Goal: Communication & Community: Answer question/provide support

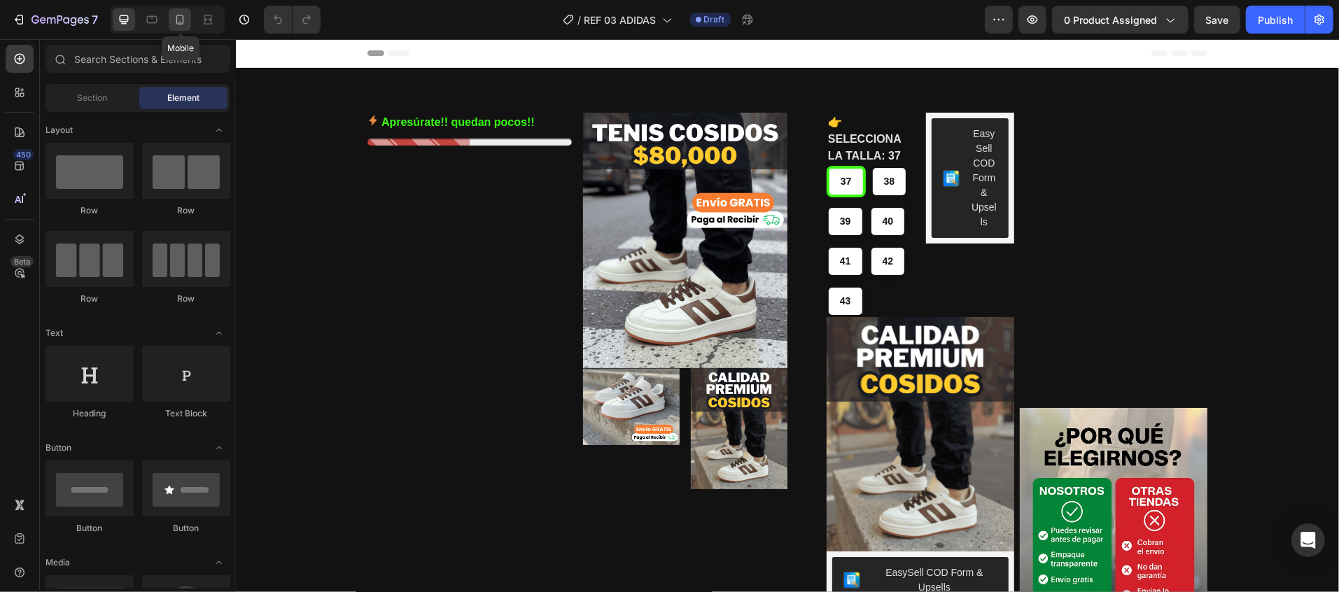
click at [185, 17] on icon at bounding box center [180, 20] width 14 height 14
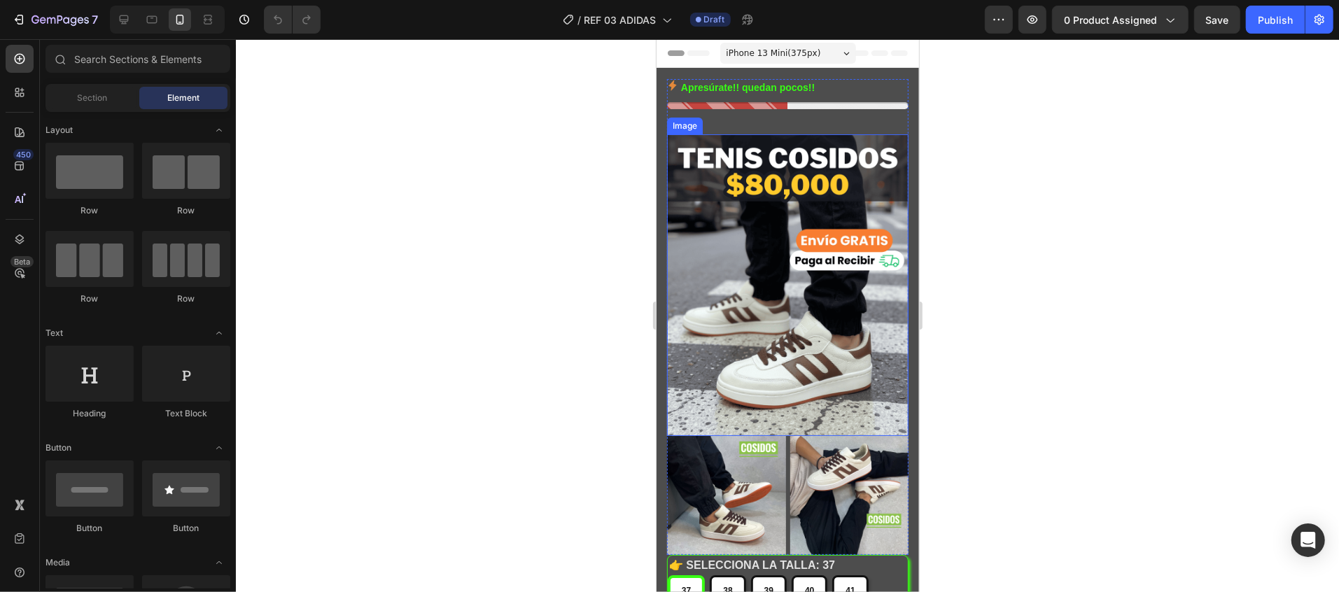
click at [832, 318] on img at bounding box center [788, 285] width 242 height 302
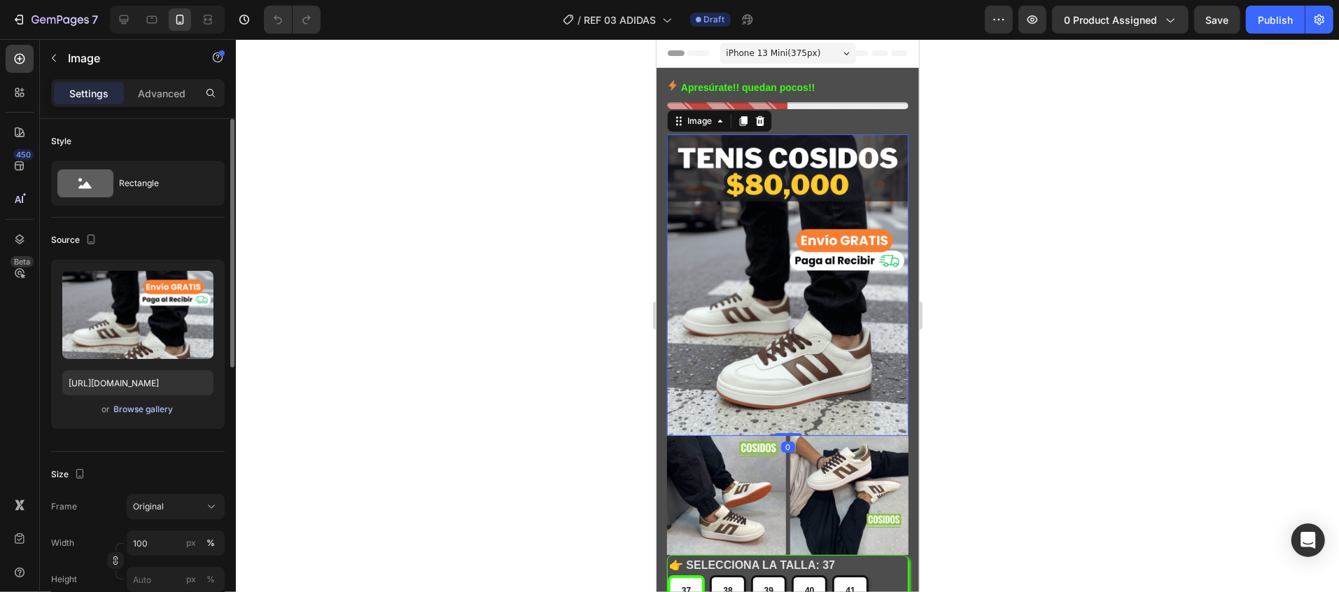
click at [158, 407] on div "Browse gallery" at bounding box center [144, 409] width 60 height 13
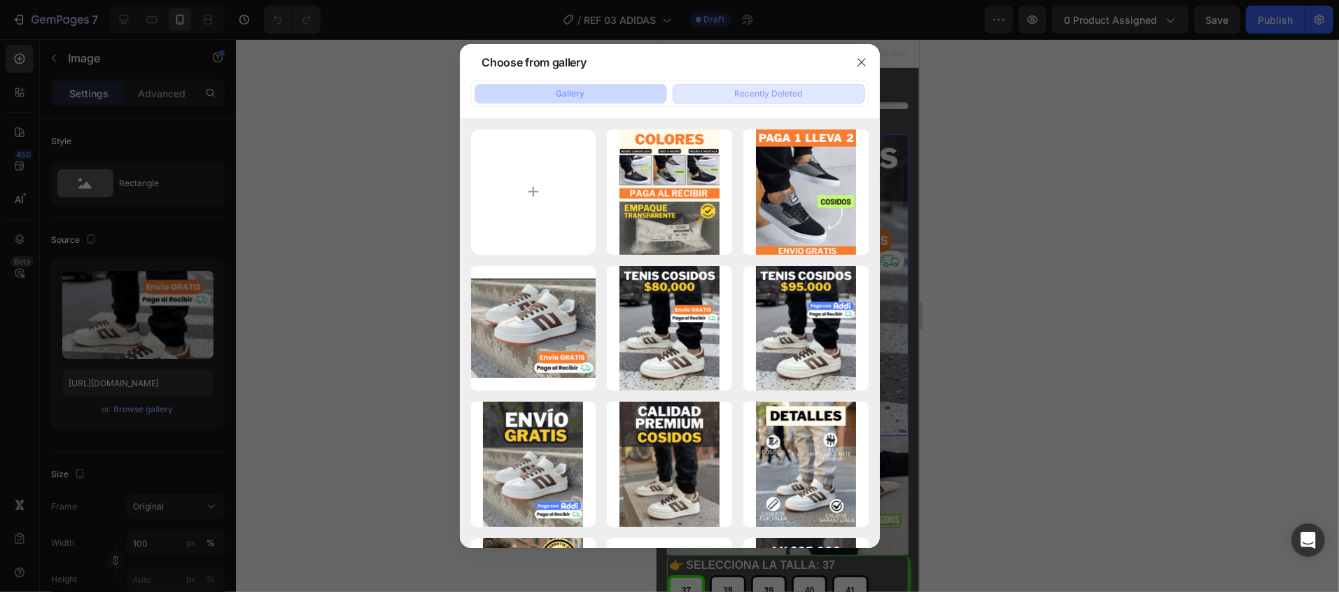
click at [769, 92] on div "Recently Deleted" at bounding box center [769, 94] width 68 height 13
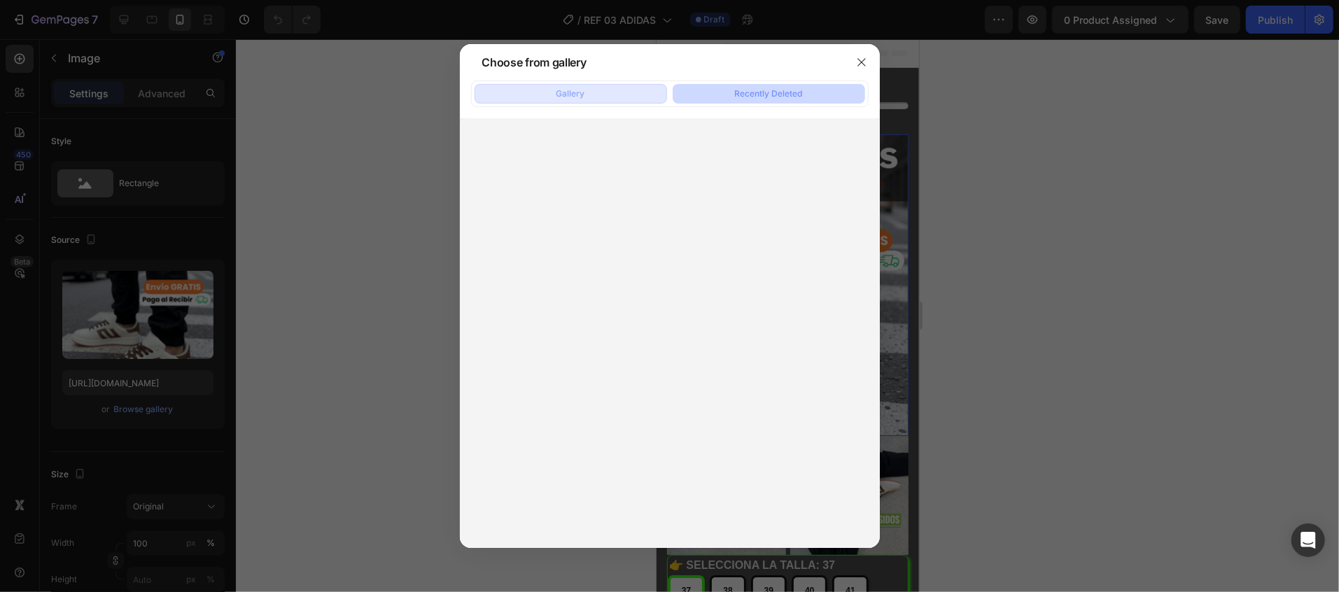
click at [568, 90] on div "Gallery" at bounding box center [571, 94] width 29 height 13
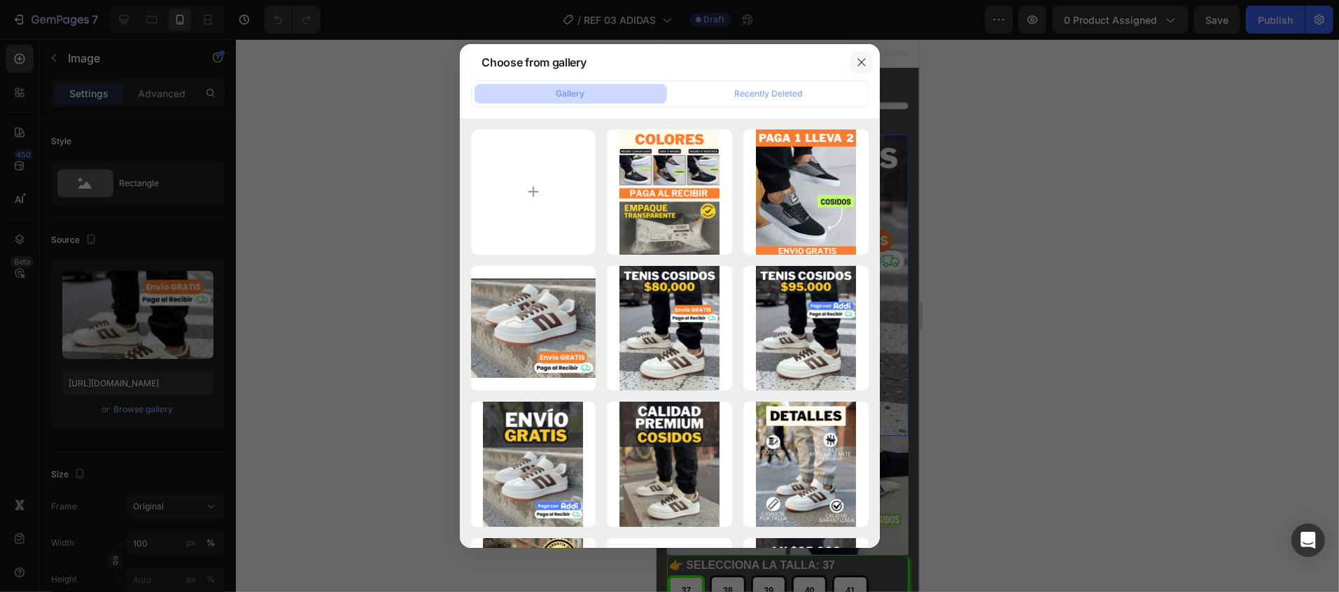
click at [861, 64] on icon "button" at bounding box center [861, 62] width 11 height 11
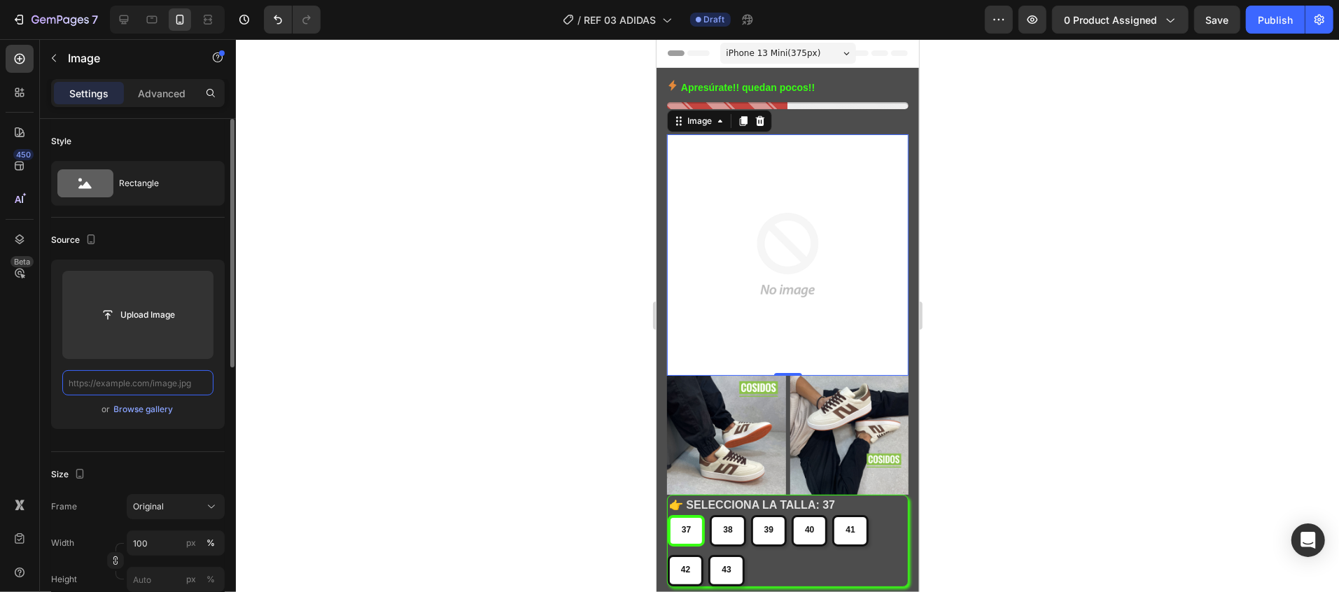
click at [197, 384] on input "text" at bounding box center [137, 382] width 151 height 25
paste input "https://cdn.shopify.com/s/files/1/0784/3017/5546/files/imagen_1.webp?v=17589913…"
type input "https://cdn.shopify.com/s/files/1/0784/3017/5546/files/imagen_1.webp?v=17589913…"
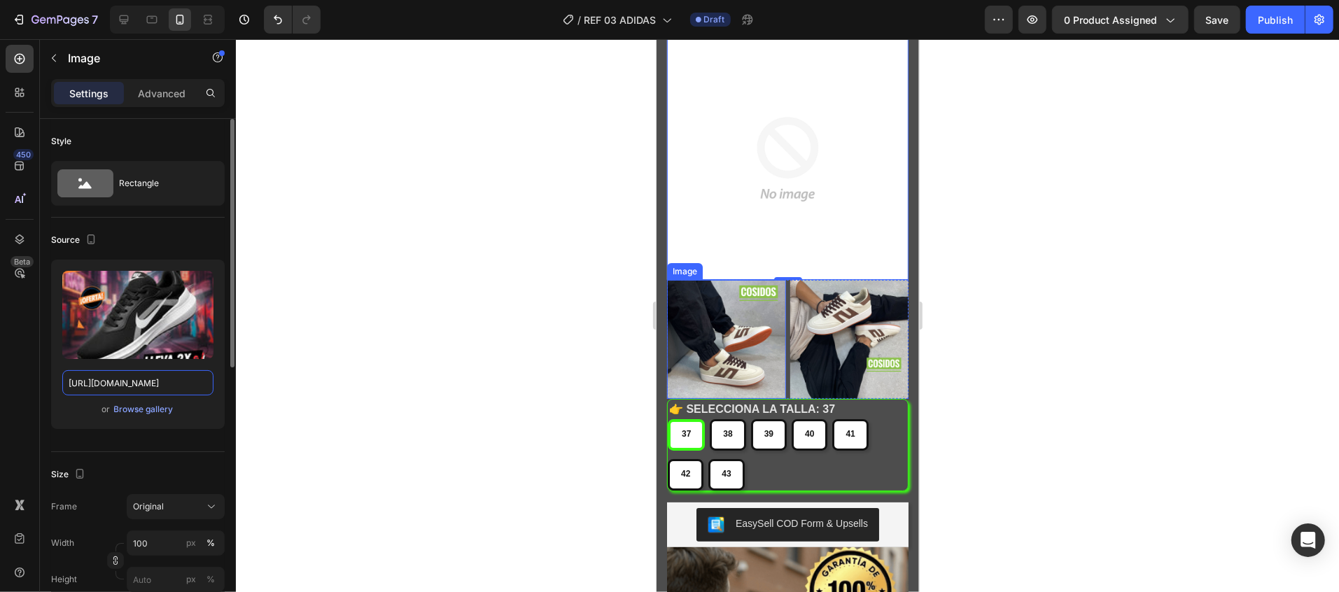
scroll to position [140, 0]
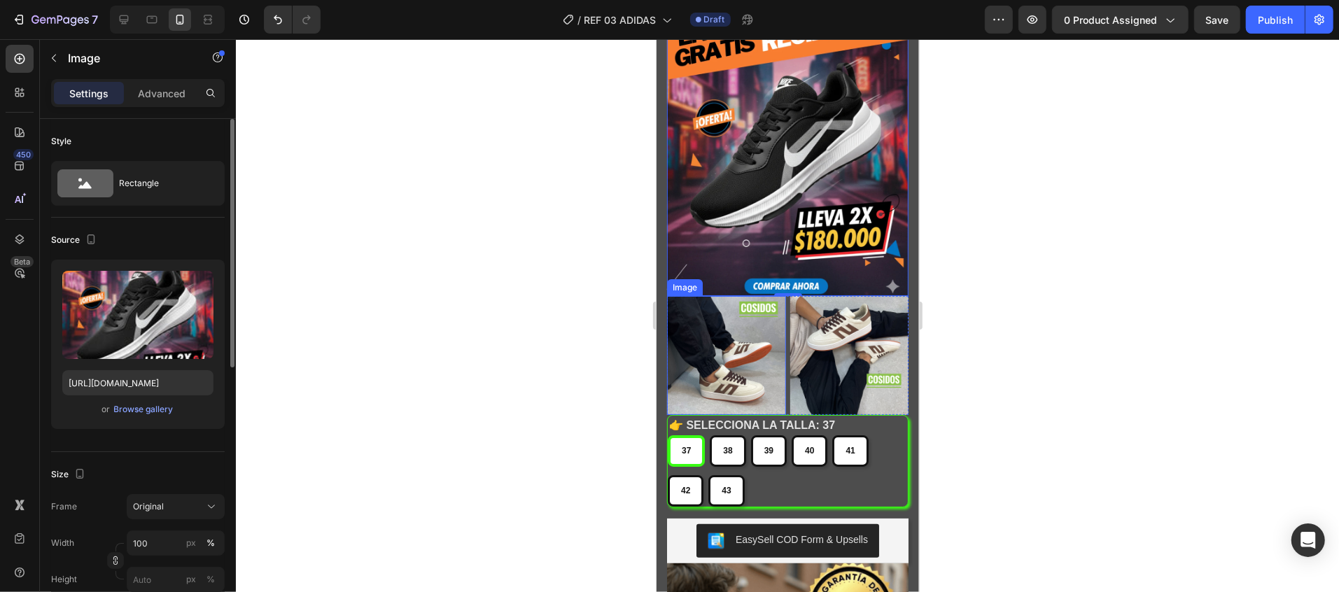
click at [729, 314] on img at bounding box center [726, 354] width 119 height 119
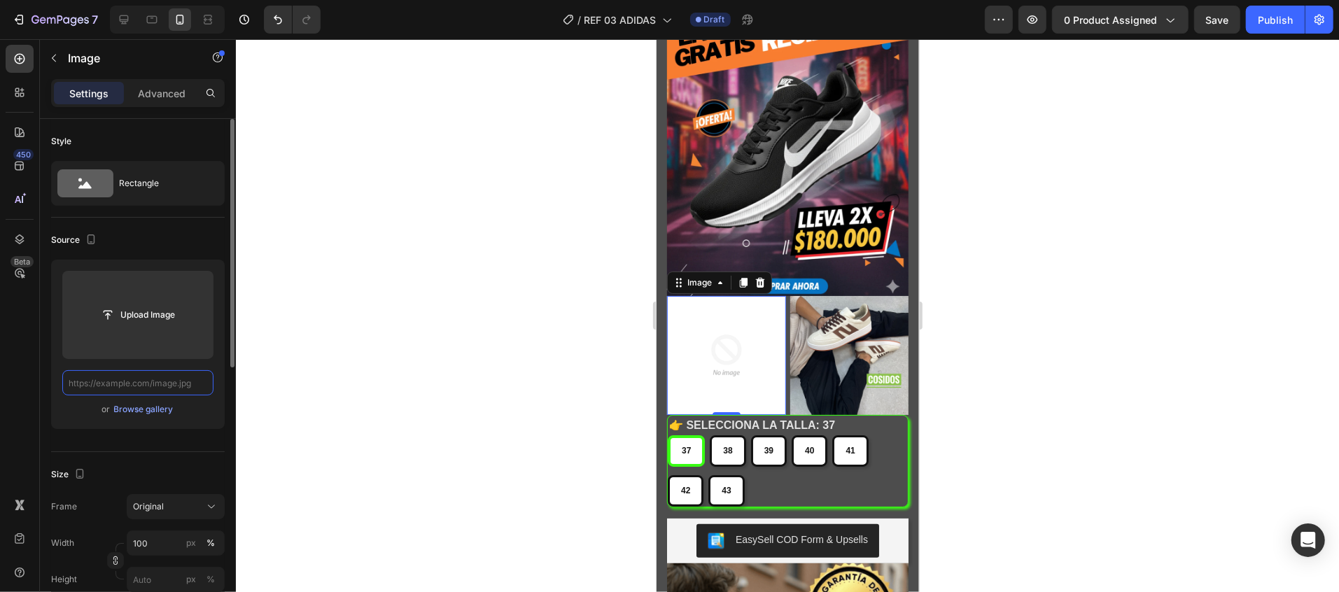
scroll to position [0, 0]
click at [197, 383] on input "text" at bounding box center [137, 382] width 151 height 25
paste input "https://cdn.shopify.com/s/files/1/0784/3017/5546/files/imagen_3.webp?v=17589913…"
type input "https://cdn.shopify.com/s/files/1/0784/3017/5546/files/imagen_3.webp?v=17589913…"
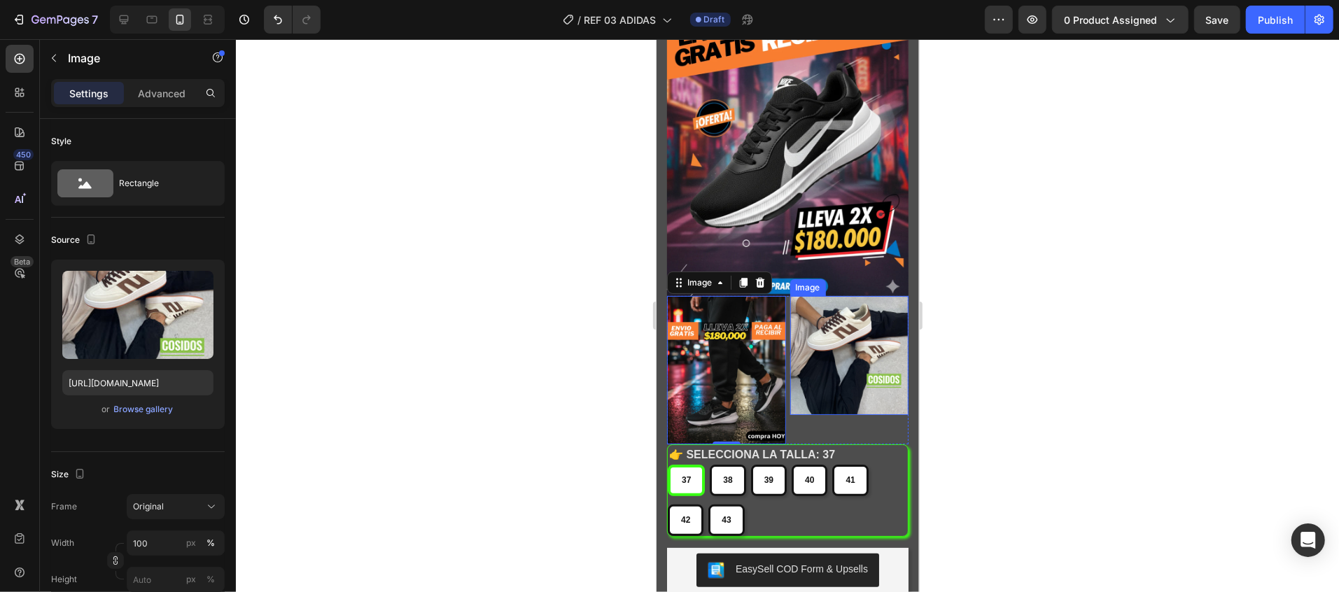
click at [869, 344] on img at bounding box center [849, 354] width 119 height 119
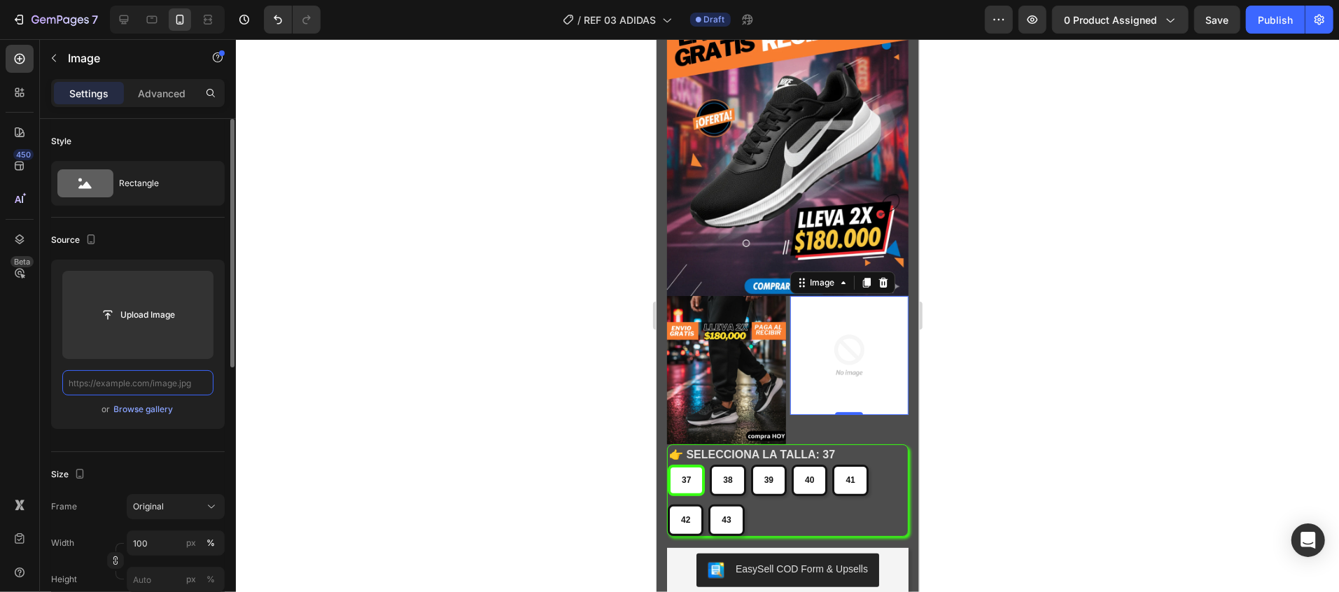
scroll to position [0, 0]
click at [200, 388] on input "text" at bounding box center [137, 382] width 151 height 25
paste input "https://cdn.shopify.com/s/files/1/0784/3017/5546/files/imagen_2.webp?v=17589913…"
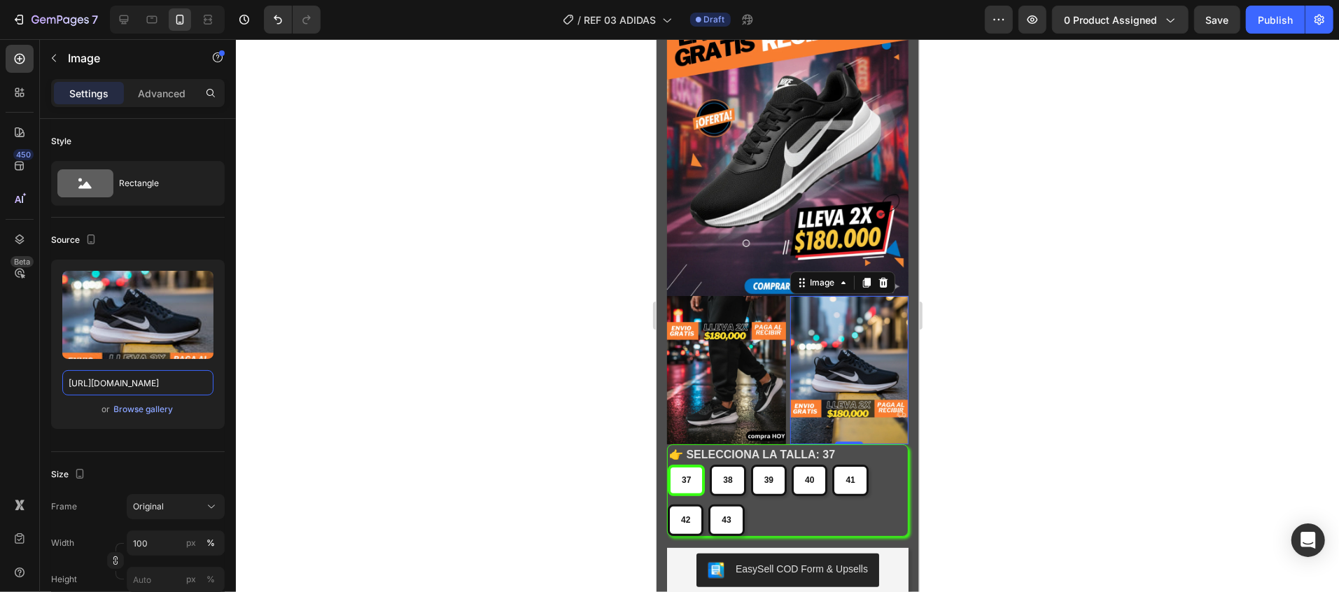
type input "https://cdn.shopify.com/s/files/1/0784/3017/5546/files/imagen_2.webp?v=17589913…"
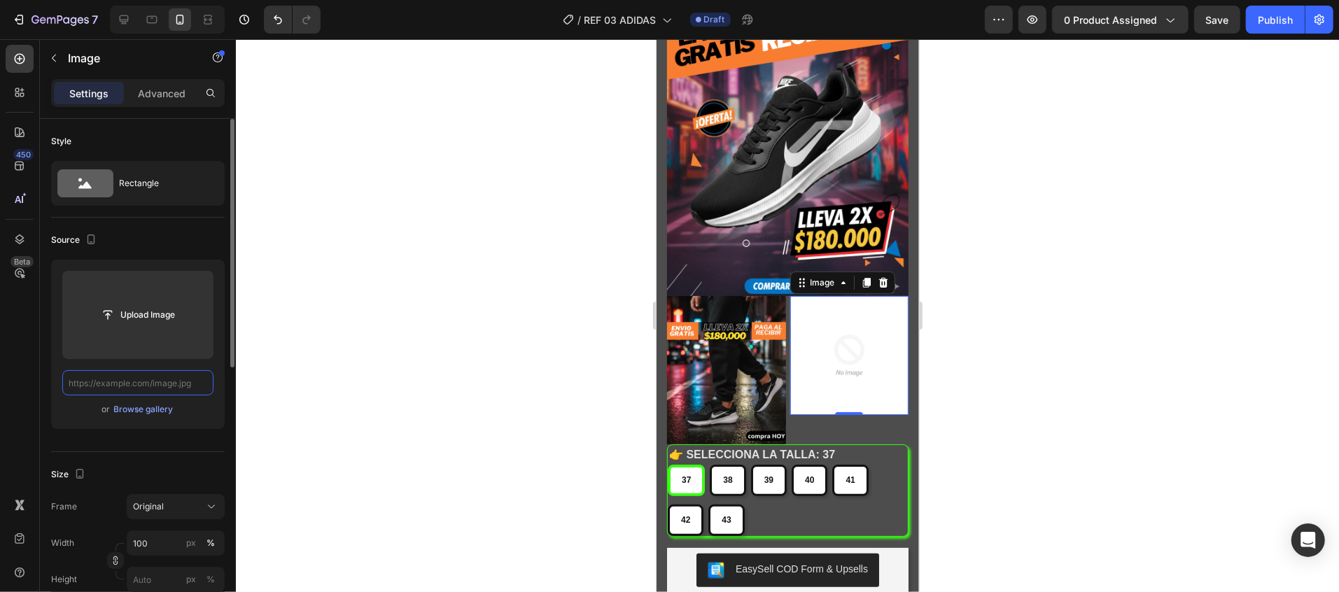
click at [200, 384] on input "text" at bounding box center [137, 382] width 151 height 25
paste input "https://cdn.shopify.com/s/files/1/0784/3017/5546/files/imagen_4.webp?v=17589913…"
type input "https://cdn.shopify.com/s/files/1/0784/3017/5546/files/imagen_4.webp?v=17589913…"
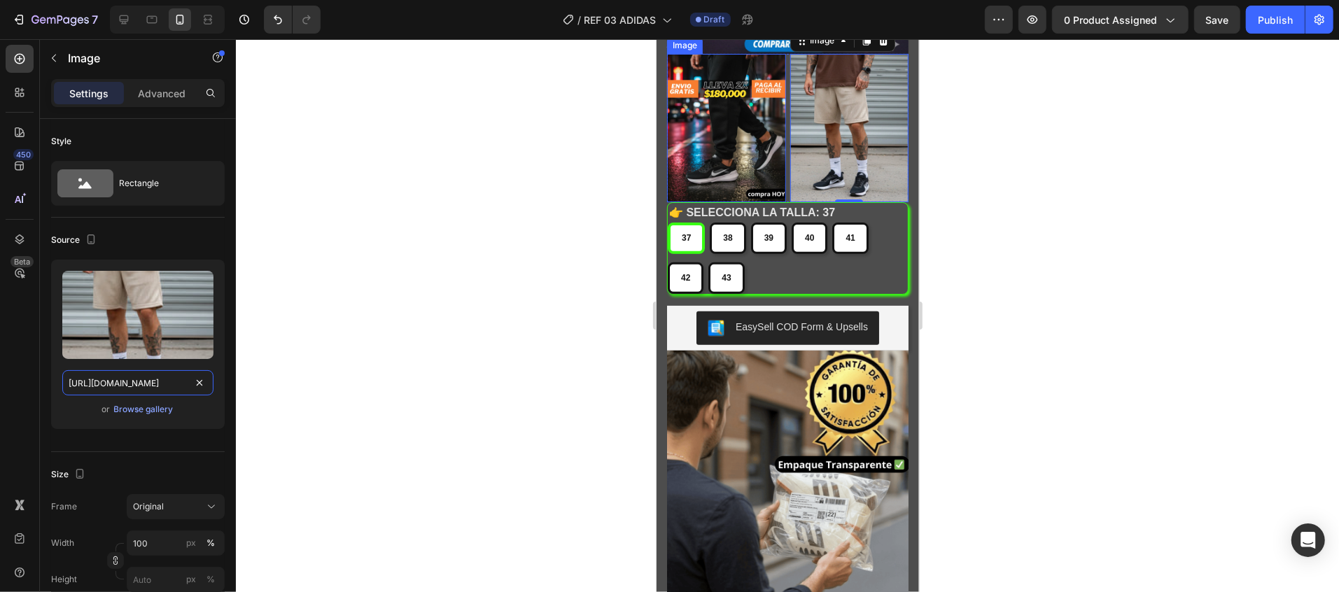
scroll to position [420, 0]
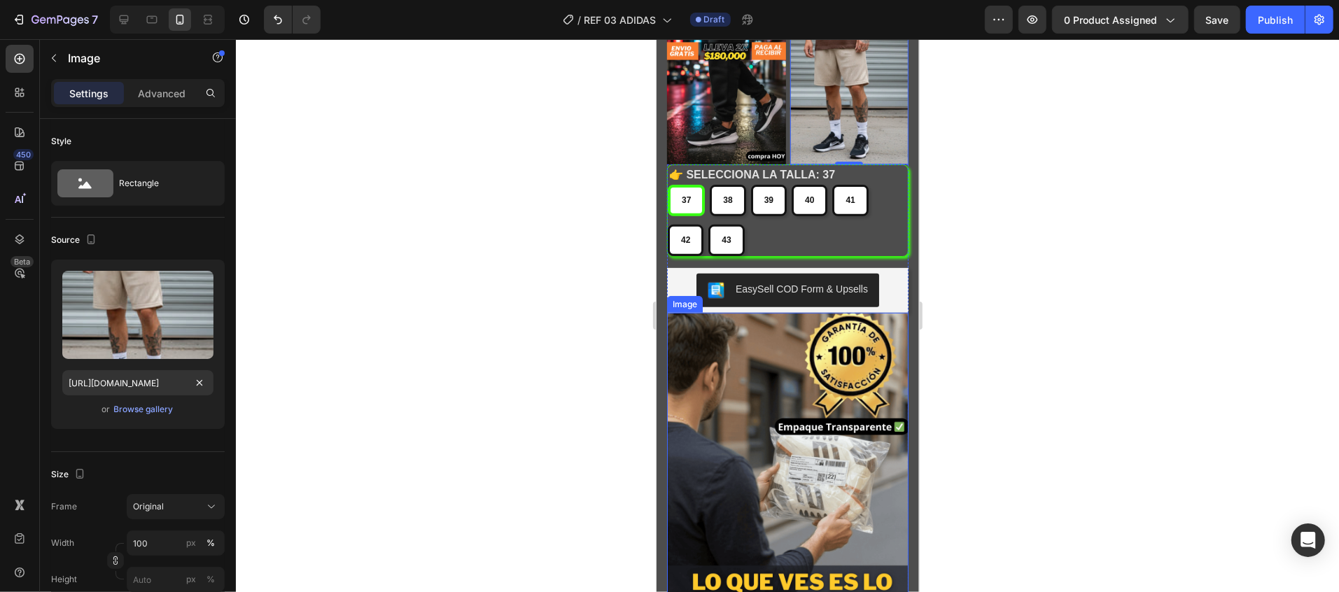
click at [813, 379] on img at bounding box center [788, 463] width 242 height 302
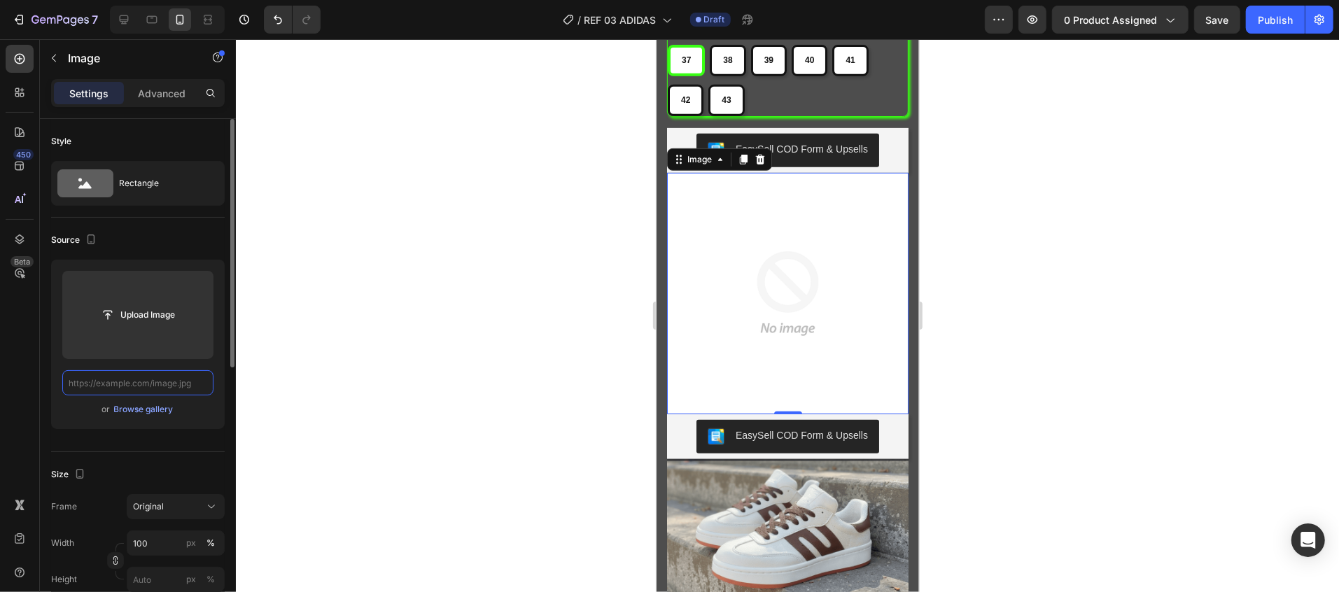
scroll to position [0, 0]
click at [193, 387] on input "text" at bounding box center [137, 382] width 151 height 25
paste input "https://cdn.shopify.com/s/files/1/0784/3017/5546/files/imagen_6.webp?v=17589913…"
type input "https://cdn.shopify.com/s/files/1/0784/3017/5546/files/imagen_6.webp?v=17589913…"
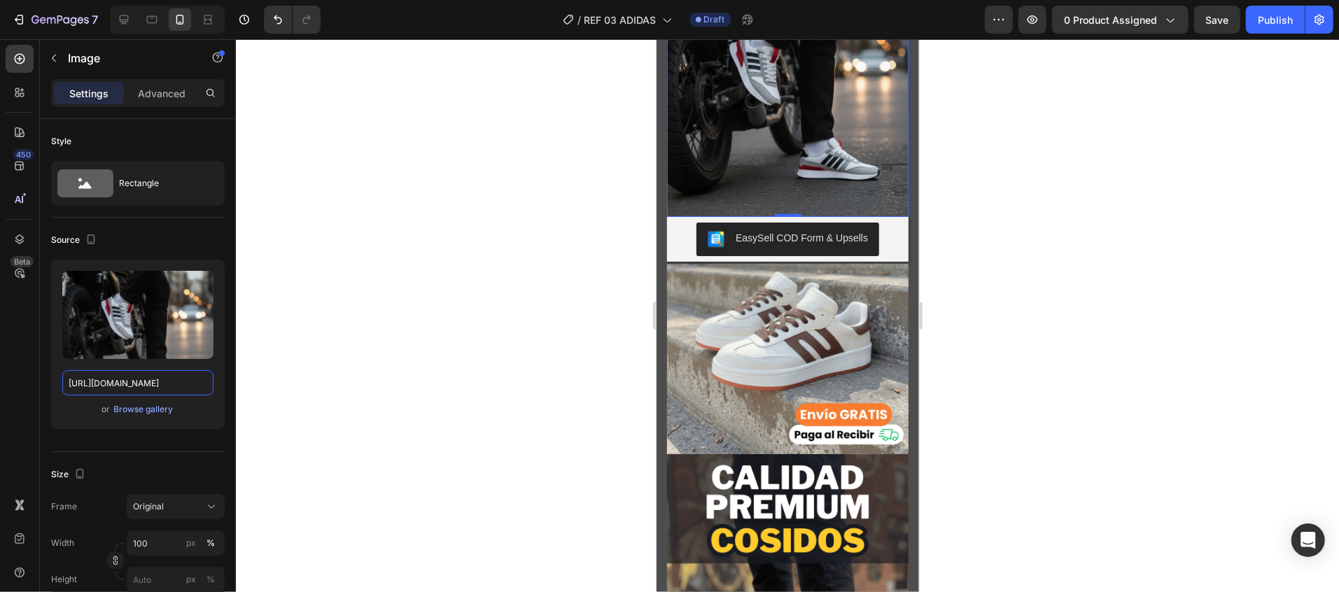
scroll to position [840, 0]
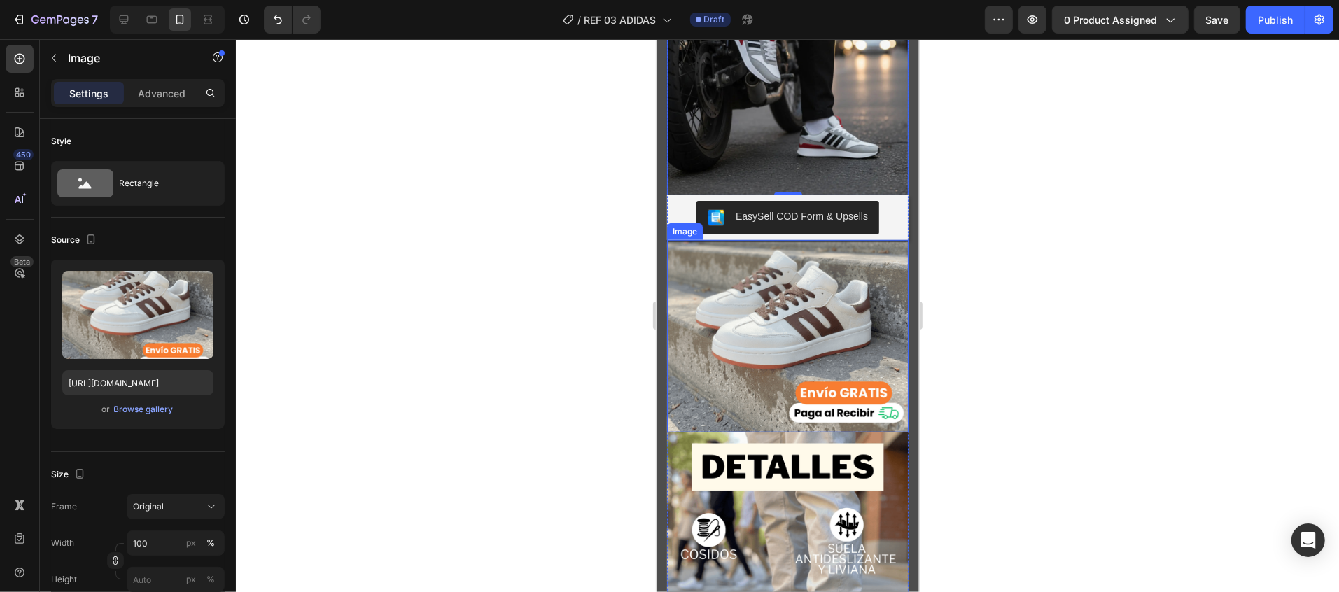
click at [825, 278] on img at bounding box center [788, 335] width 242 height 193
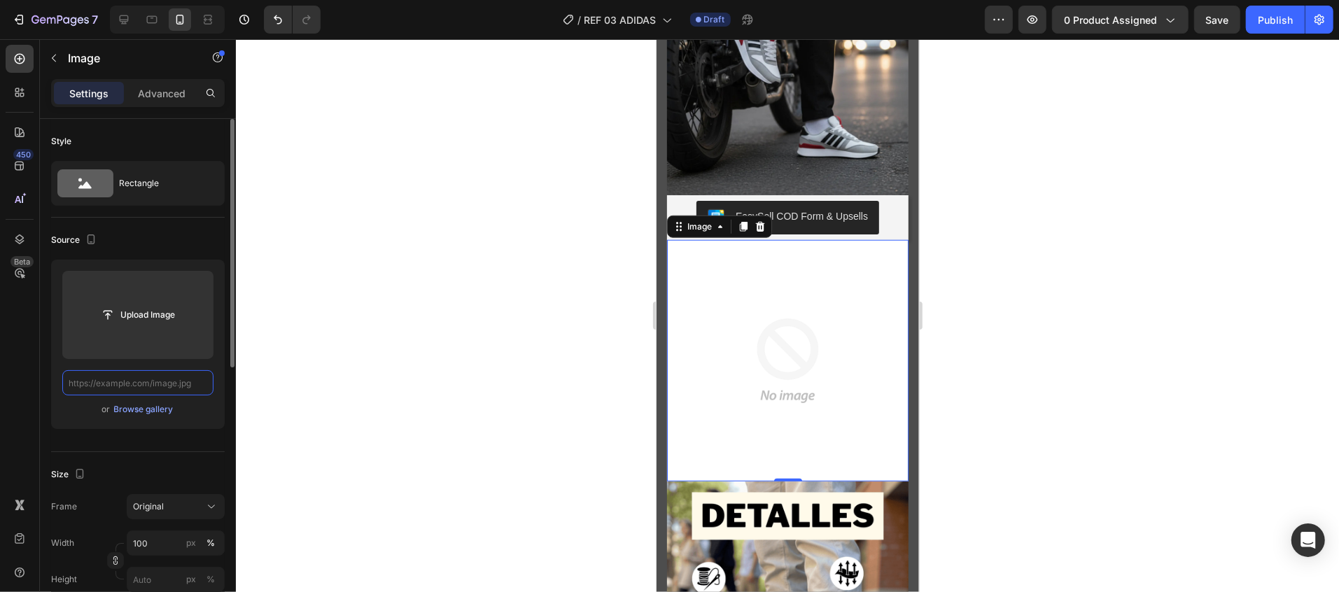
scroll to position [0, 0]
click at [192, 381] on input "text" at bounding box center [137, 382] width 151 height 25
paste input "https://cdn.shopify.com/s/files/1/0784/3017/5546/files/imagen_8.webp?v=17589913…"
type input "https://cdn.shopify.com/s/files/1/0784/3017/5546/files/imagen_8.webp?v=17589913…"
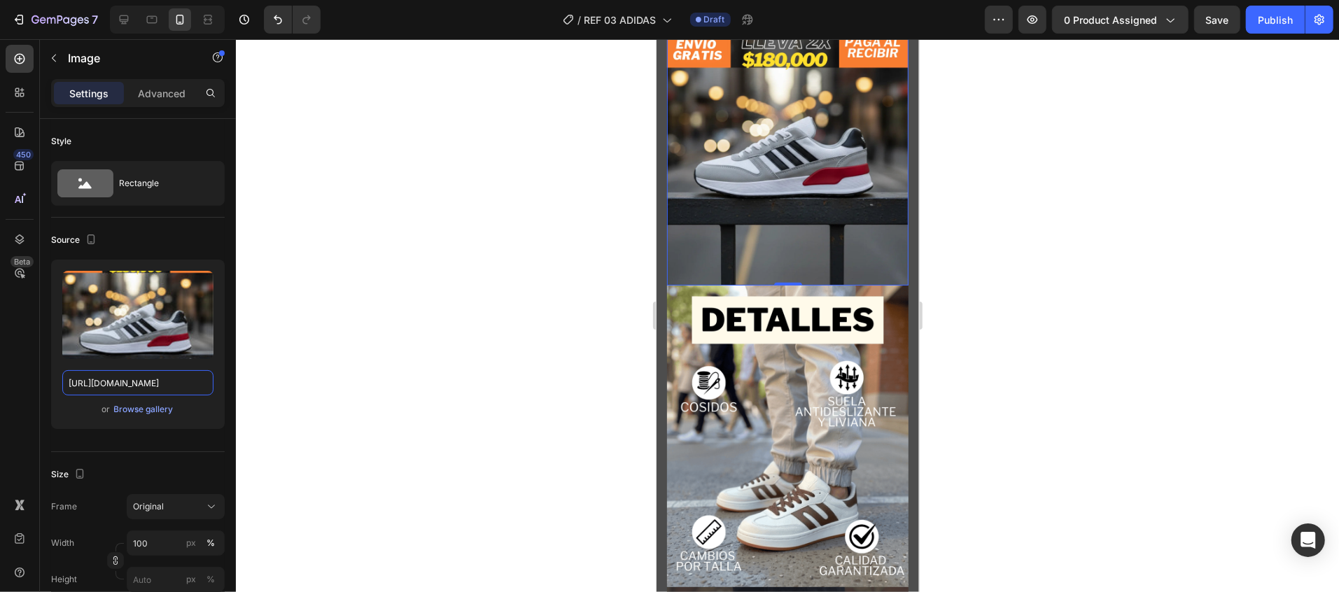
scroll to position [1120, 0]
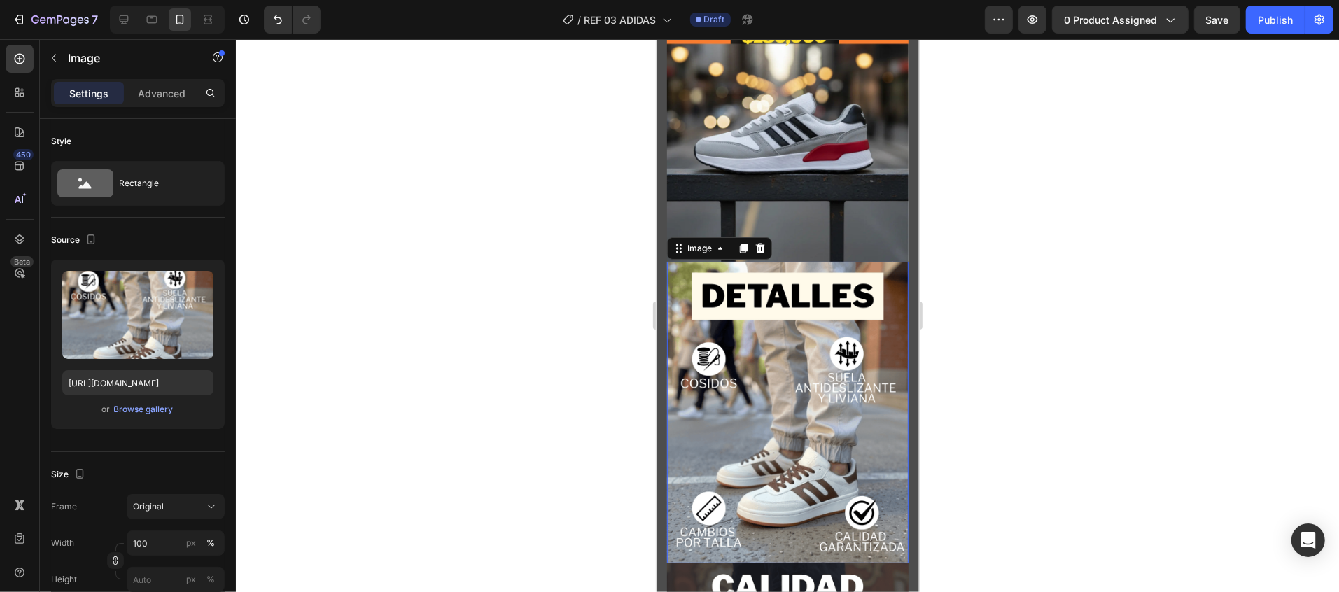
click at [786, 333] on img at bounding box center [788, 412] width 242 height 302
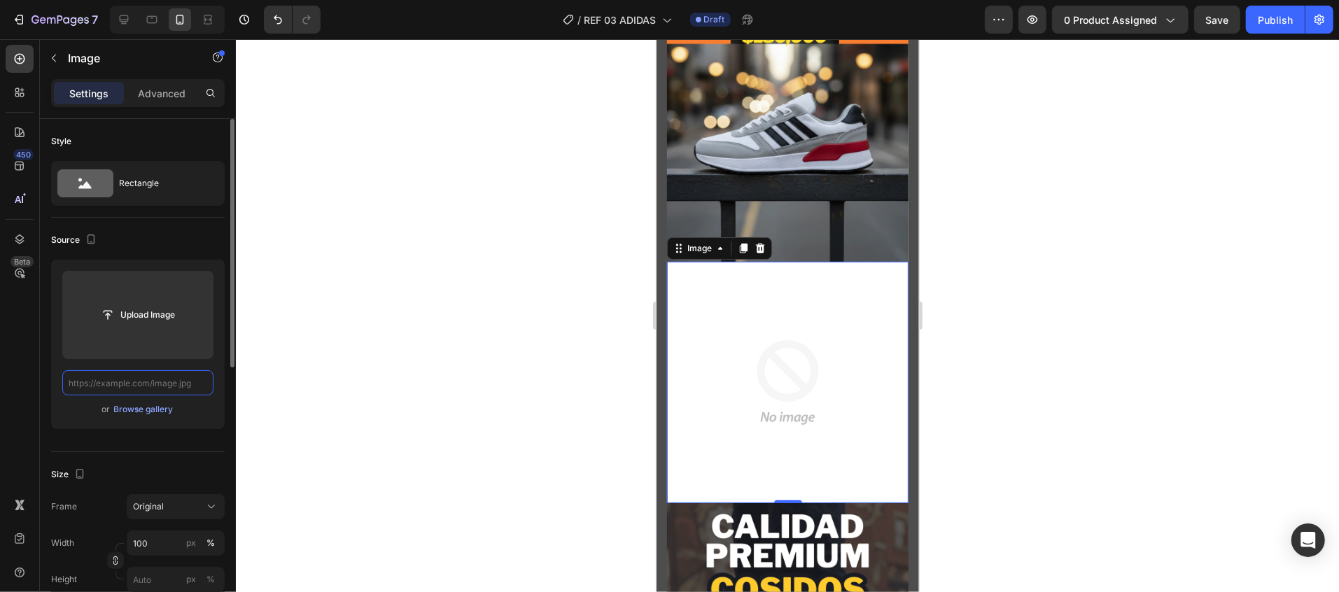
scroll to position [0, 0]
click at [198, 385] on input "text" at bounding box center [137, 382] width 151 height 25
paste input "https://cdn.shopify.com/s/files/1/0784/3017/5546/files/imagen_7.webp?v=17589913…"
type input "https://cdn.shopify.com/s/files/1/0784/3017/5546/files/imagen_7.webp?v=17589913…"
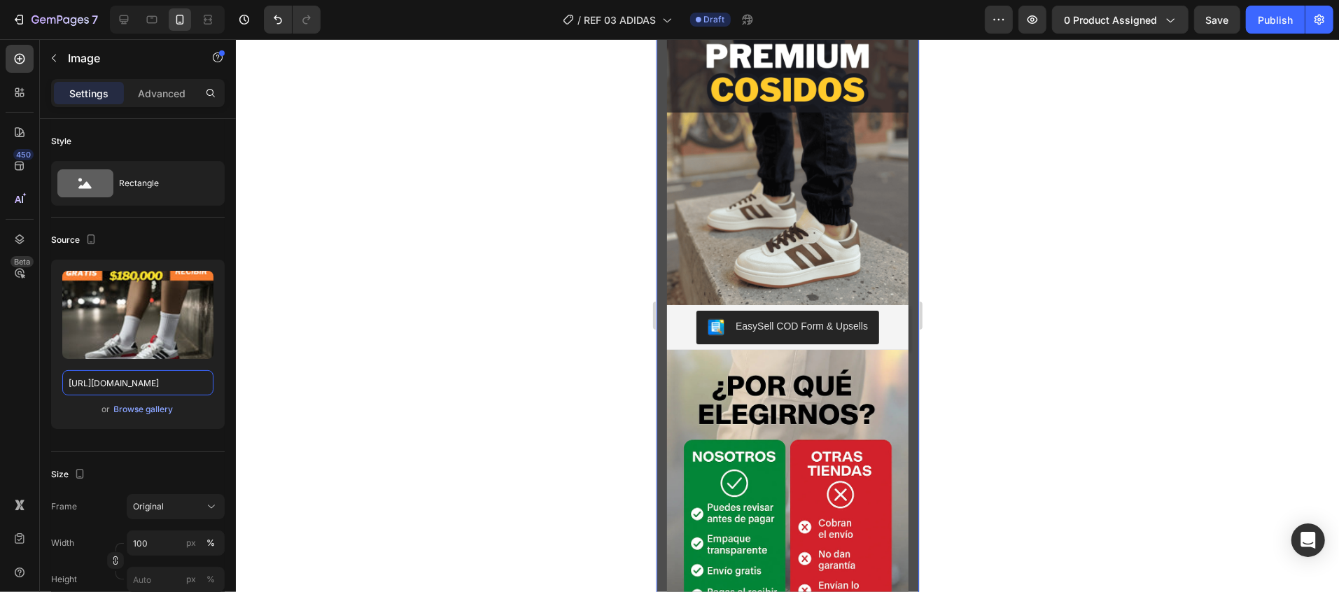
scroll to position [1540, 0]
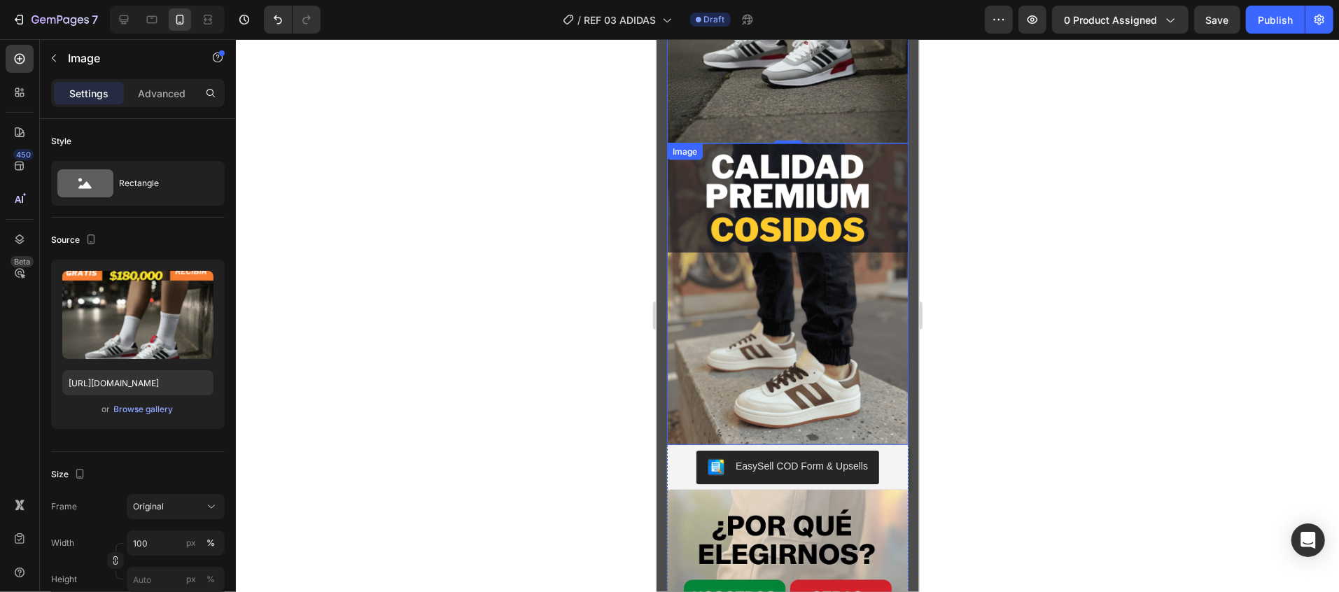
click at [812, 197] on img at bounding box center [788, 294] width 242 height 302
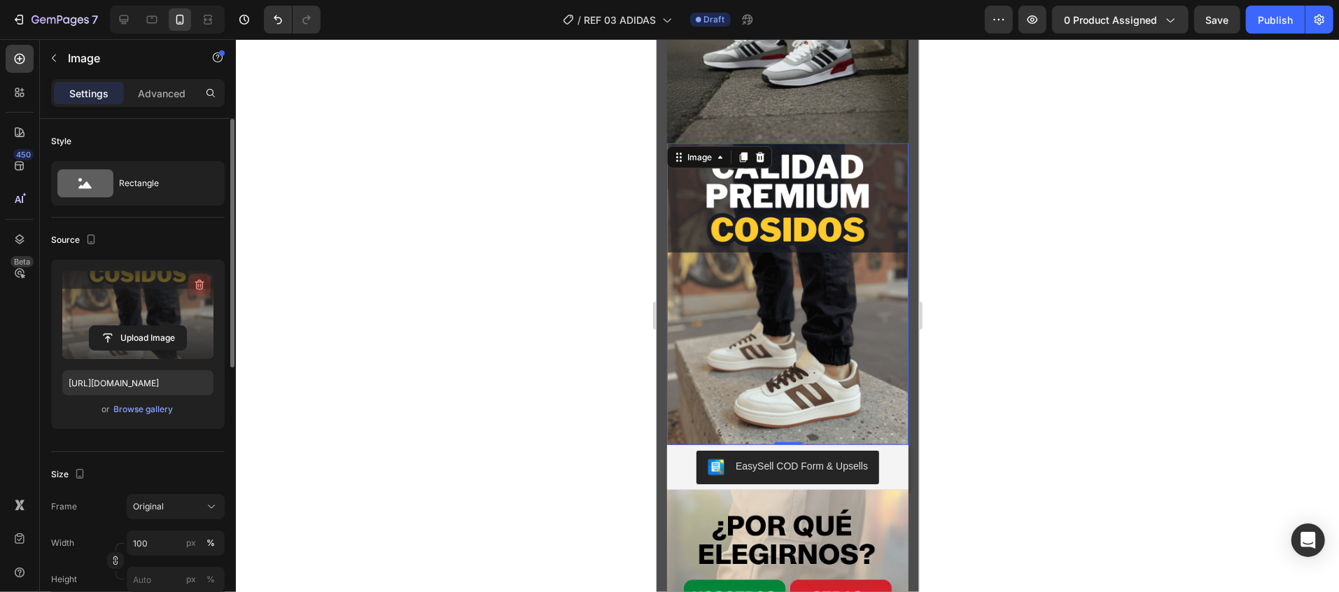
click at [202, 284] on icon "button" at bounding box center [200, 285] width 14 height 14
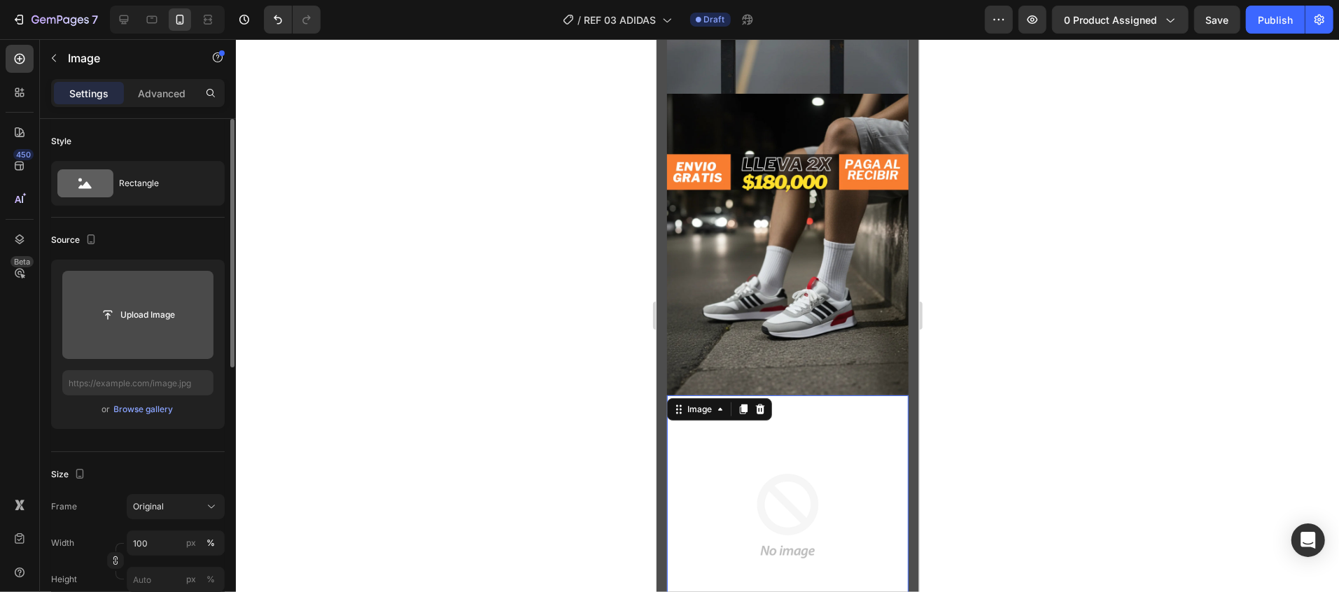
scroll to position [1260, 0]
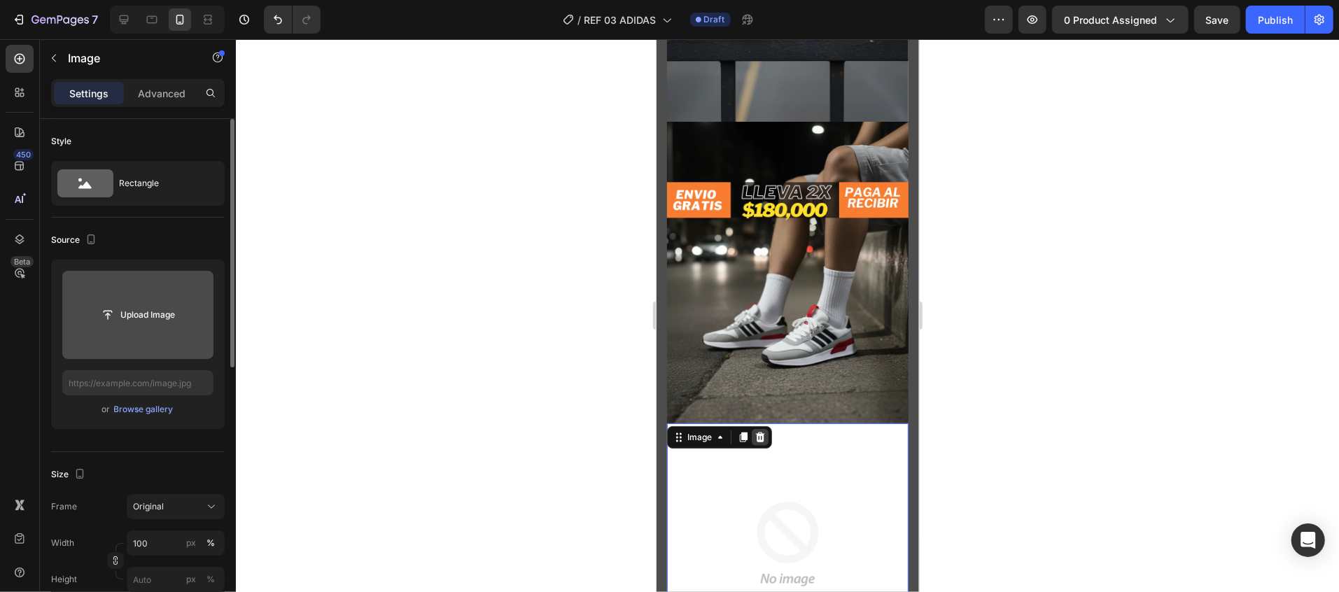
click at [765, 431] on icon at bounding box center [759, 436] width 11 height 11
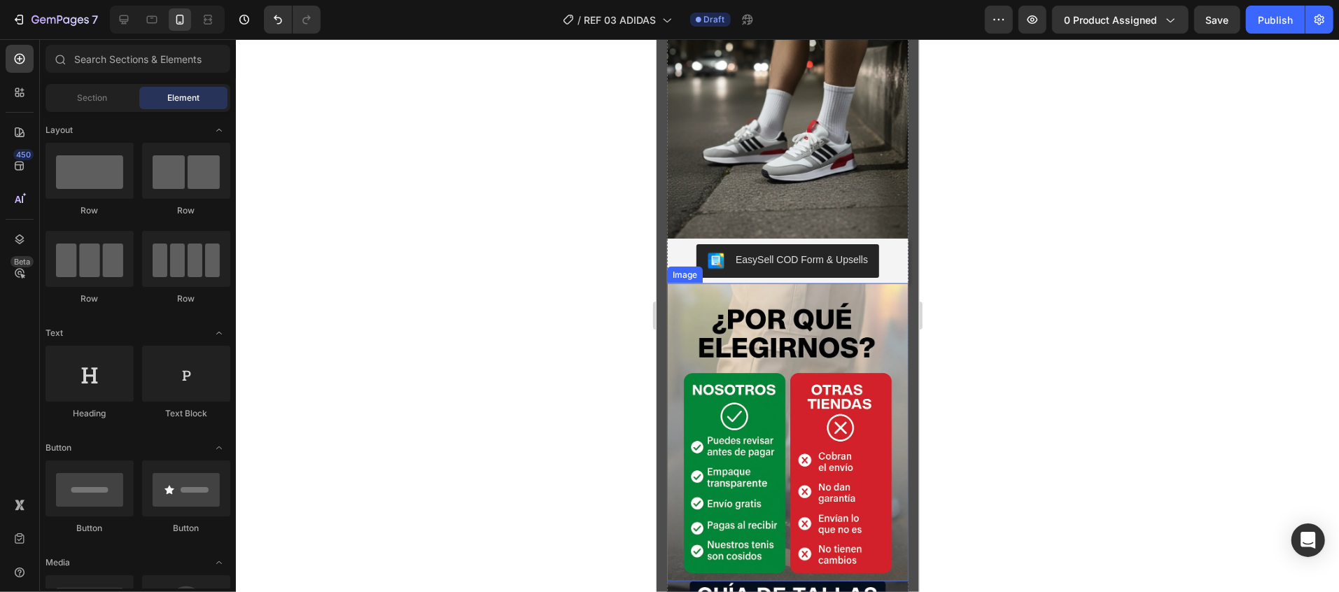
scroll to position [1400, 0]
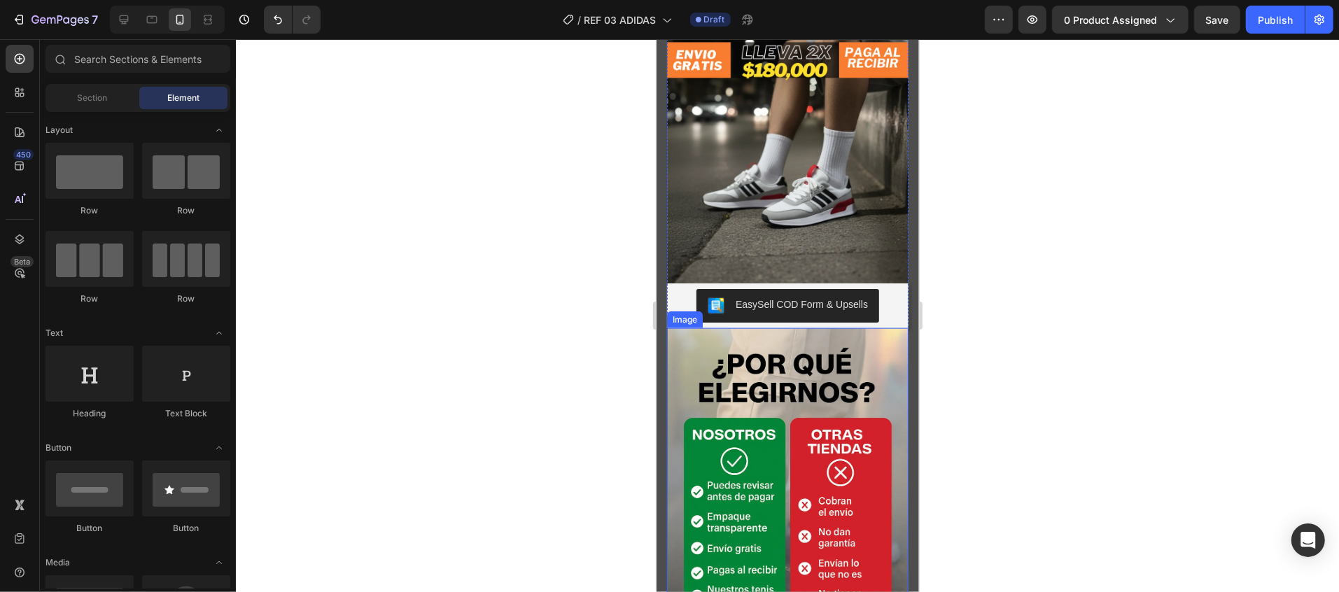
click at [763, 328] on img at bounding box center [788, 477] width 242 height 298
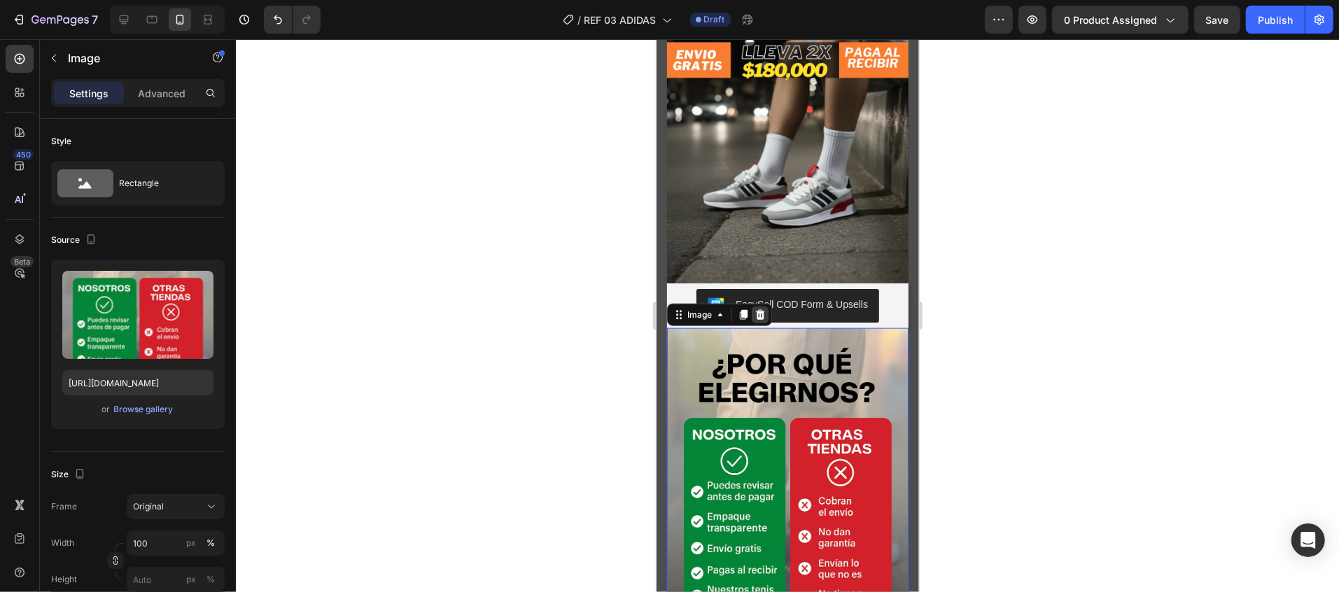
click at [758, 306] on div at bounding box center [759, 314] width 17 height 17
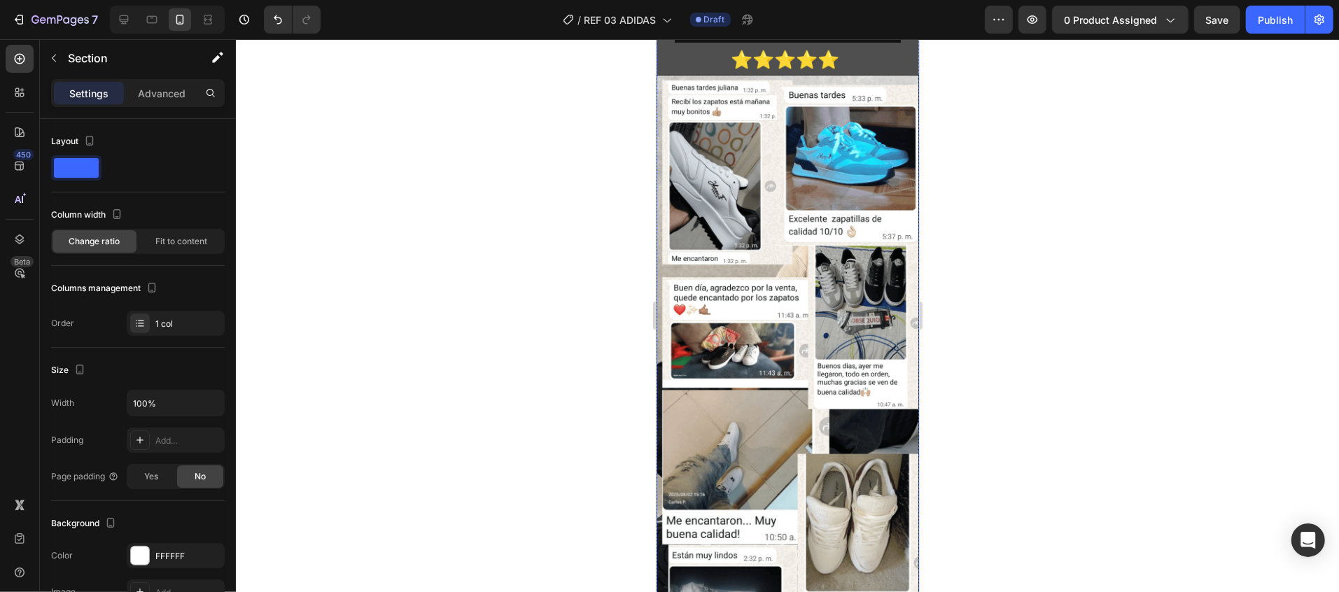
scroll to position [261, 0]
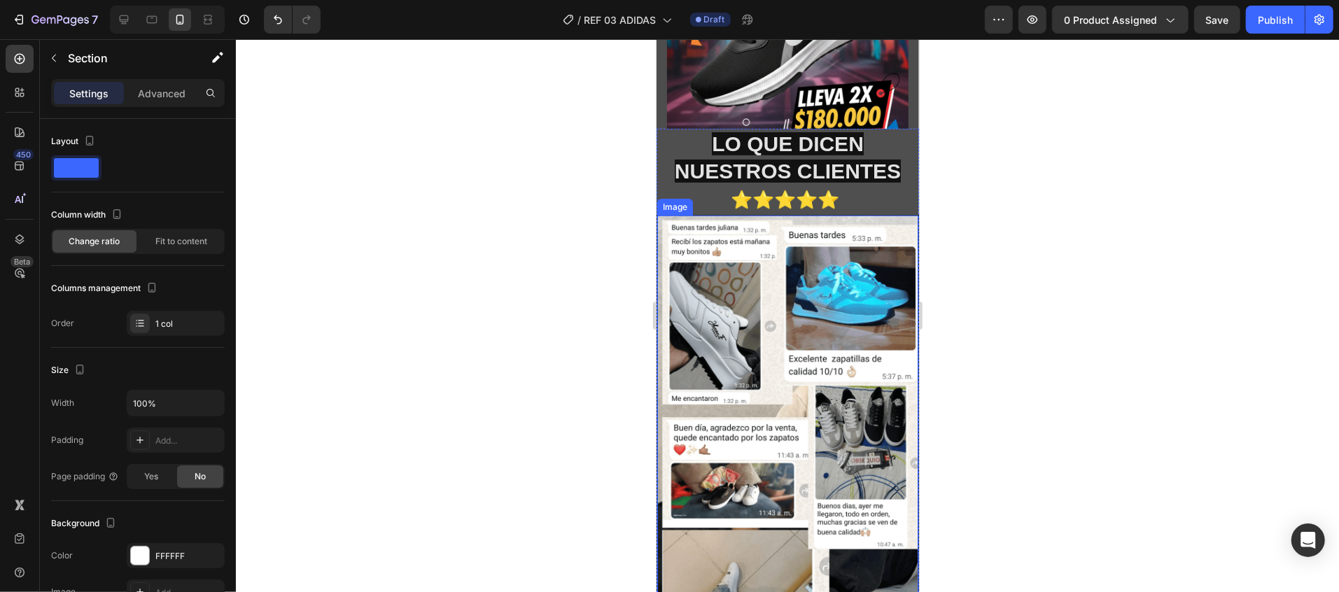
click at [872, 242] on img at bounding box center [787, 541] width 261 height 653
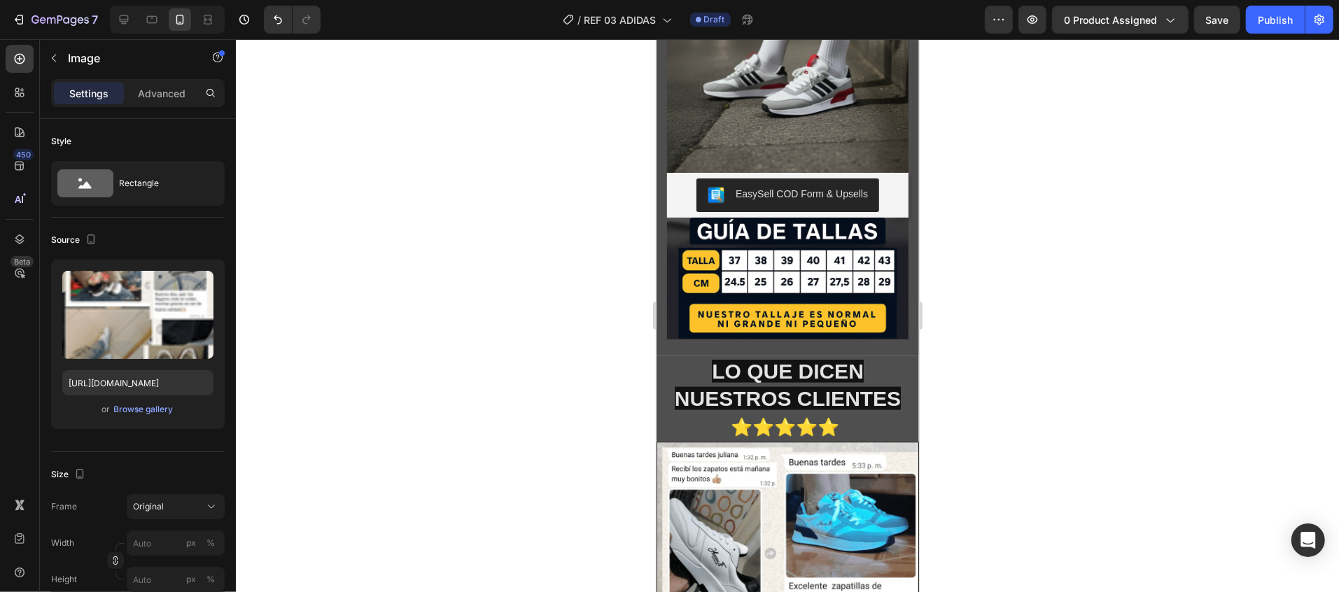
scroll to position [1521, 0]
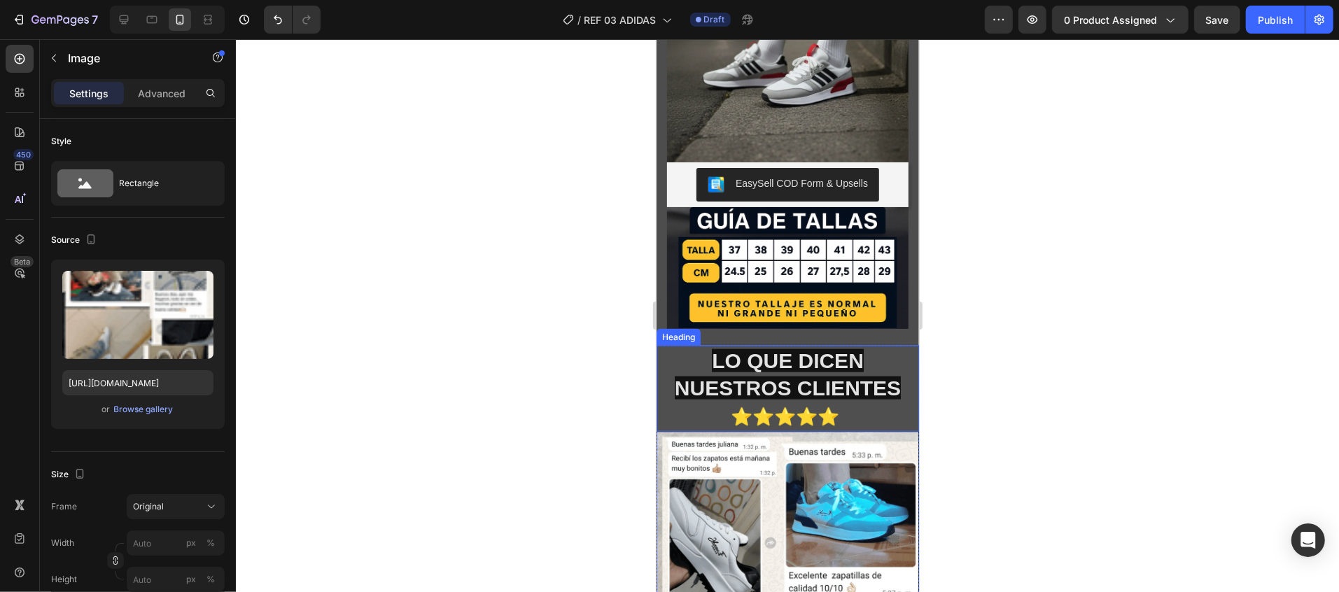
click at [871, 345] on h2 "LO QUE DICEN NUESTROS CLIENTES ⭐⭐⭐⭐⭐" at bounding box center [787, 388] width 263 height 86
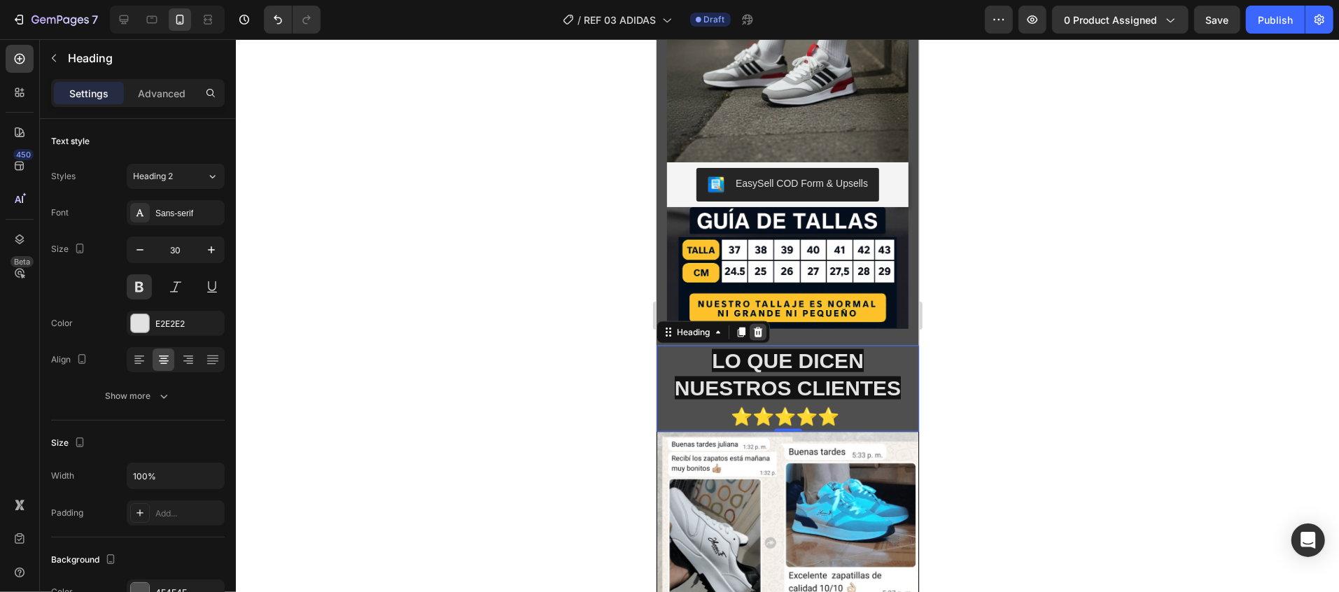
click at [761, 327] on icon at bounding box center [757, 332] width 9 height 10
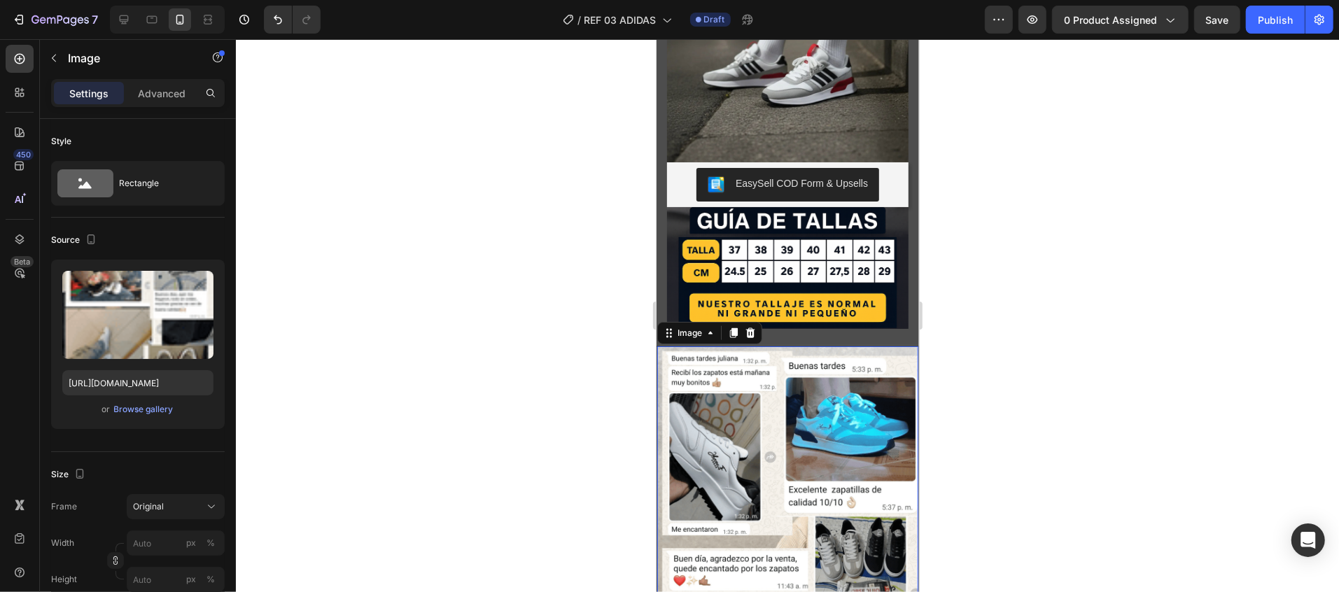
click at [751, 324] on div at bounding box center [749, 332] width 17 height 17
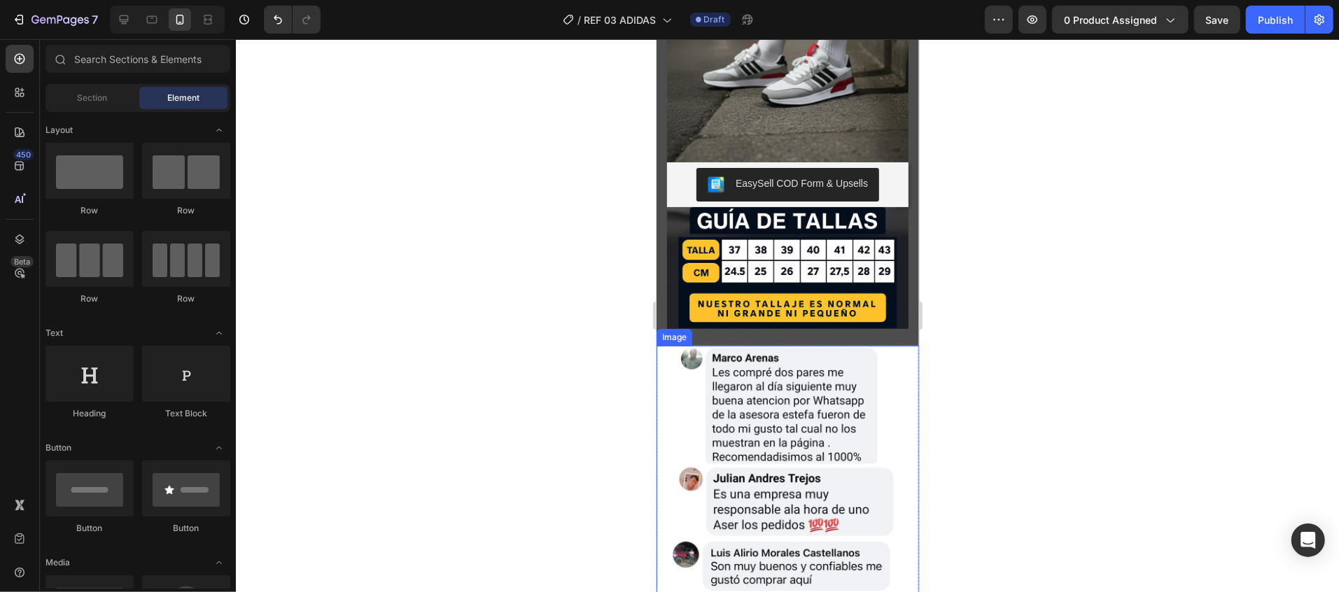
click at [771, 345] on img at bounding box center [787, 578] width 263 height 467
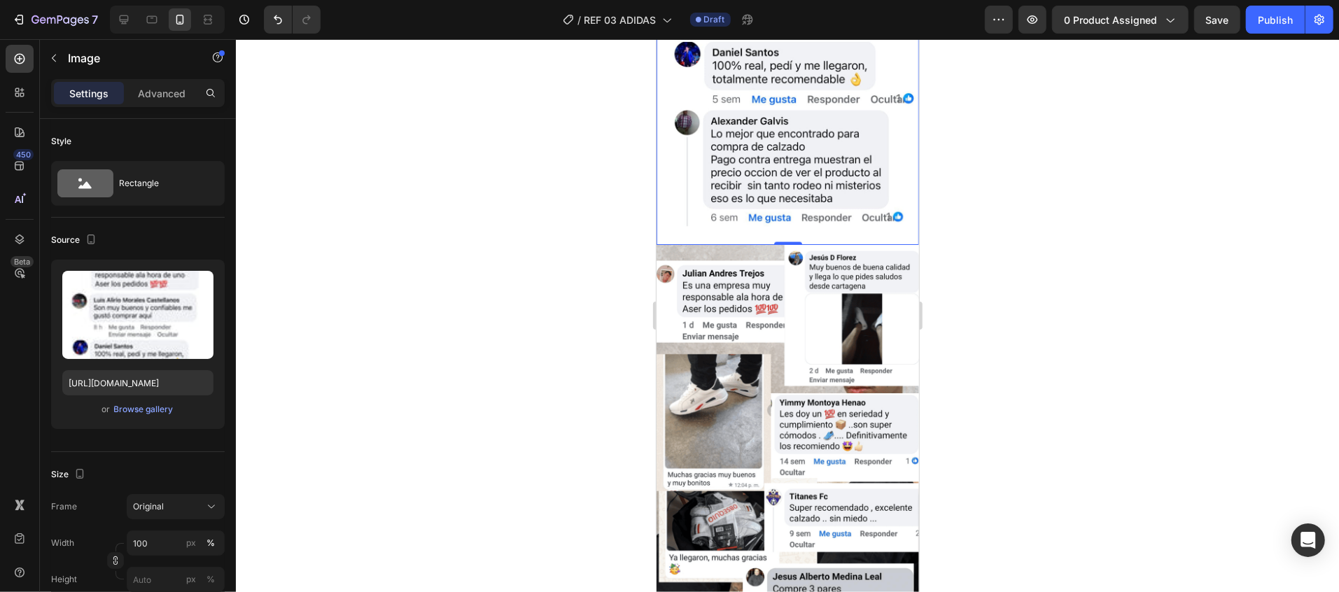
scroll to position [2081, 0]
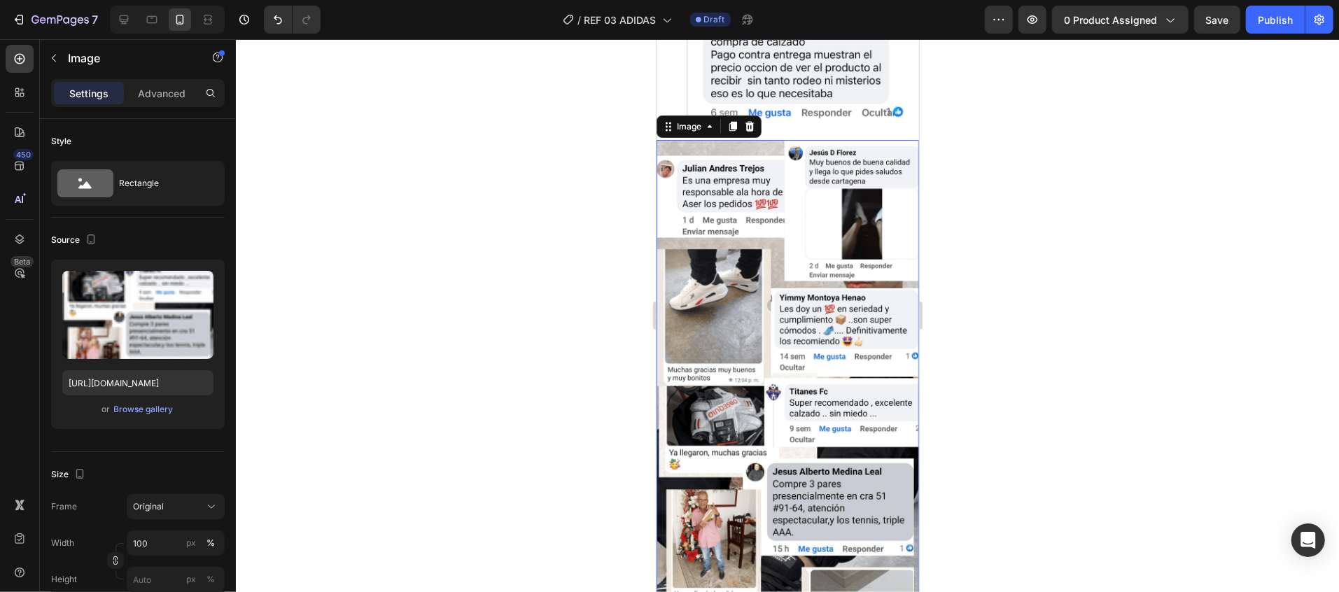
click at [800, 306] on img at bounding box center [787, 467] width 263 height 657
click at [754, 120] on icon at bounding box center [749, 125] width 11 height 11
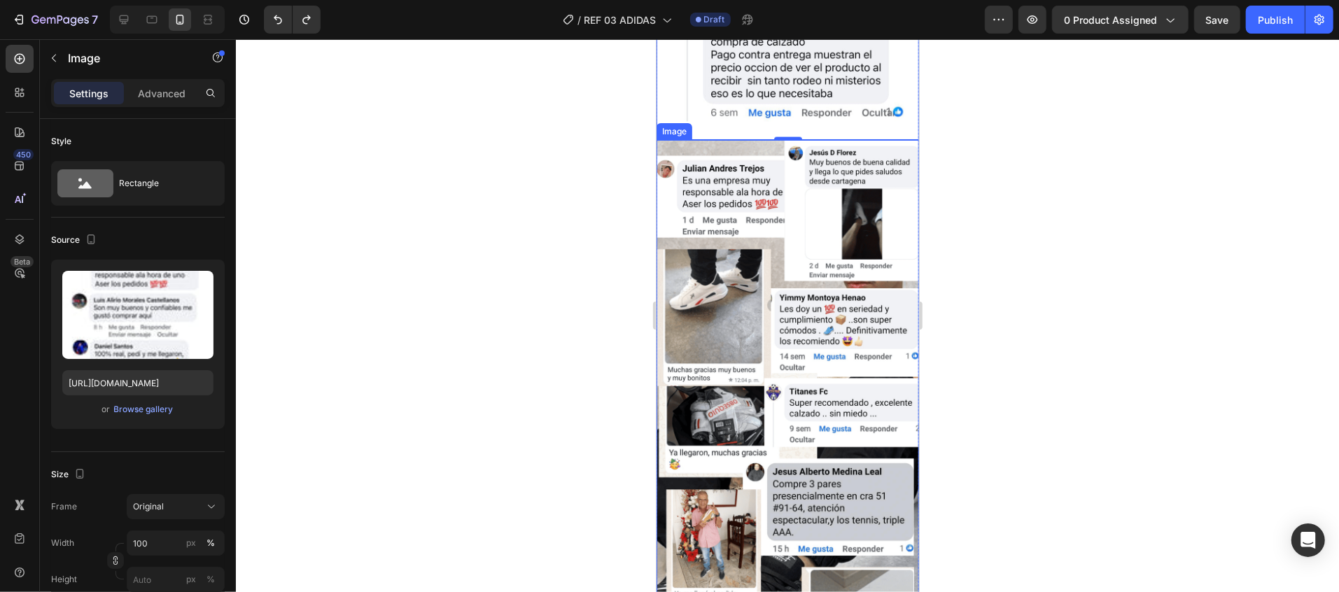
drag, startPoint x: 758, startPoint y: 195, endPoint x: 751, endPoint y: 196, distance: 7.0
click at [757, 196] on img at bounding box center [787, 467] width 263 height 657
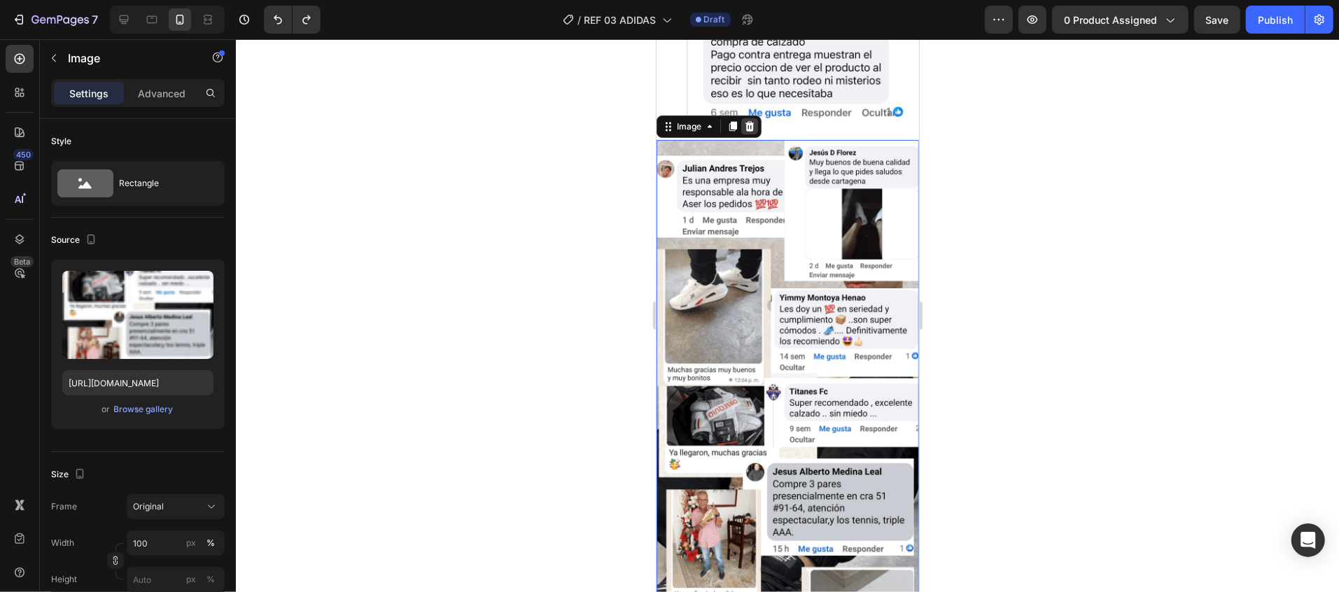
click at [751, 121] on icon at bounding box center [749, 126] width 9 height 10
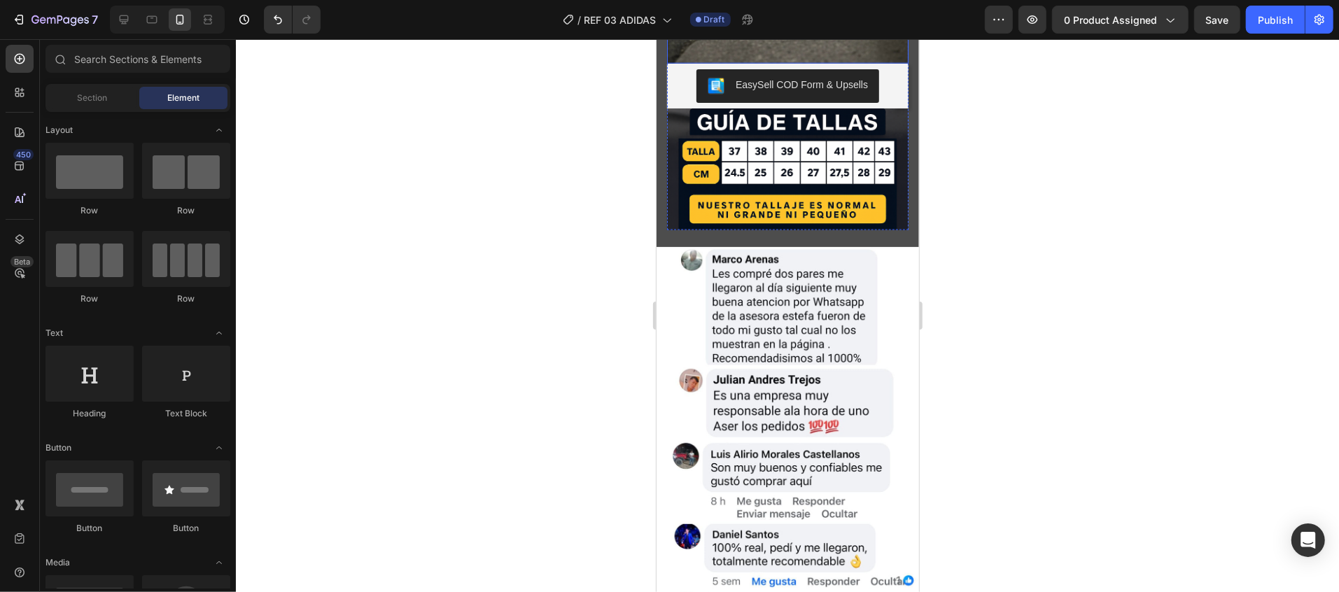
scroll to position [1340, 0]
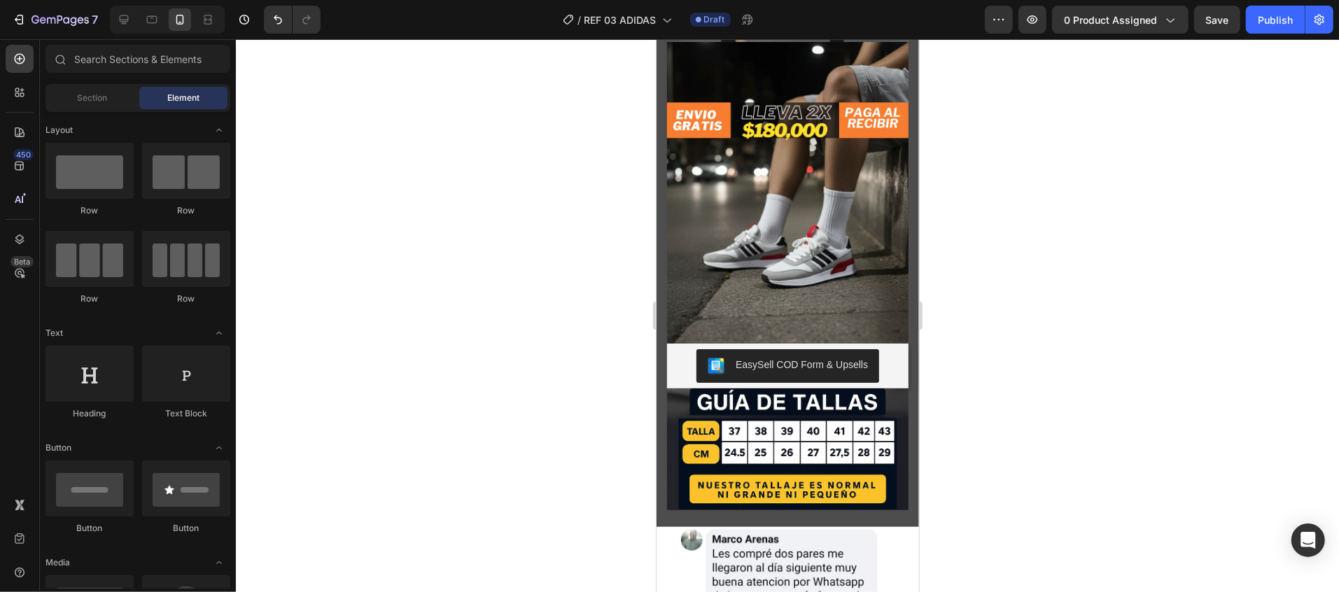
click at [973, 280] on div at bounding box center [787, 315] width 1103 height 553
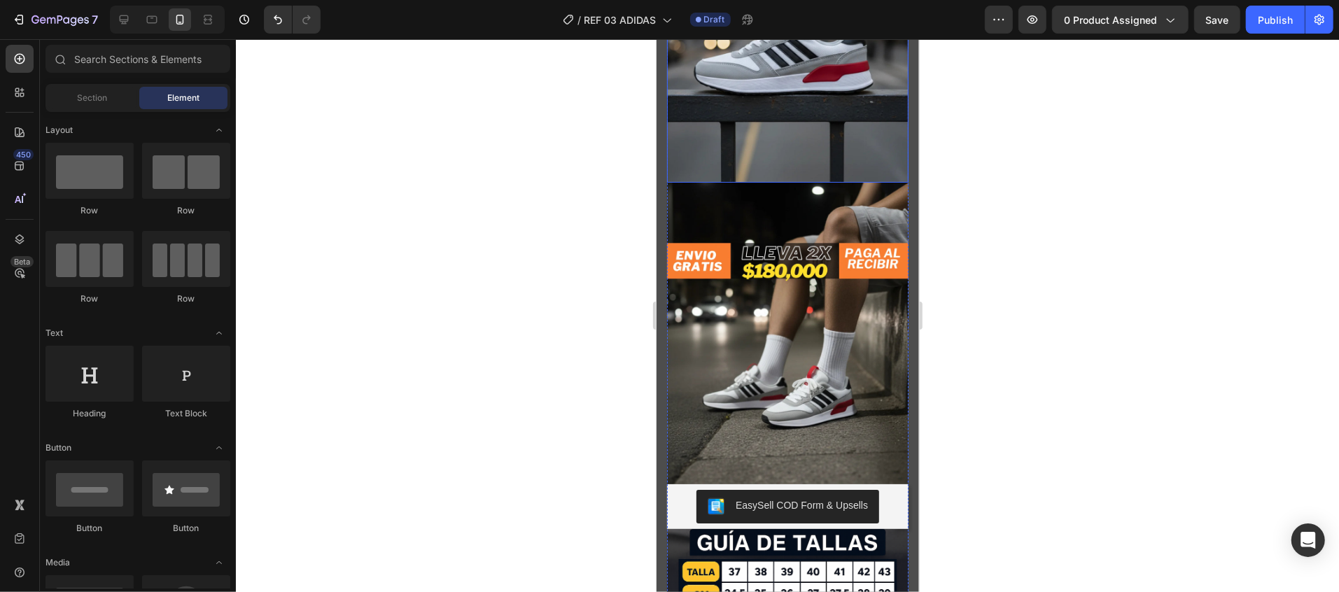
scroll to position [1120, 0]
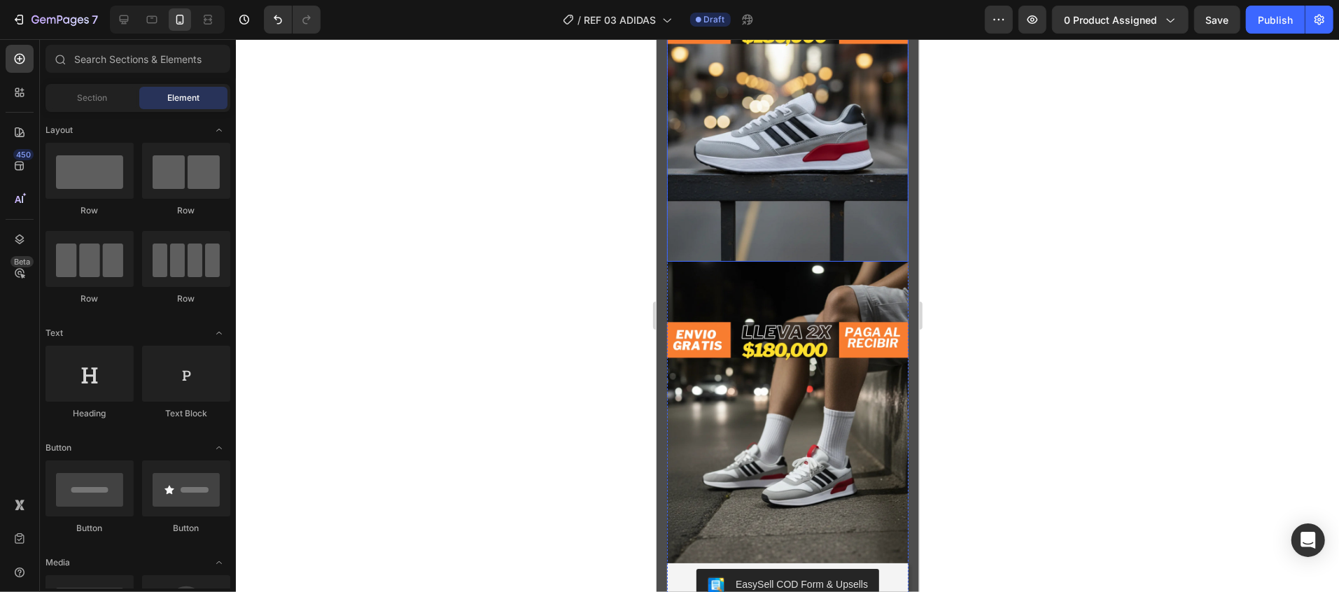
click at [761, 320] on img at bounding box center [788, 412] width 242 height 302
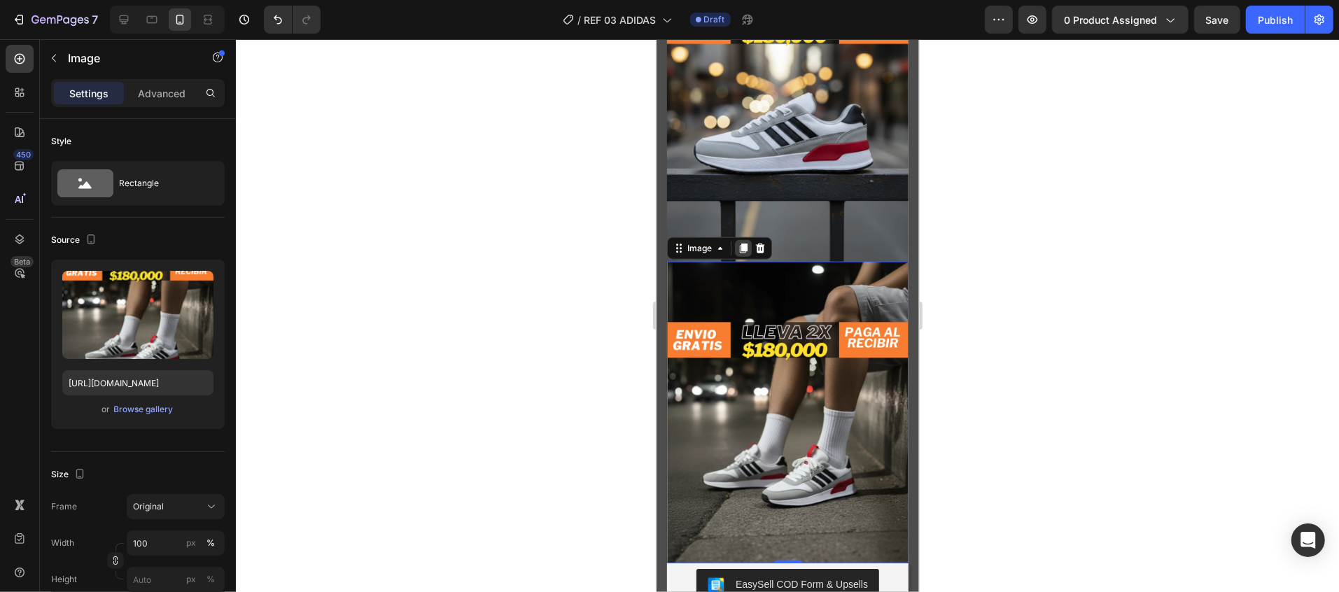
click at [737, 242] on icon at bounding box center [742, 247] width 11 height 11
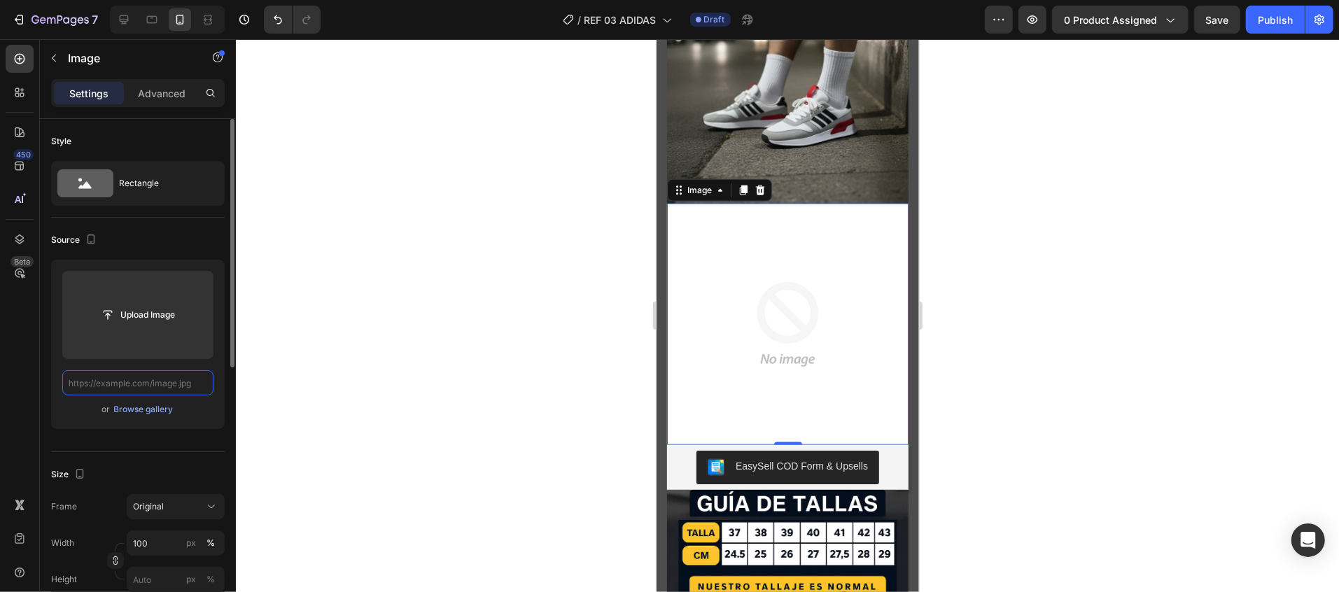
scroll to position [0, 0]
click at [197, 382] on input "text" at bounding box center [137, 382] width 151 height 25
paste input "https://cdn.shopify.com/s/files/1/0784/3017/5546/files/imagen_5.webp?v=17589913…"
type input "https://cdn.shopify.com/s/files/1/0784/3017/5546/files/imagen_5.webp?v=17589913…"
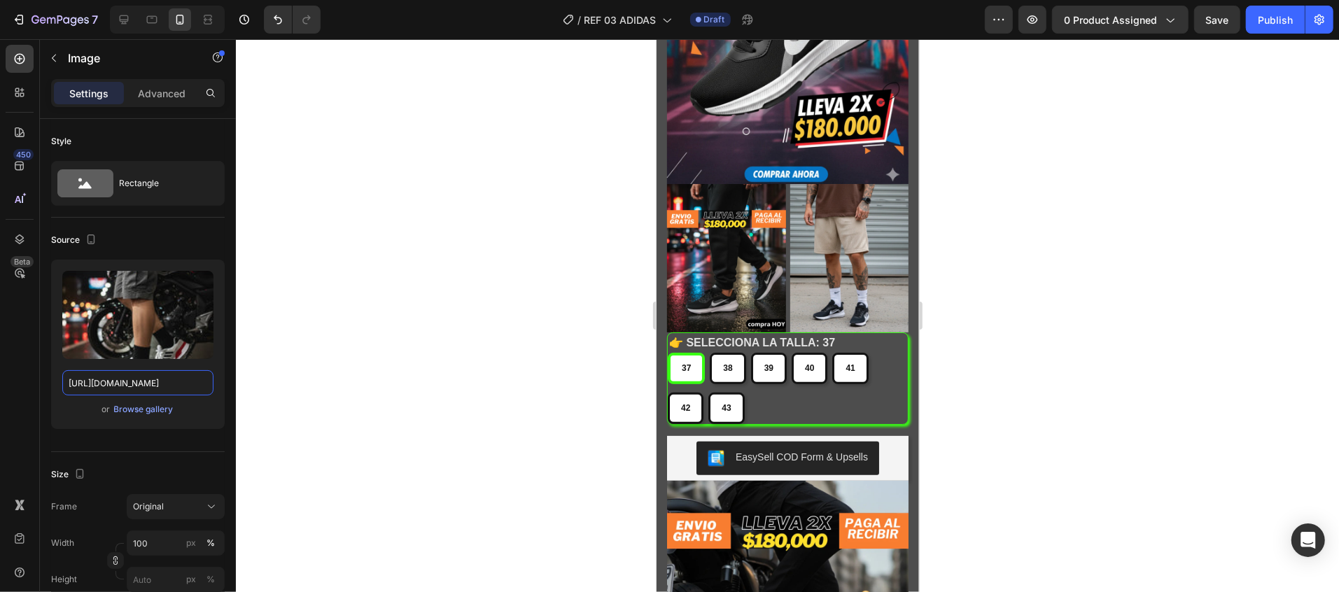
scroll to position [360, 0]
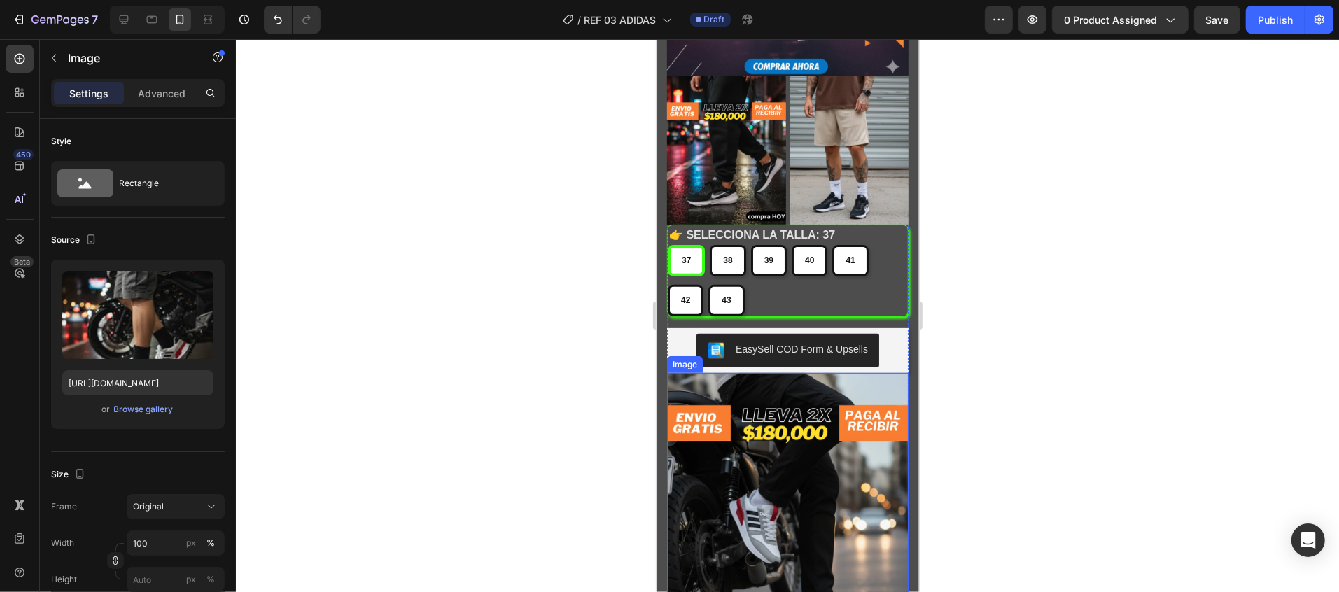
click at [842, 382] on img at bounding box center [788, 523] width 242 height 302
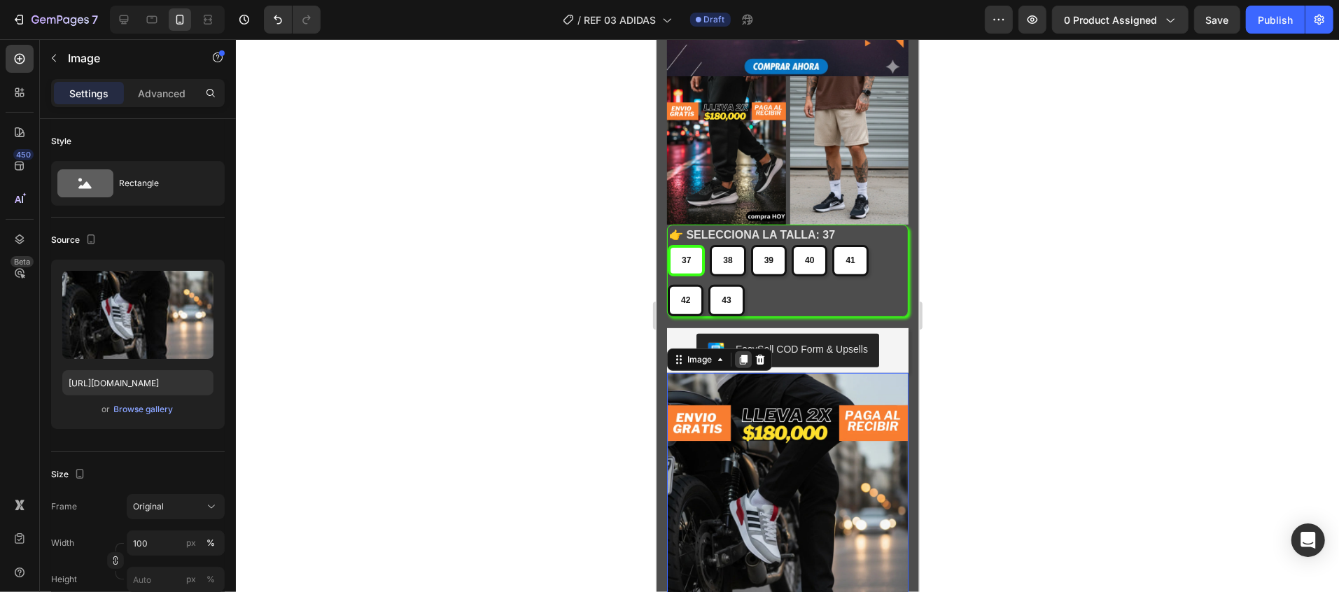
click at [741, 354] on icon at bounding box center [742, 359] width 11 height 11
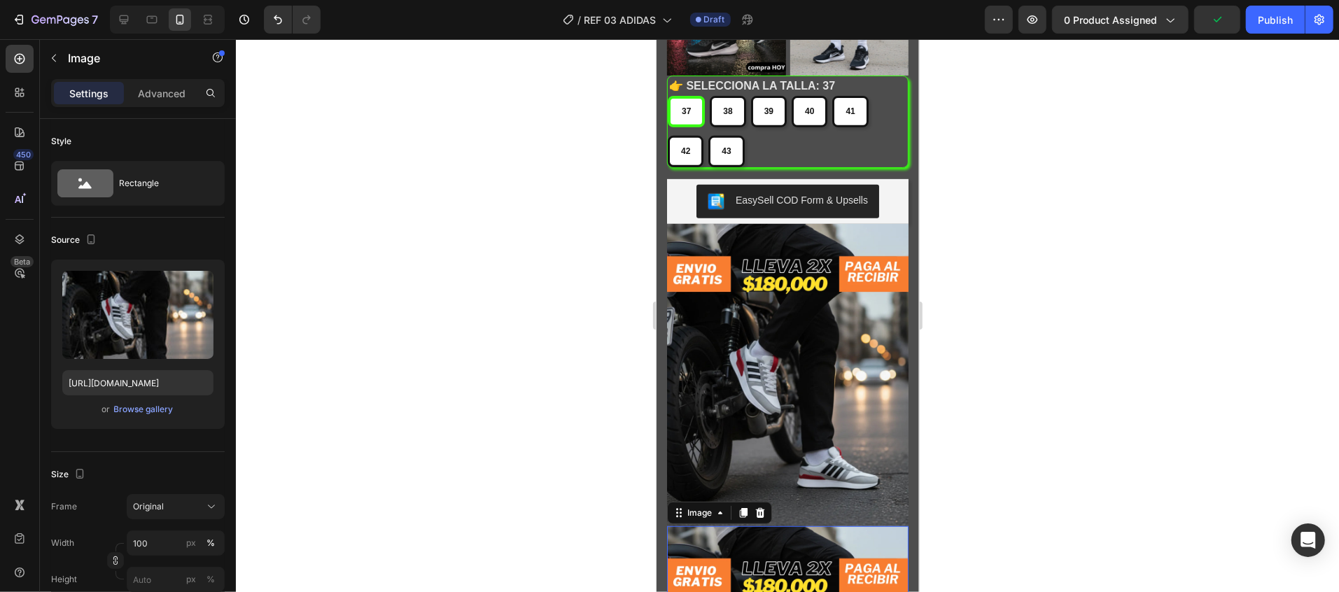
scroll to position [463, 0]
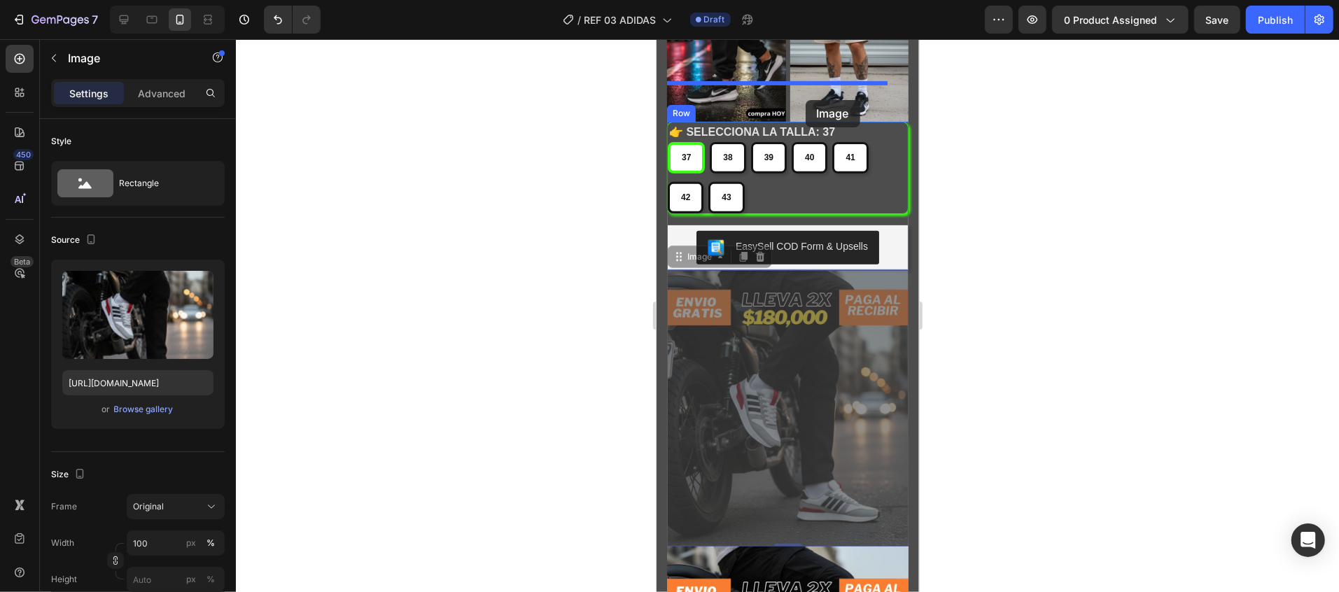
drag, startPoint x: 776, startPoint y: 372, endPoint x: 805, endPoint y: 99, distance: 273.9
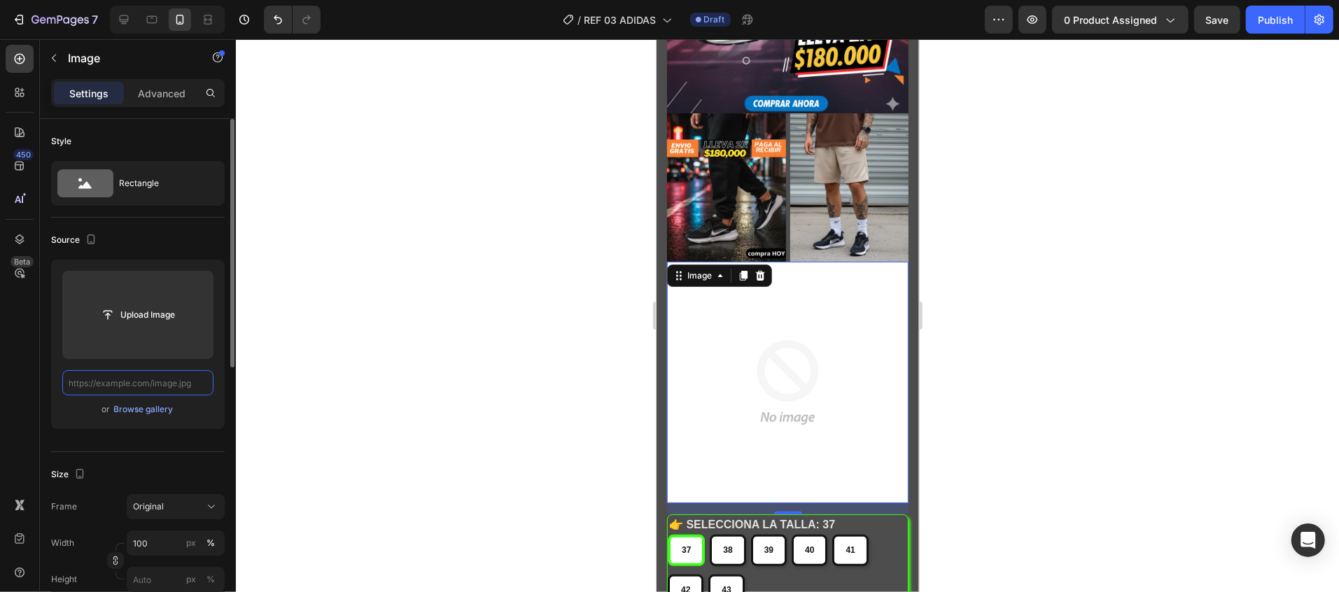
scroll to position [0, 0]
click at [195, 381] on input "text" at bounding box center [137, 382] width 151 height 25
paste input "https://cdn.shopify.com/s/files/1/0784/3017/5546/files/imagen_2.webp?v=17589913…"
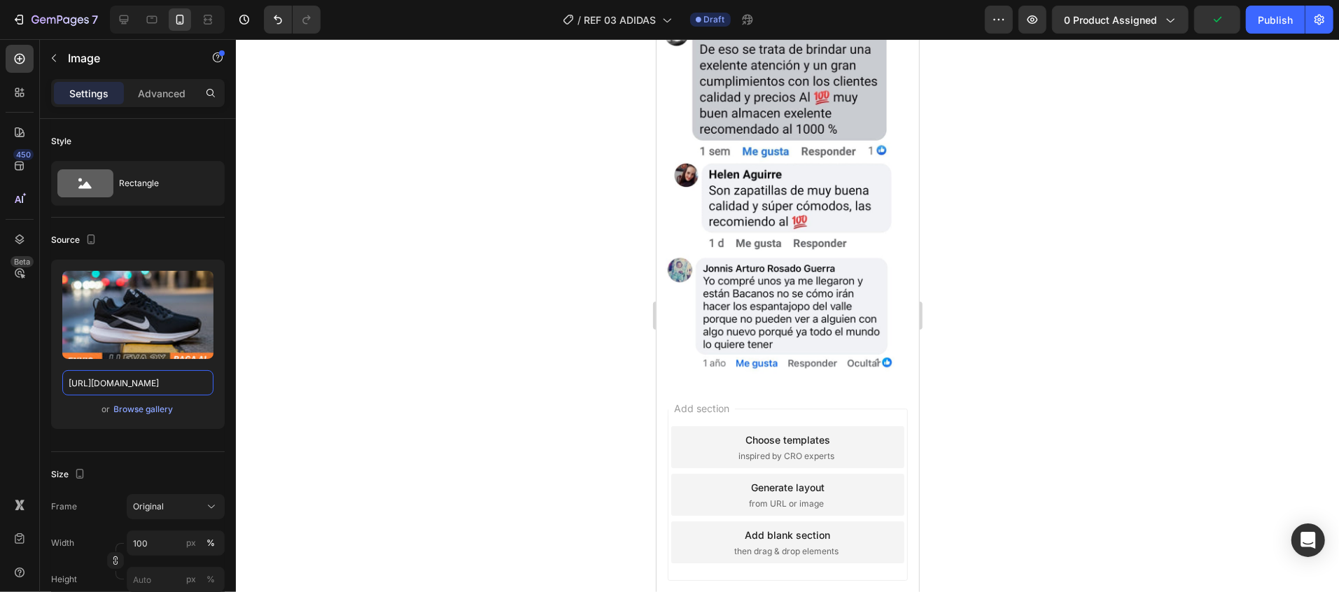
scroll to position [2883, 0]
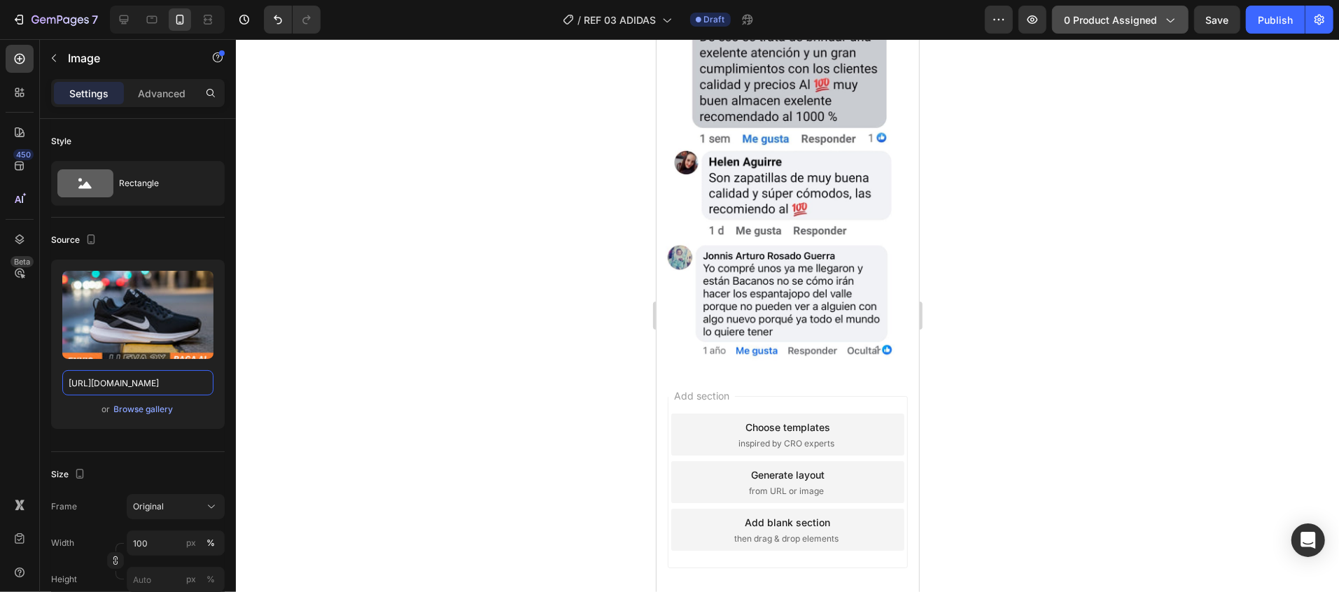
type input "https://cdn.shopify.com/s/files/1/0784/3017/5546/files/imagen_2.webp?v=17589913…"
click at [1097, 17] on span "0 product assigned" at bounding box center [1110, 20] width 93 height 15
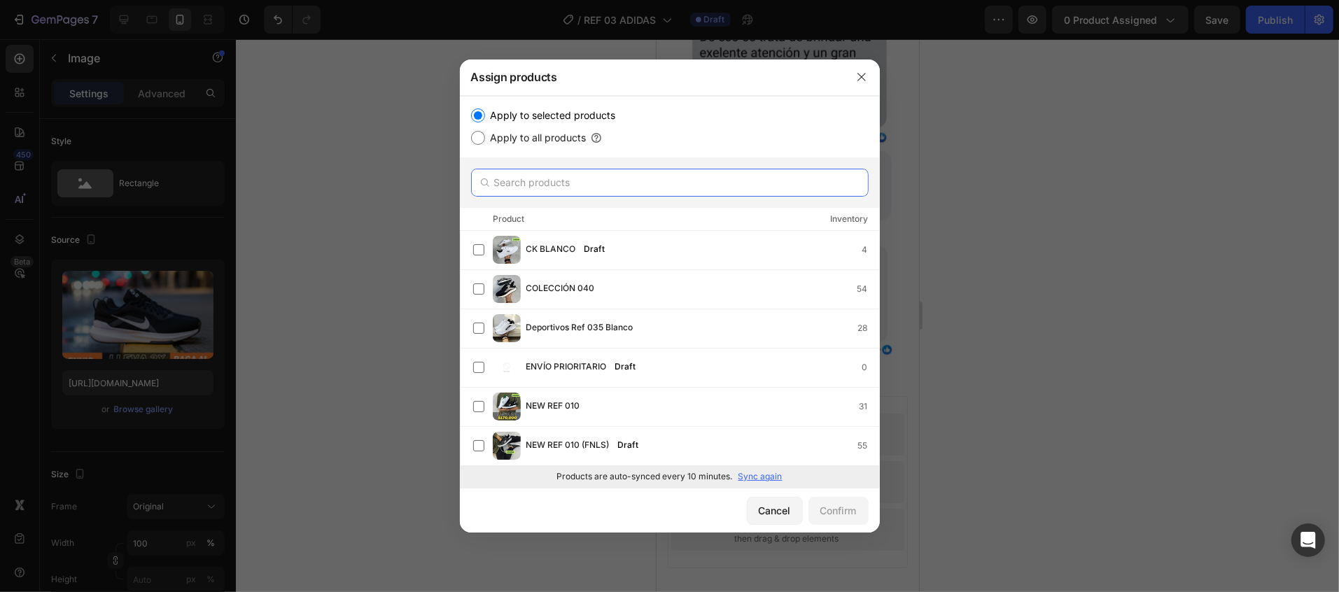
click at [596, 184] on input "text" at bounding box center [670, 183] width 398 height 28
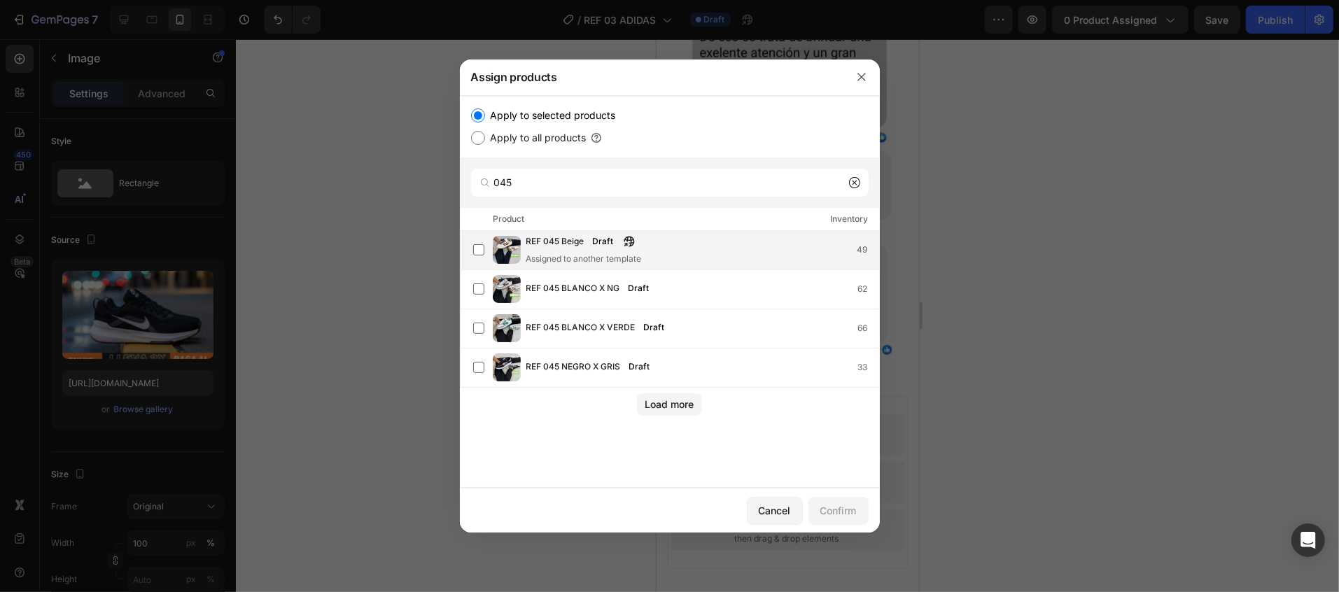
click at [596, 254] on div "Assigned to another template" at bounding box center [584, 259] width 116 height 13
click at [586, 179] on input "045" at bounding box center [670, 183] width 398 height 28
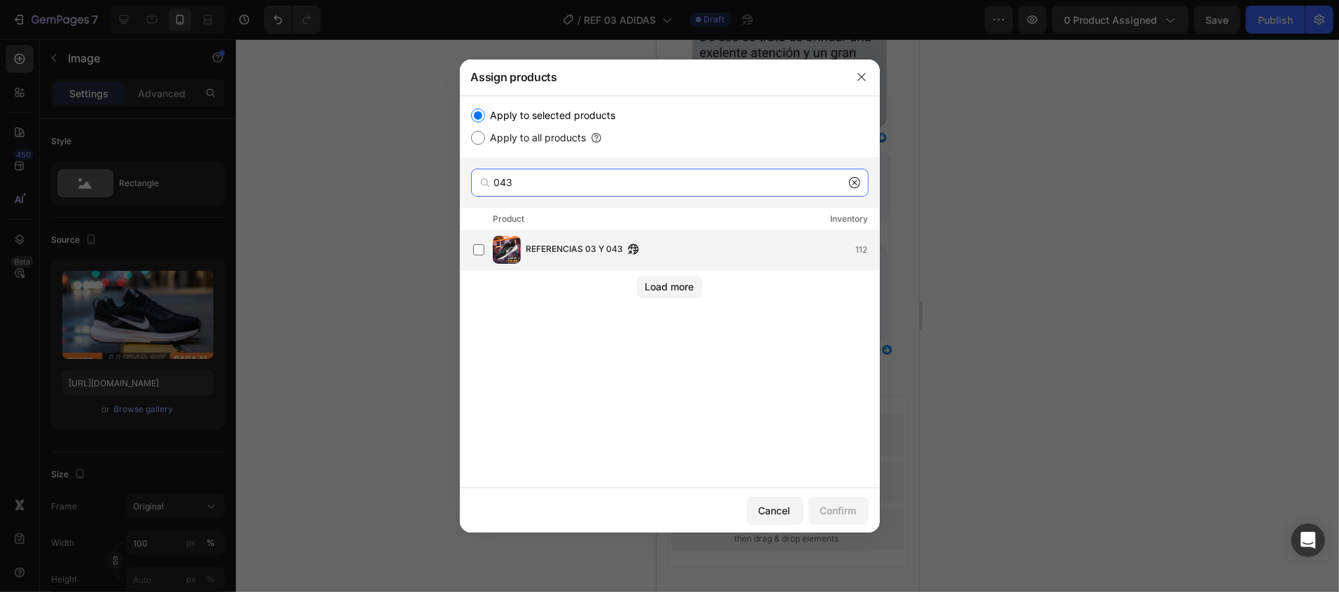
type input "043"
click at [563, 240] on div "REFERENCIAS 03 Y 043 112" at bounding box center [676, 250] width 406 height 28
click at [834, 508] on div "Confirm" at bounding box center [839, 510] width 36 height 15
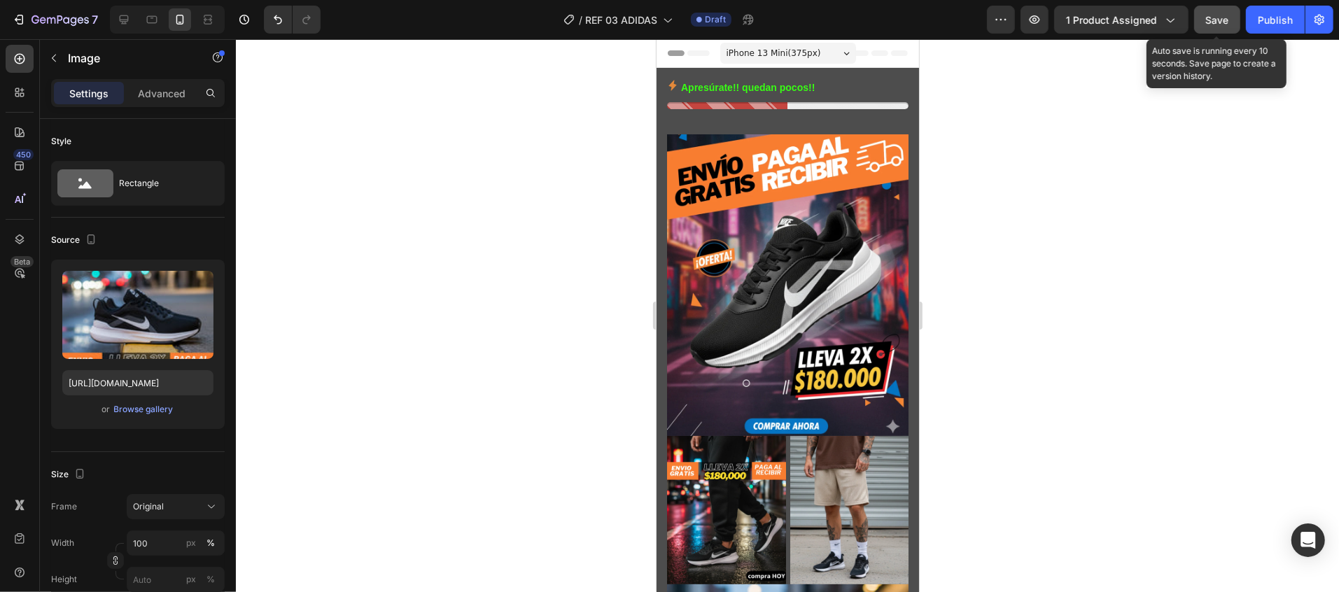
click at [1229, 17] on button "Save" at bounding box center [1217, 20] width 46 height 28
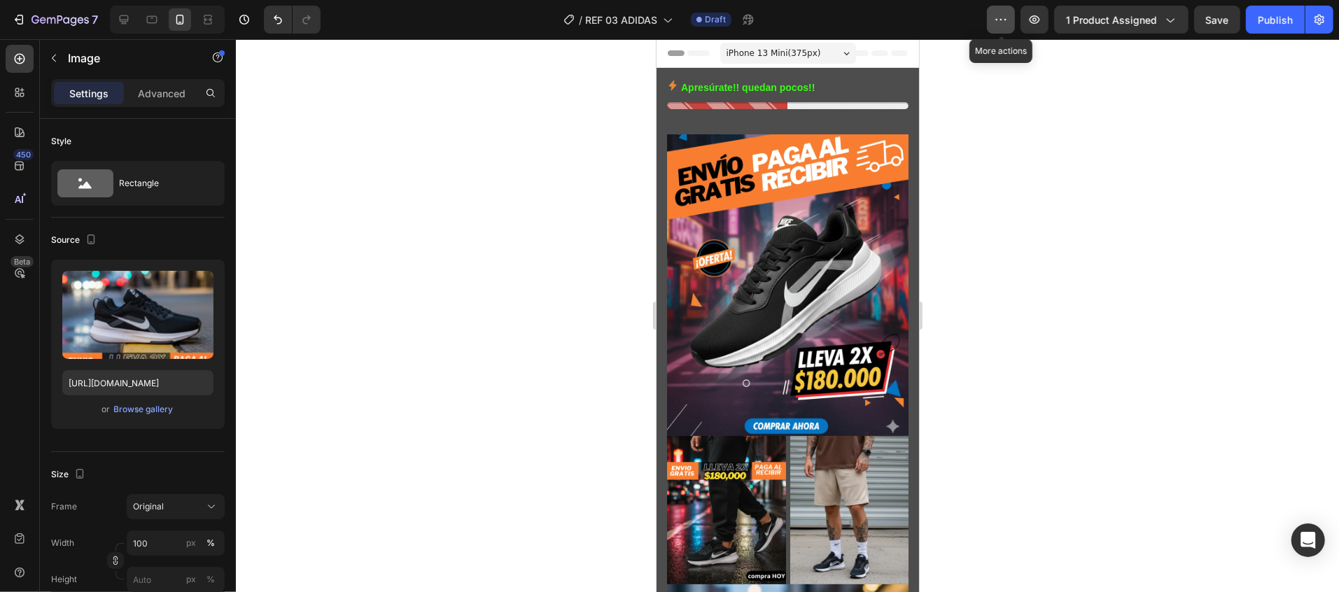
click at [1006, 19] on icon "button" at bounding box center [1006, 19] width 2 height 1
click at [1309, 20] on button "button" at bounding box center [1320, 20] width 28 height 28
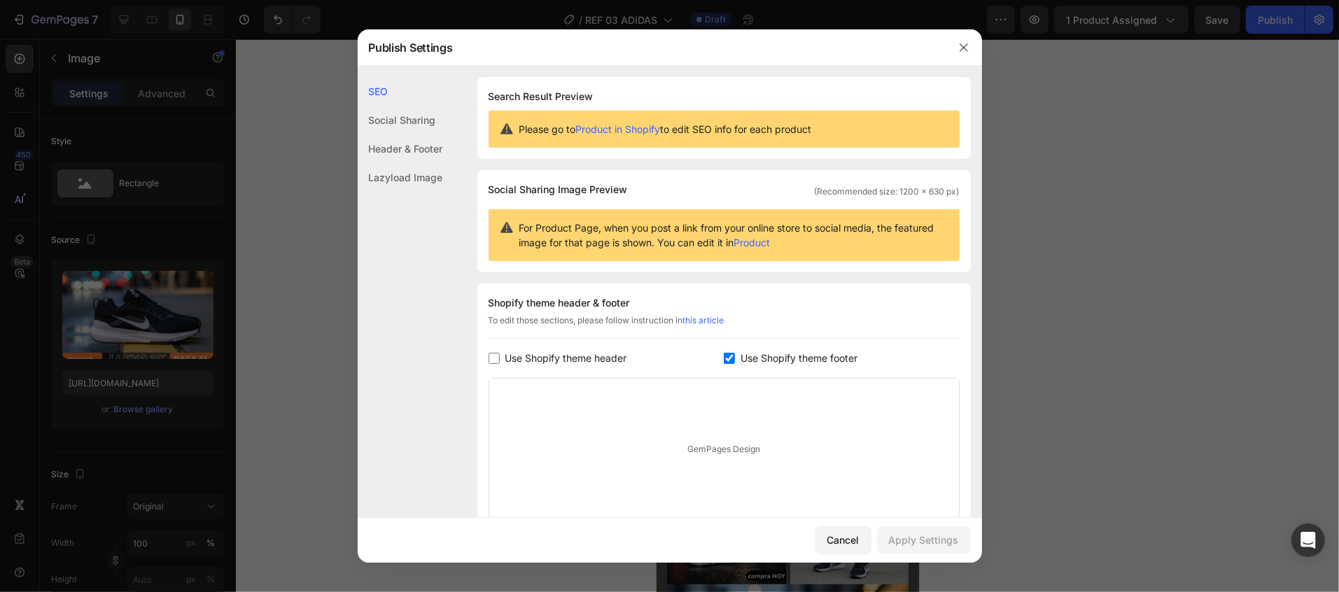
click at [724, 361] on input "checkbox" at bounding box center [729, 358] width 11 height 11
checkbox input "false"
click at [895, 540] on div "Apply Settings" at bounding box center [924, 540] width 70 height 15
click at [839, 540] on div "Cancel" at bounding box center [844, 540] width 32 height 15
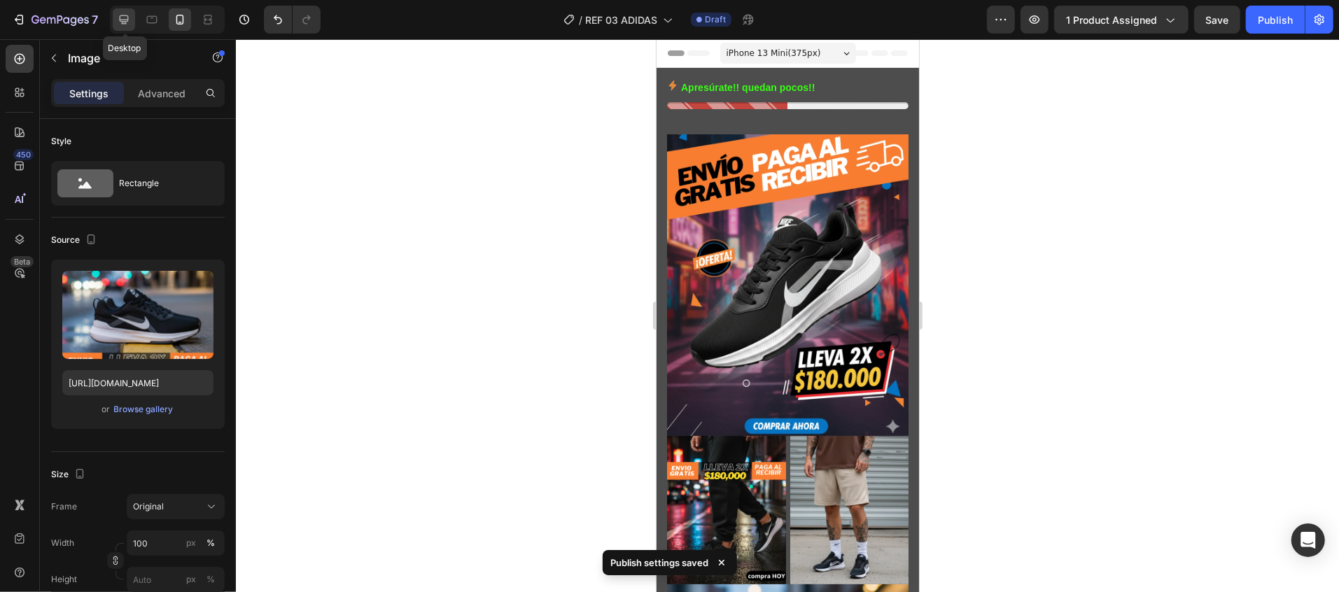
click at [118, 15] on icon at bounding box center [124, 20] width 14 height 14
type input "https://cdn.shopify.com/s/files/1/0784/3017/5546/files/gempages_558319859004343…"
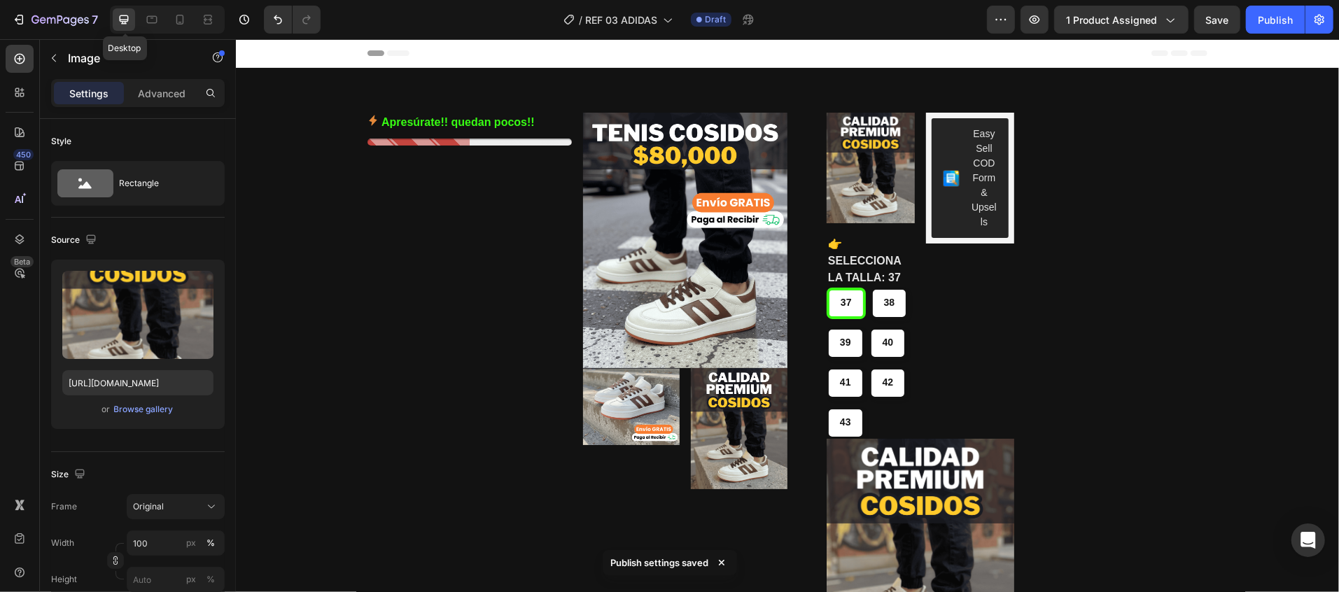
scroll to position [24, 0]
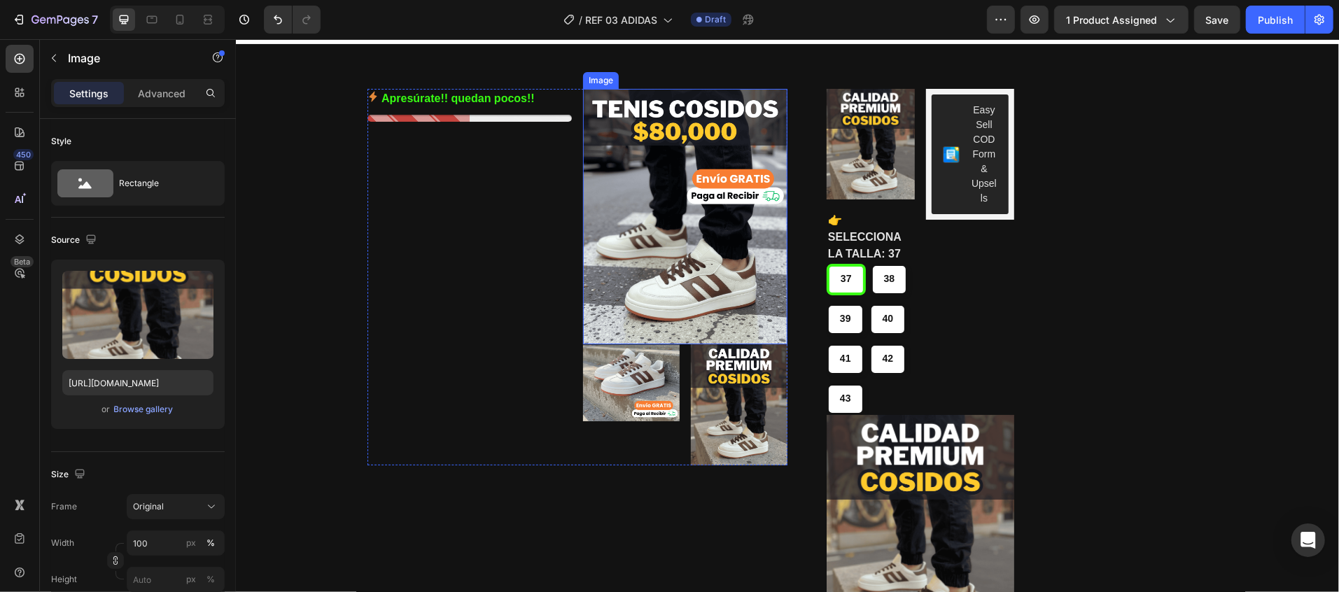
click at [645, 220] on img at bounding box center [684, 216] width 204 height 256
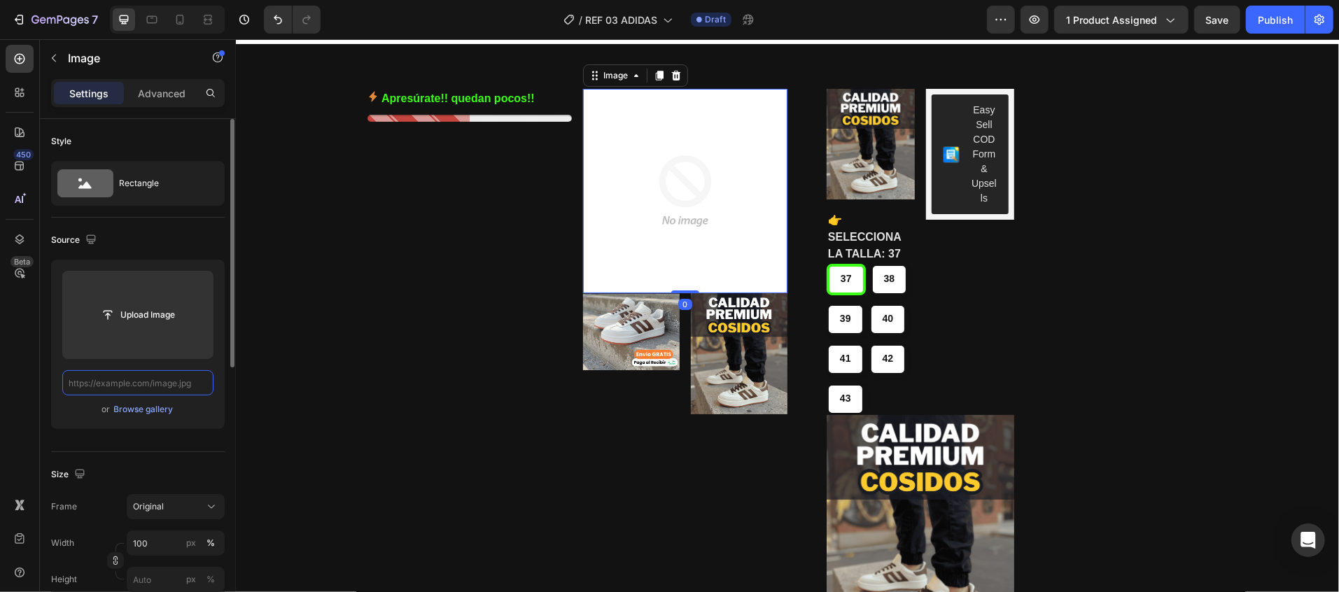
scroll to position [0, 0]
paste input "https://cdn.shopify.com/s/files/1/0784/3017/5546/files/imagen_8.webp?v=17589913…"
type input "https://cdn.shopify.com/s/files/1/0784/3017/5546/files/imagen_8.webp?v=17589913…"
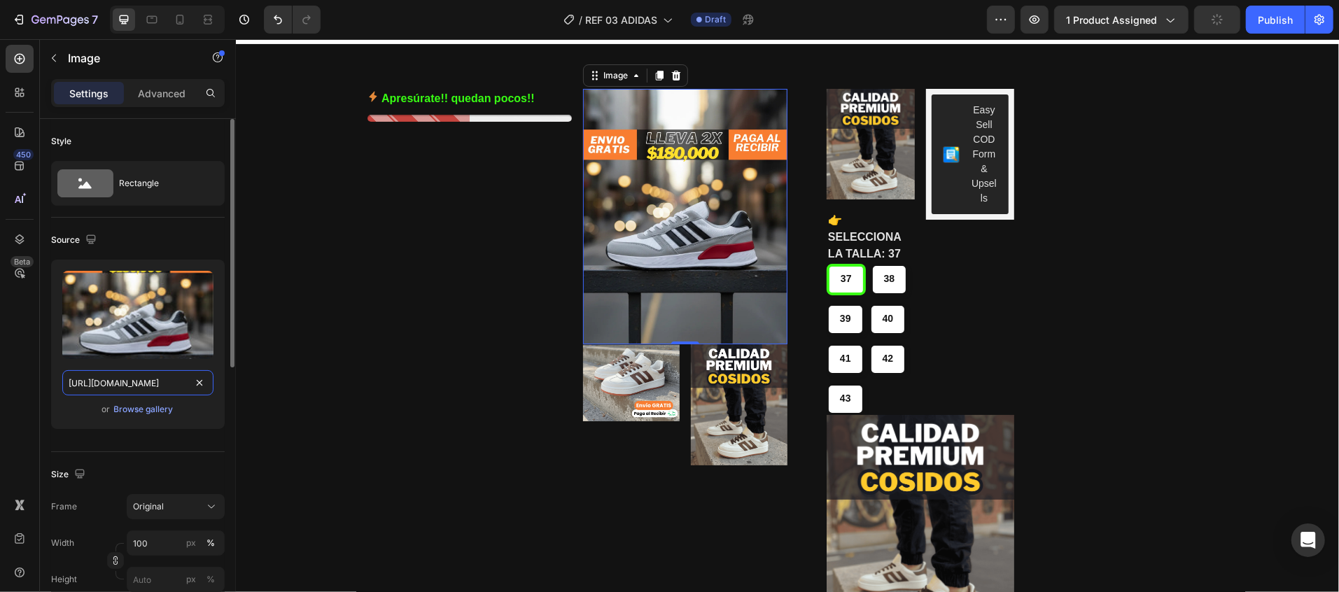
scroll to position [0, 226]
click at [624, 392] on img at bounding box center [630, 382] width 97 height 77
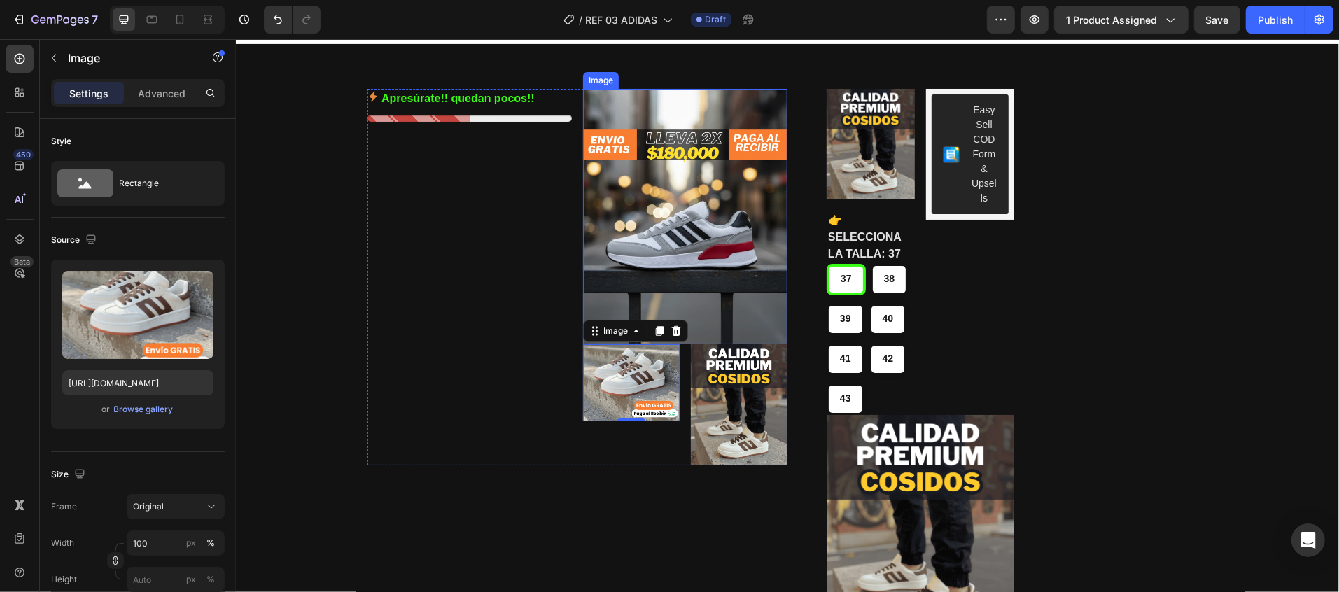
click at [596, 219] on img at bounding box center [684, 216] width 204 height 256
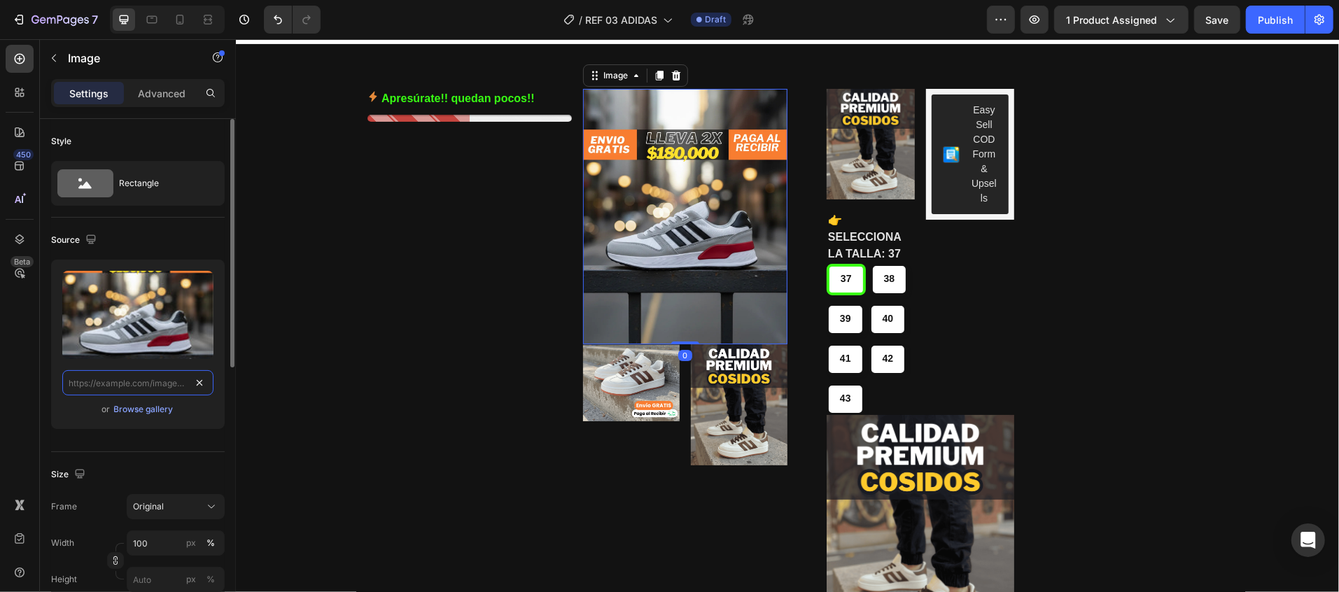
scroll to position [0, 0]
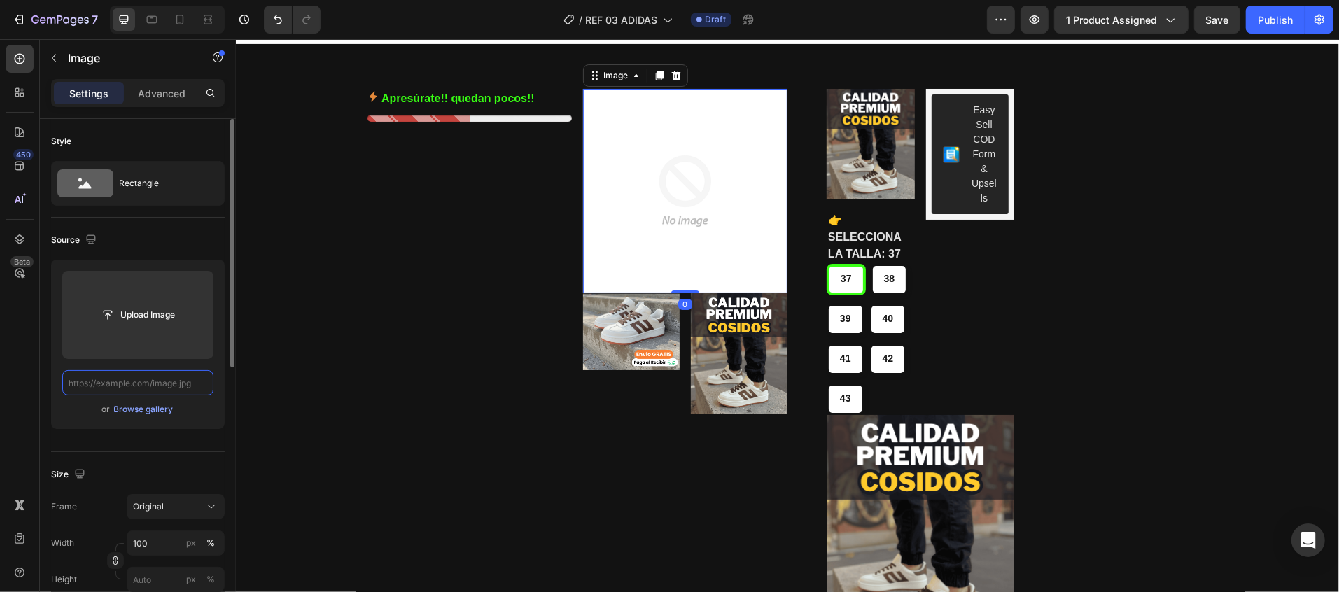
click at [200, 388] on input "text" at bounding box center [137, 382] width 151 height 25
paste input "https://cdn.shopify.com/s/files/1/0784/3017/5546/files/imagen_1.webp?v=17589913…"
type input "https://cdn.shopify.com/s/files/1/0784/3017/5546/files/imagen_1.webp?v=17589913…"
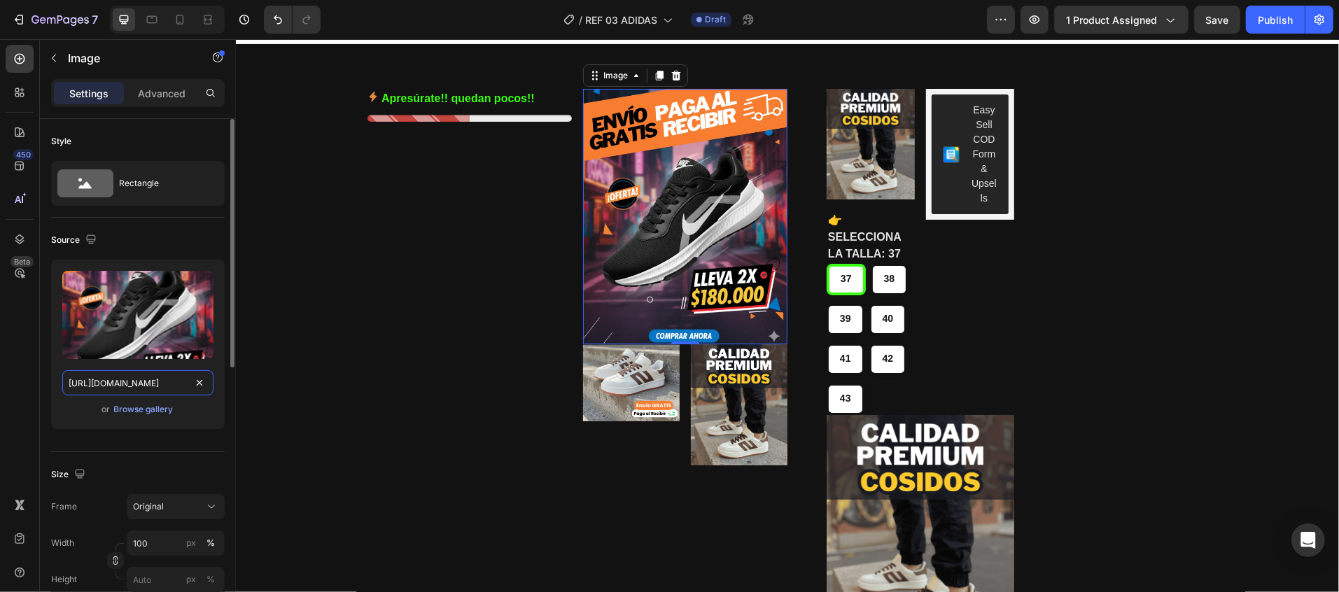
scroll to position [0, 223]
click at [642, 397] on img at bounding box center [630, 382] width 97 height 77
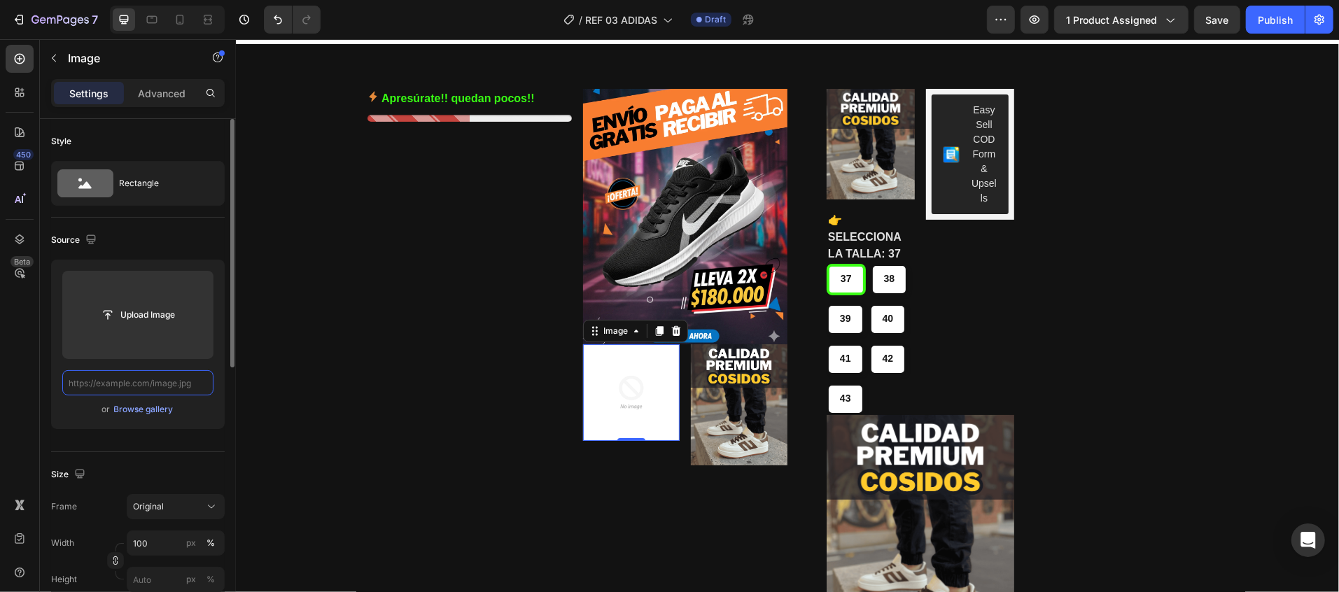
scroll to position [0, 0]
click at [197, 380] on input "text" at bounding box center [137, 382] width 151 height 25
paste input "https://cdn.shopify.com/s/files/1/0784/3017/5546/files/imagen_3.webp?v=17589913…"
type input "https://cdn.shopify.com/s/files/1/0784/3017/5546/files/imagen_3.webp?v=17589913…"
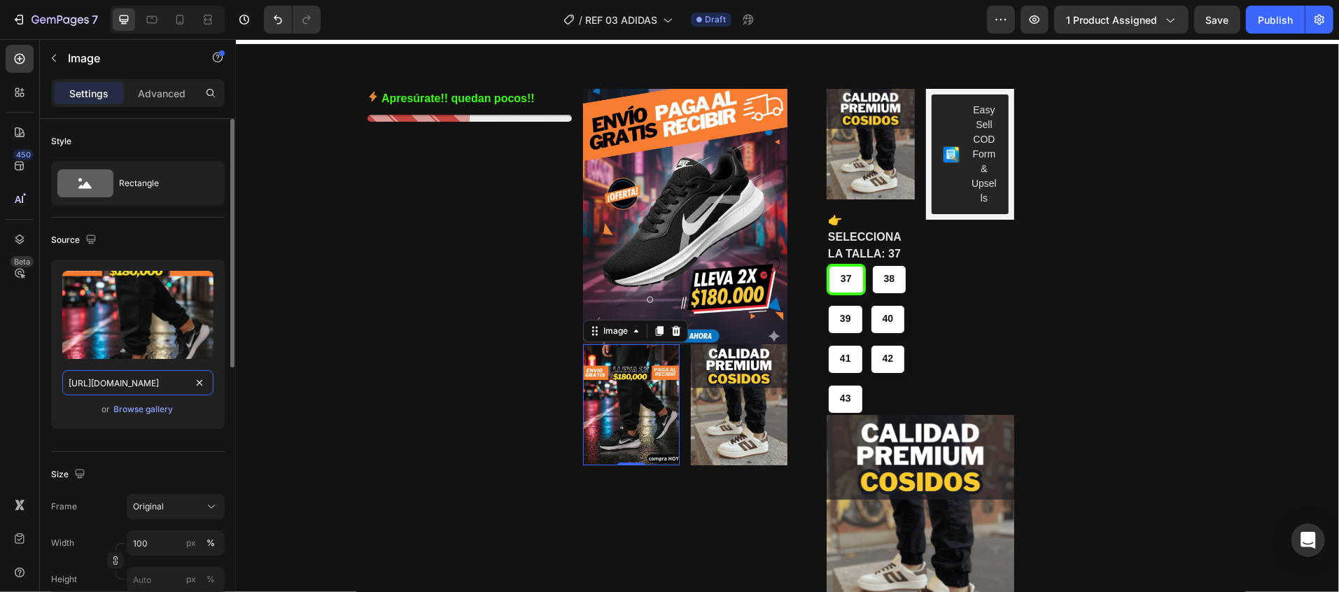
scroll to position [0, 226]
click at [755, 419] on img at bounding box center [738, 404] width 97 height 121
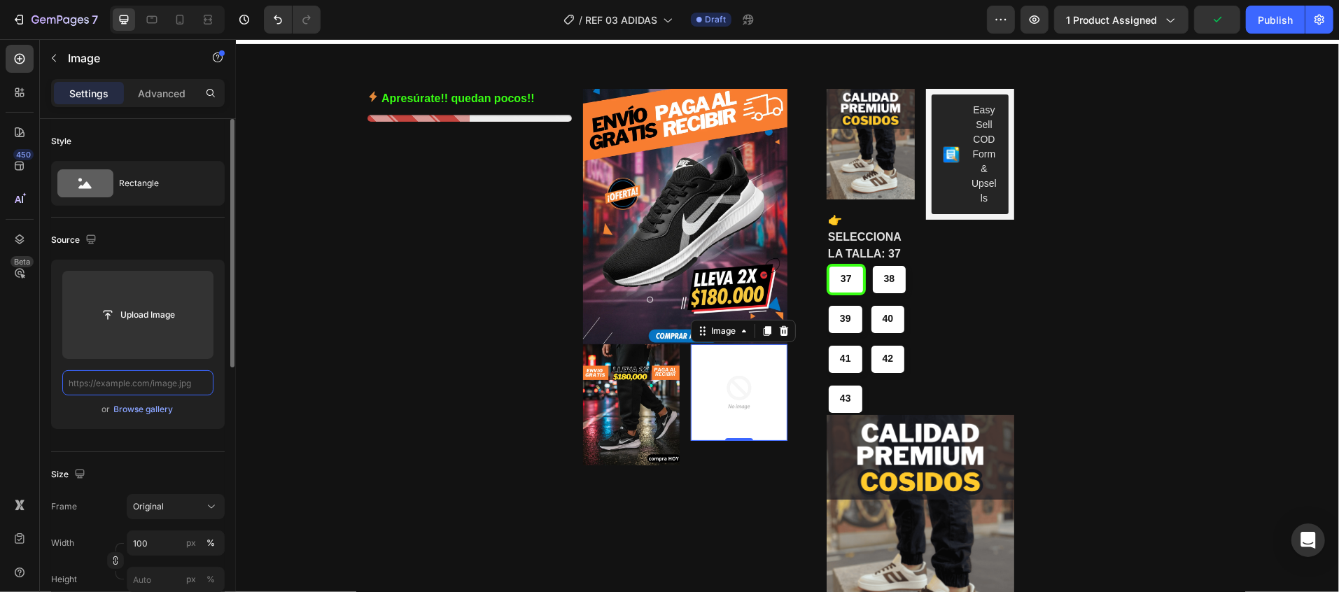
scroll to position [0, 0]
click at [193, 383] on input "text" at bounding box center [137, 382] width 151 height 25
paste input "https://cdn.shopify.com/s/files/1/0784/3017/5546/files/imagen_4.webp?v=17589913…"
type input "https://cdn.shopify.com/s/files/1/0784/3017/5546/files/imagen_4.webp?v=17589913…"
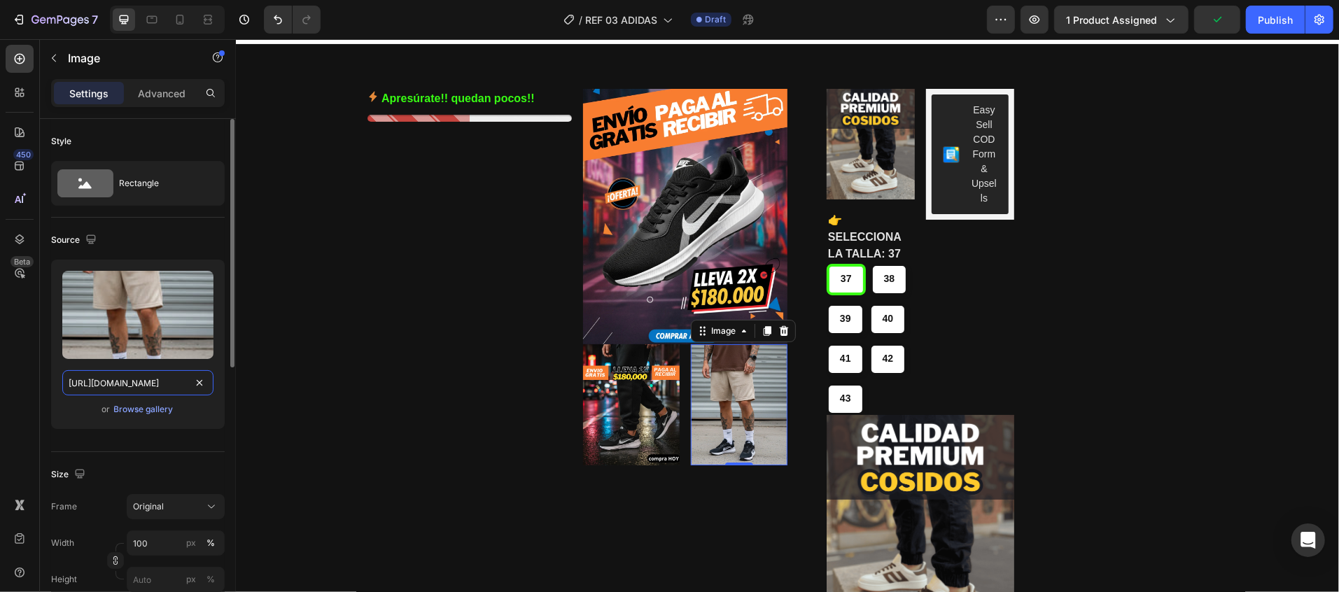
scroll to position [0, 226]
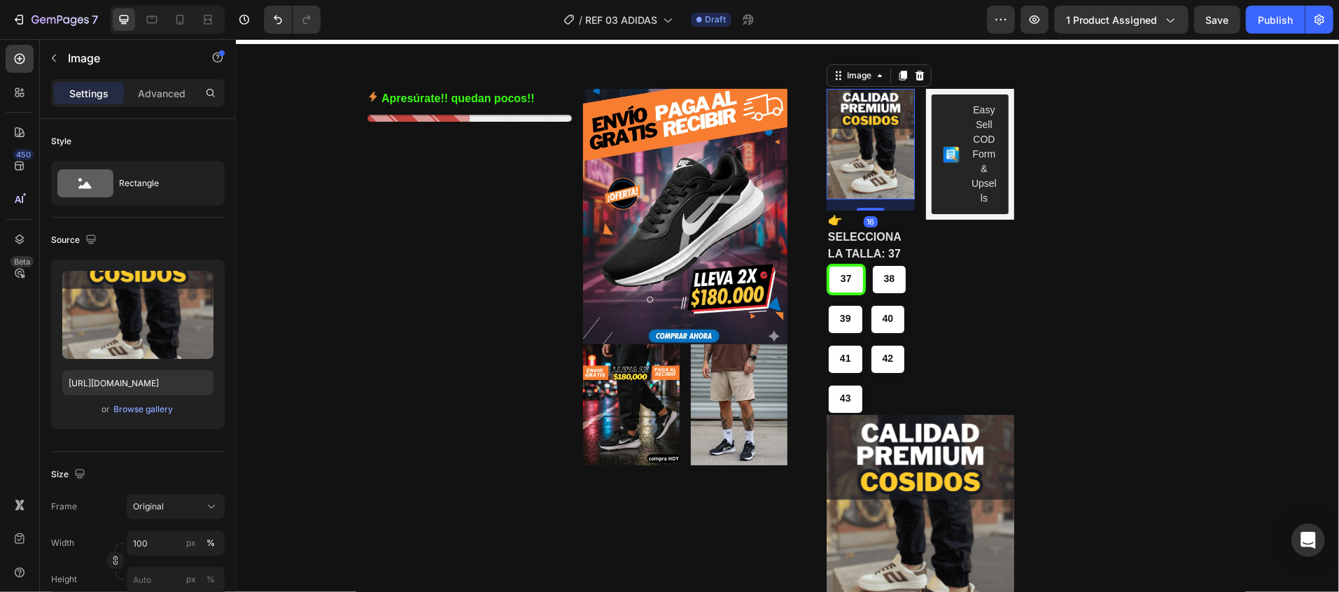
click at [872, 164] on img at bounding box center [870, 143] width 88 height 111
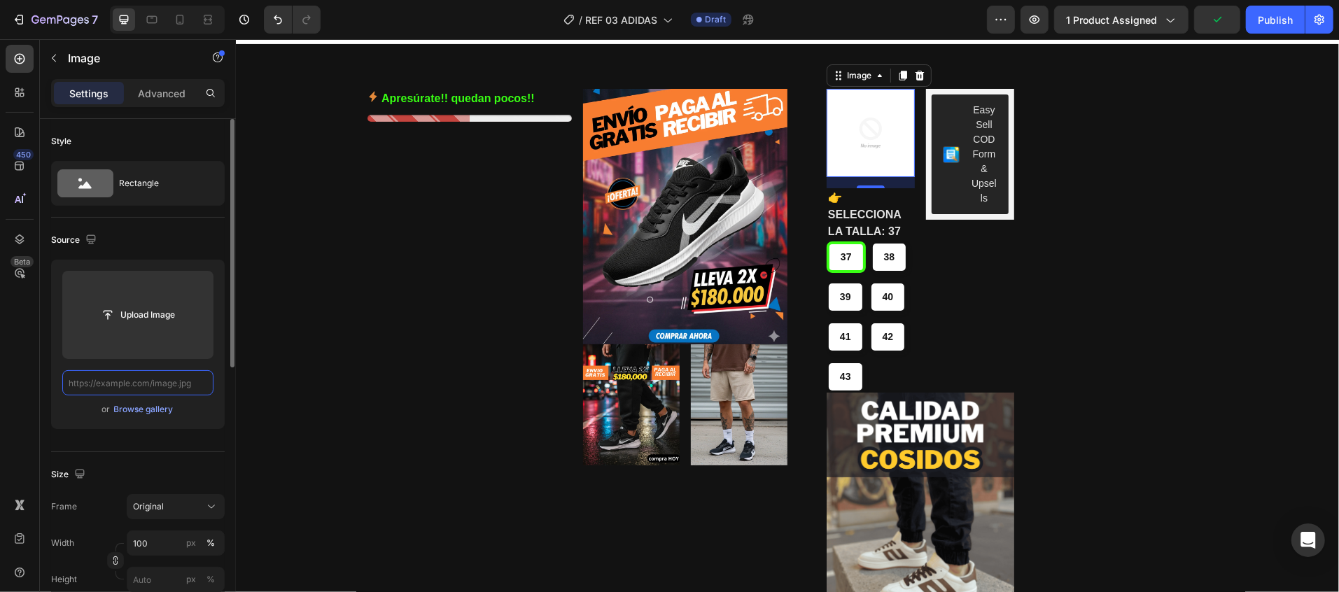
scroll to position [0, 0]
click at [195, 391] on input "text" at bounding box center [137, 382] width 151 height 25
paste input "https://cdn.shopify.com/s/files/1/0784/3017/5546/files/imagen_2.webp?v=17589913…"
type input "https://cdn.shopify.com/s/files/1/0784/3017/5546/files/imagen_2.webp?v=17589913…"
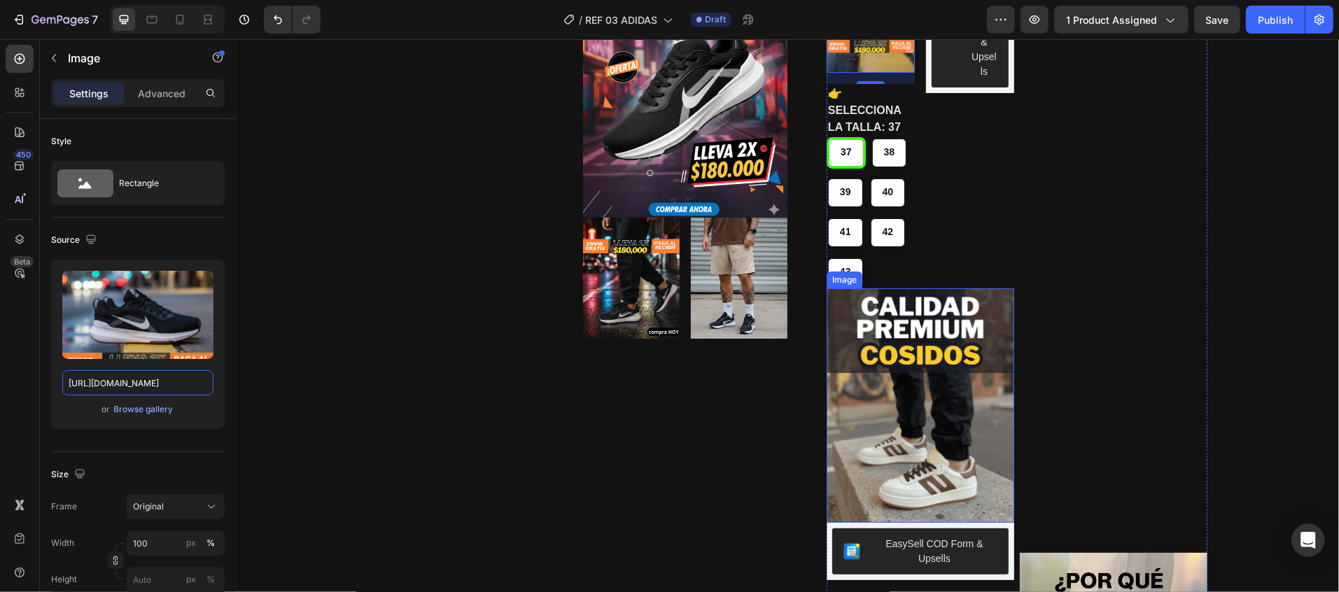
scroll to position [304, 0]
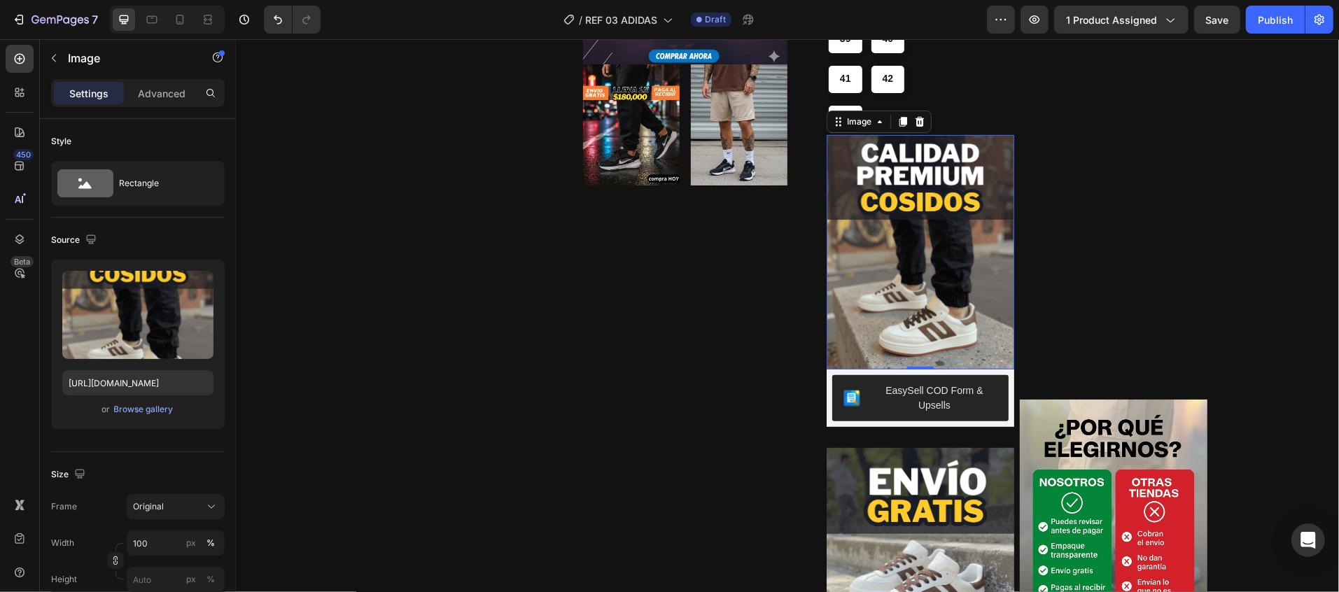
click at [889, 259] on img at bounding box center [920, 251] width 188 height 235
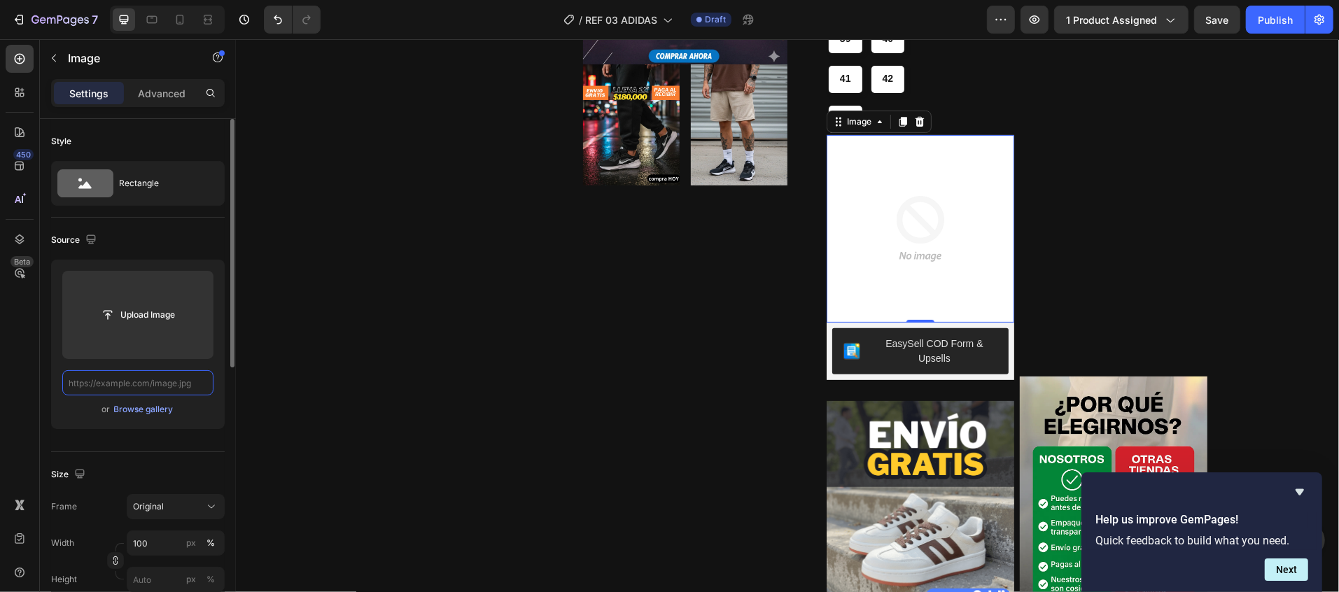
scroll to position [0, 0]
click at [203, 385] on input "text" at bounding box center [137, 382] width 151 height 25
paste input "https://cdn.shopify.com/s/files/1/0784/3017/5546/files/imagen_6.webp?v=17589913…"
type input "https://cdn.shopify.com/s/files/1/0784/3017/5546/files/imagen_6.webp?v=17589913…"
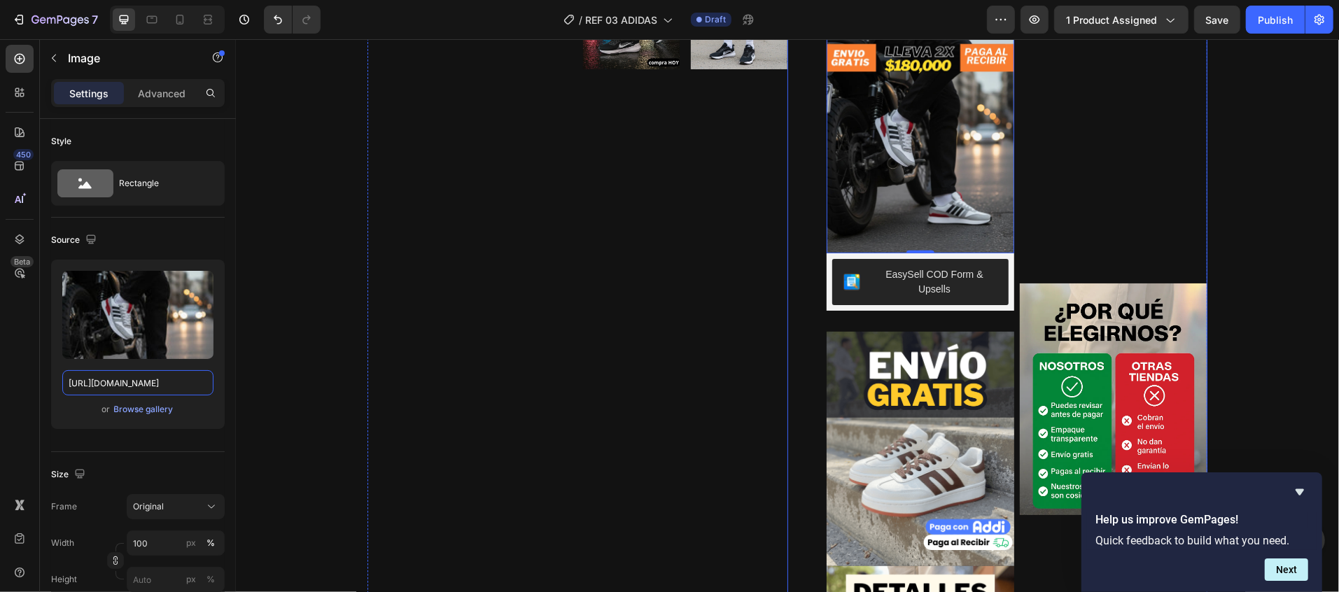
scroll to position [560, 0]
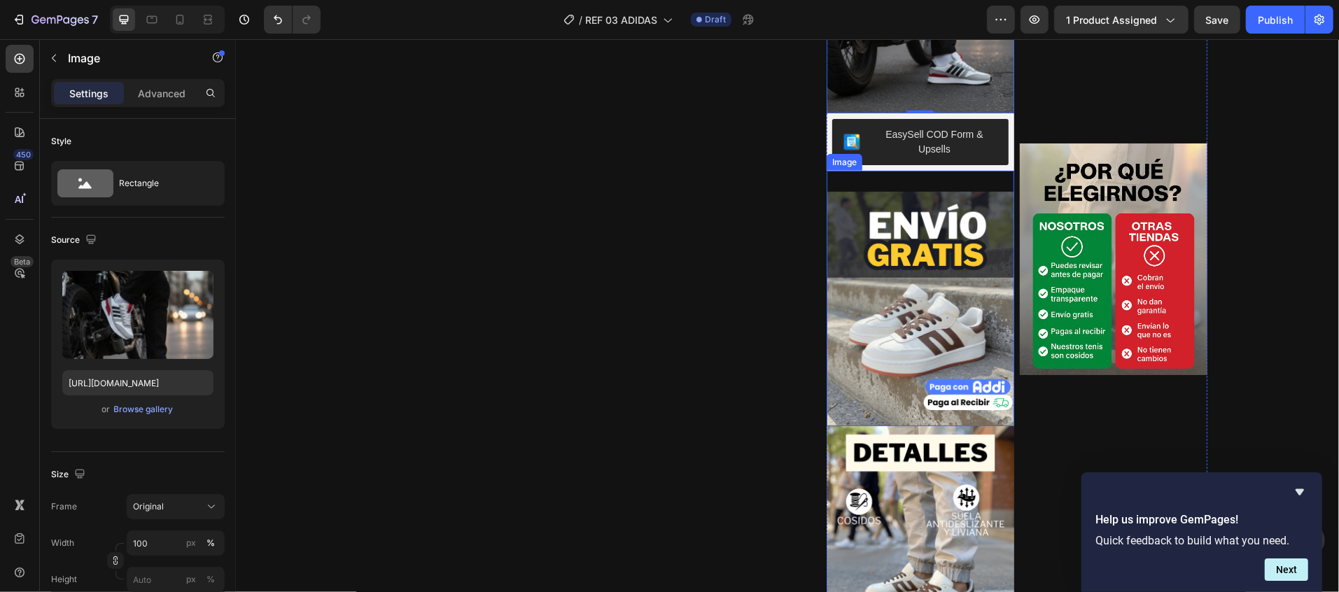
click at [900, 309] on img at bounding box center [920, 308] width 188 height 235
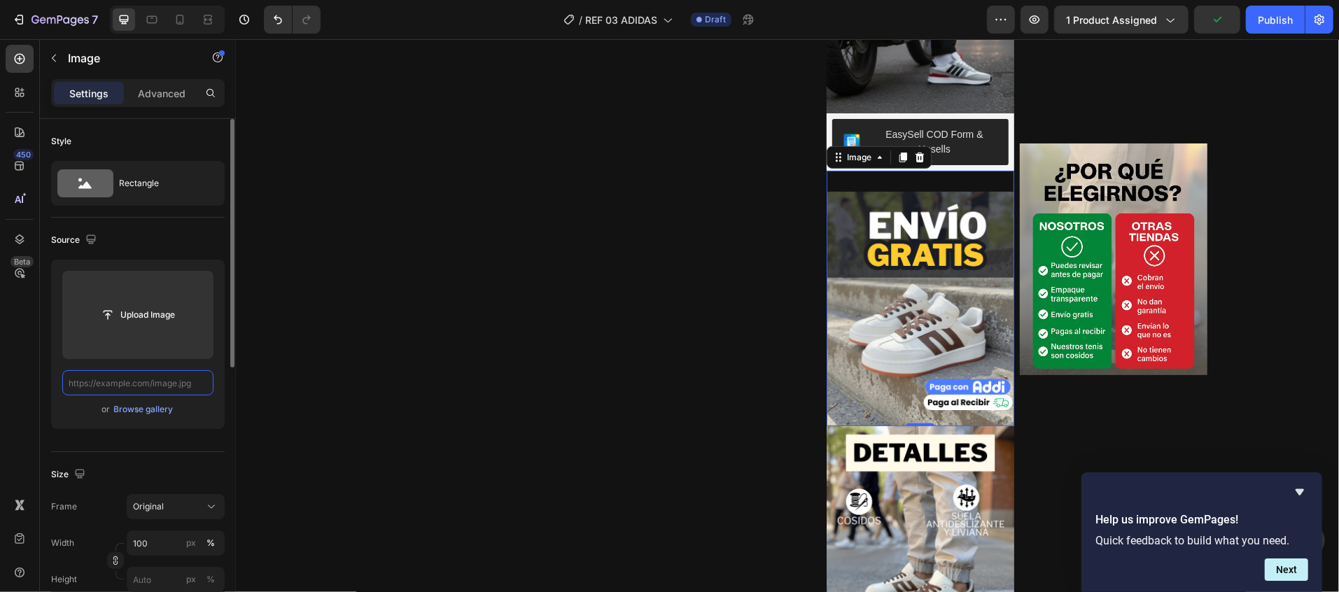
scroll to position [0, 0]
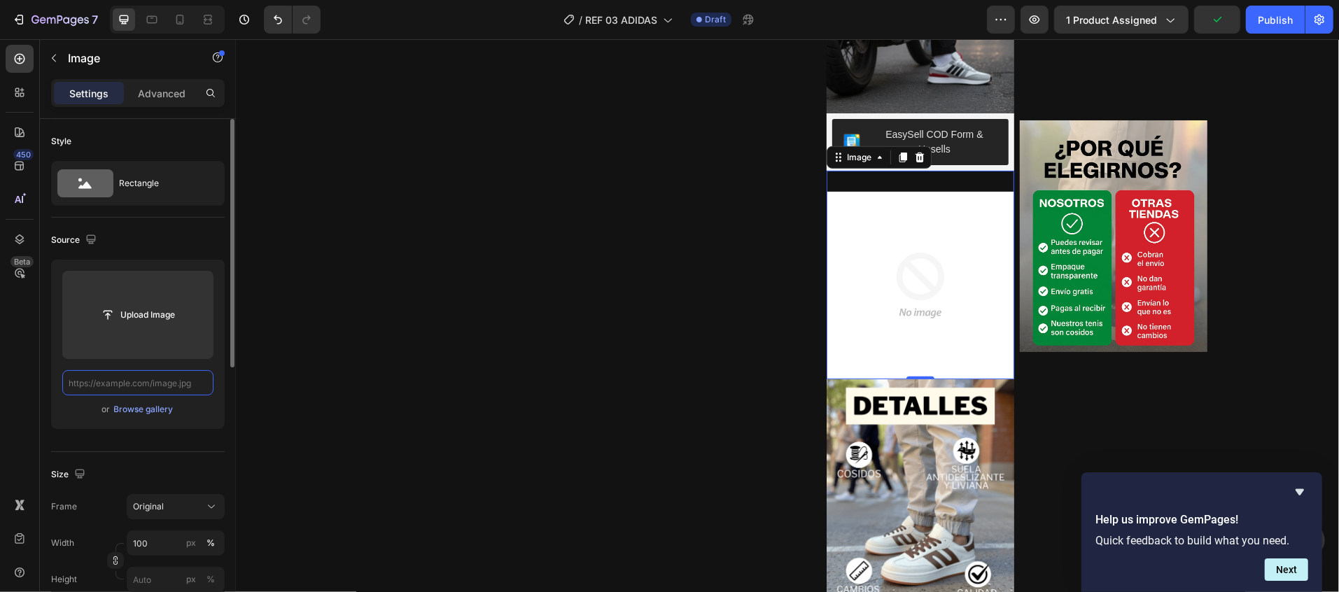
paste input "https://cdn.shopify.com/s/files/1/0784/3017/5546/files/imagen_8.webp?v=17589913…"
type input "https://cdn.shopify.com/s/files/1/0784/3017/5546/files/imagen_8.webp?v=17589913…"
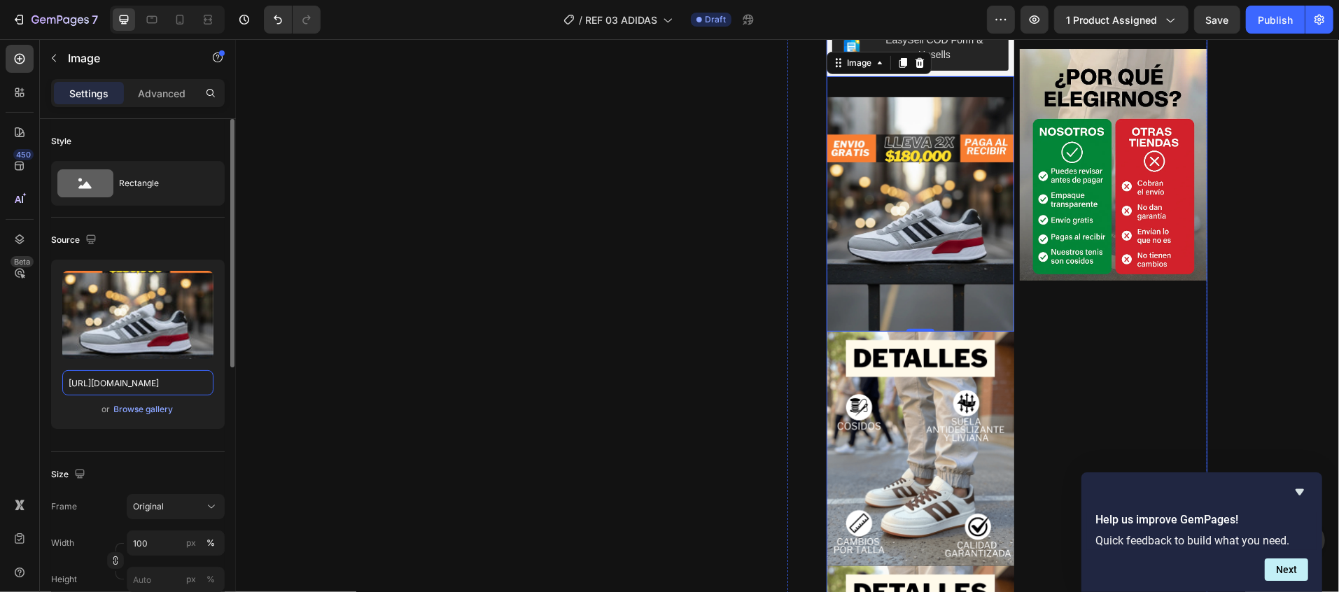
scroll to position [700, 0]
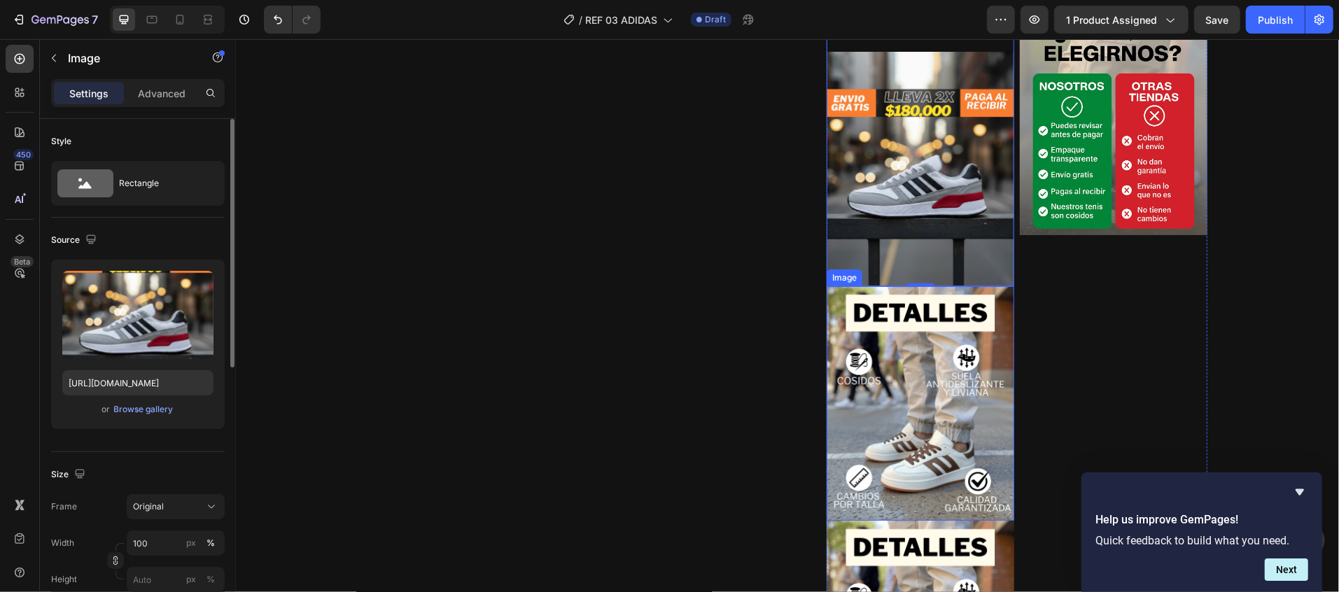
click at [949, 374] on img at bounding box center [920, 403] width 188 height 235
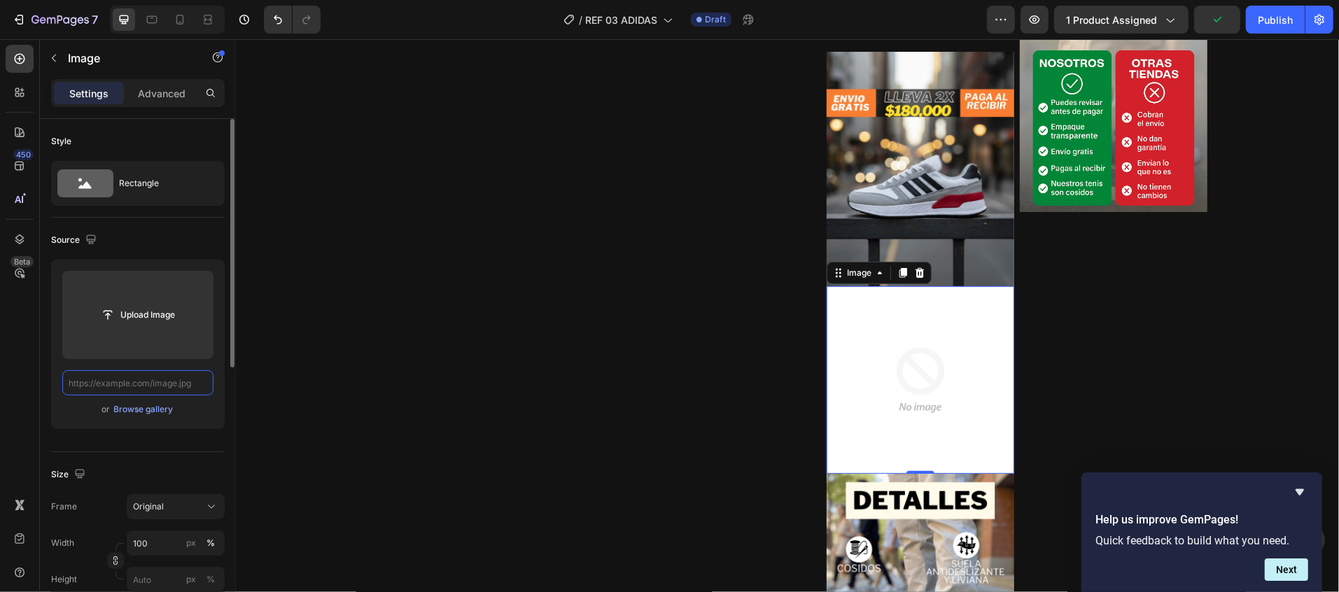
scroll to position [0, 0]
click at [202, 385] on input "text" at bounding box center [137, 382] width 151 height 25
paste input "https://cdn.shopify.com/s/files/1/0784/3017/5546/files/imagen_7.webp?v=17589913…"
type input "https://cdn.shopify.com/s/files/1/0784/3017/5546/files/imagen_7.webp?v=17589913…"
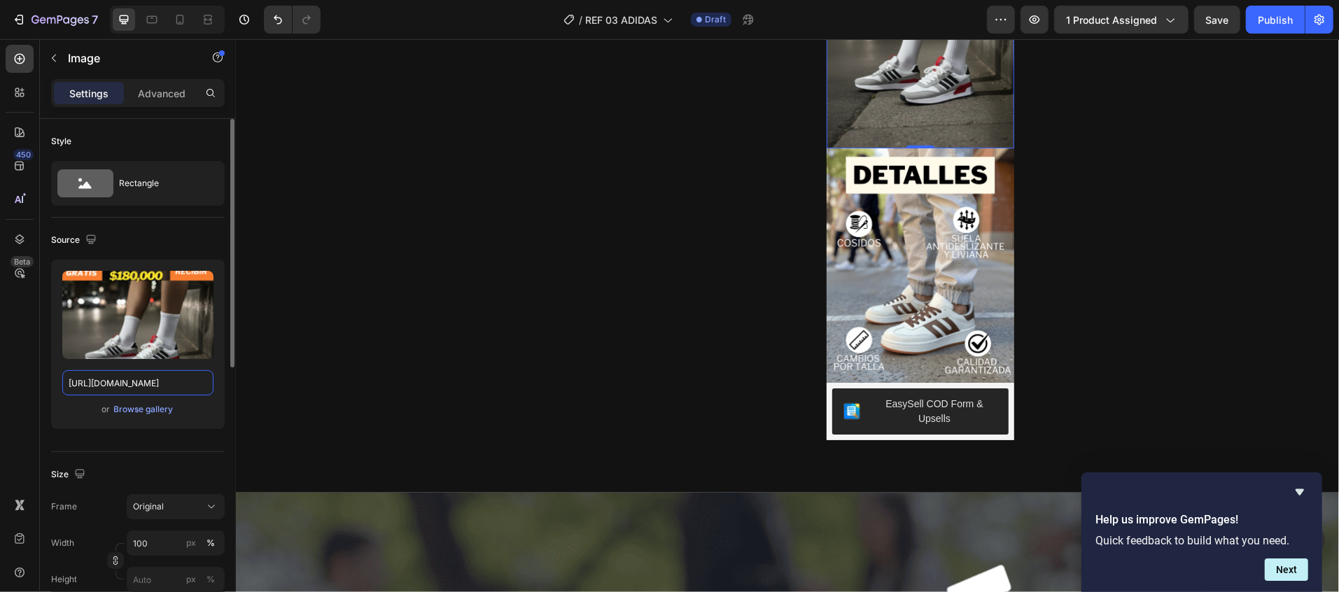
scroll to position [1120, 0]
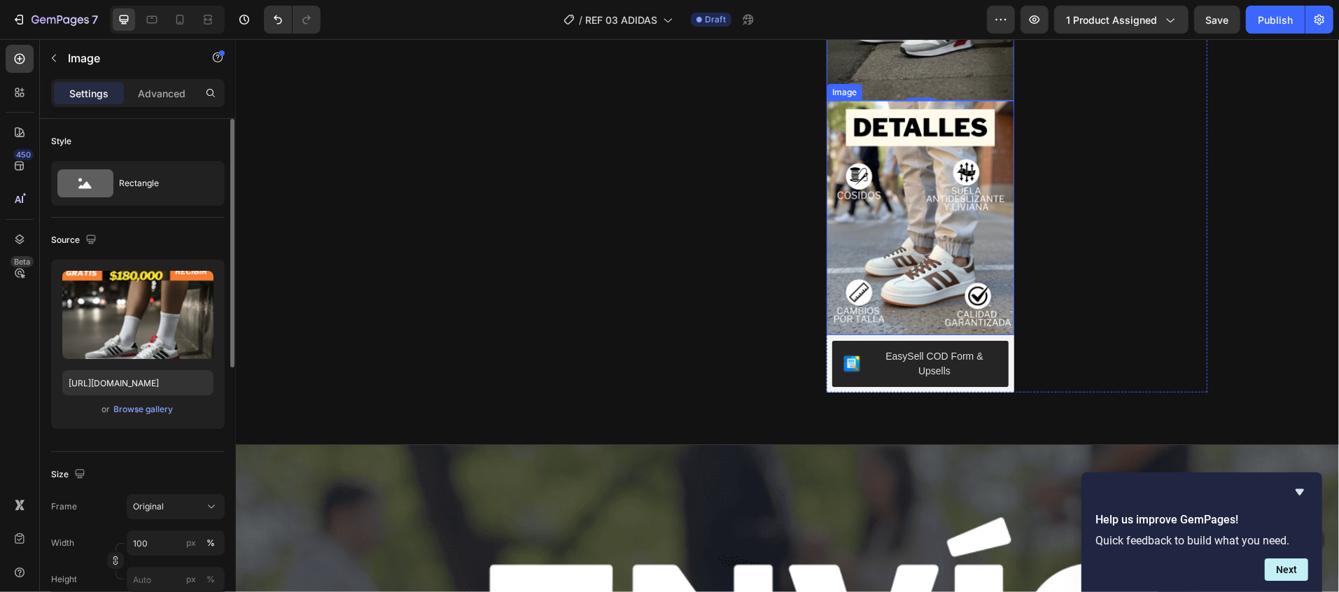
click at [933, 195] on img at bounding box center [920, 217] width 188 height 235
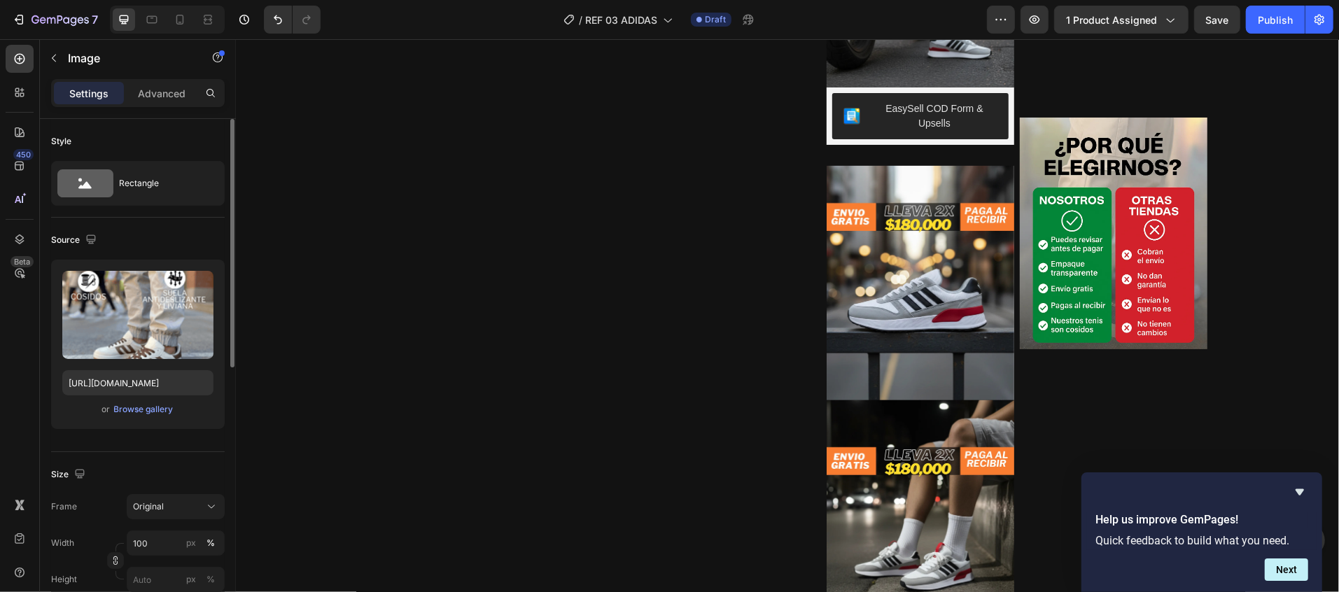
scroll to position [654, 0]
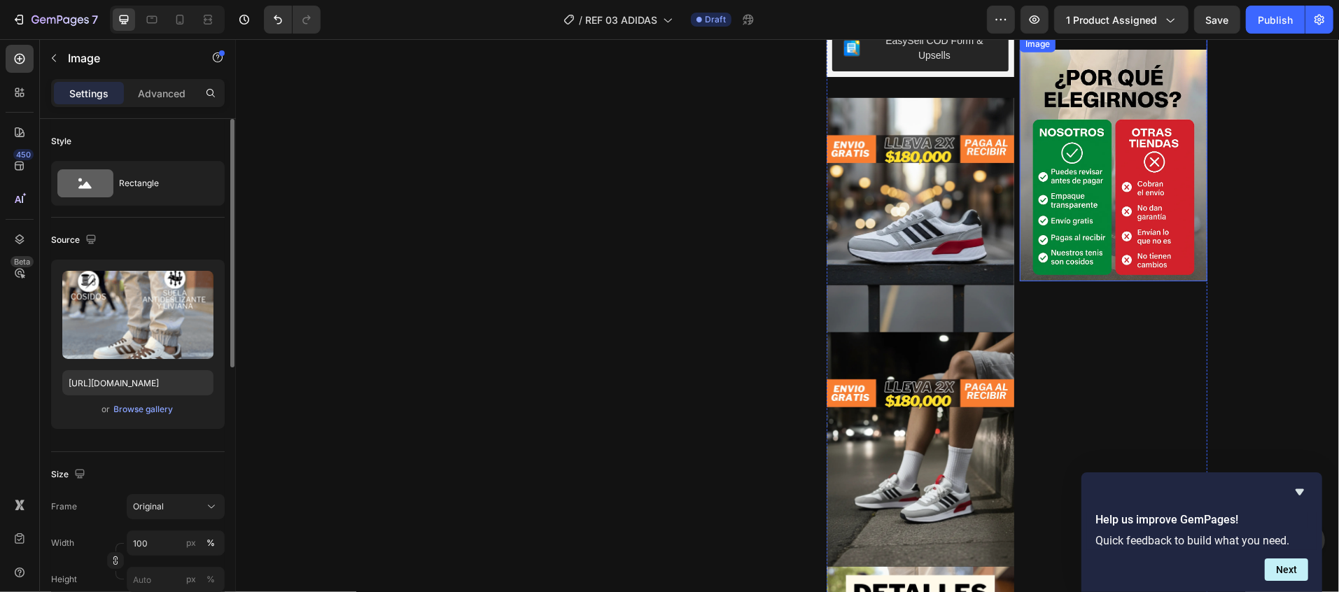
click at [1164, 117] on img at bounding box center [1113, 165] width 188 height 232
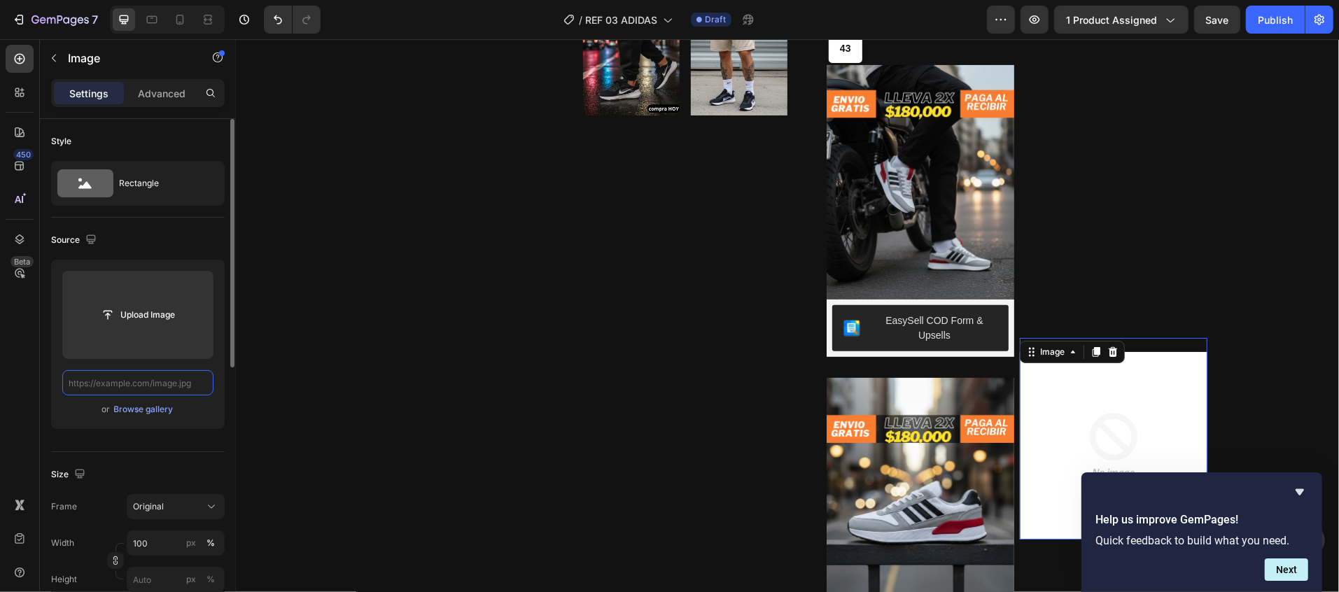
scroll to position [0, 0]
click at [193, 391] on input "text" at bounding box center [137, 382] width 151 height 25
paste input "https://cdn.shopify.com/s/files/1/0784/3017/5546/files/imagen_5.webp?v=17589913…"
type input "https://cdn.shopify.com/s/files/1/0784/3017/5546/files/imagen_5.webp?v=17589913…"
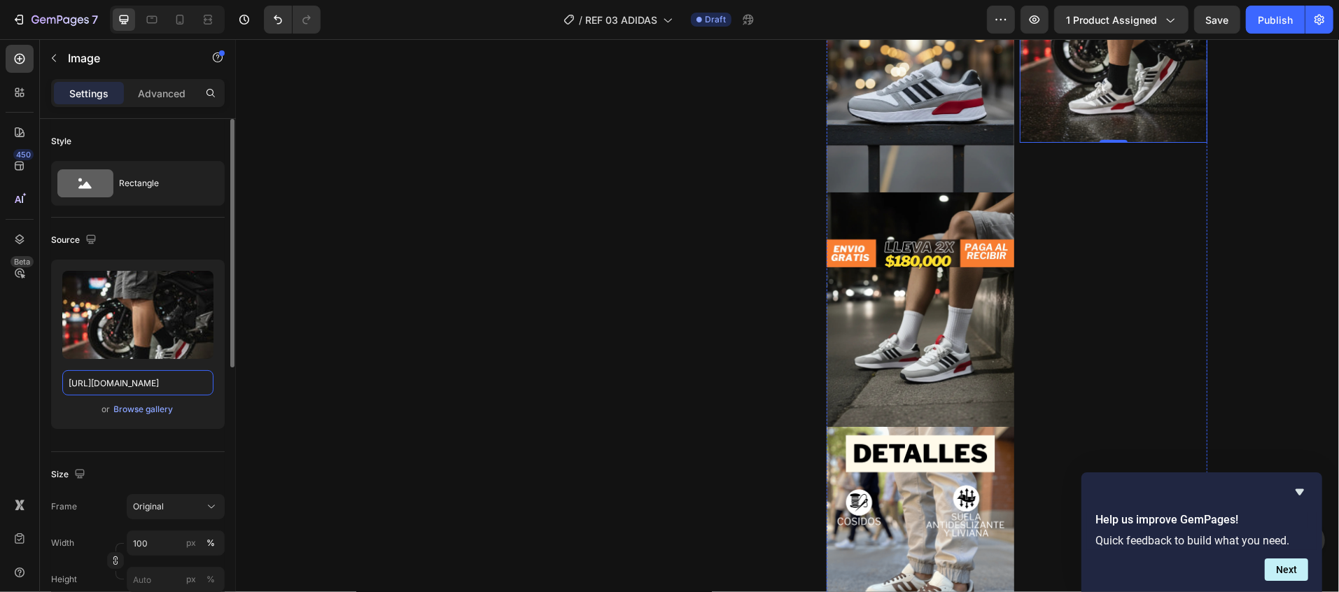
scroll to position [1074, 0]
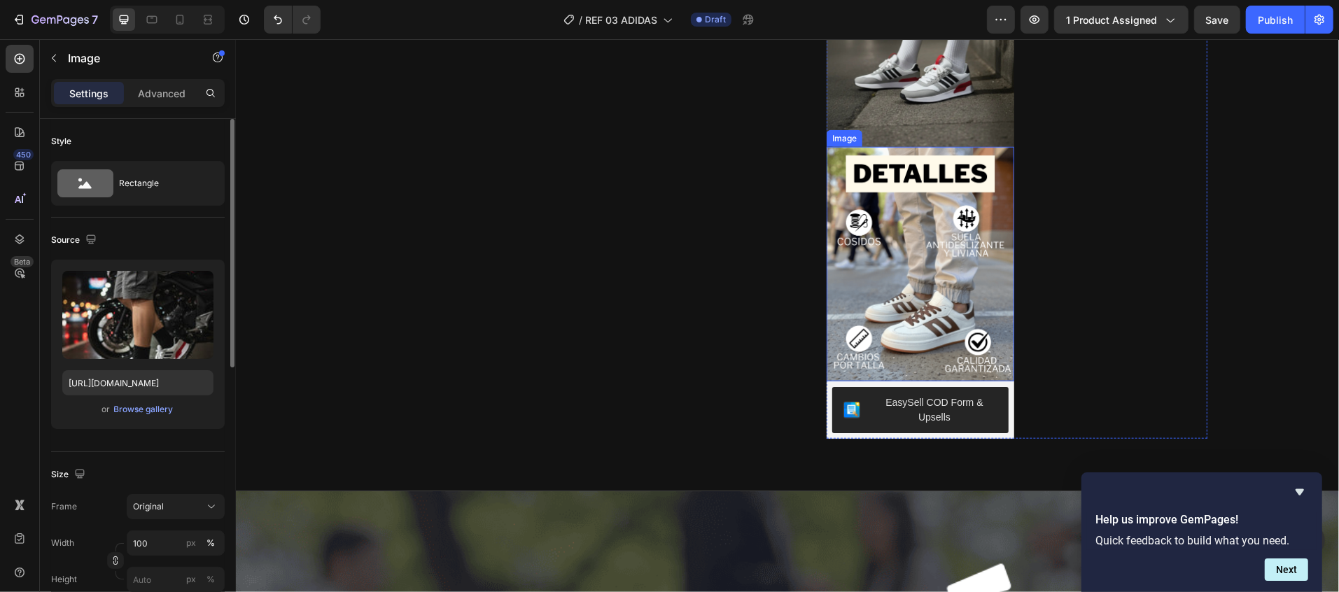
click at [914, 244] on img at bounding box center [920, 263] width 188 height 235
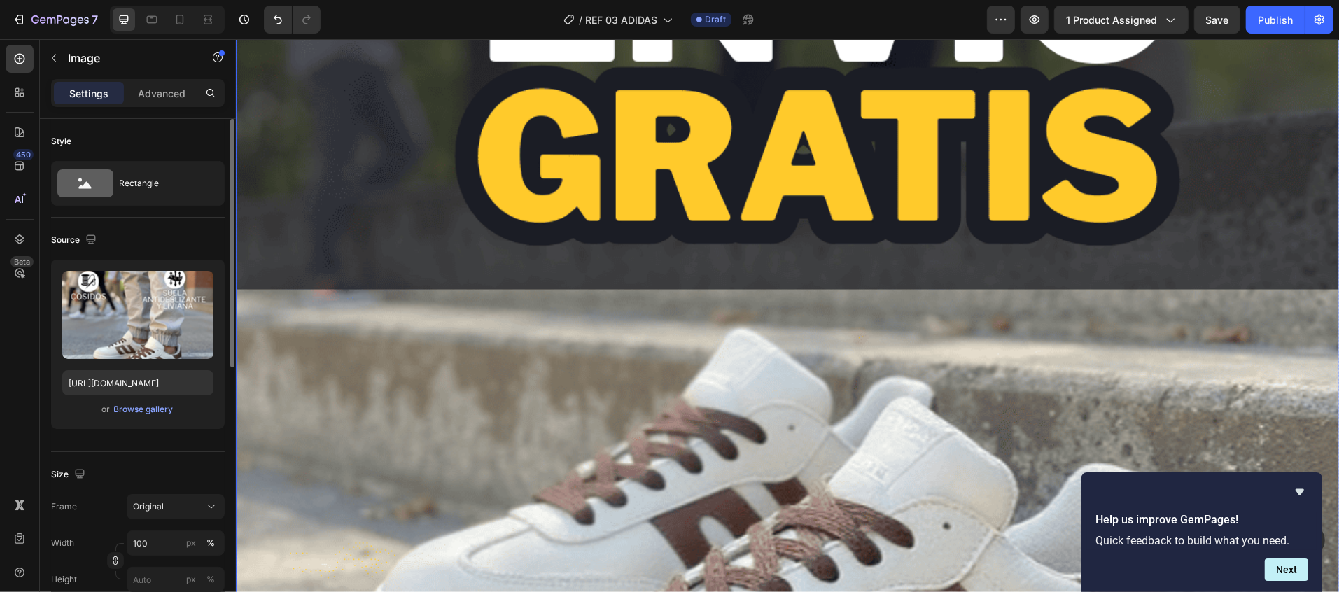
scroll to position [1774, 0]
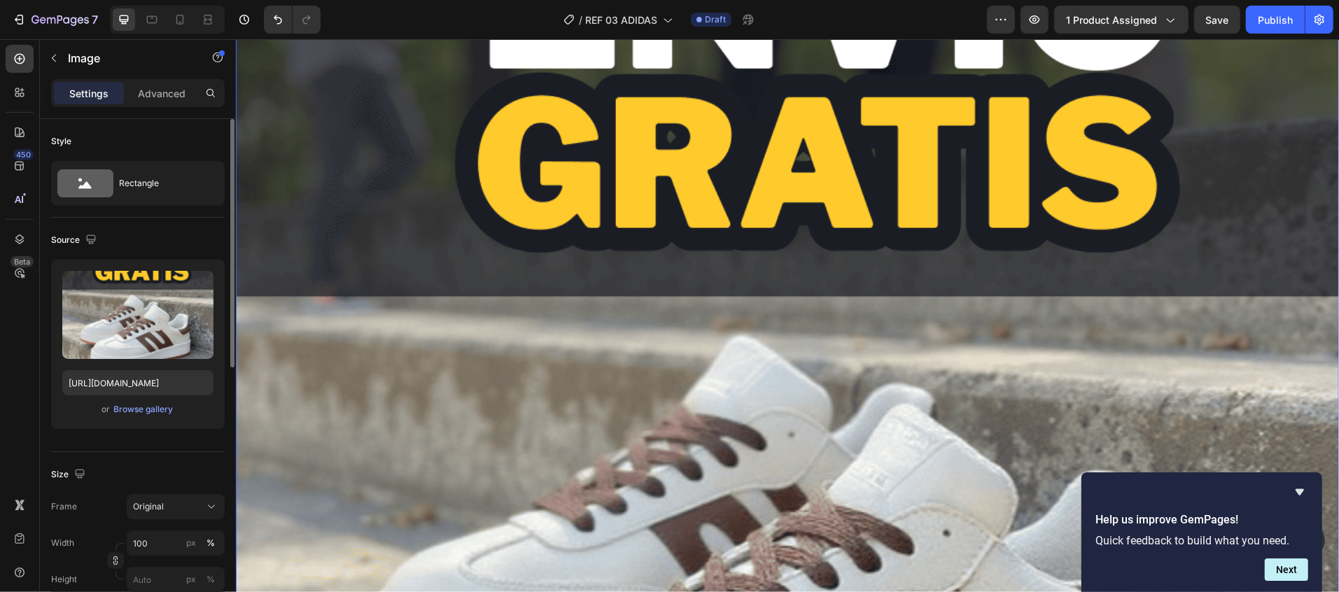
click at [865, 343] on img at bounding box center [786, 479] width 1103 height 1379
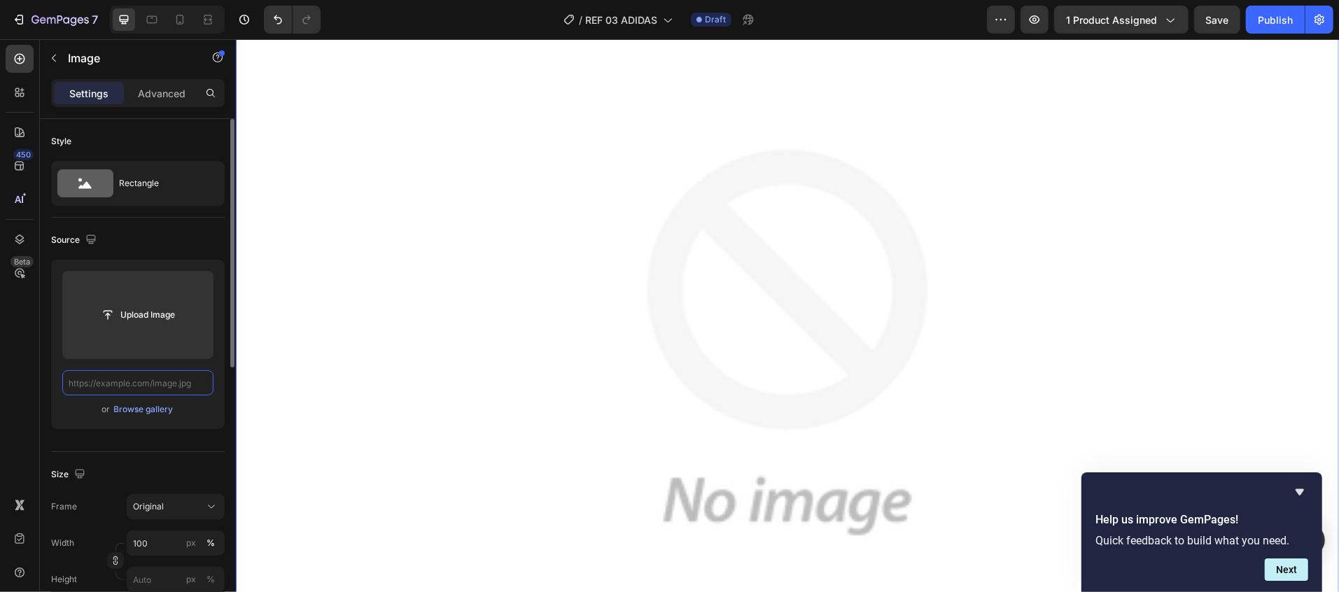
scroll to position [0, 0]
click at [200, 380] on input "text" at bounding box center [137, 382] width 151 height 25
paste input "https://cdn.shopify.com/s/files/1/0784/3017/5546/files/giff_testimonios_marco_1…"
type input "https://cdn.shopify.com/s/files/1/0784/3017/5546/files/giff_testimonios_marco_1…"
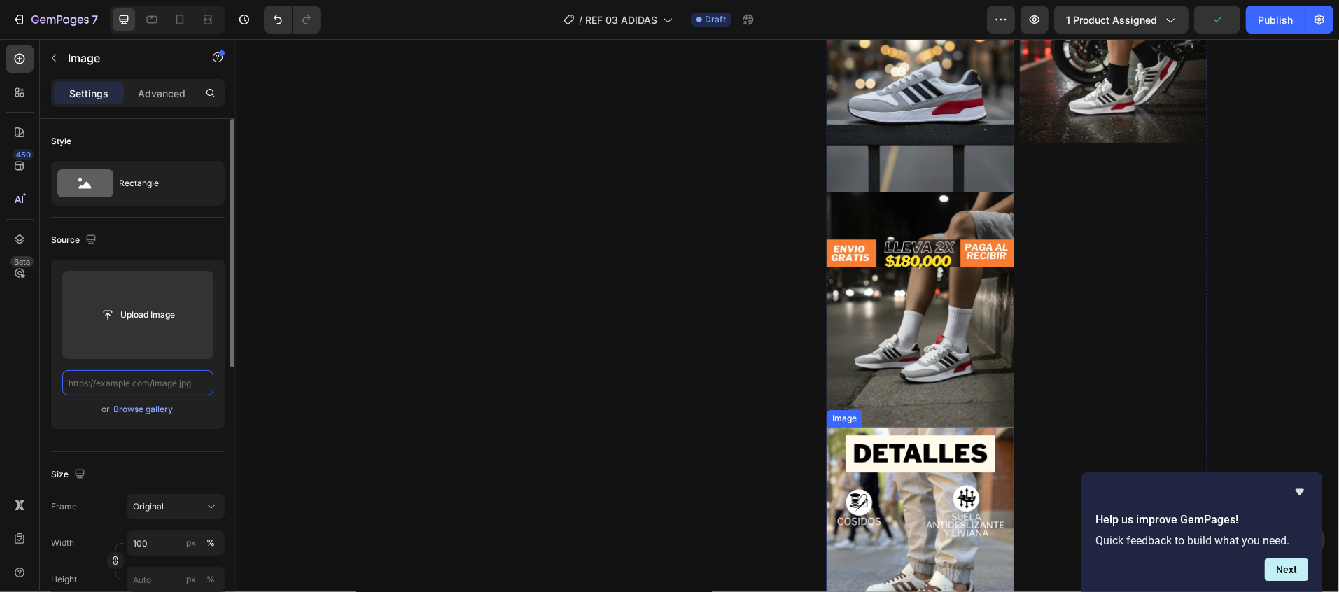
scroll to position [654, 0]
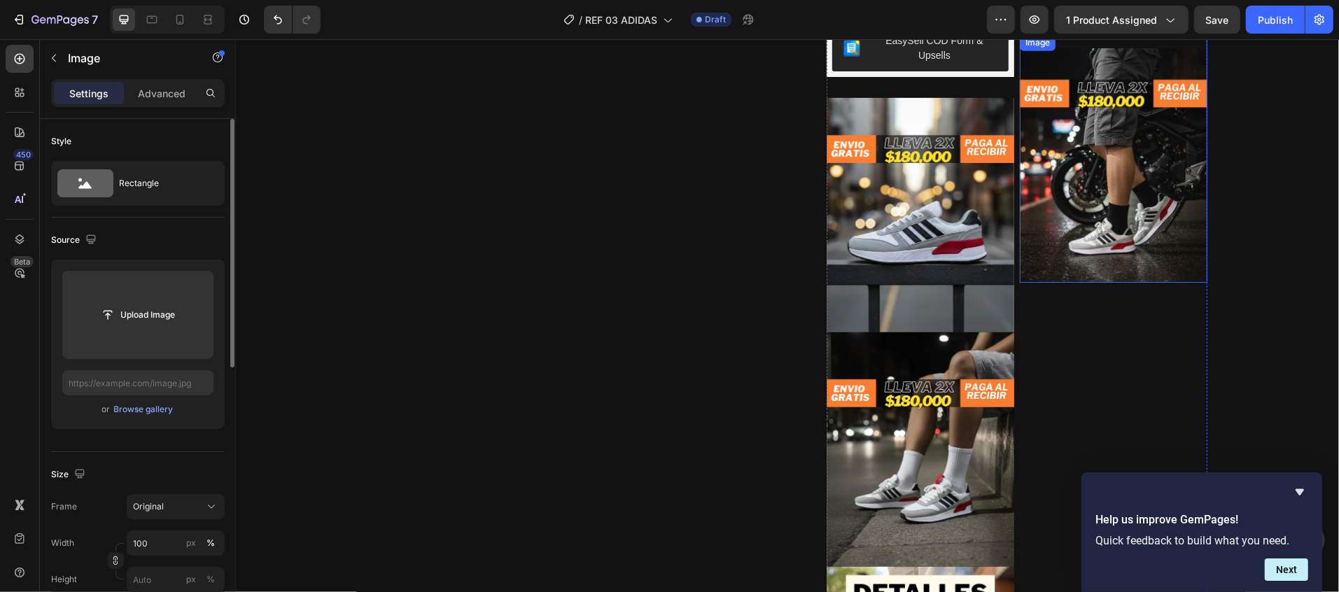
click at [1103, 174] on img at bounding box center [1113, 165] width 188 height 235
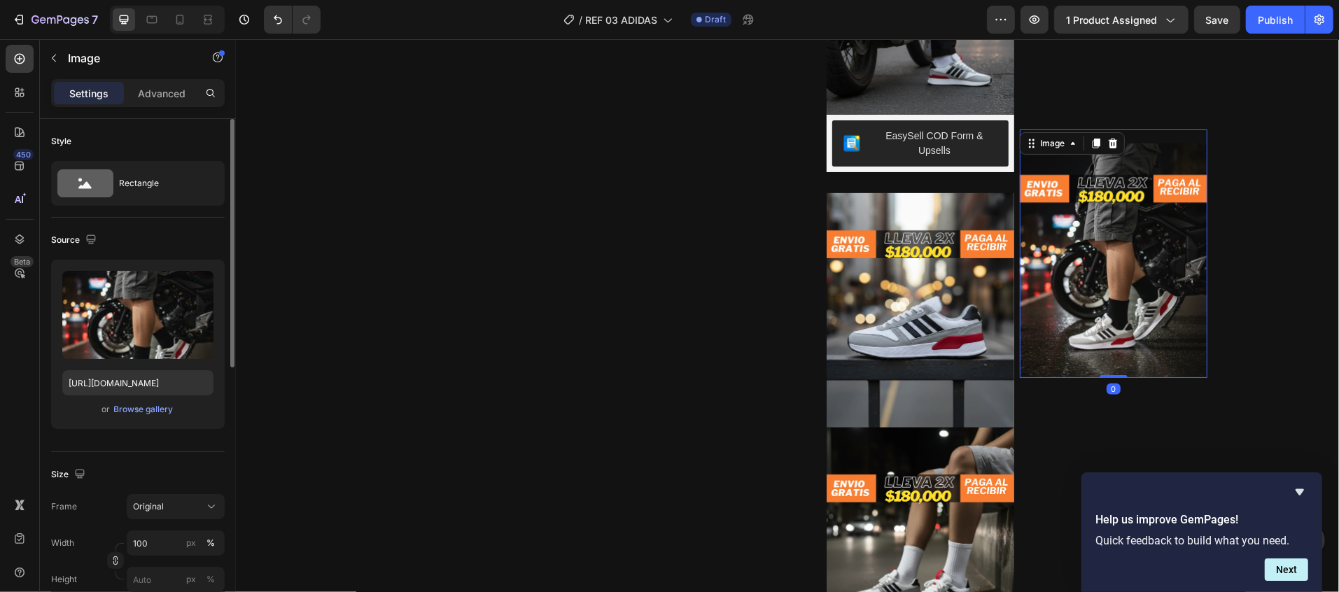
scroll to position [514, 0]
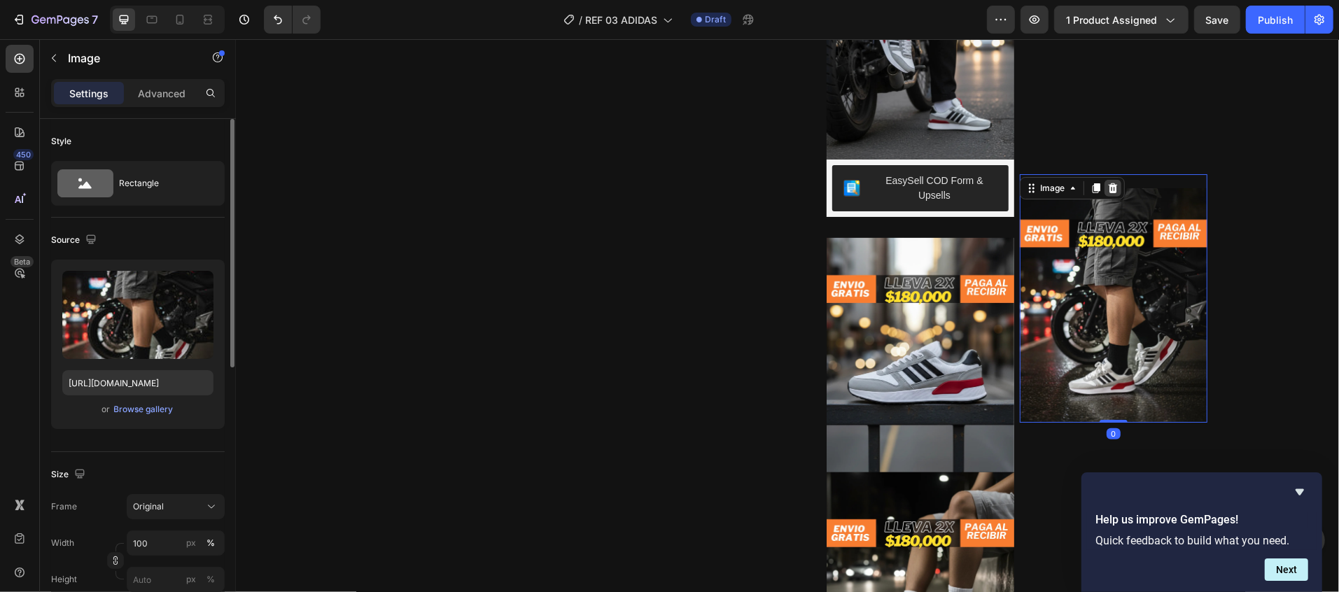
click at [1107, 182] on icon at bounding box center [1112, 187] width 11 height 11
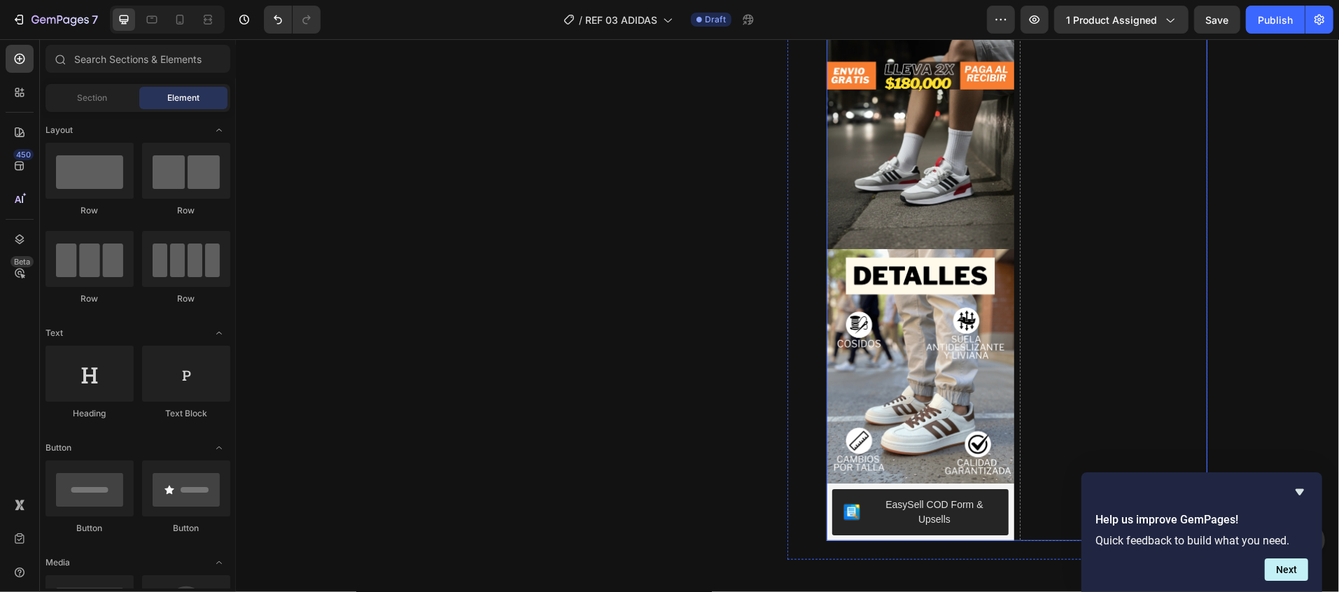
scroll to position [980, 0]
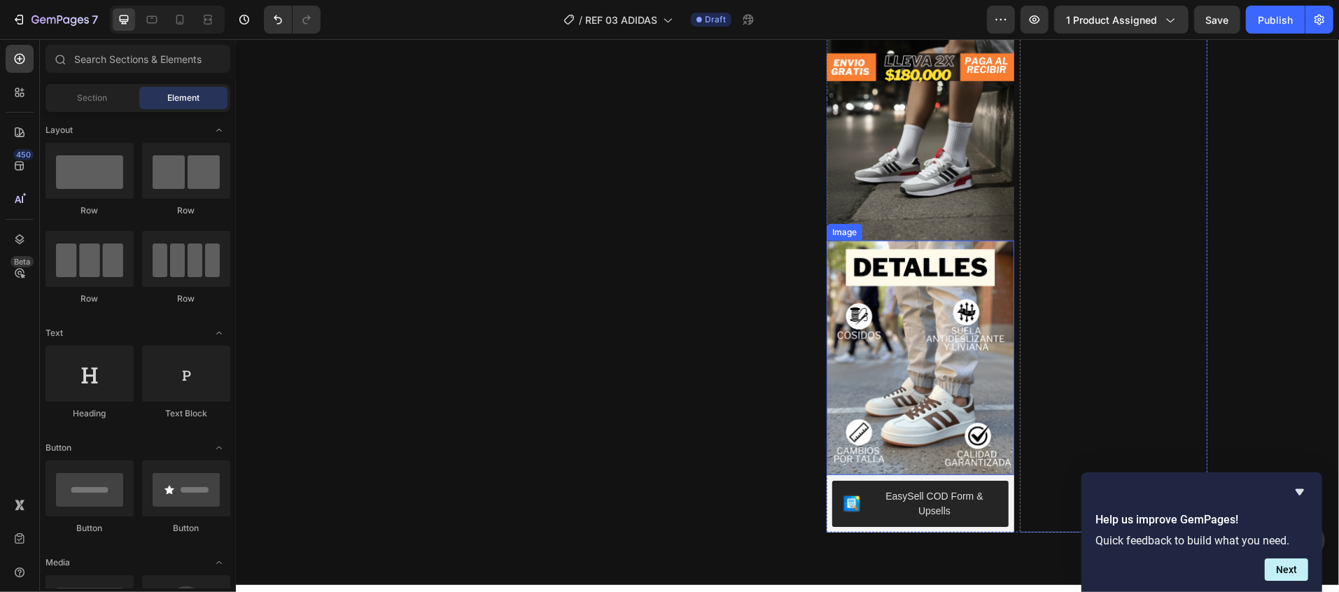
click at [926, 308] on img at bounding box center [920, 357] width 188 height 235
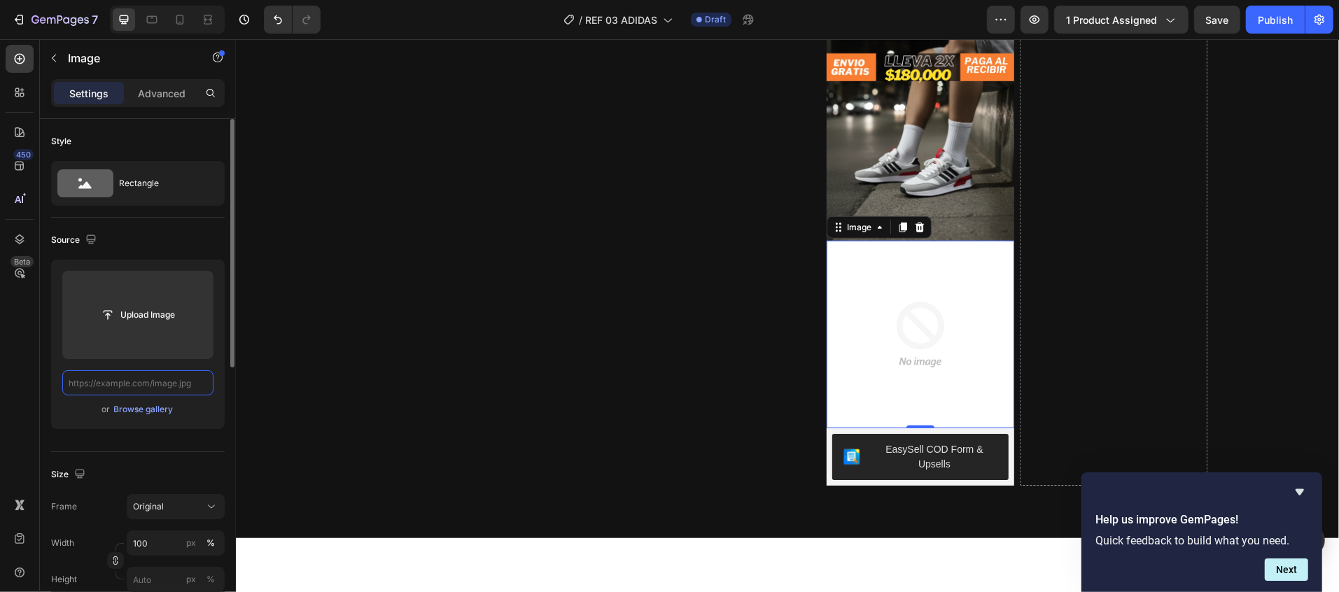
scroll to position [0, 0]
click at [200, 384] on input "text" at bounding box center [137, 382] width 151 height 25
paste input "https://cdn.shopify.com/s/files/1/0784/3017/5546/files/imagen_5.webp?v=17589913…"
type input "https://cdn.shopify.com/s/files/1/0784/3017/5546/files/imagen_5.webp?v=17589913…"
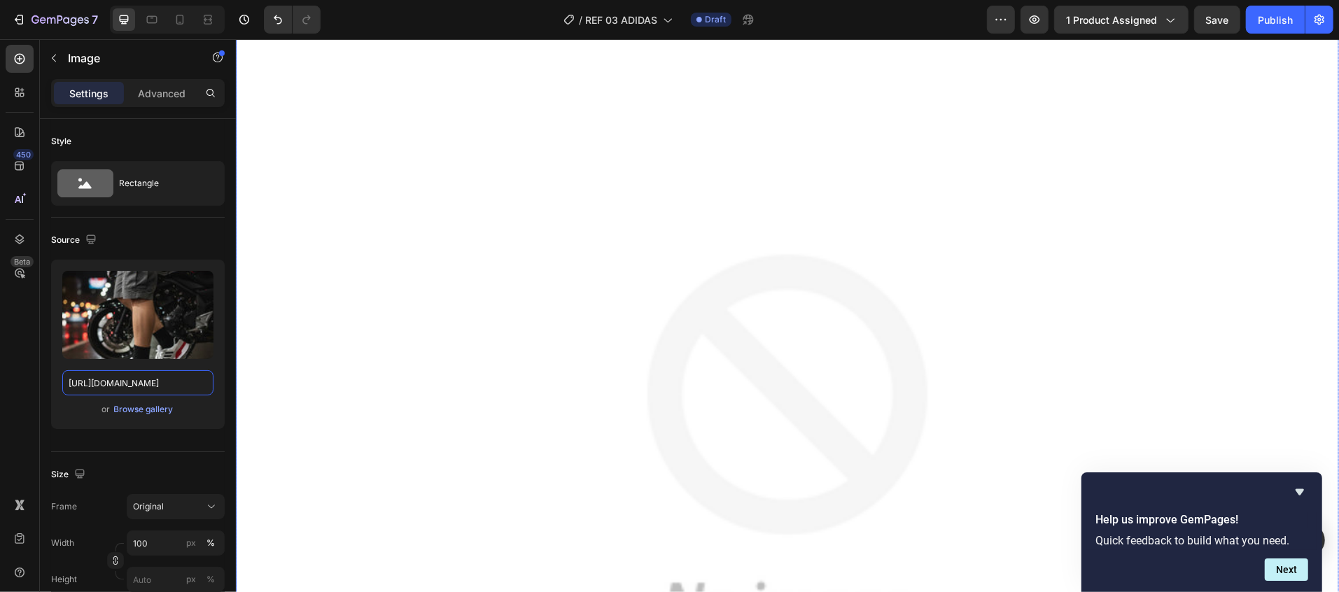
scroll to position [1680, 0]
click at [887, 360] on img at bounding box center [786, 435] width 1103 height 1103
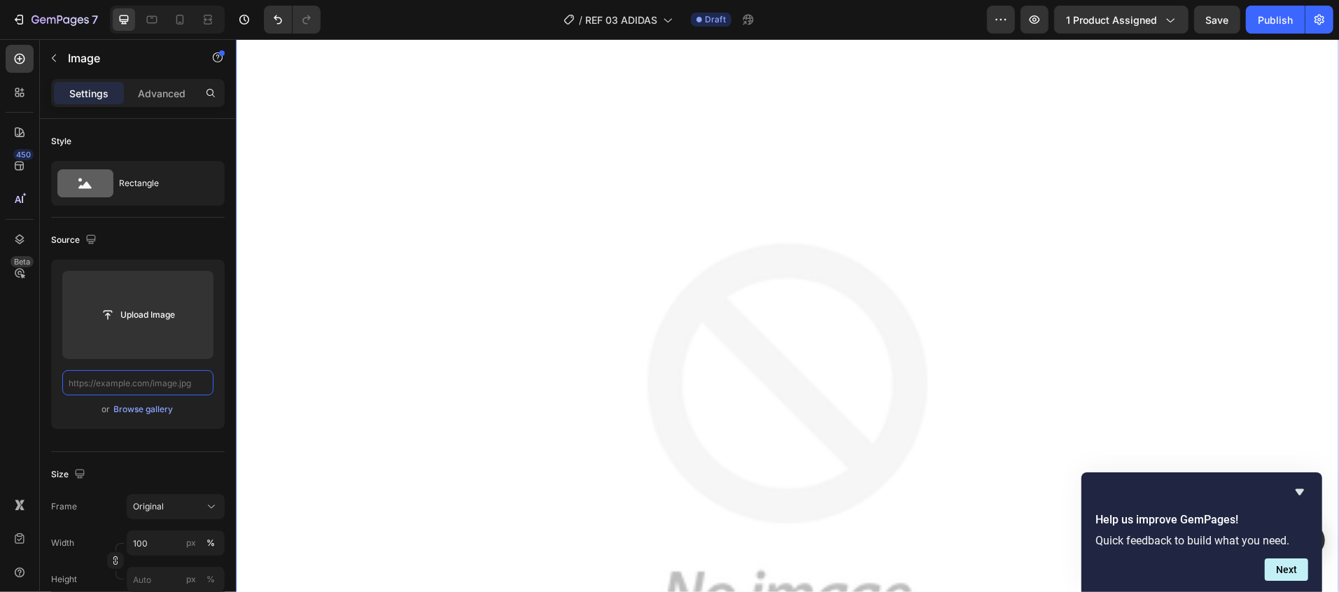
click at [146, 393] on input "text" at bounding box center [137, 382] width 151 height 25
paste input "https://cdn.shopify.com/s/files/1/0784/3017/5546/files/imagen_8.webp?v=17589913…"
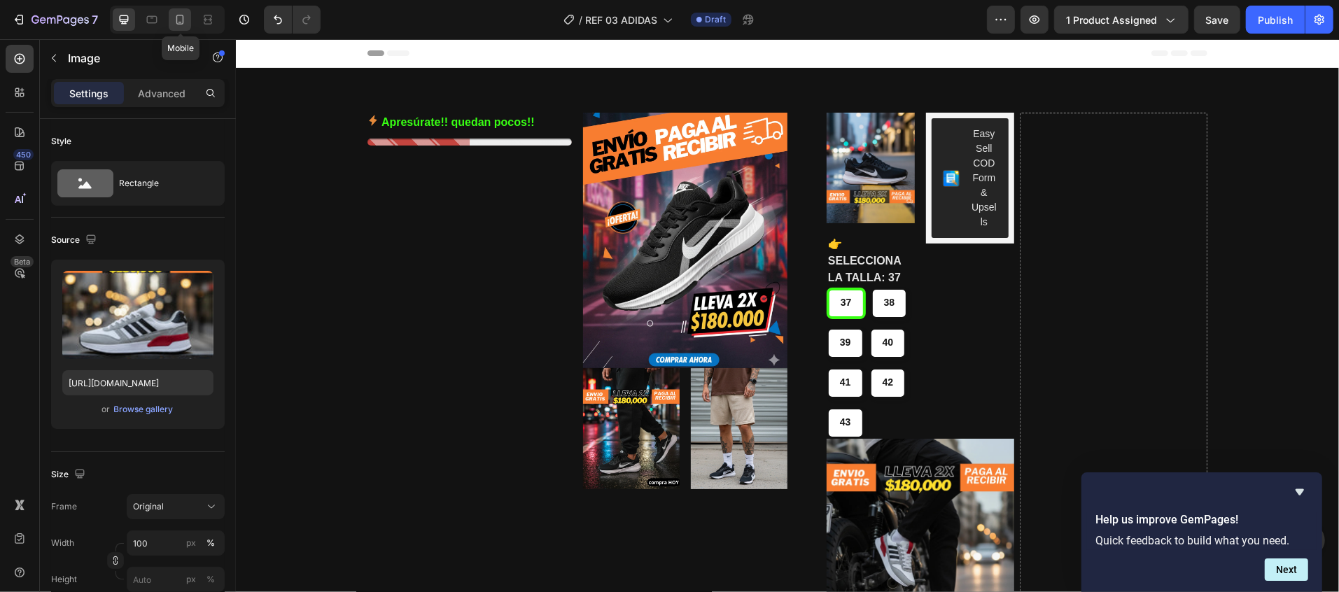
scroll to position [0, 0]
click at [182, 22] on icon at bounding box center [180, 20] width 14 height 14
type input "https://cdn.shopify.com/s/files/1/0784/3017/5546/files/TESTIMONIOS...jpg?v=1753…"
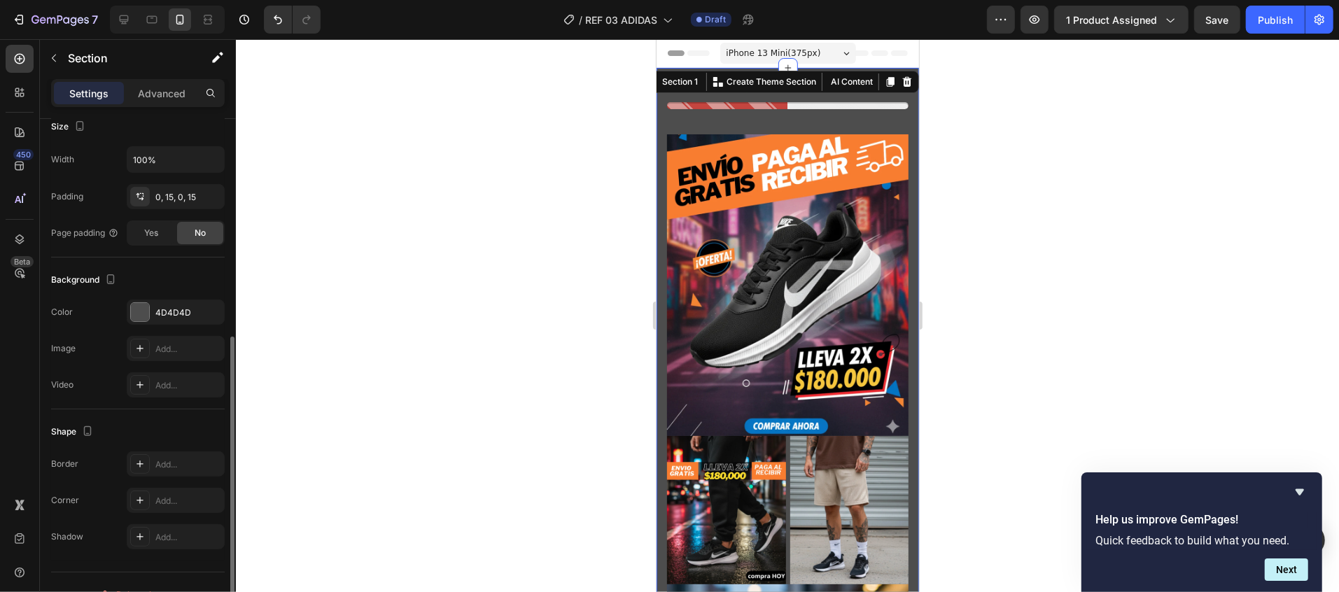
scroll to position [306, 0]
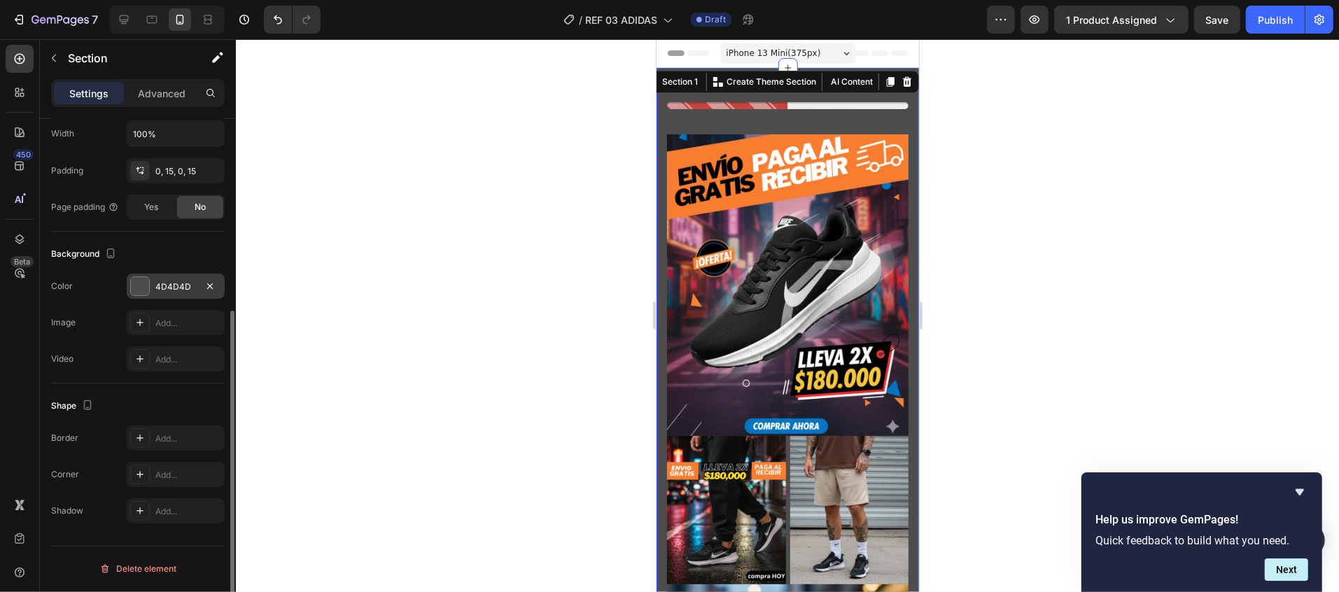
click at [136, 284] on div at bounding box center [140, 286] width 18 height 18
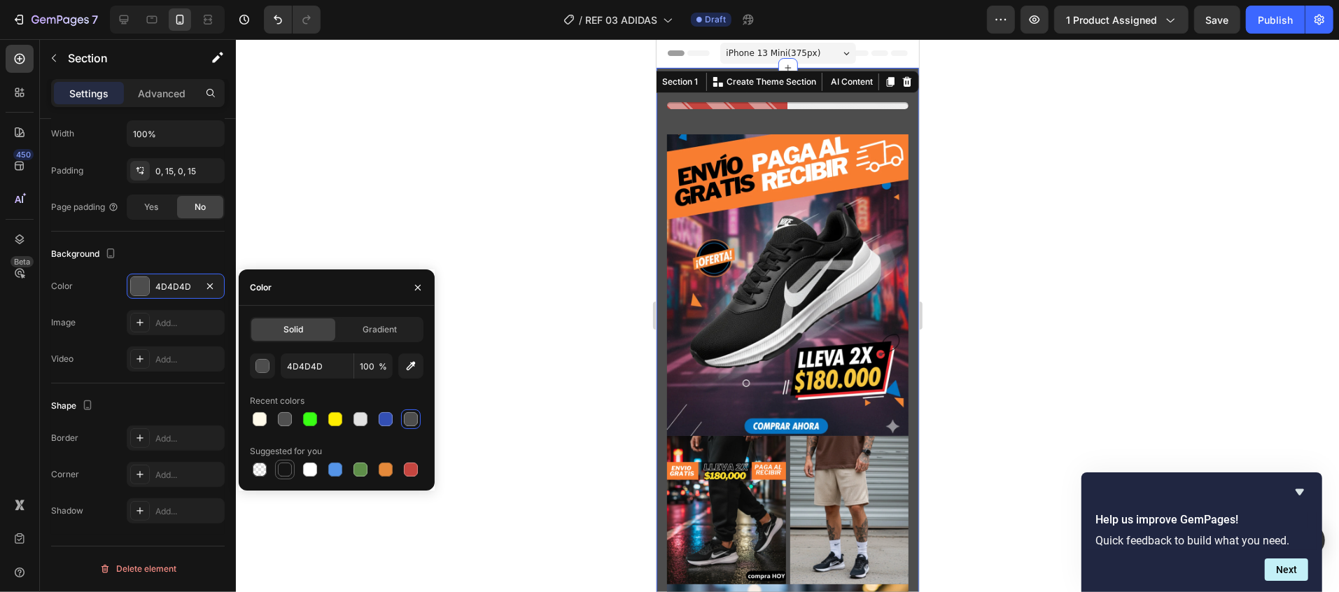
click at [281, 467] on div at bounding box center [285, 470] width 14 height 14
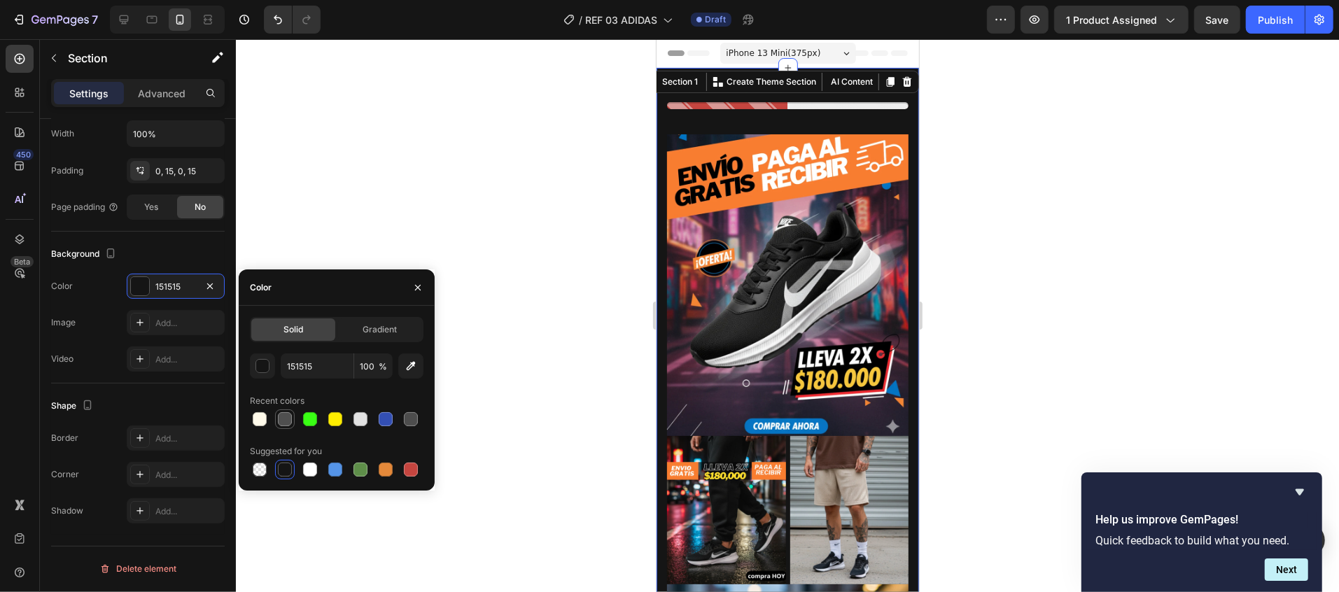
click at [284, 422] on div at bounding box center [285, 419] width 14 height 14
type input "4F4F4F"
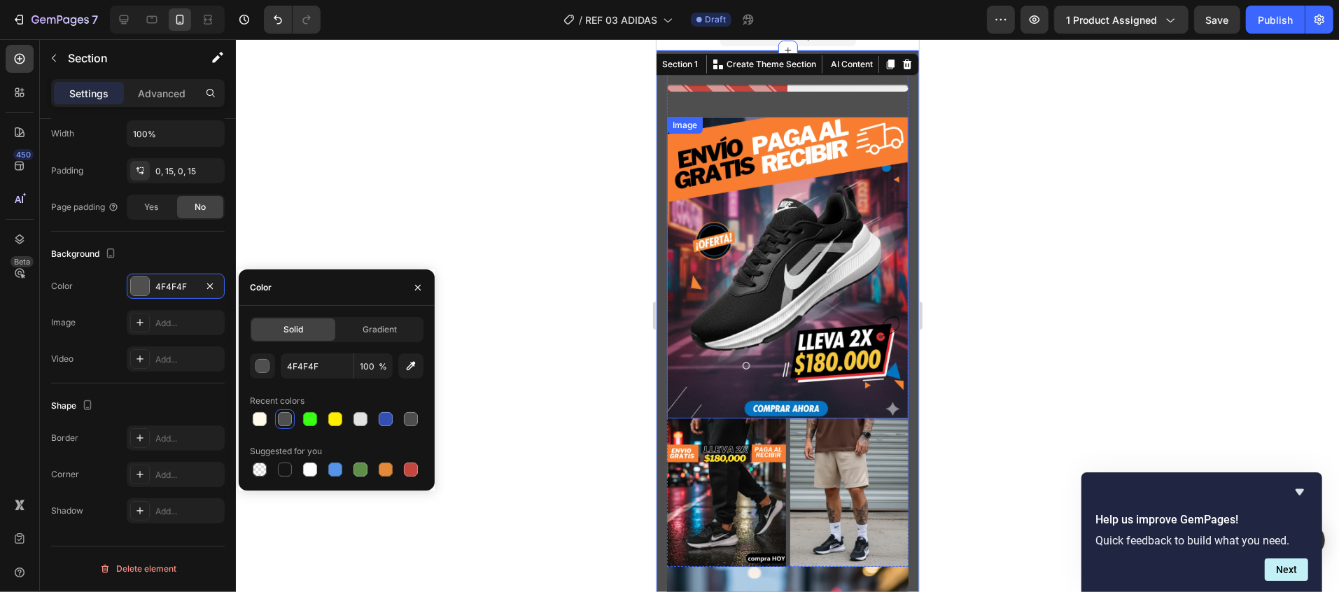
scroll to position [0, 0]
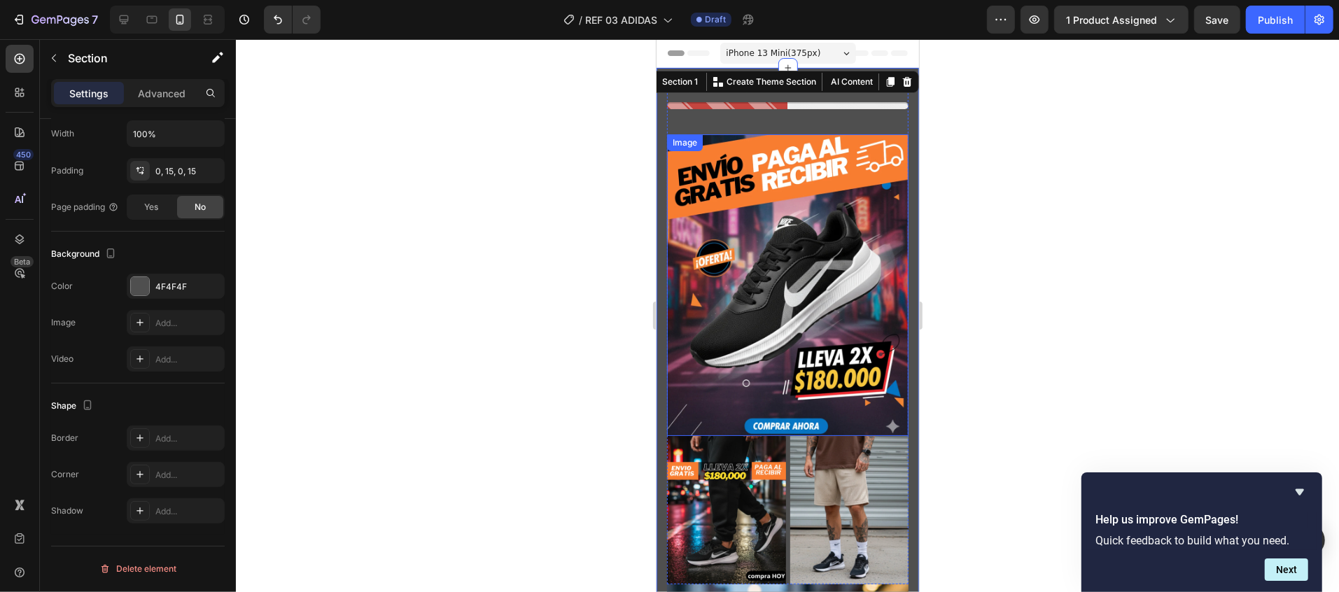
click at [976, 172] on div at bounding box center [787, 315] width 1103 height 553
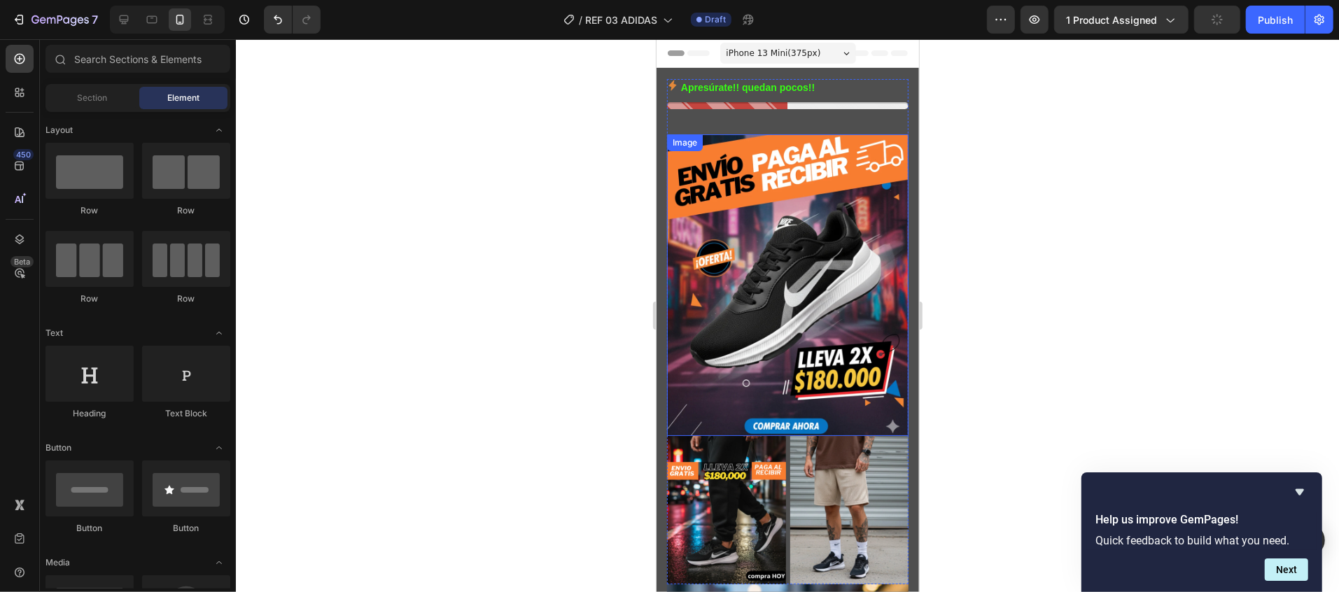
click at [976, 172] on div at bounding box center [787, 315] width 1103 height 553
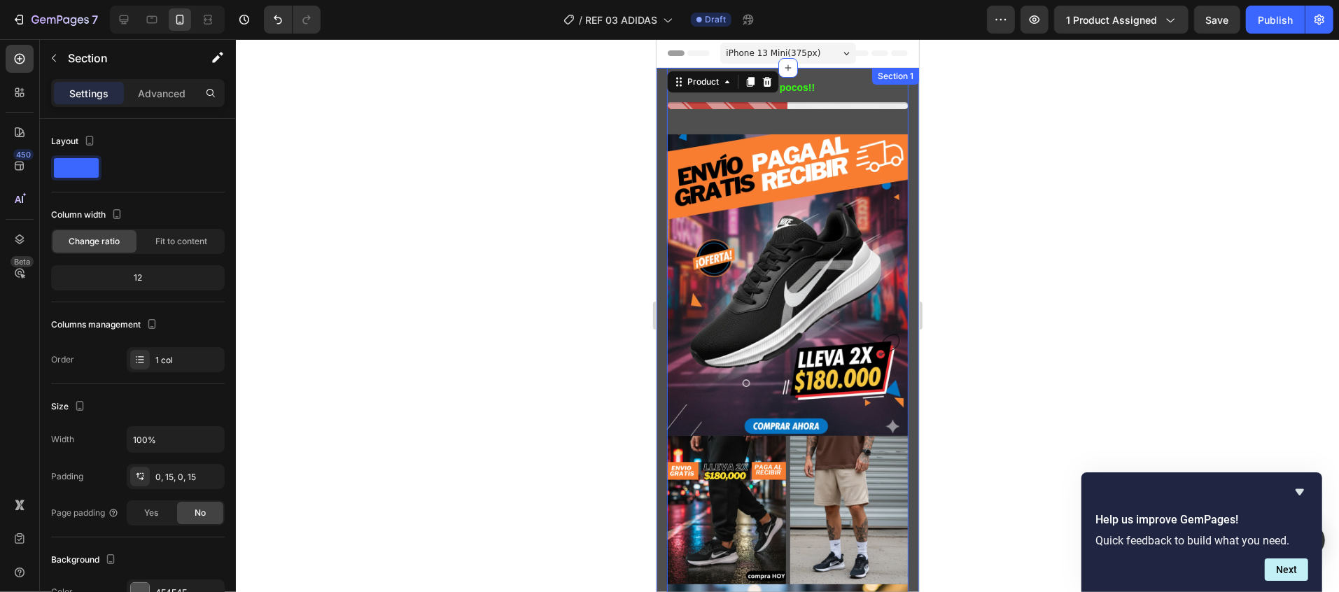
click at [893, 77] on div "Section 1" at bounding box center [895, 75] width 47 height 17
click at [1035, 181] on div at bounding box center [787, 315] width 1103 height 553
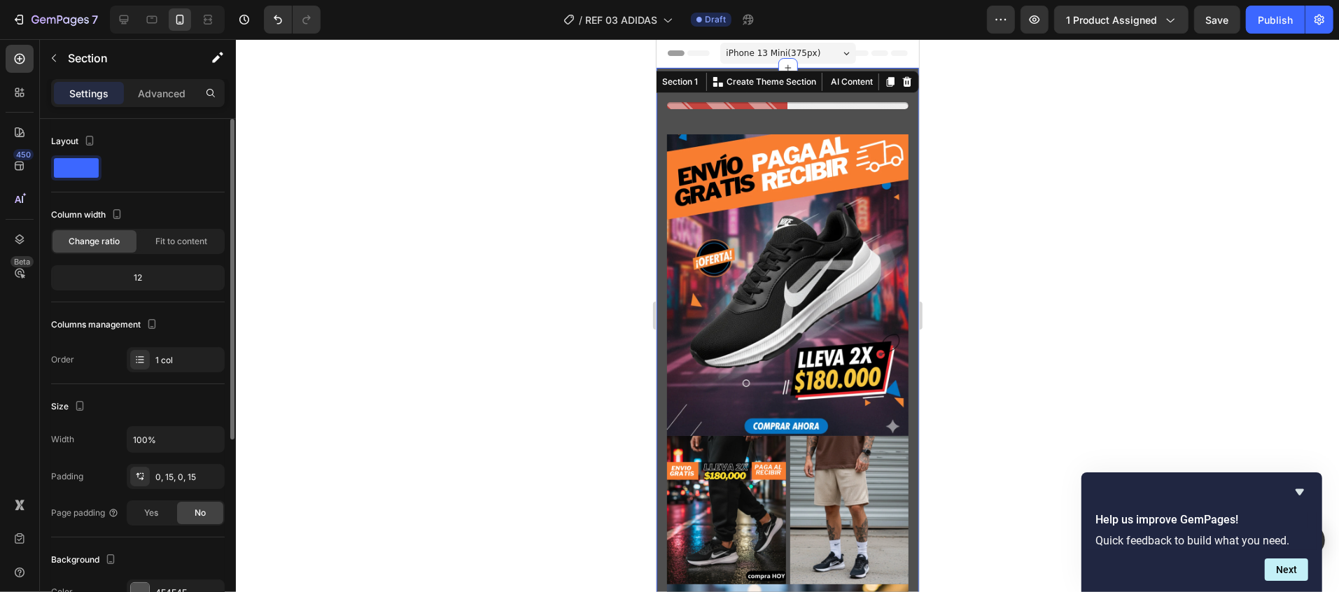
scroll to position [140, 0]
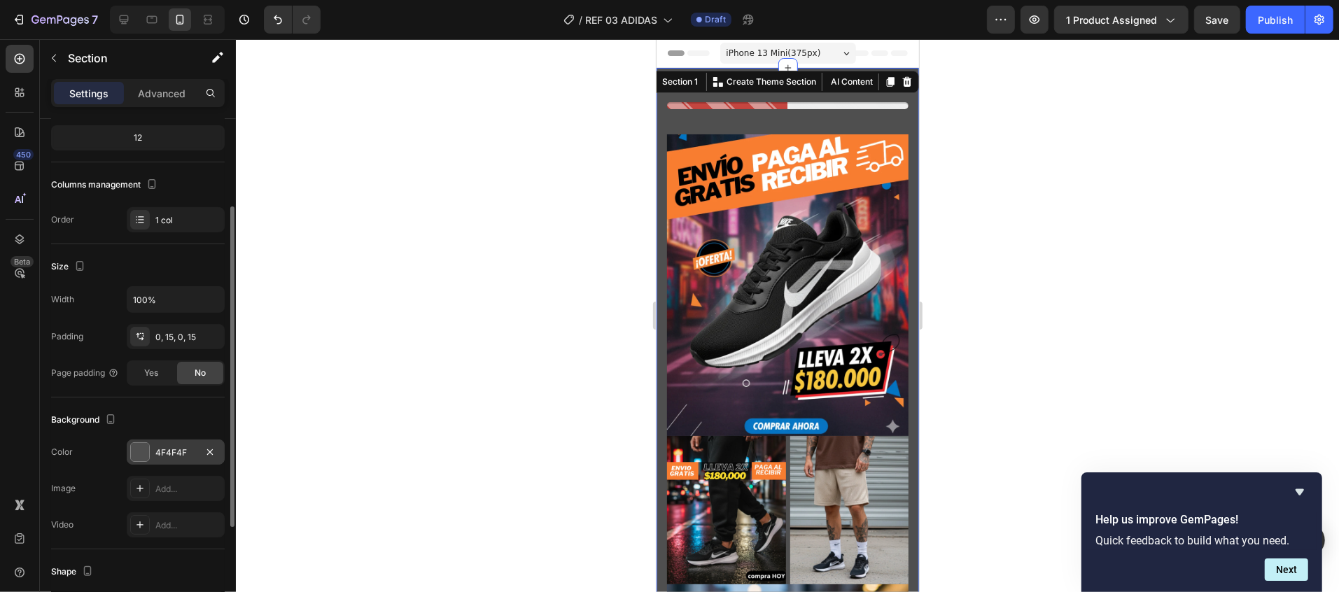
click at [146, 454] on div at bounding box center [140, 452] width 18 height 18
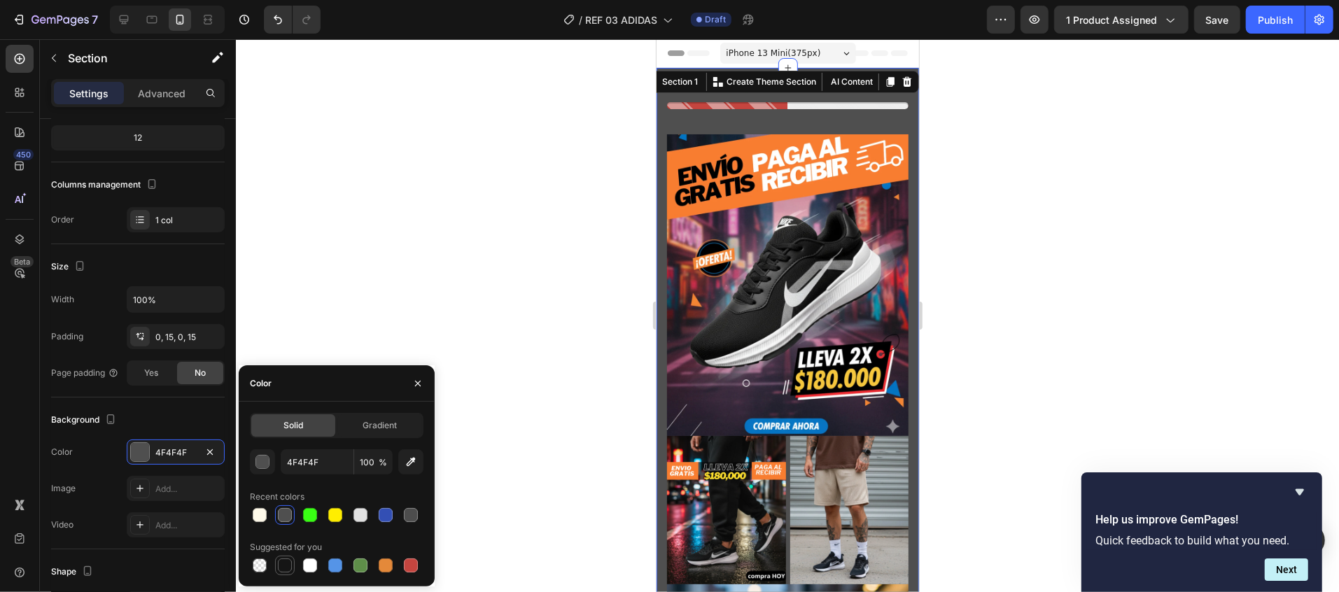
click at [281, 564] on div at bounding box center [285, 566] width 14 height 14
type input "151515"
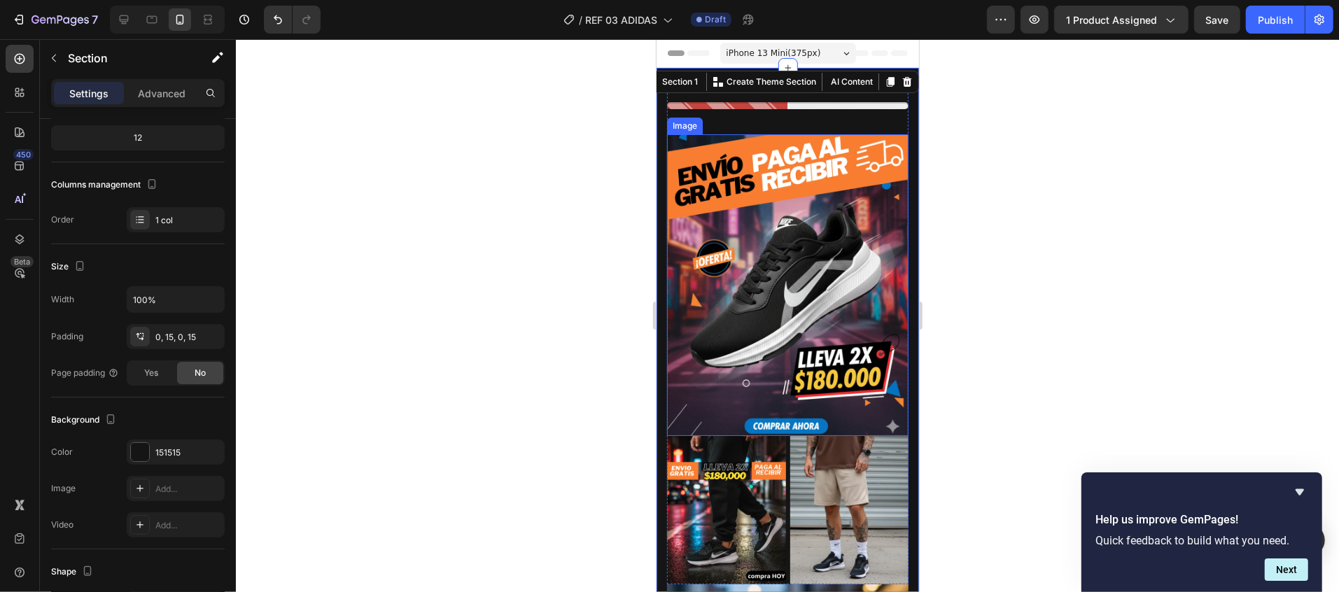
click at [1001, 304] on div at bounding box center [787, 315] width 1103 height 553
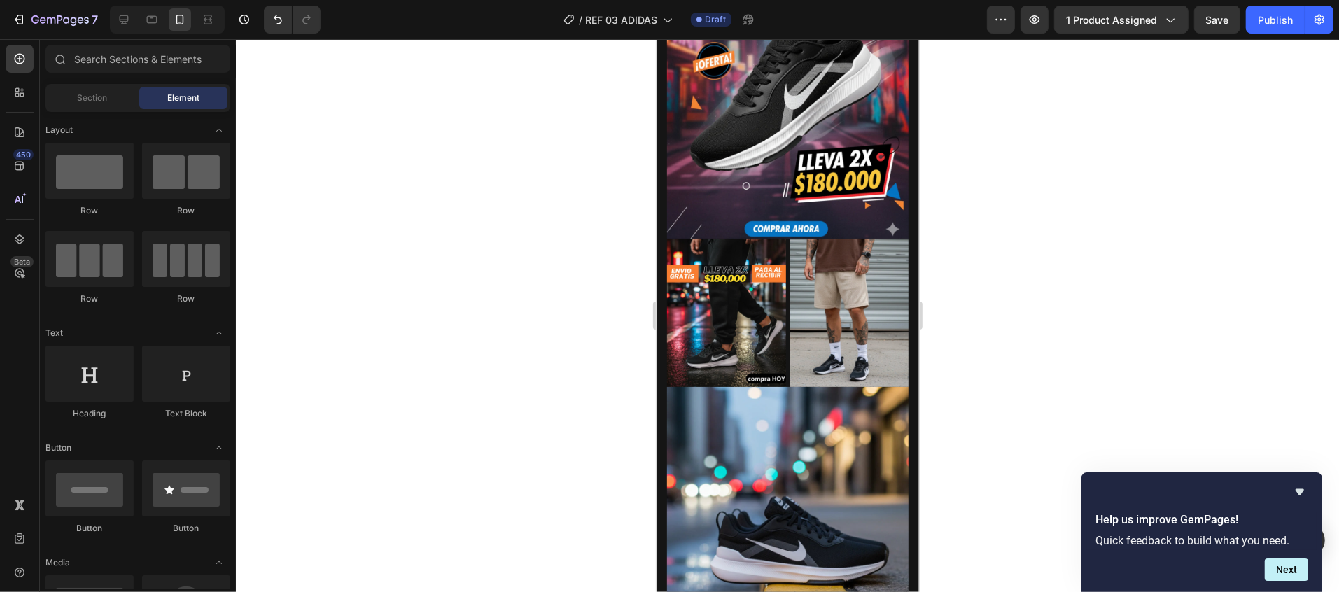
scroll to position [0, 0]
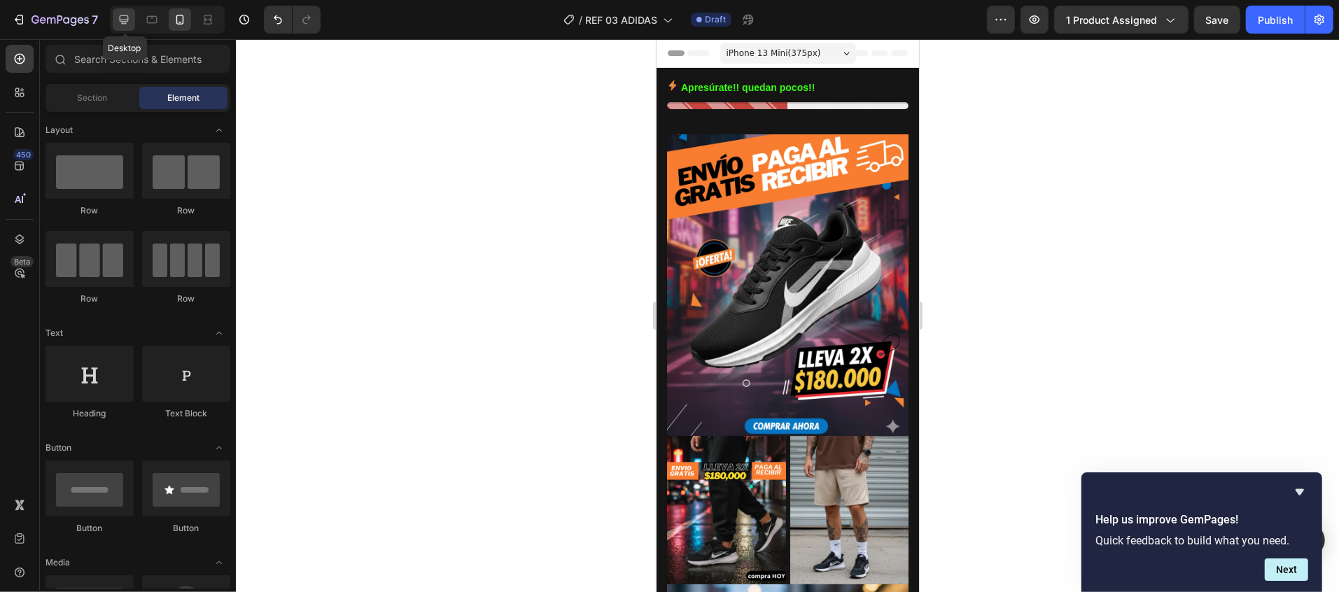
click at [120, 16] on icon at bounding box center [124, 19] width 9 height 9
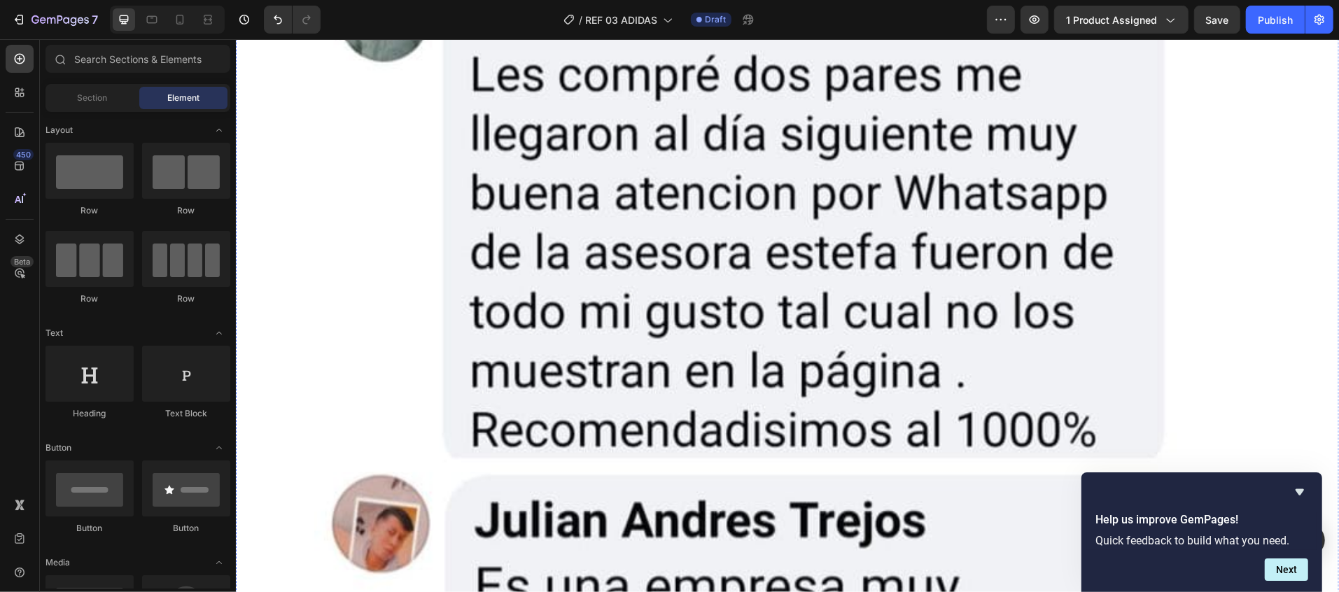
scroll to position [3696, 0]
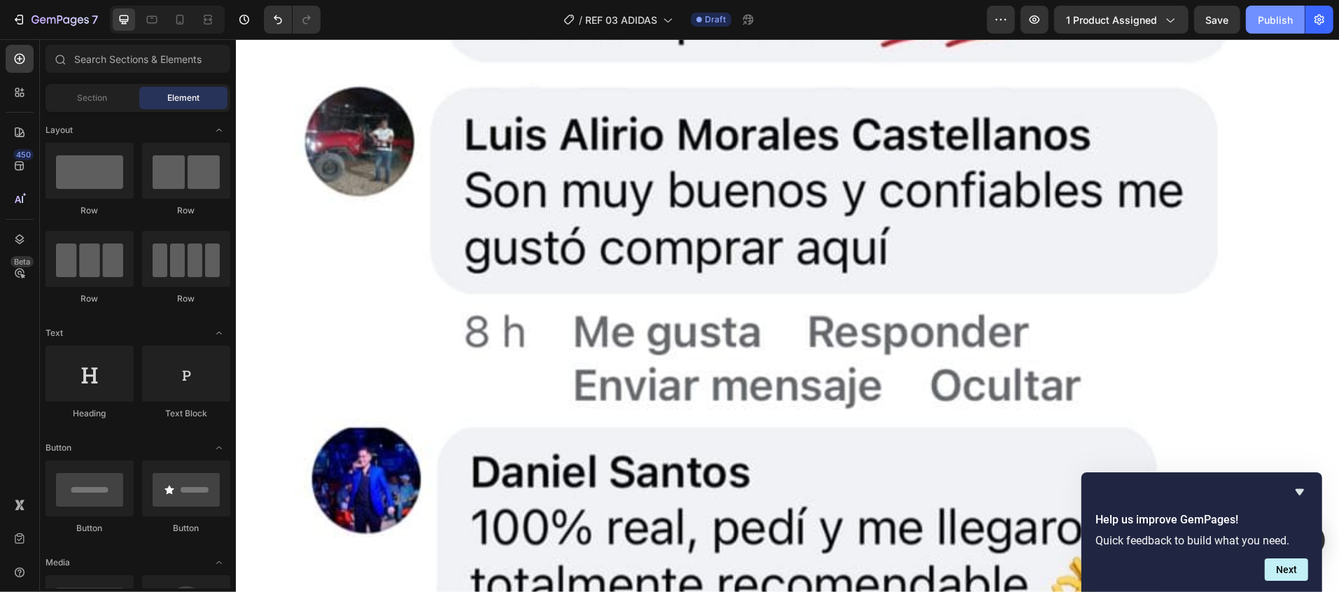
click at [1281, 20] on div "Publish" at bounding box center [1275, 20] width 35 height 15
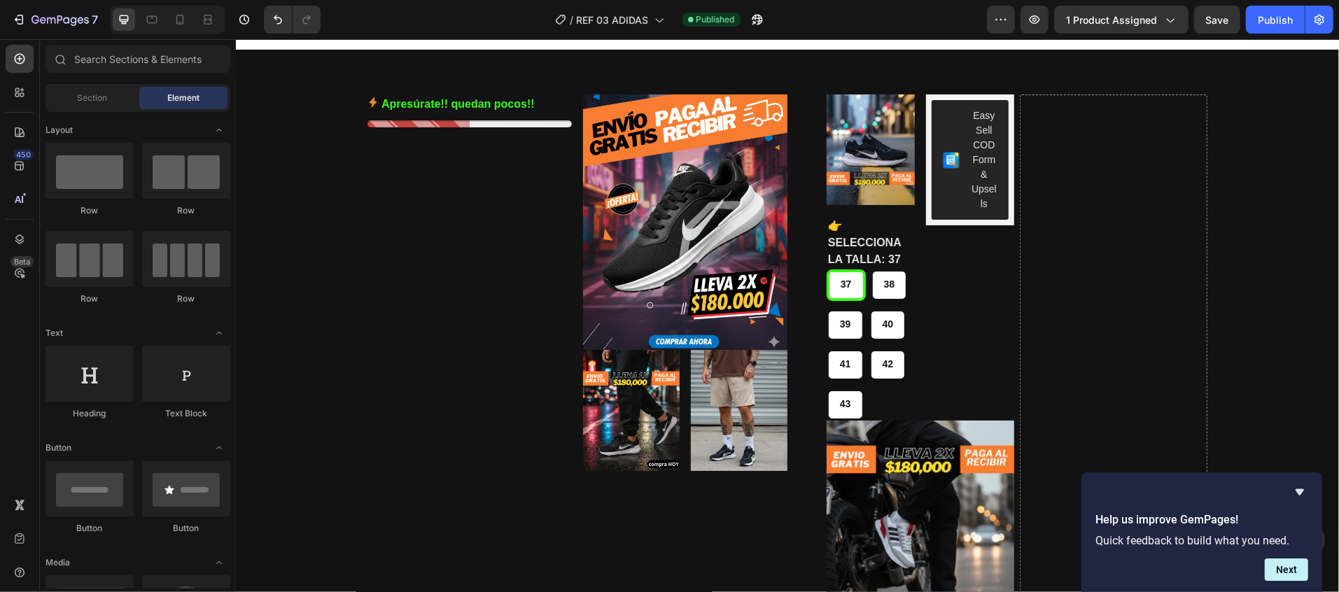
scroll to position [0, 0]
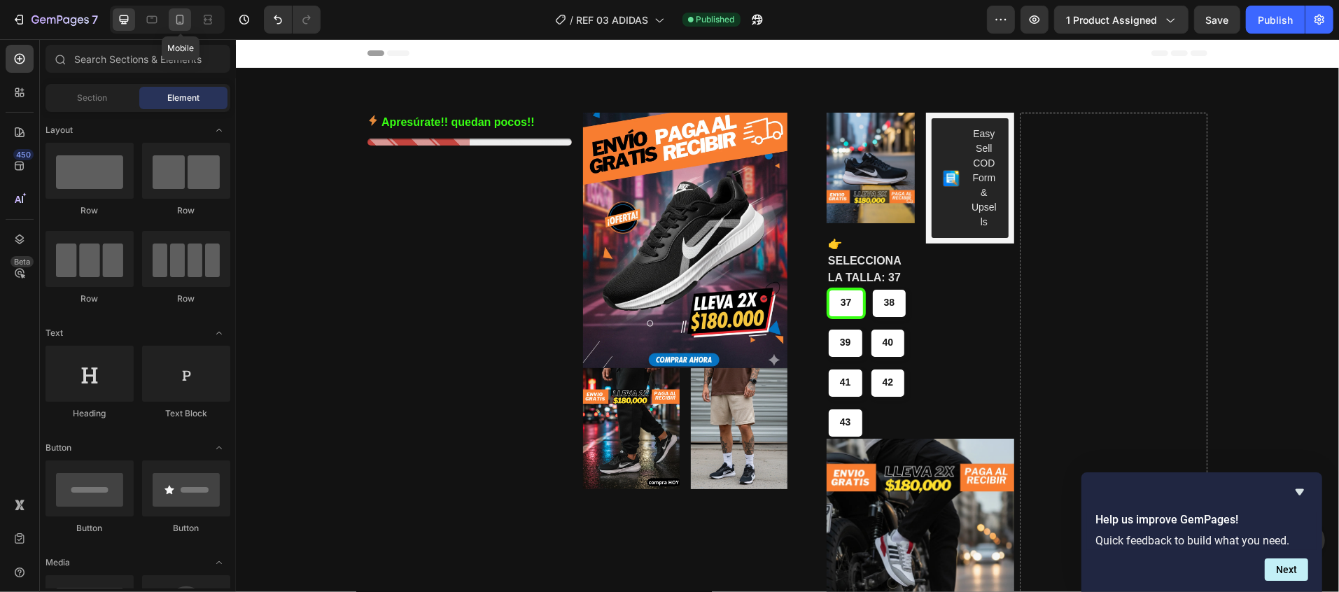
click at [179, 21] on icon at bounding box center [180, 20] width 14 height 14
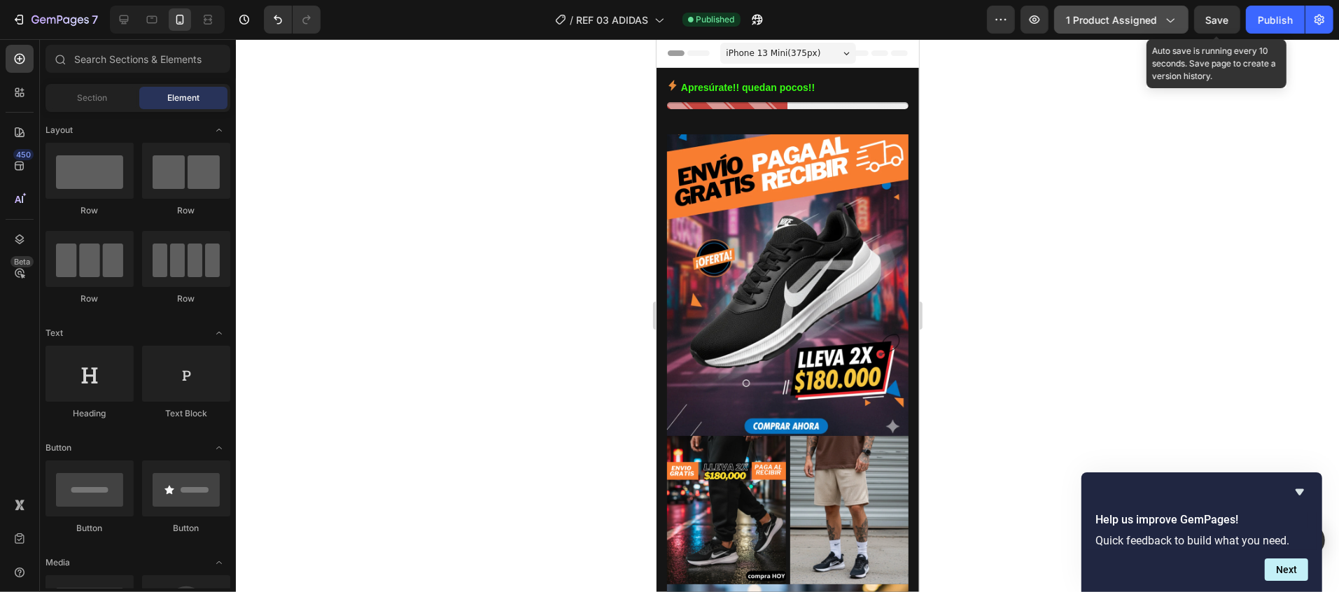
click at [1131, 13] on span "1 product assigned" at bounding box center [1111, 20] width 91 height 15
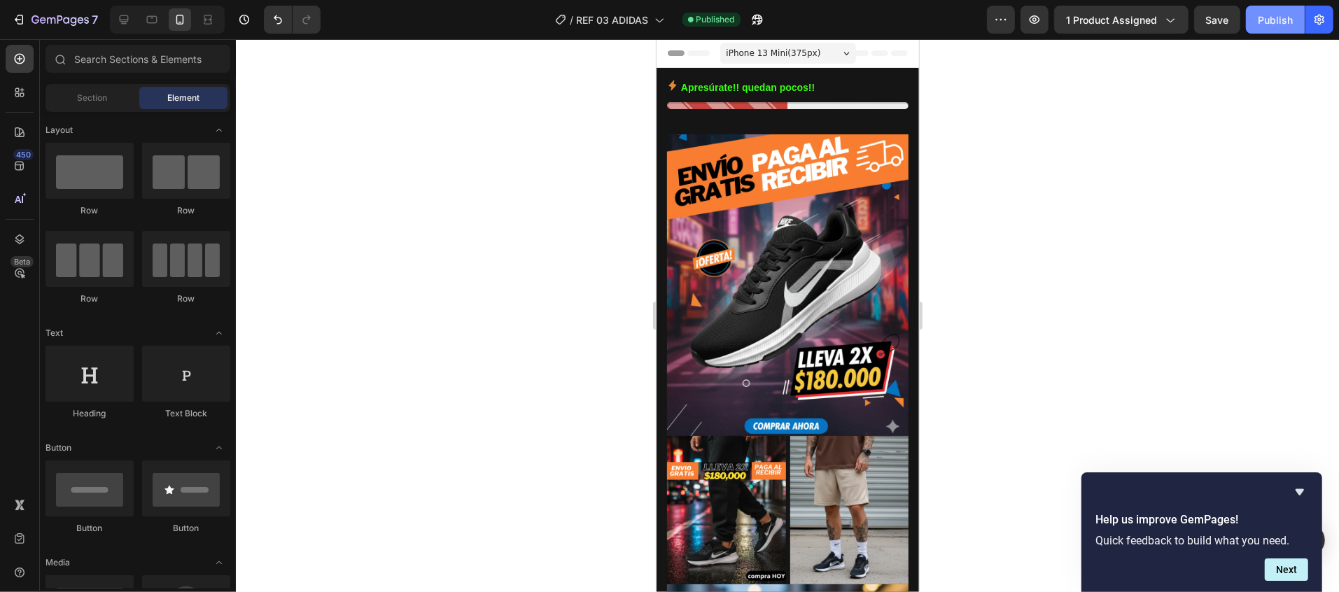
click at [1267, 22] on div "Publish" at bounding box center [1275, 20] width 35 height 15
click at [795, 51] on span "iPhone 13 Mini ( 375 px)" at bounding box center [773, 53] width 95 height 14
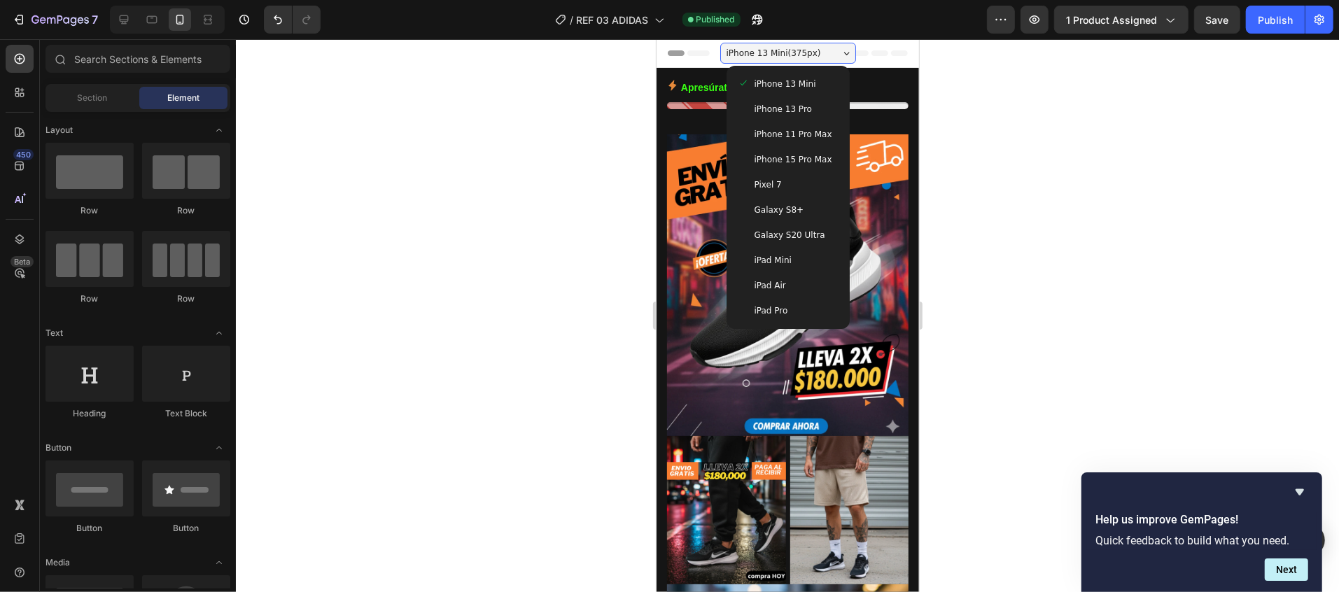
click at [795, 51] on span "iPhone 13 Mini ( 375 px)" at bounding box center [773, 53] width 95 height 14
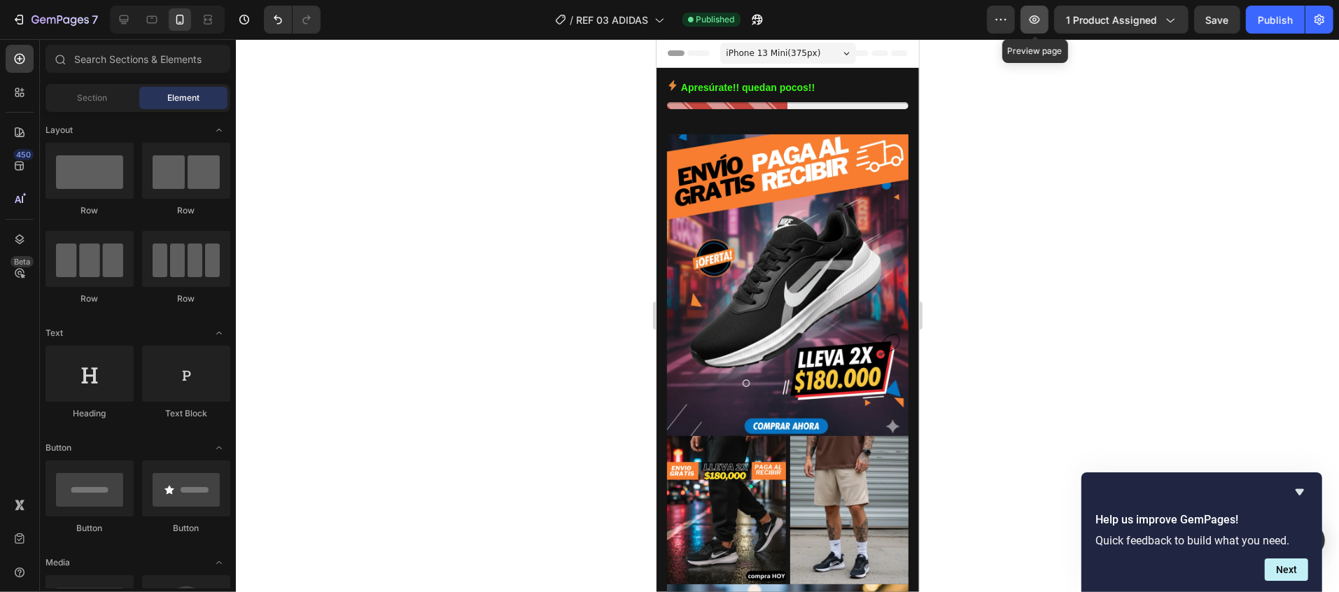
click at [1024, 15] on button "button" at bounding box center [1035, 20] width 28 height 28
click at [996, 19] on icon "button" at bounding box center [1001, 20] width 14 height 14
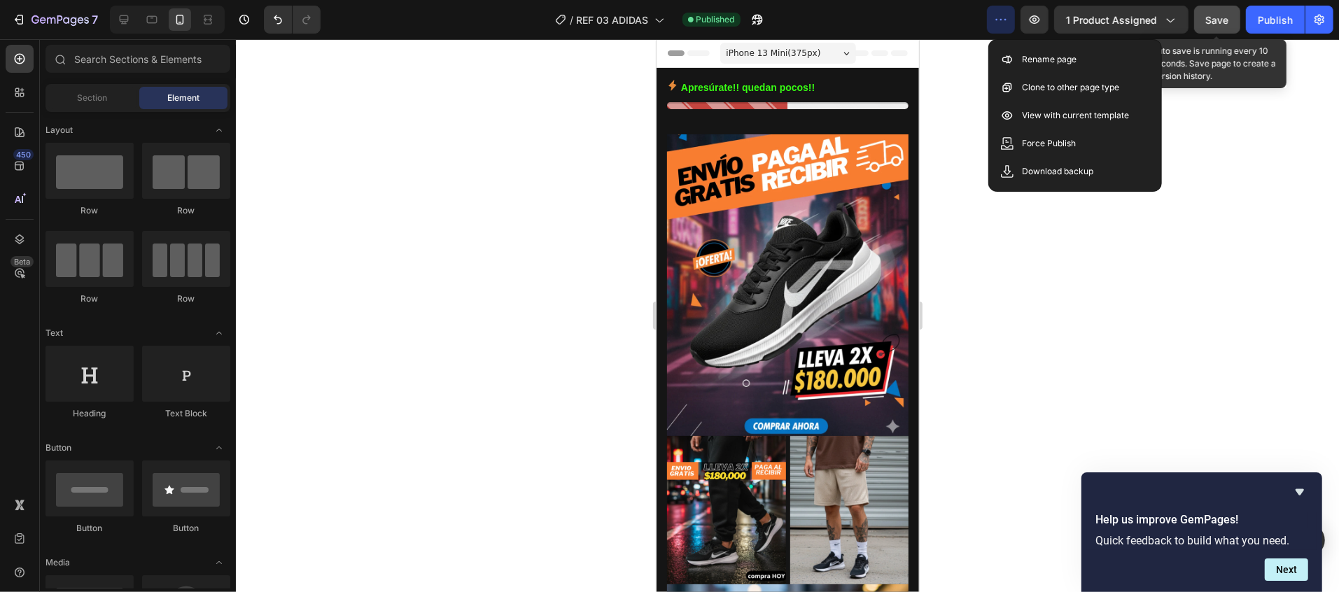
click at [1206, 26] on div "Save" at bounding box center [1217, 20] width 23 height 15
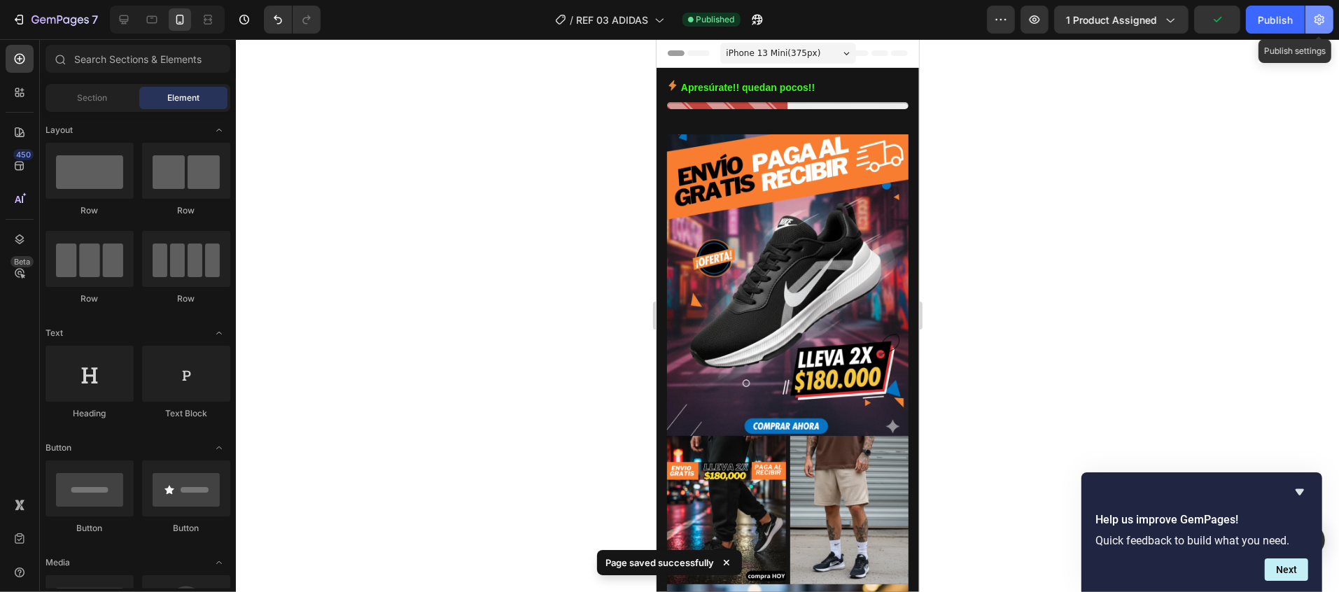
click at [1320, 22] on icon "button" at bounding box center [1320, 20] width 10 height 11
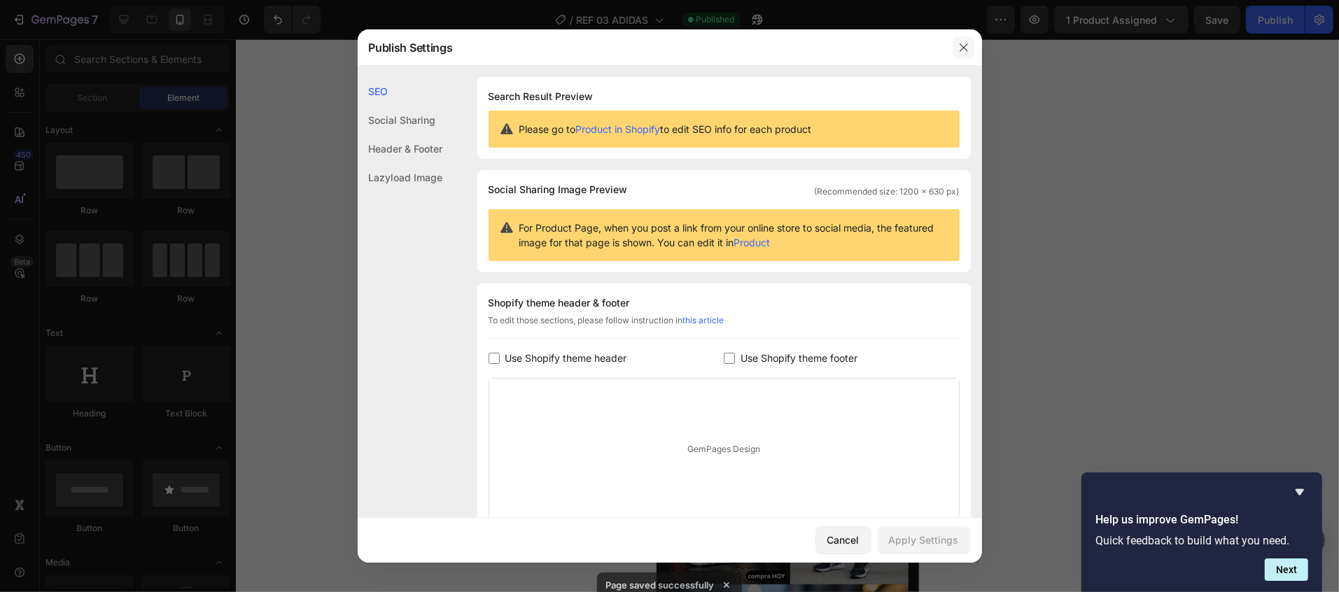
click at [959, 42] on icon "button" at bounding box center [963, 47] width 11 height 11
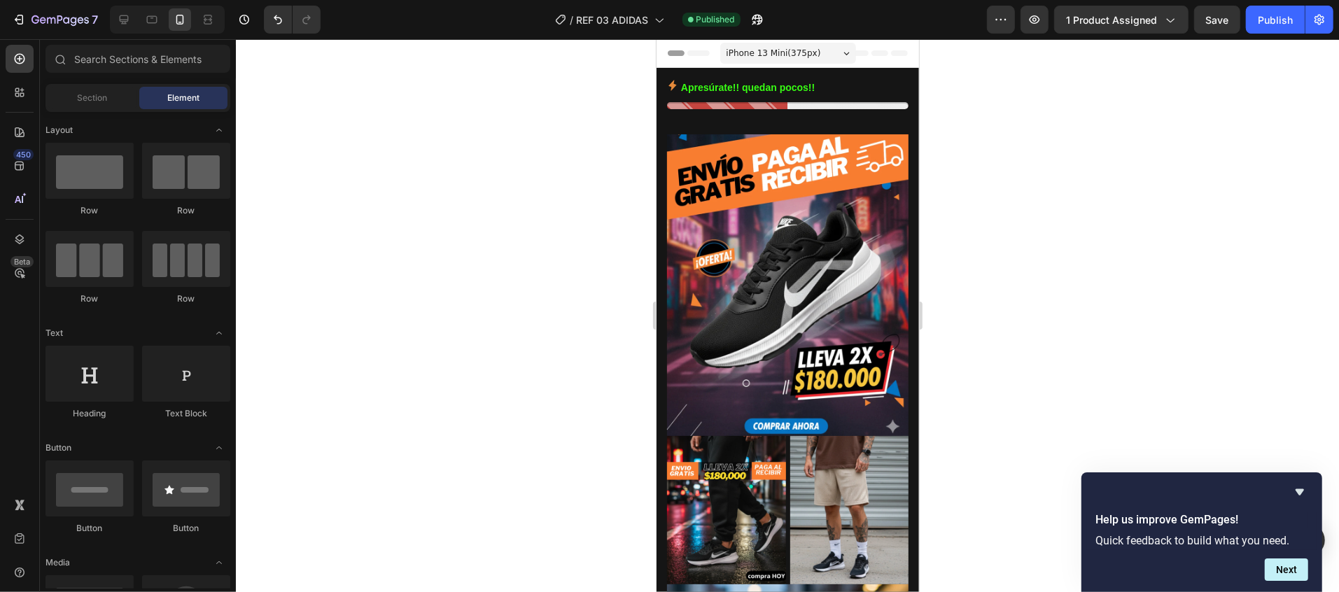
click at [429, 145] on div at bounding box center [787, 315] width 1103 height 553
click at [1003, 21] on icon "button" at bounding box center [1001, 20] width 14 height 14
click at [1159, 20] on div "1 product assigned" at bounding box center [1121, 20] width 111 height 15
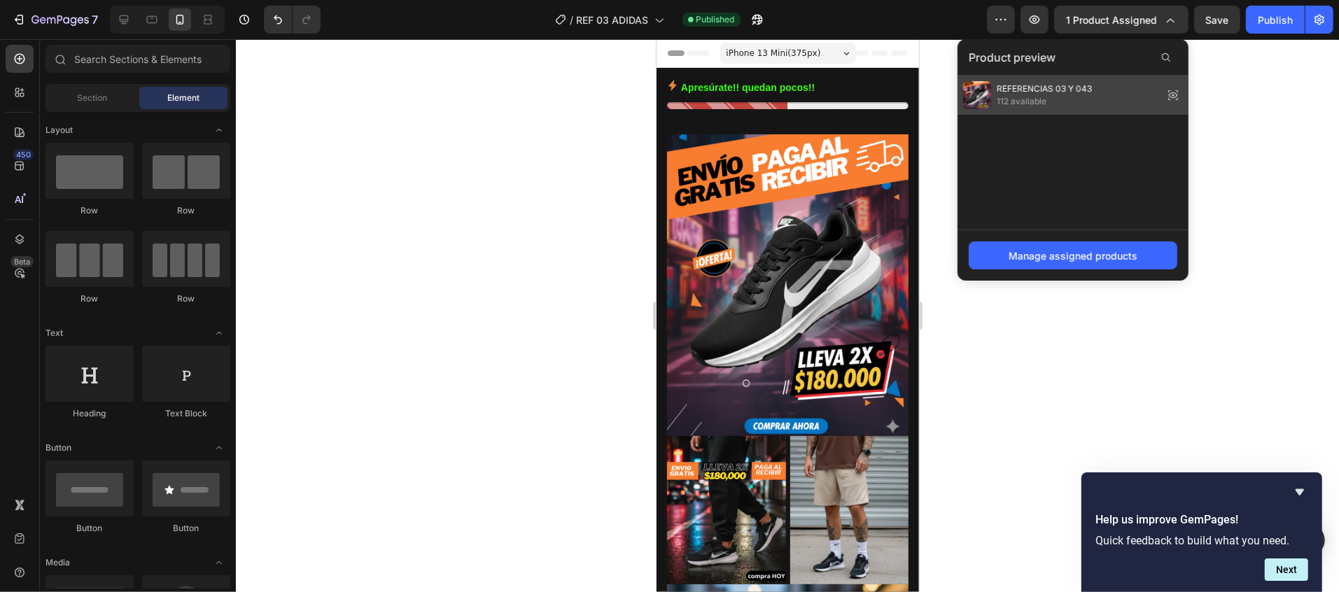
click at [1178, 101] on icon at bounding box center [1174, 95] width 20 height 20
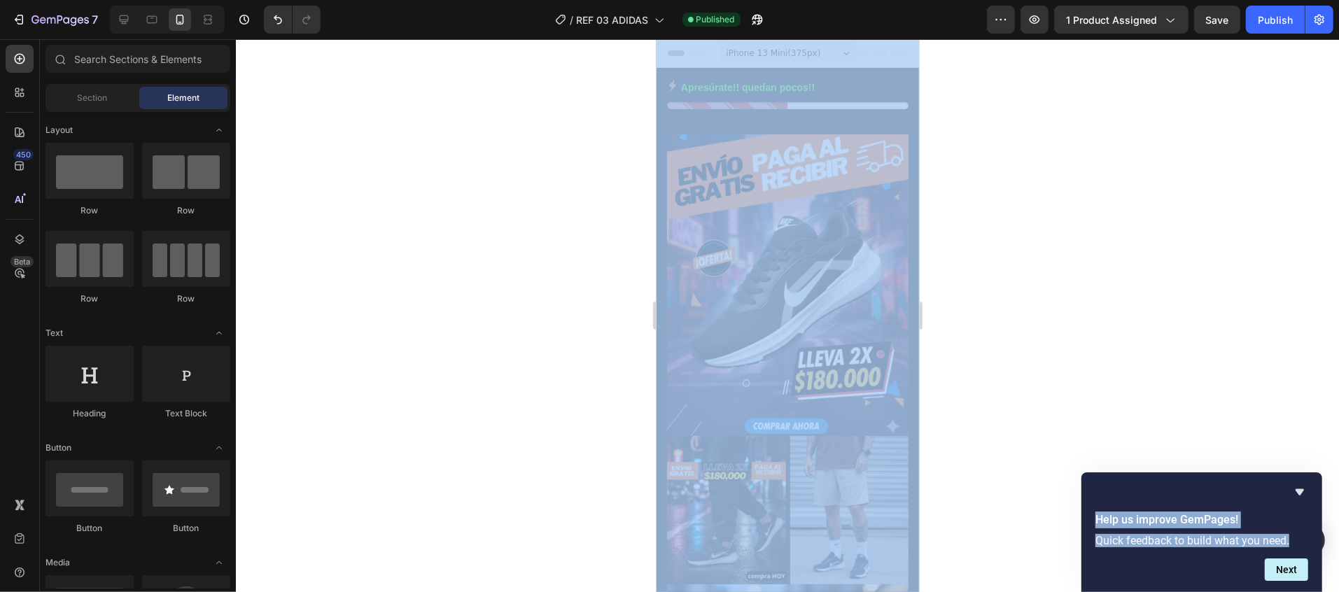
drag, startPoint x: 1291, startPoint y: 544, endPoint x: 1080, endPoint y: 518, distance: 213.0
click at [1080, 0] on body "7 Version history / REF 03 ADIDAS Published Preview 1 product assigned Save Pub…" at bounding box center [669, 0] width 1339 height 0
click at [1177, 358] on div at bounding box center [787, 315] width 1103 height 553
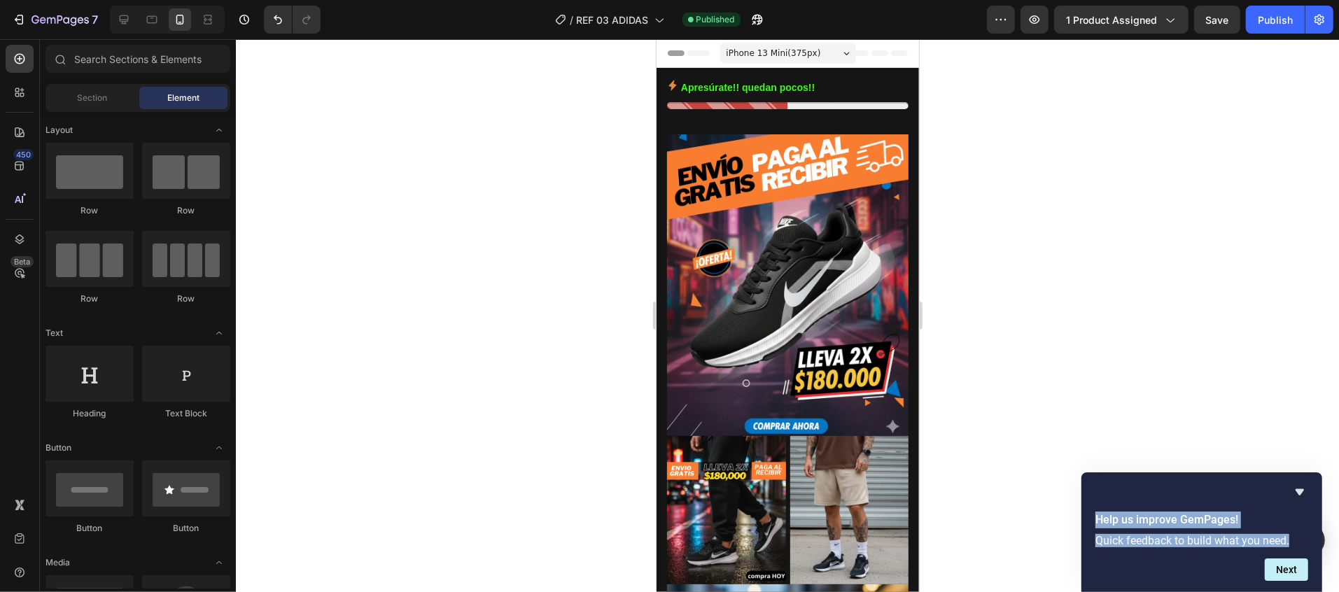
drag, startPoint x: 1295, startPoint y: 543, endPoint x: 1102, endPoint y: 520, distance: 194.5
click at [1094, 510] on div "Help us improve GemPages! Quick feedback to build what you need. Next" at bounding box center [1202, 533] width 241 height 120
click at [1214, 349] on div at bounding box center [787, 315] width 1103 height 553
click at [1296, 485] on icon "Hide survey" at bounding box center [1300, 492] width 17 height 17
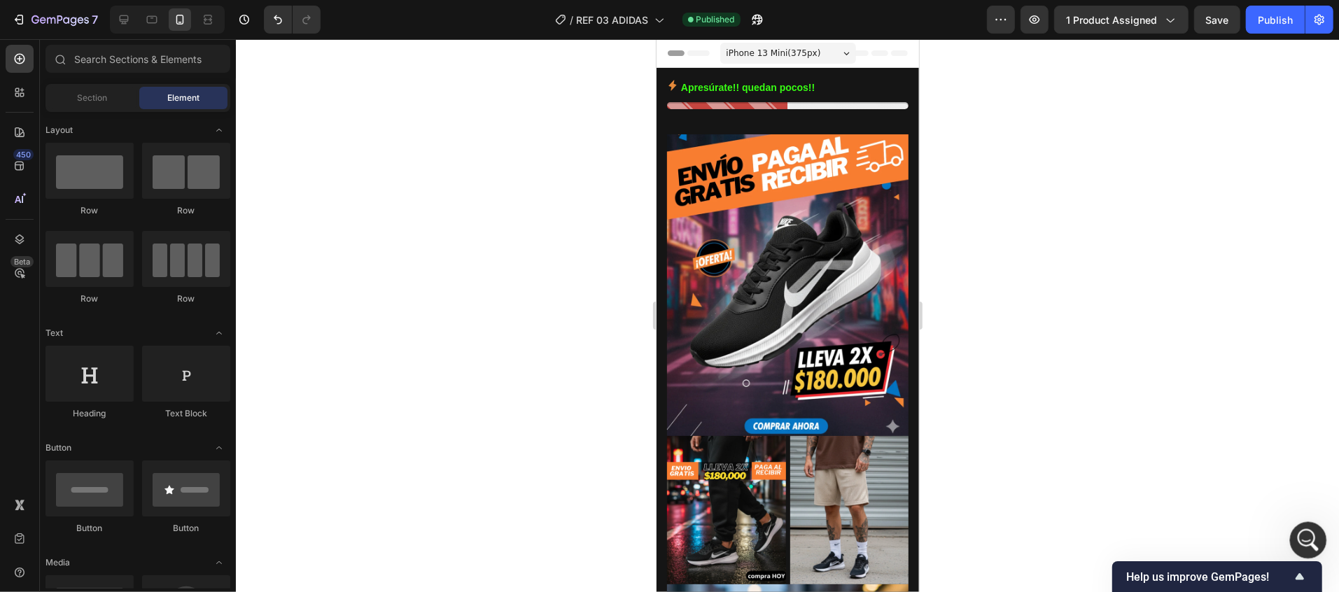
click at [1288, 542] on div "Abrir Intercom Messenger" at bounding box center [1306, 538] width 46 height 46
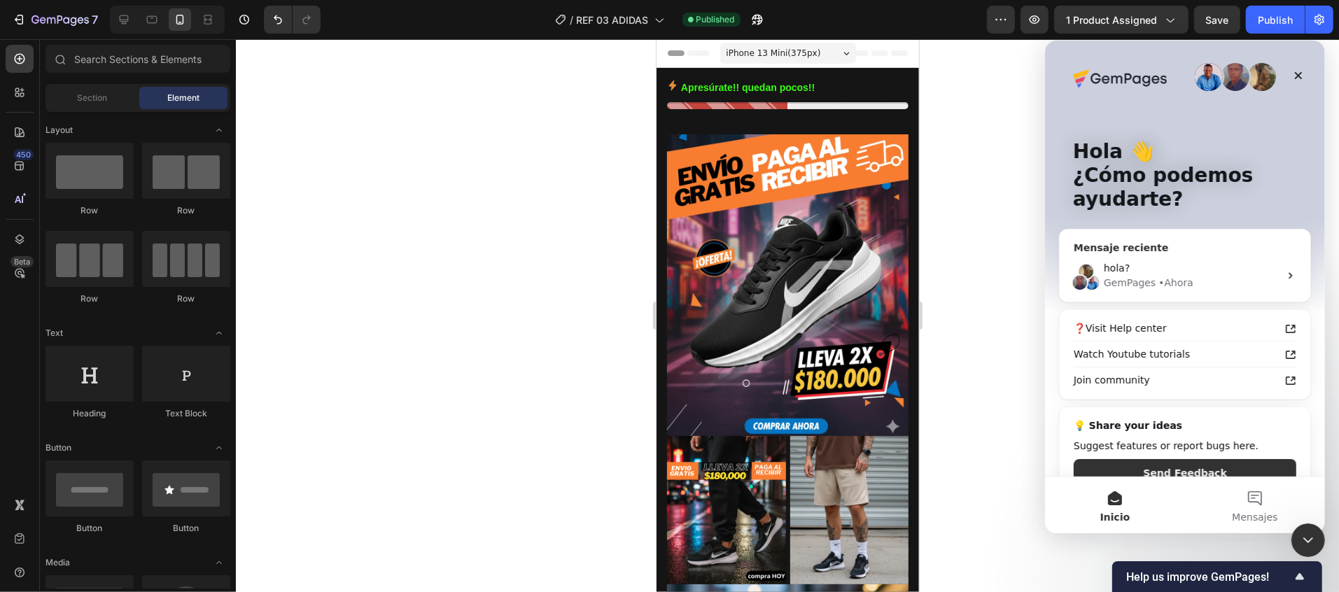
click at [1215, 267] on div "hola?" at bounding box center [1191, 267] width 176 height 15
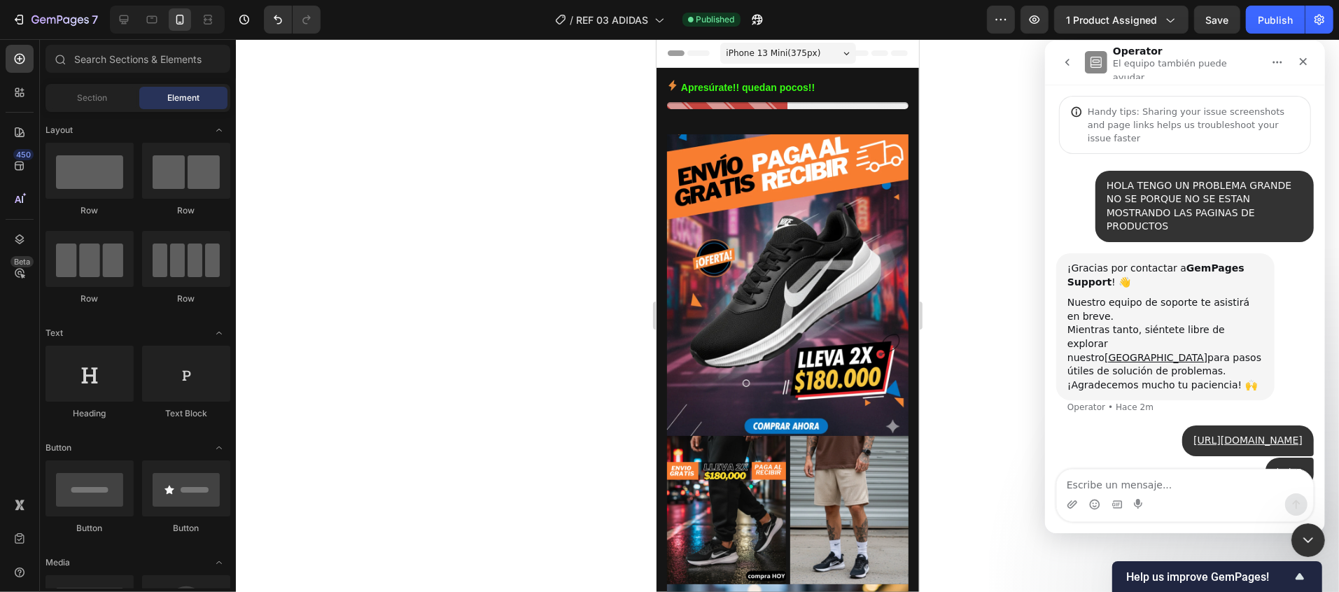
scroll to position [29, 0]
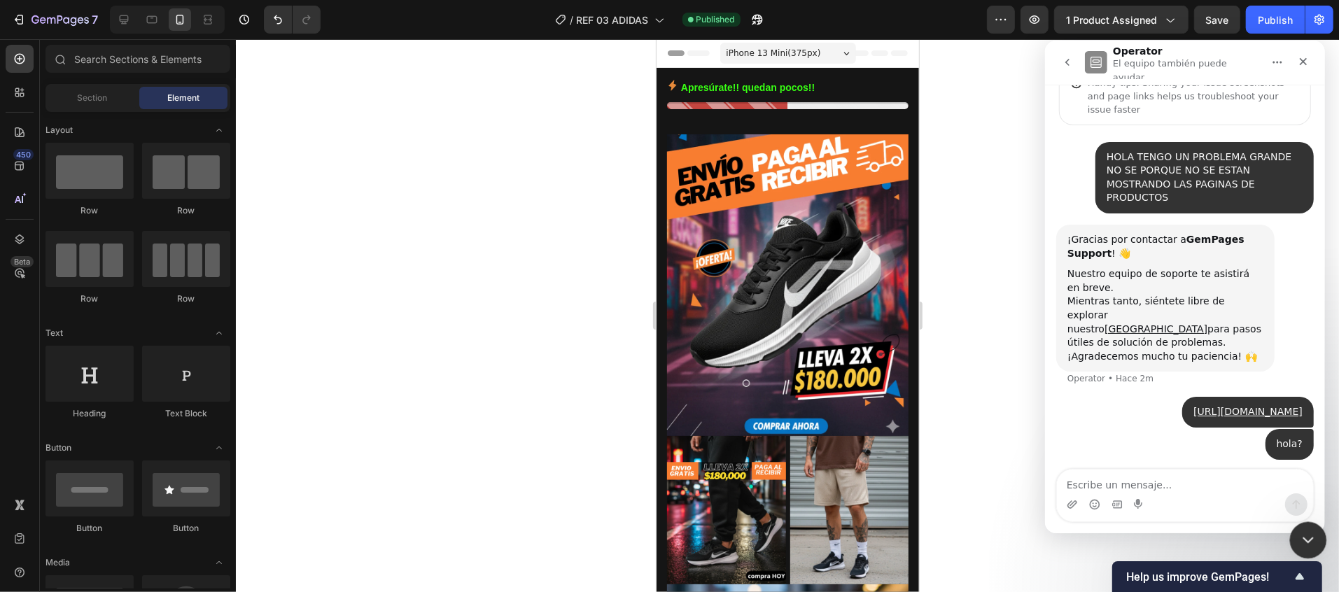
click at [1312, 535] on icon "Cerrar Intercom Messenger" at bounding box center [1306, 538] width 17 height 17
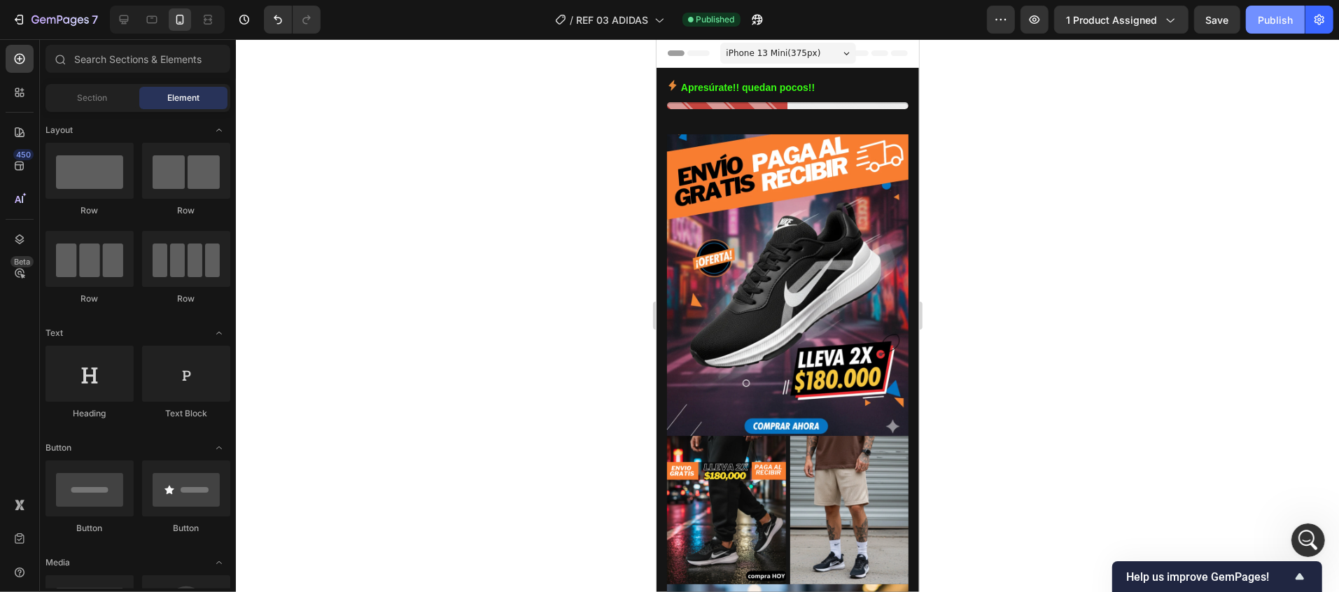
click at [1259, 22] on div "Publish" at bounding box center [1275, 20] width 35 height 15
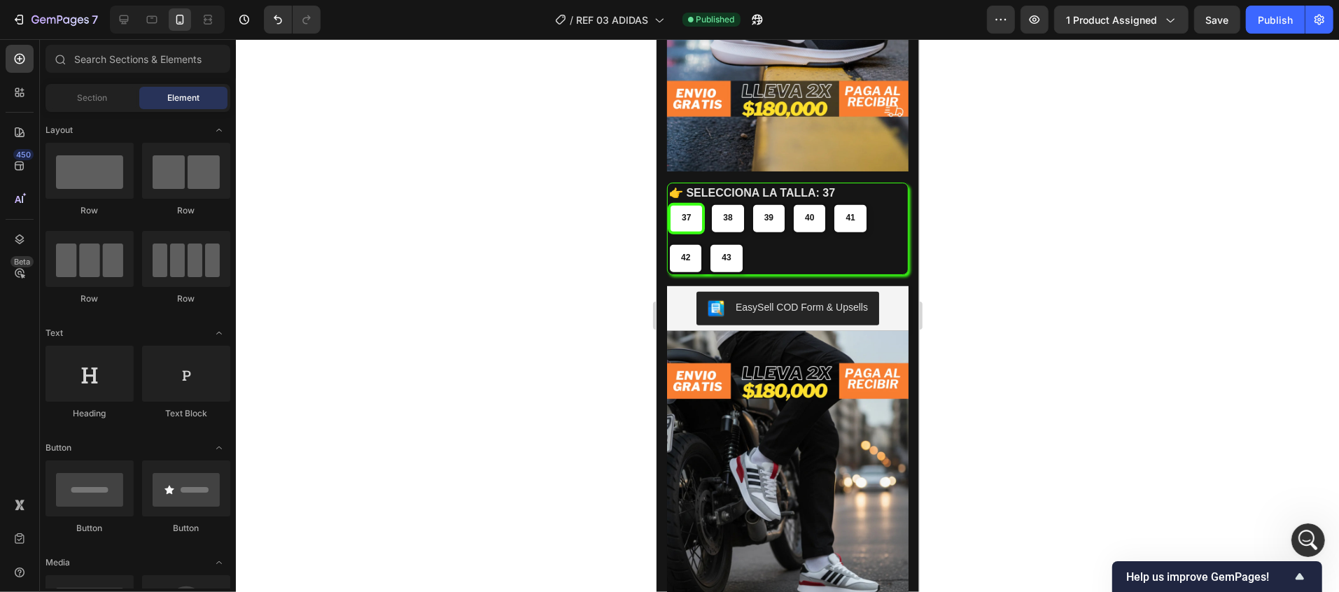
scroll to position [560, 0]
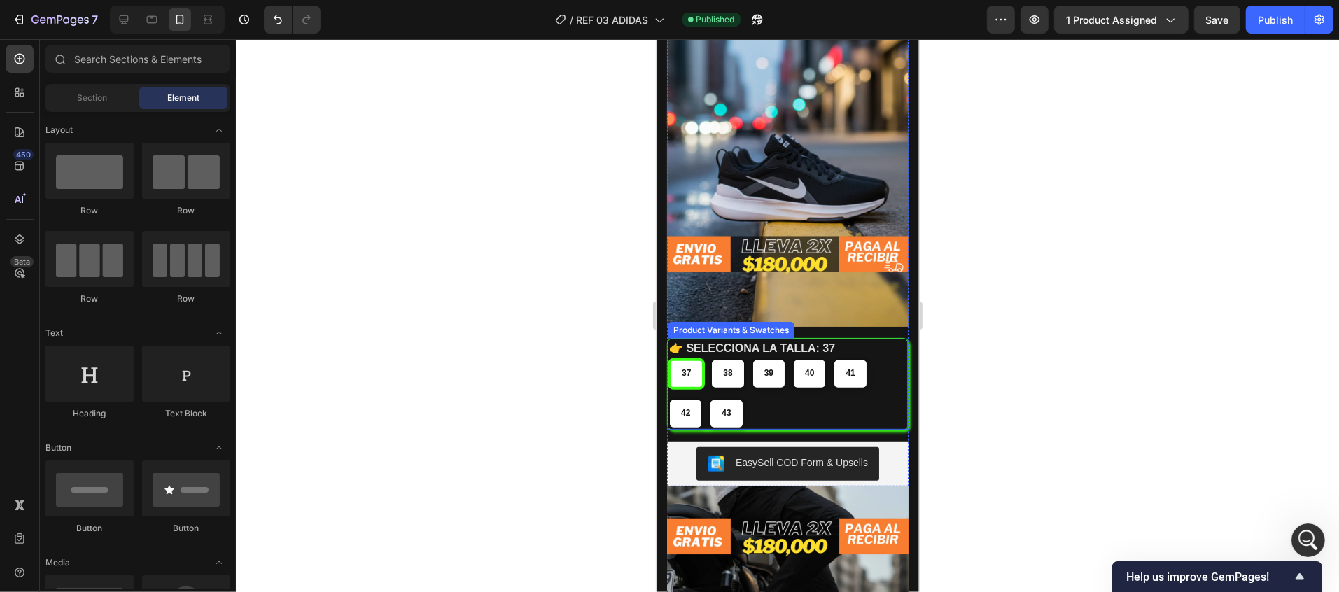
click at [842, 358] on div "37 37 37 38 38 38 39 39 39 40 40 40 41 41 41 42 42 42 43 43 43" at bounding box center [787, 393] width 240 height 71
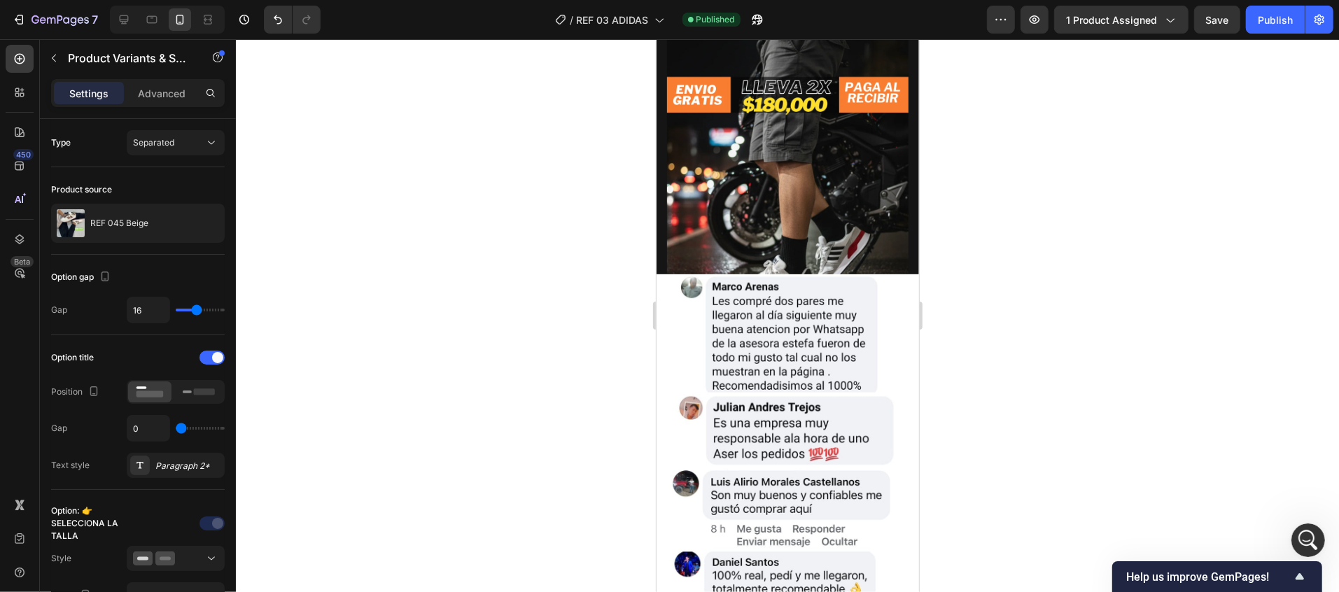
scroll to position [989, 0]
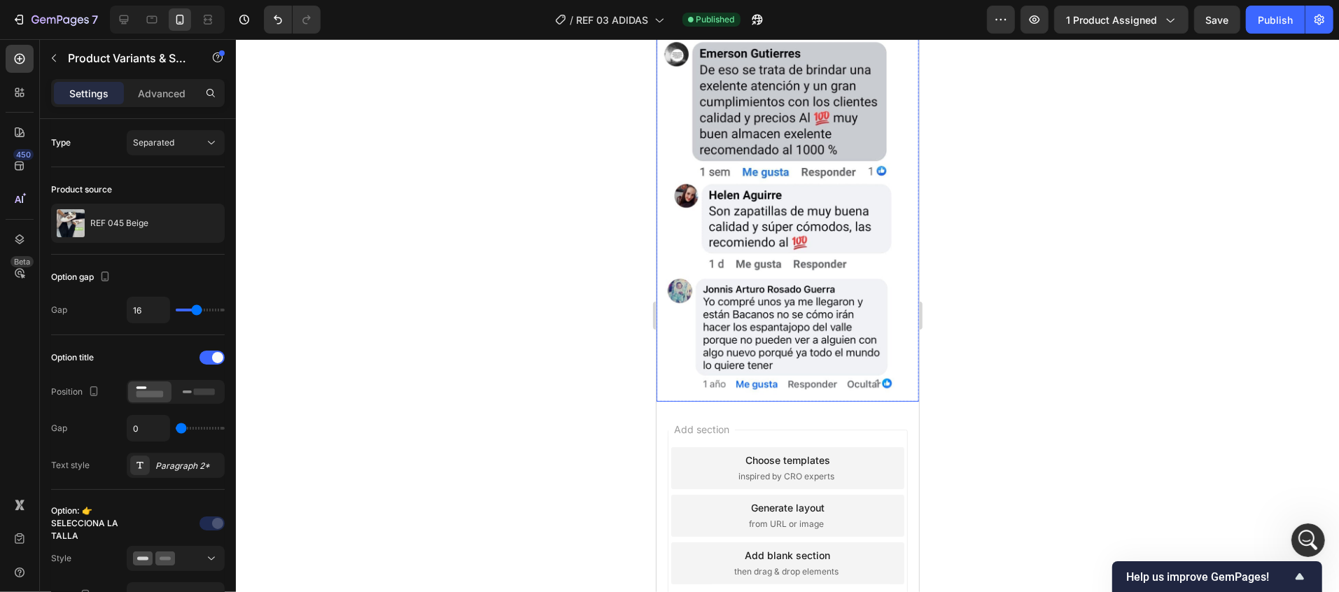
click at [886, 308] on img at bounding box center [787, 167] width 263 height 467
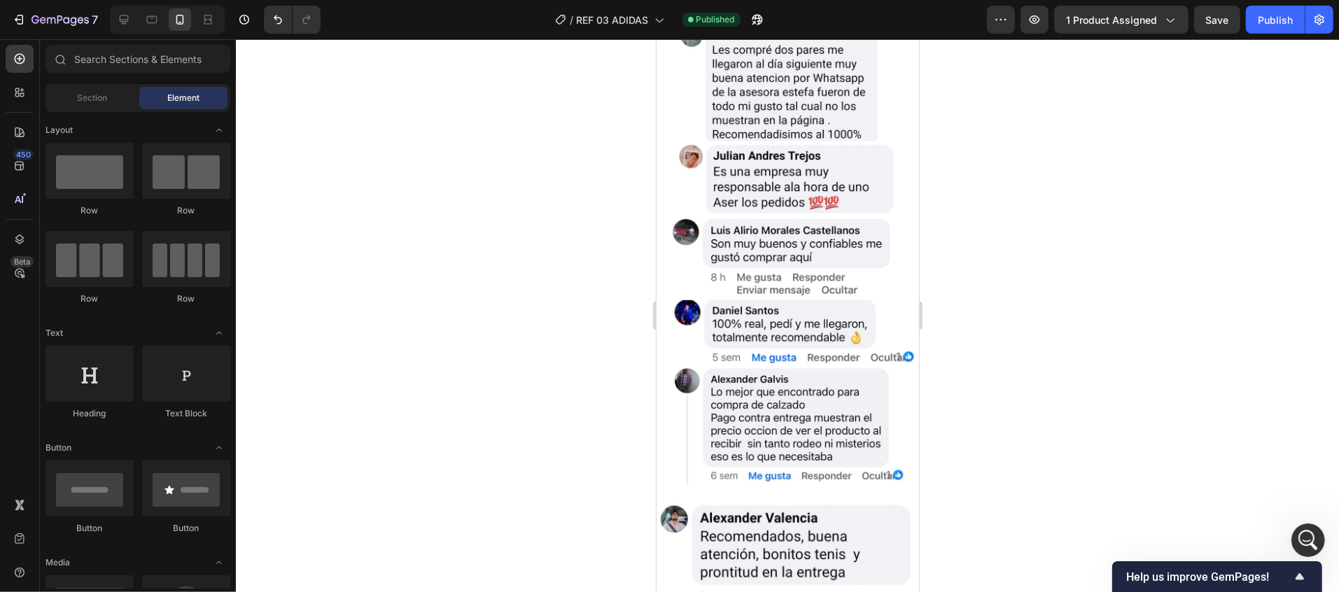
scroll to position [140, 0]
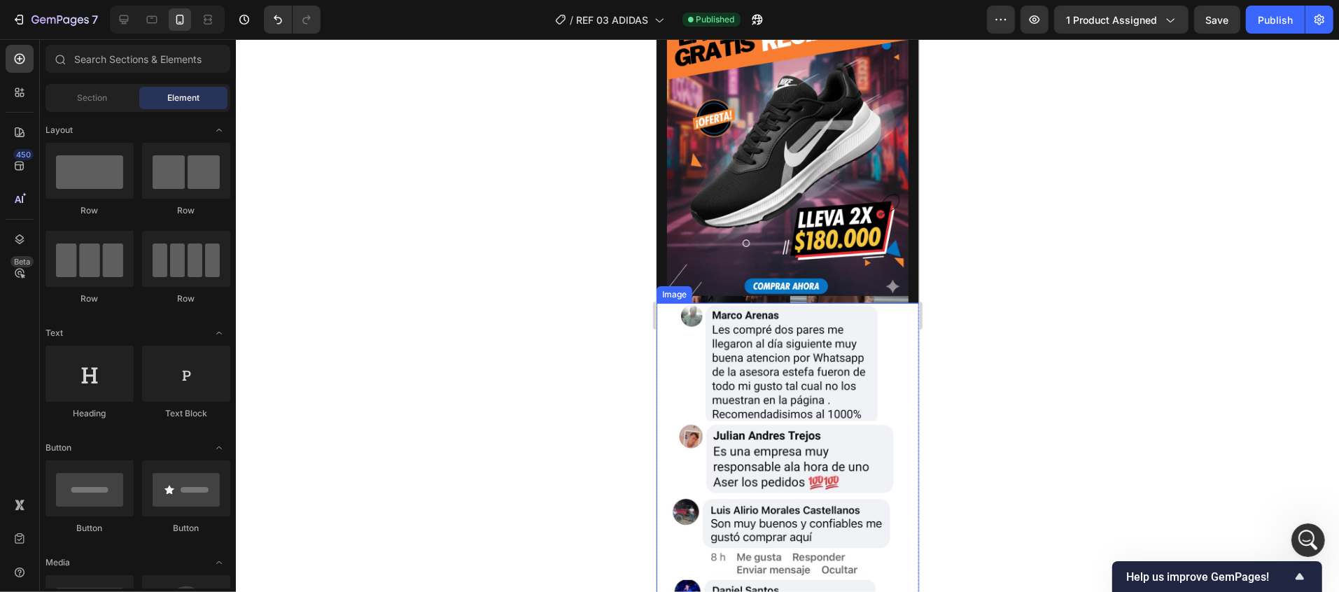
click at [886, 326] on img at bounding box center [787, 535] width 263 height 467
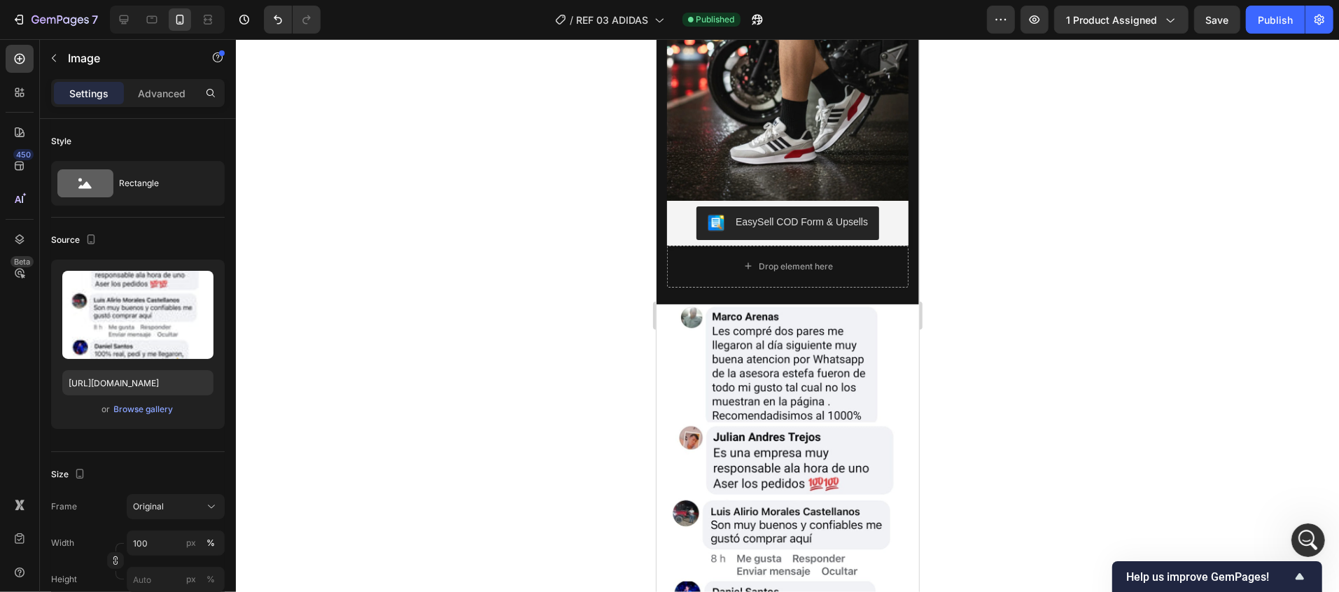
scroll to position [2100, 0]
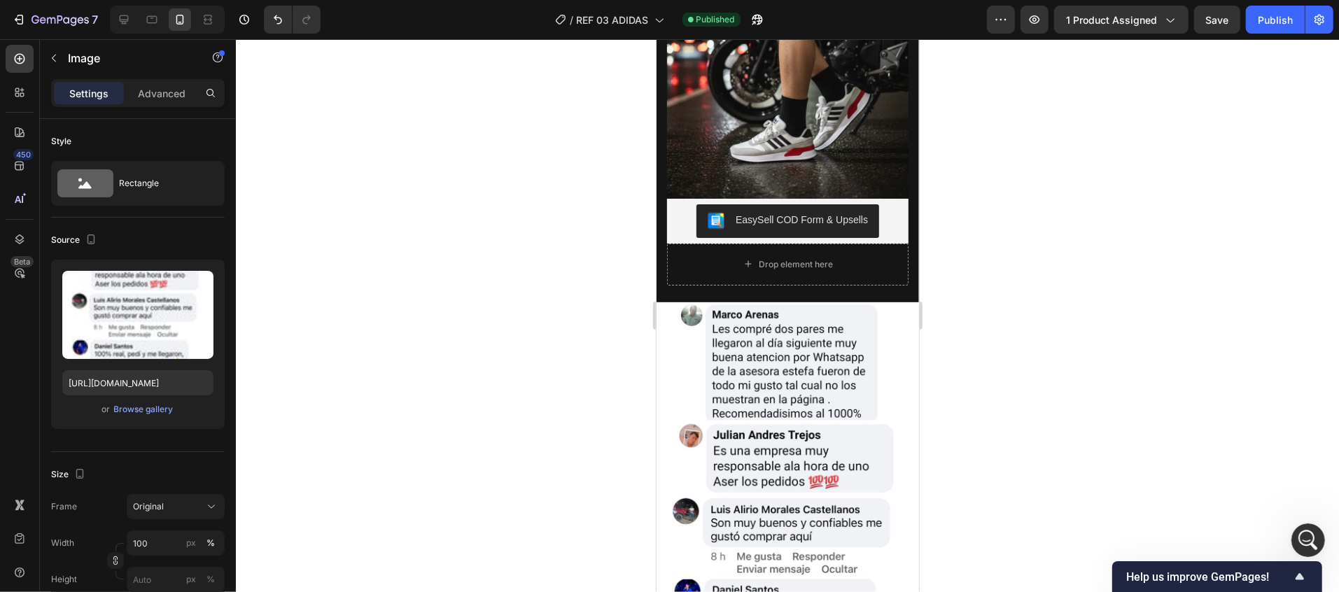
click at [884, 302] on img at bounding box center [787, 535] width 263 height 467
click at [862, 302] on img at bounding box center [787, 535] width 263 height 467
click at [783, 302] on img at bounding box center [787, 535] width 263 height 467
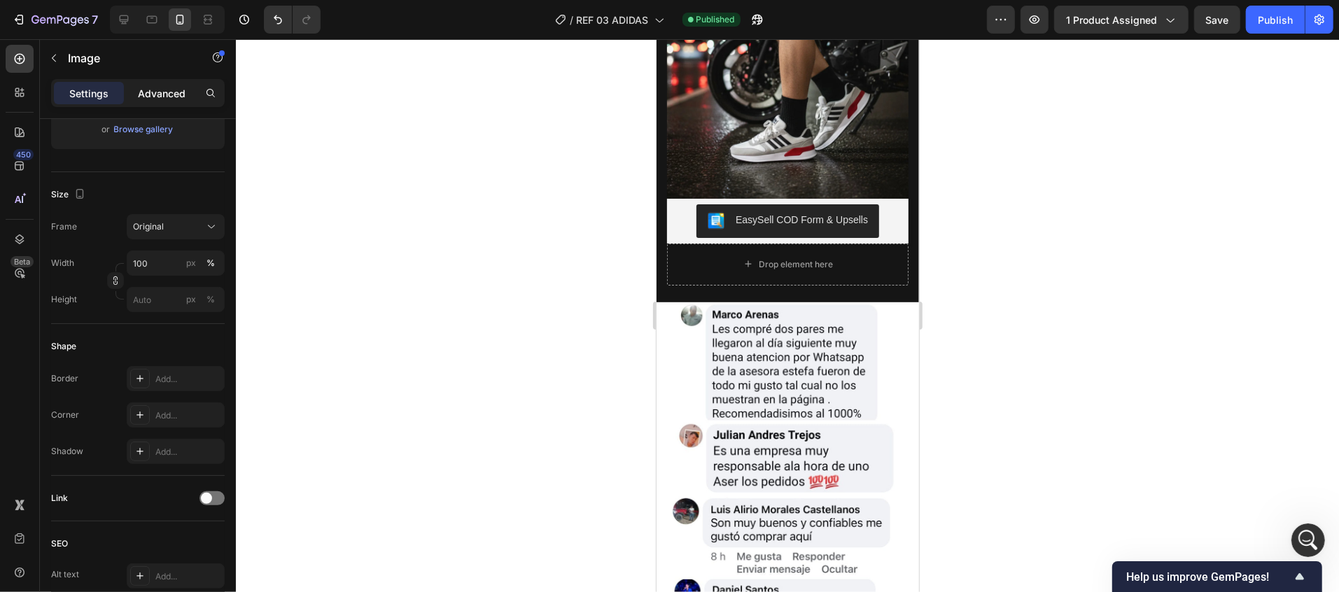
click at [149, 95] on p "Advanced" at bounding box center [162, 93] width 48 height 15
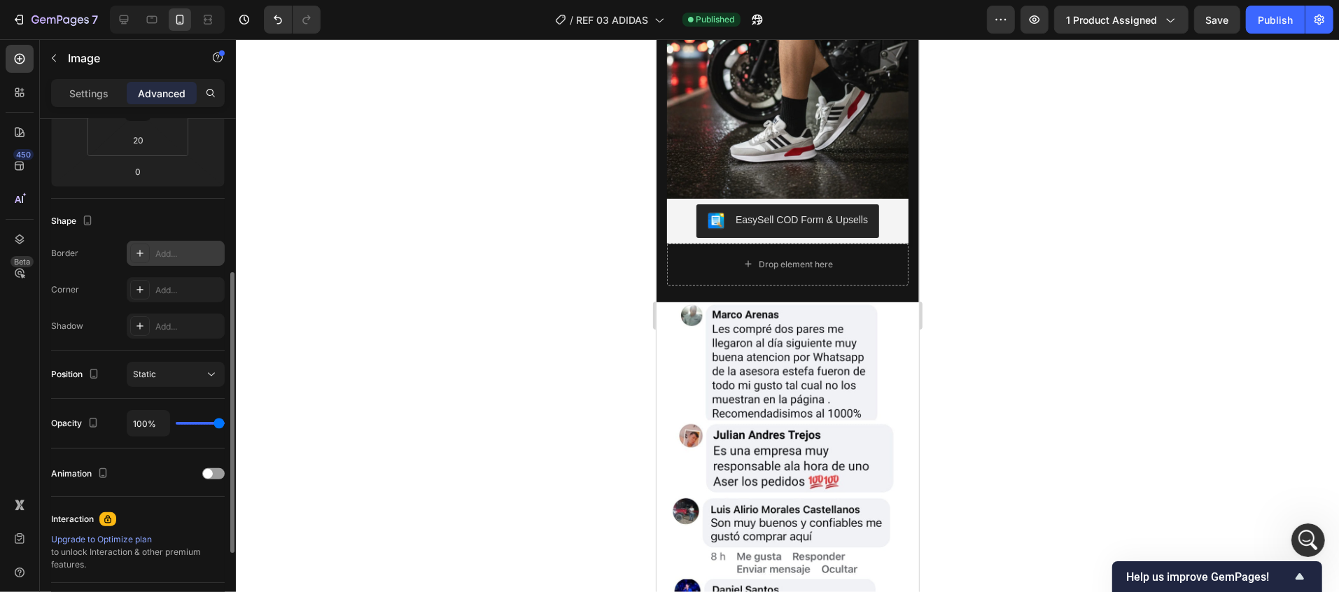
click at [153, 250] on div "Add..." at bounding box center [176, 253] width 98 height 25
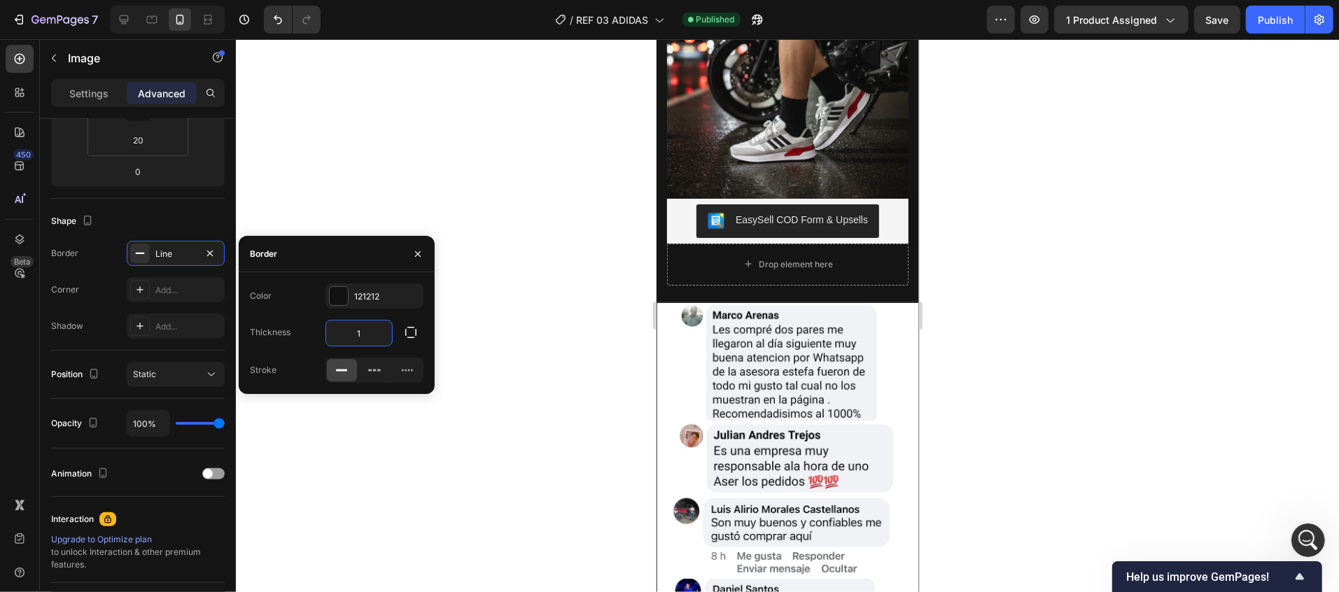
click at [367, 324] on input "1" at bounding box center [359, 333] width 66 height 25
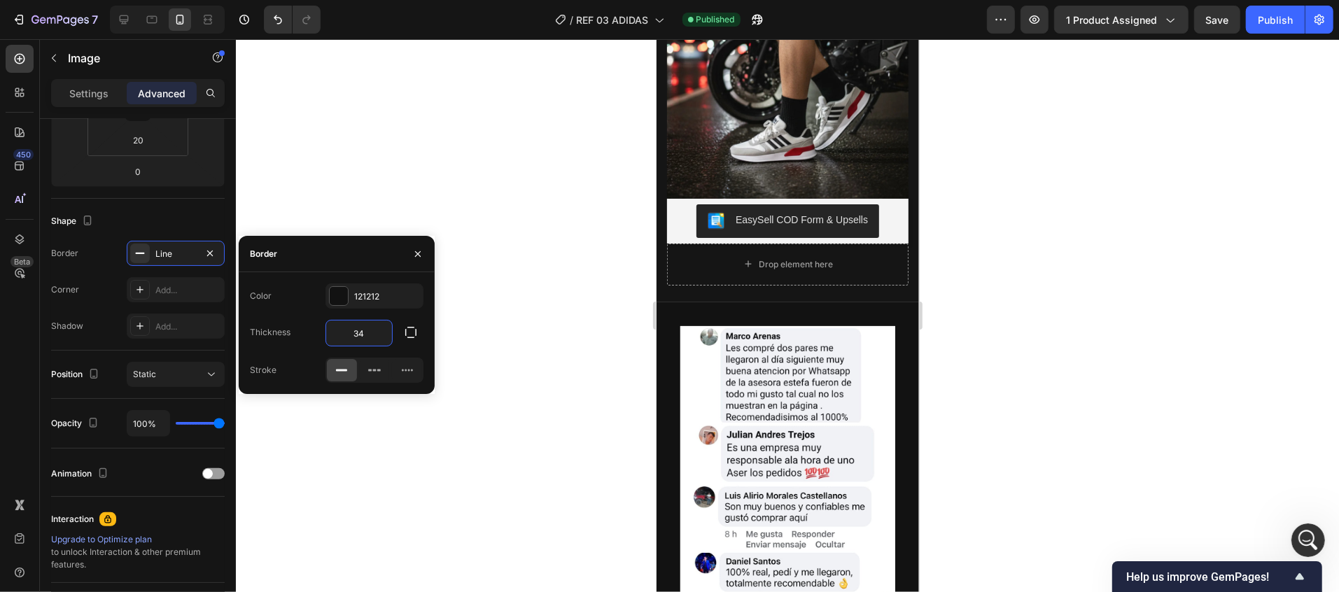
type input "3"
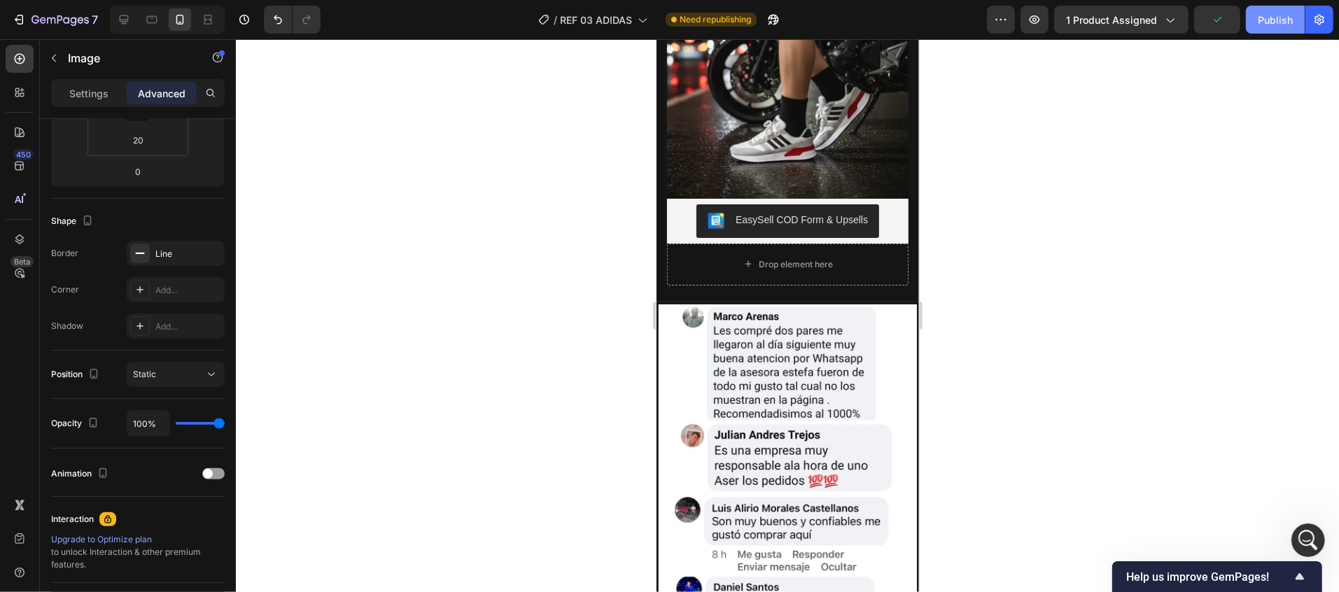
click at [1289, 19] on div "Publish" at bounding box center [1275, 20] width 35 height 15
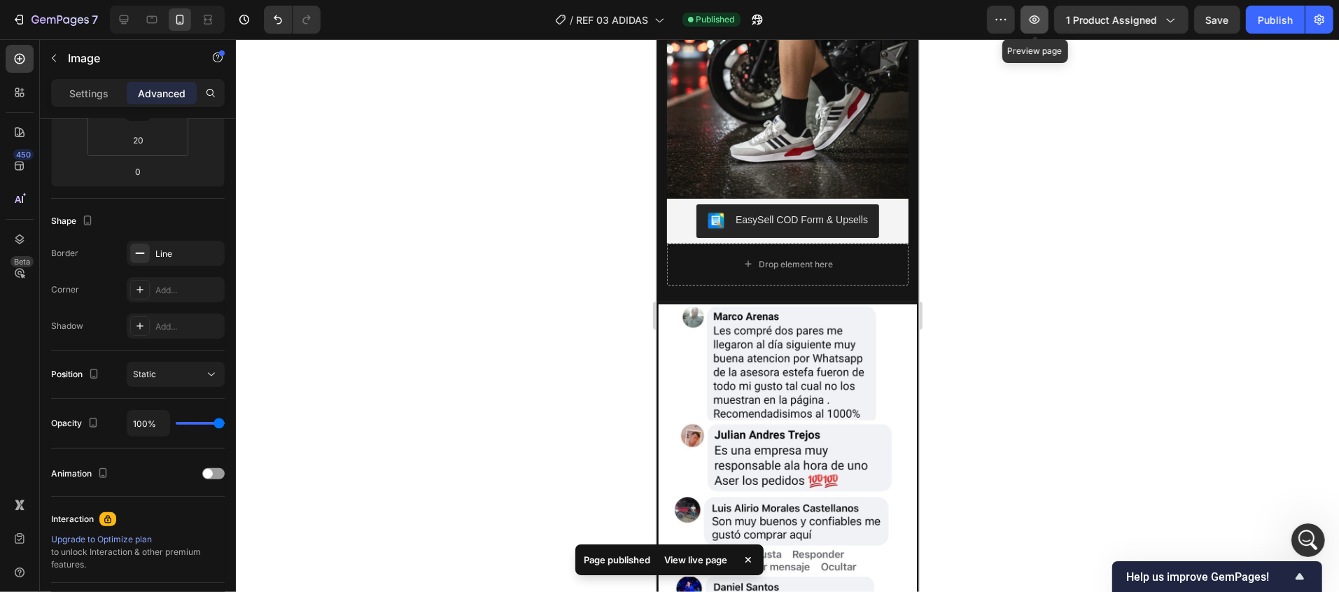
click at [1040, 16] on icon "button" at bounding box center [1035, 20] width 14 height 14
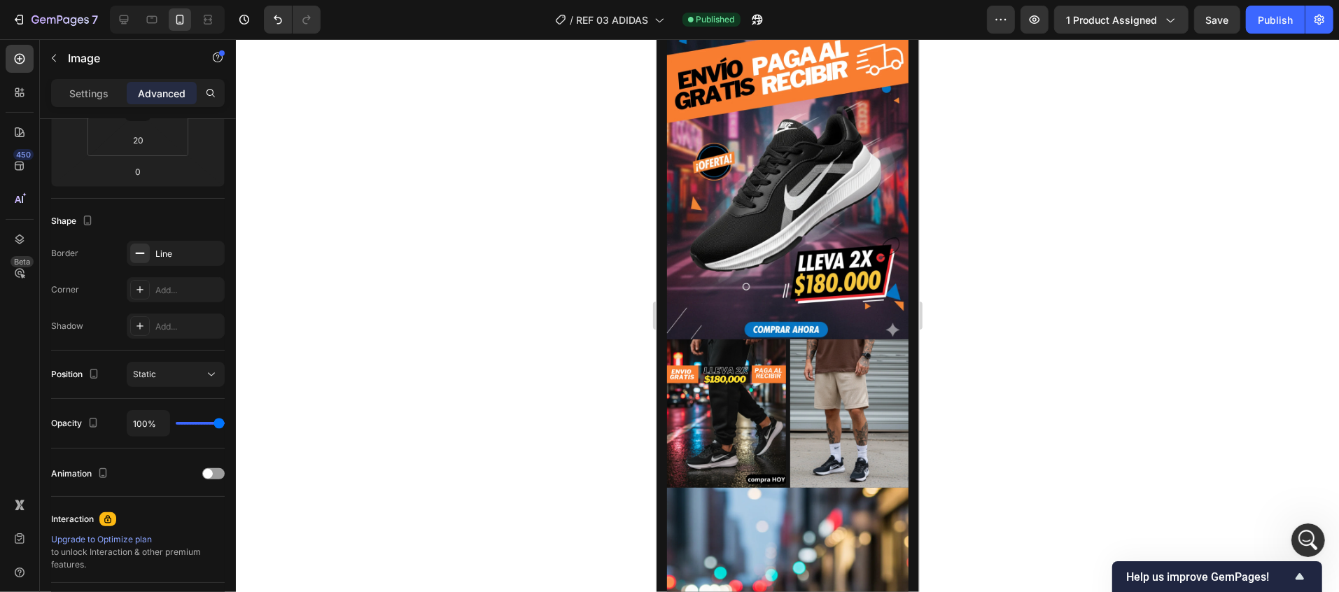
scroll to position [0, 0]
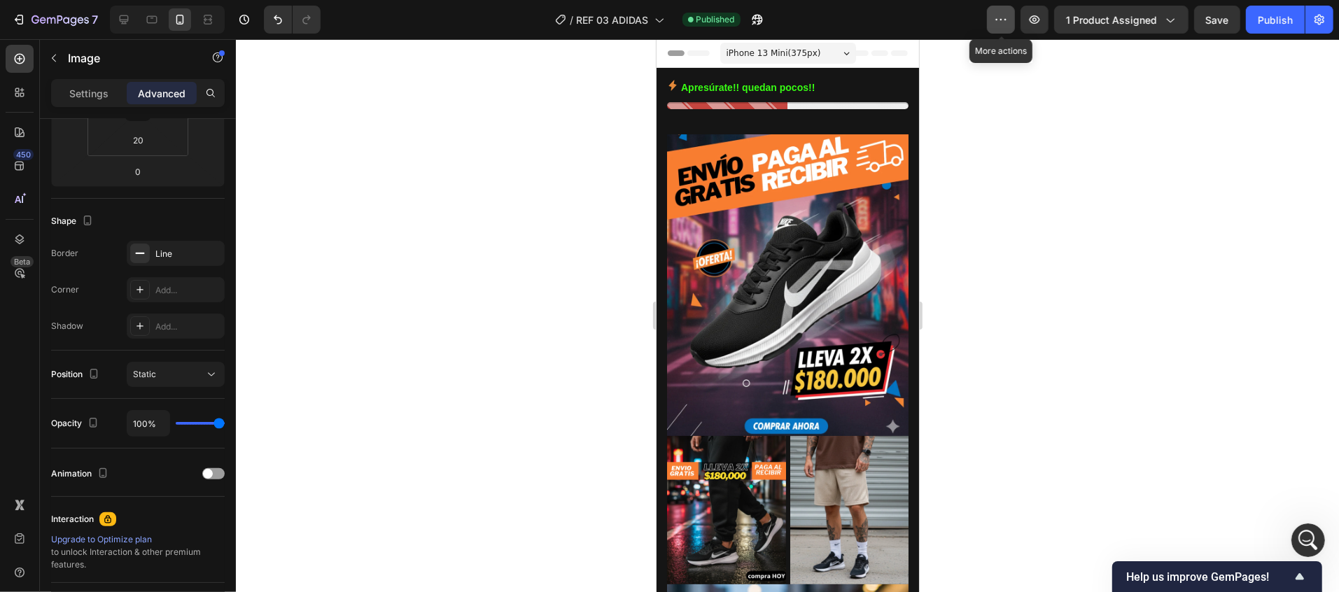
click at [996, 21] on icon "button" at bounding box center [1001, 20] width 14 height 14
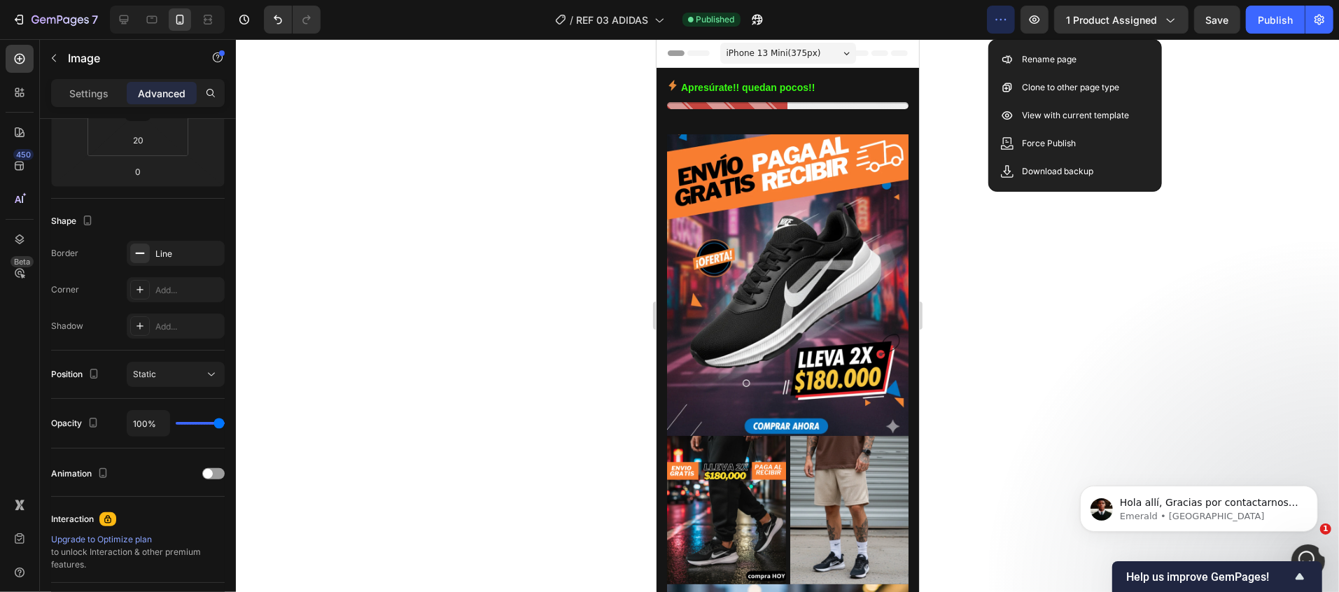
scroll to position [362, 0]
click at [1076, 118] on p "View with current template" at bounding box center [1076, 116] width 107 height 14
click at [1313, 556] on icon "Abrir Intercom Messenger" at bounding box center [1306, 559] width 23 height 23
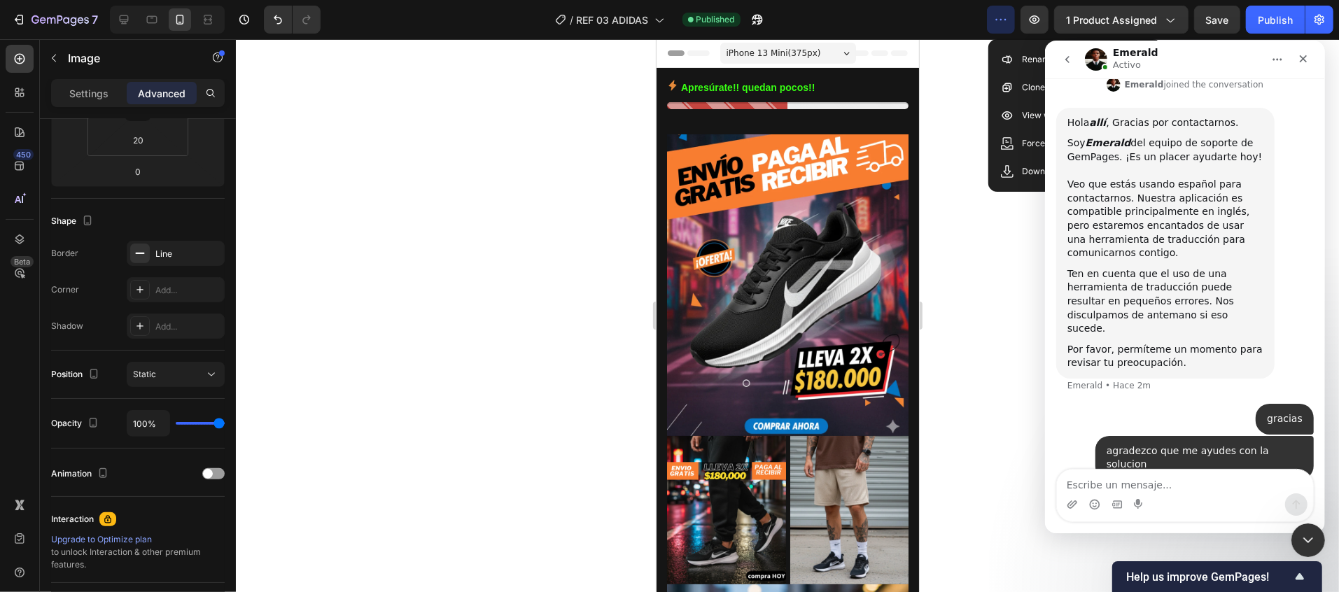
scroll to position [435, 0]
click at [1304, 531] on icon "Cerrar Intercom Messenger" at bounding box center [1306, 538] width 17 height 17
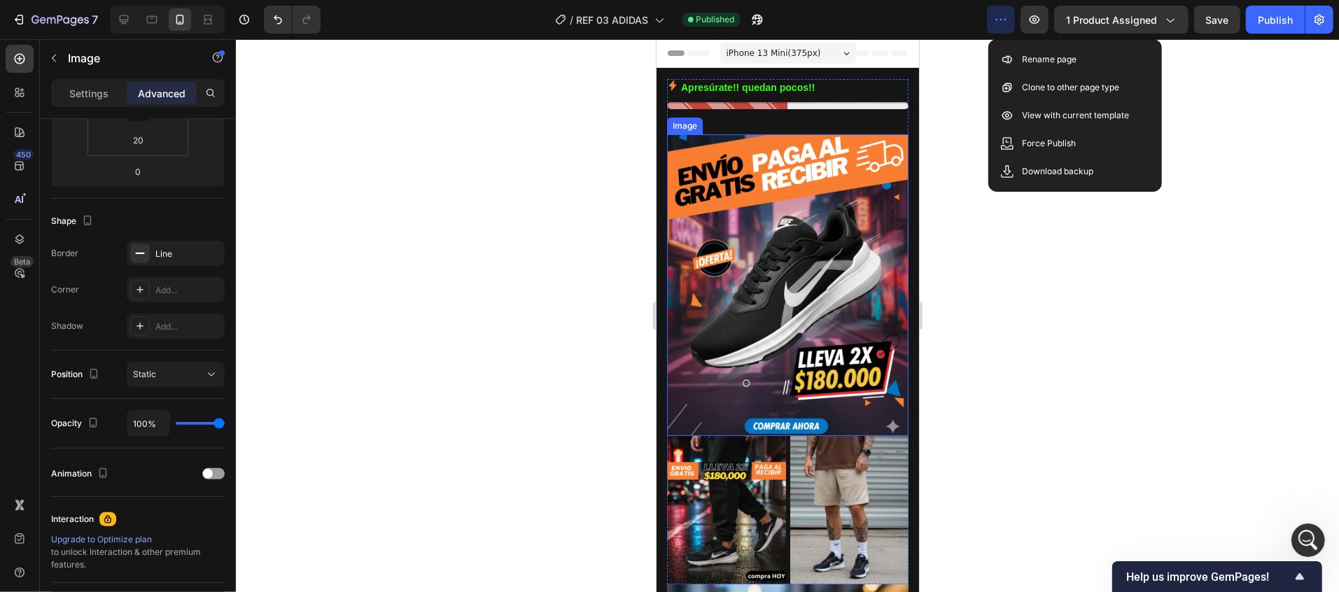
click at [825, 193] on img at bounding box center [788, 285] width 242 height 302
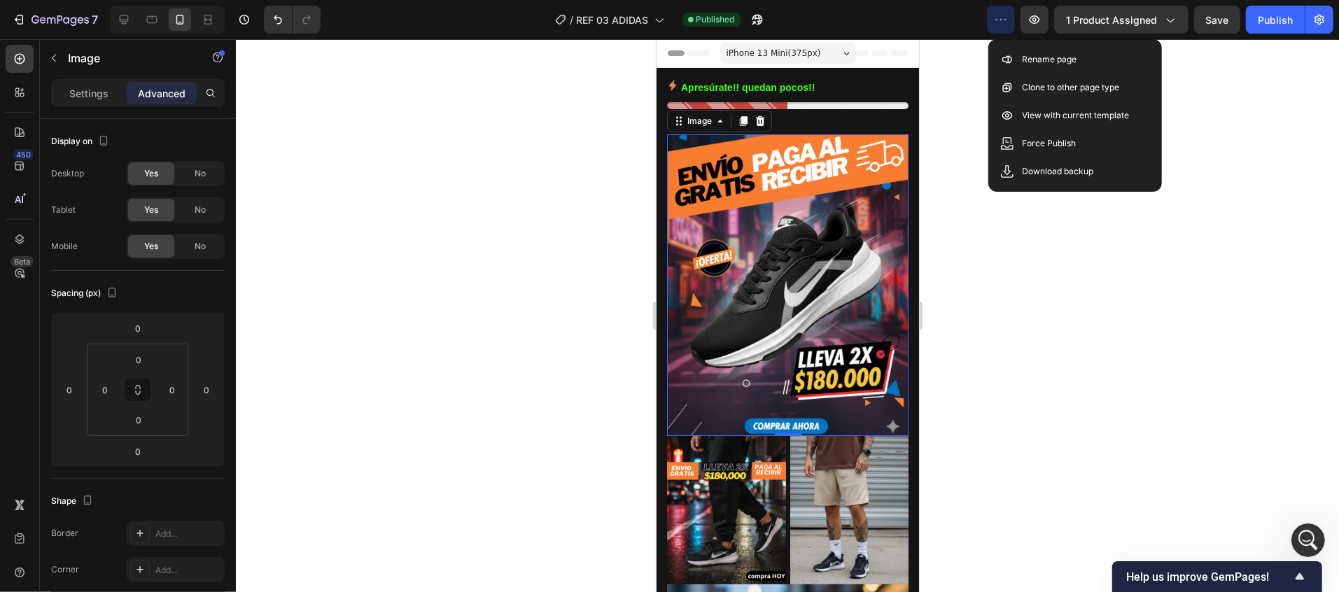
click at [741, 244] on img at bounding box center [788, 285] width 242 height 302
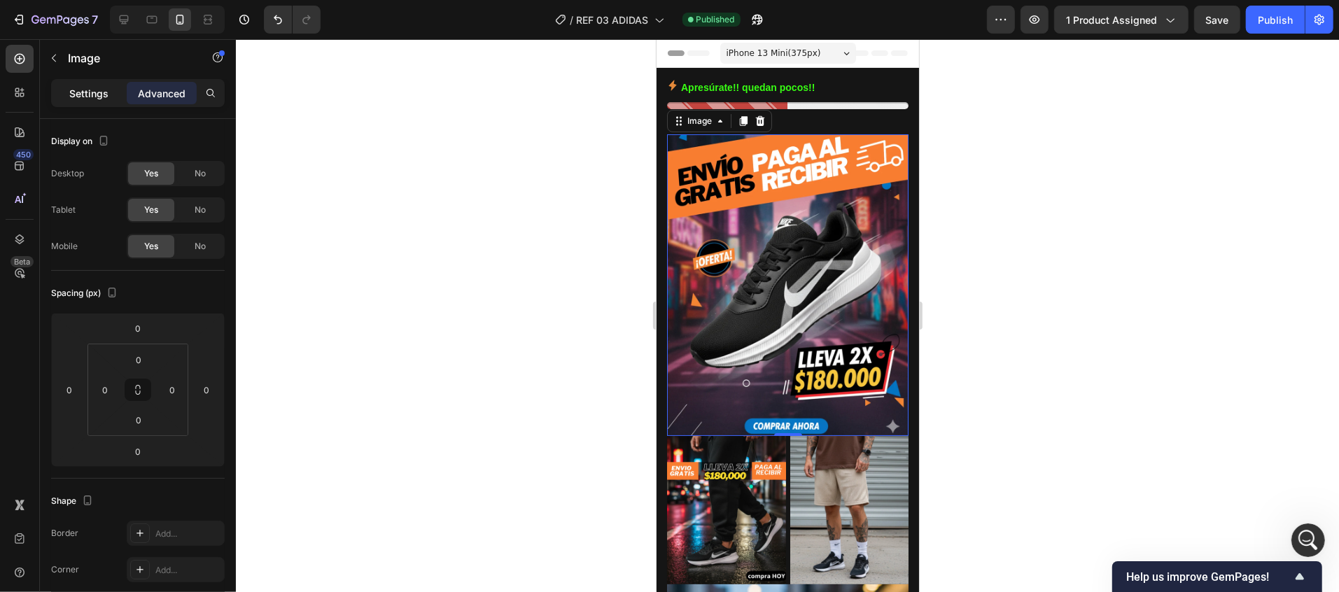
click at [111, 86] on div "Settings" at bounding box center [89, 93] width 70 height 22
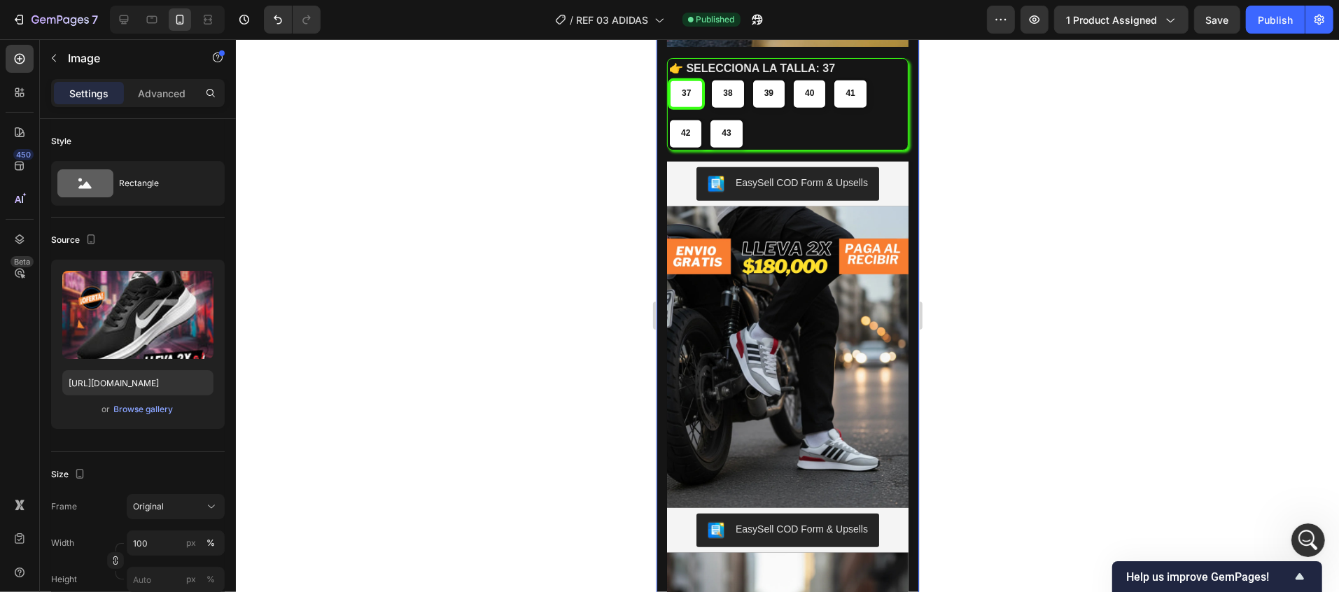
scroll to position [280, 0]
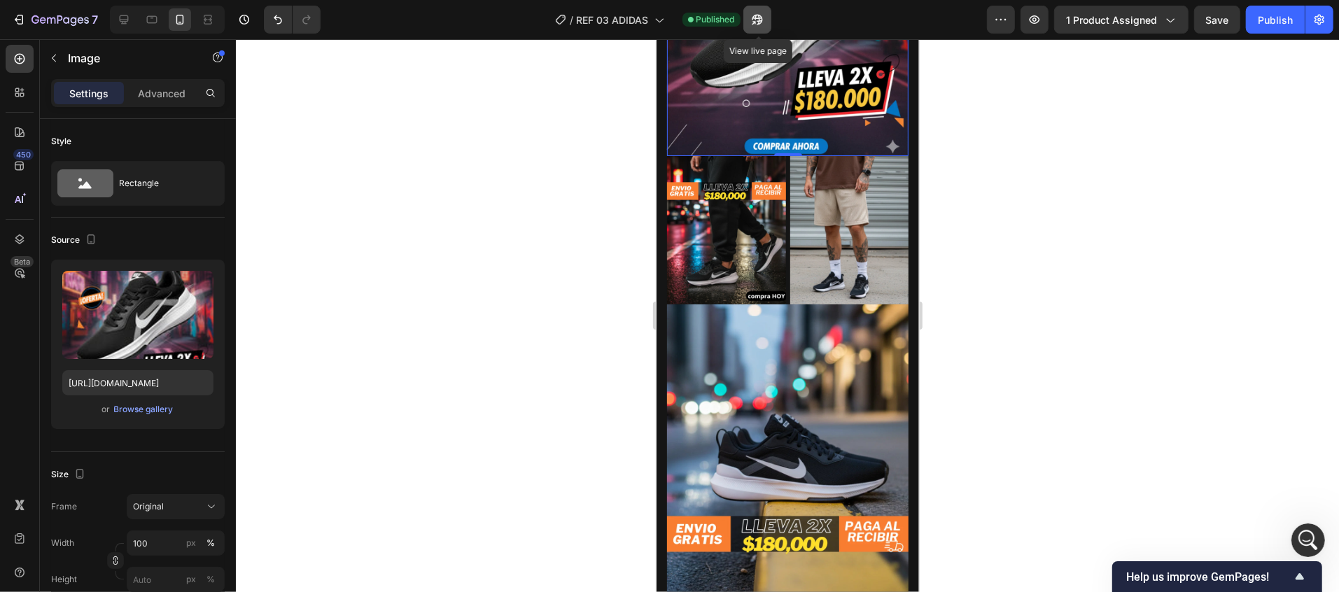
click at [762, 22] on icon "button" at bounding box center [757, 20] width 11 height 11
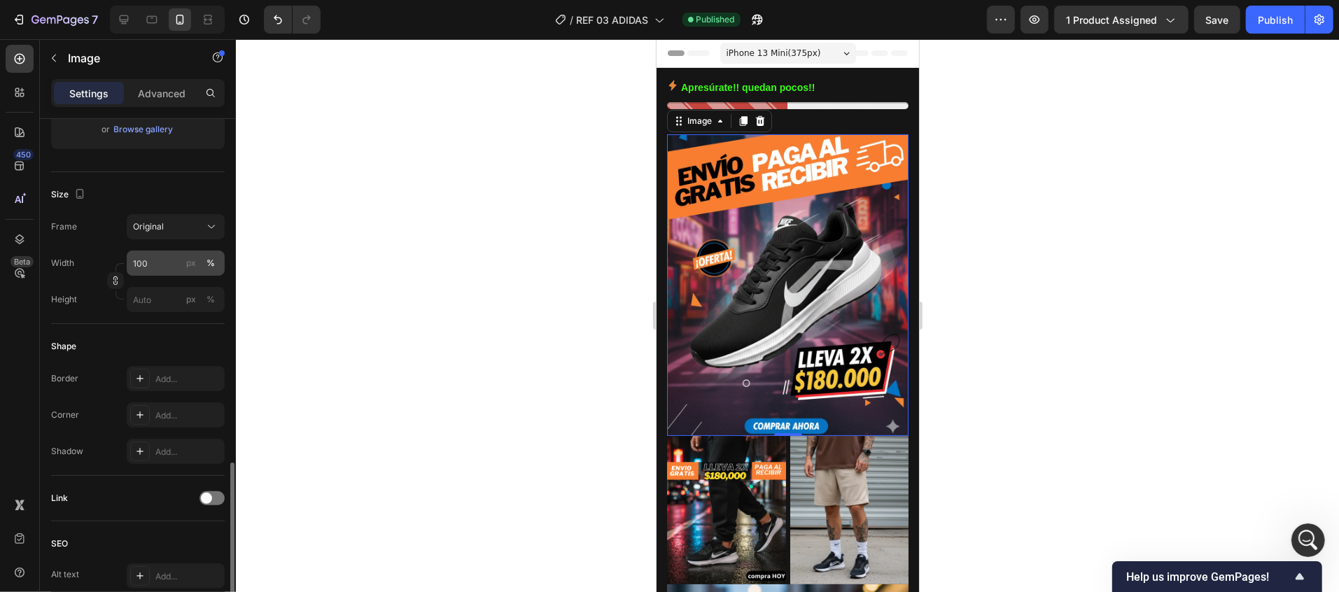
scroll to position [545, 0]
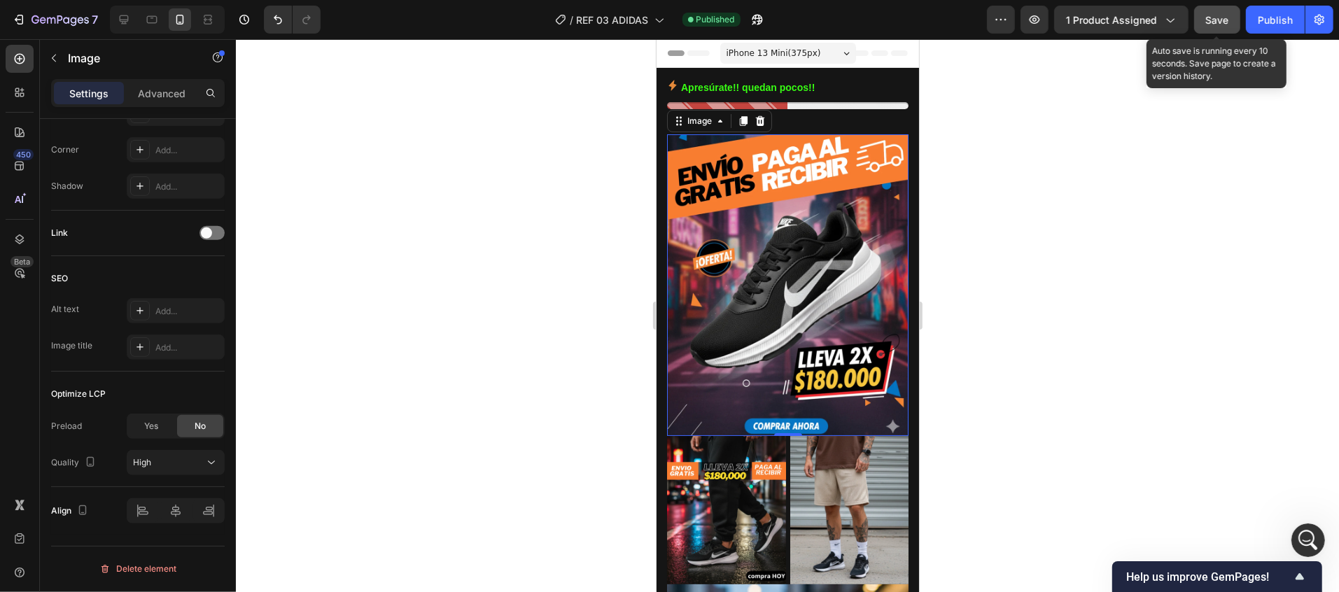
click at [1221, 20] on span "Save" at bounding box center [1217, 20] width 23 height 12
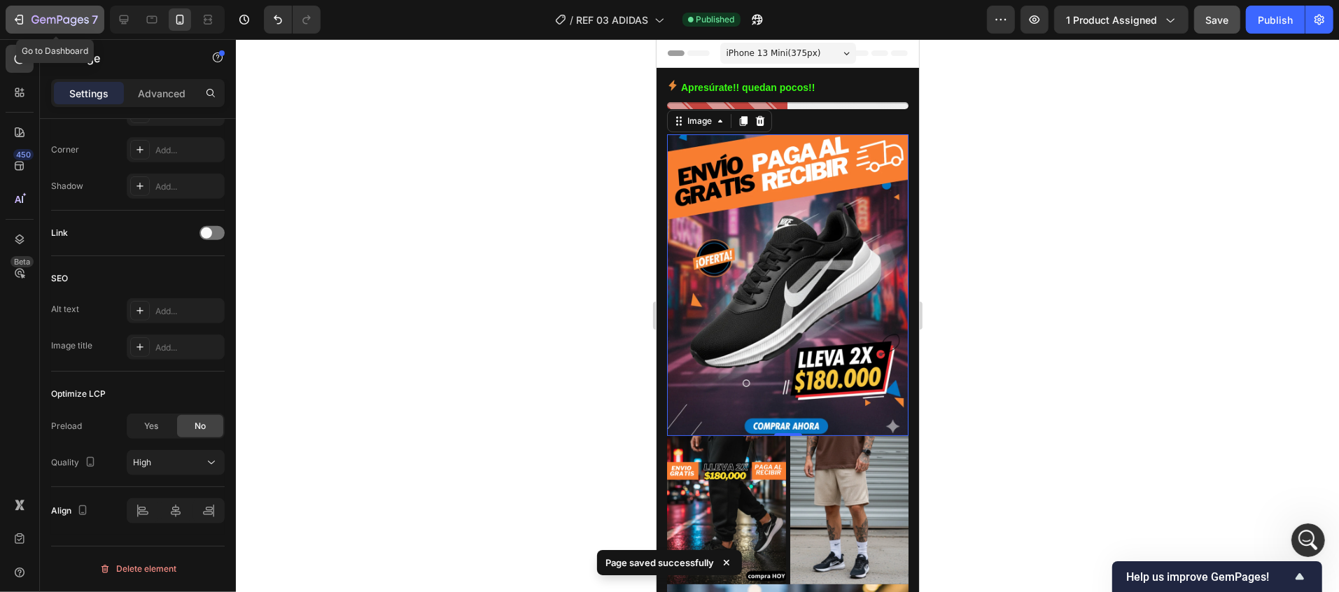
click at [40, 26] on icon "button" at bounding box center [60, 21] width 57 height 12
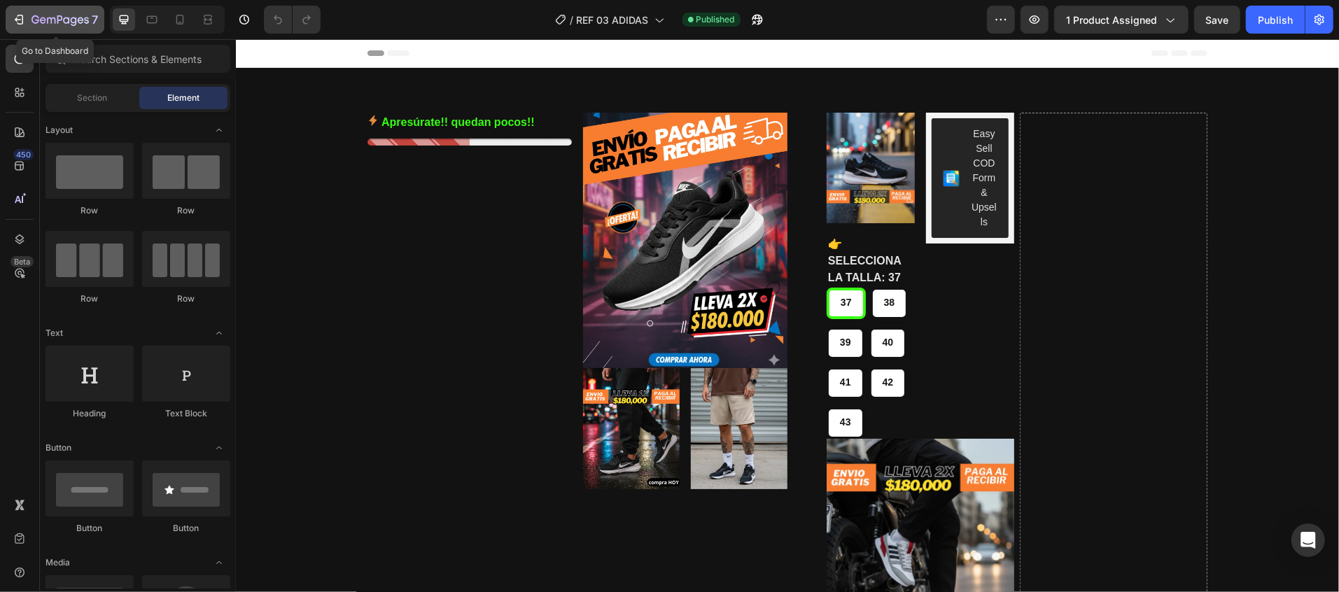
click at [20, 21] on icon "button" at bounding box center [19, 20] width 14 height 14
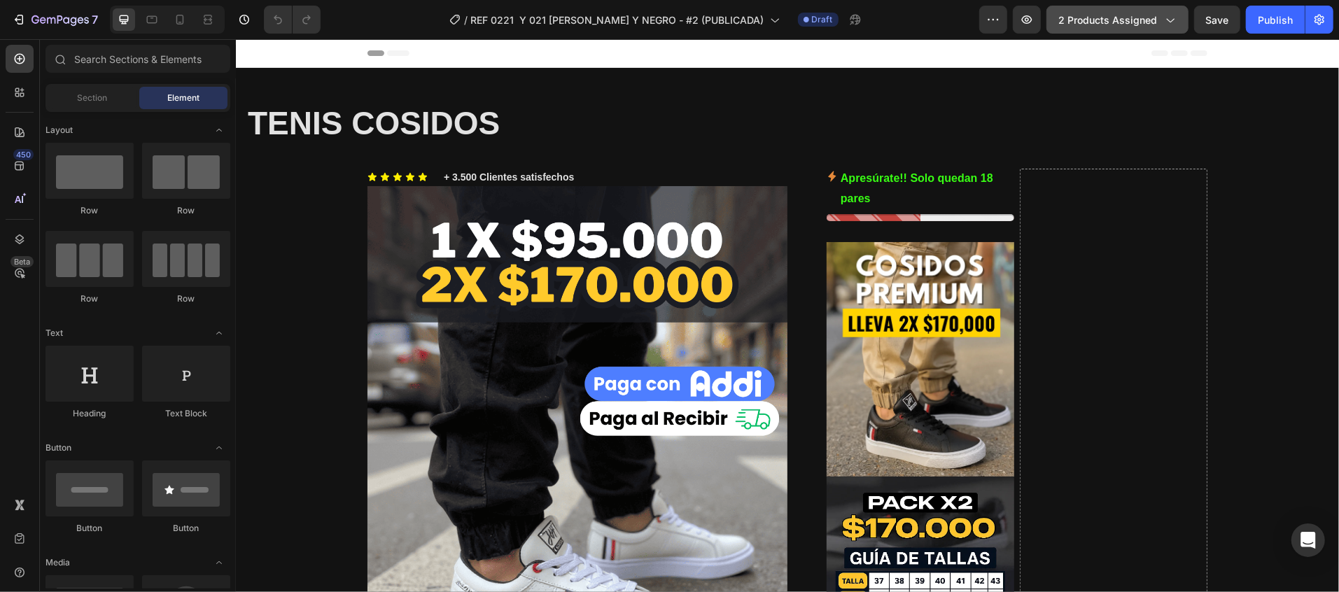
click at [1146, 16] on span "2 products assigned" at bounding box center [1108, 20] width 99 height 15
click at [47, 20] on icon "button" at bounding box center [60, 21] width 57 height 12
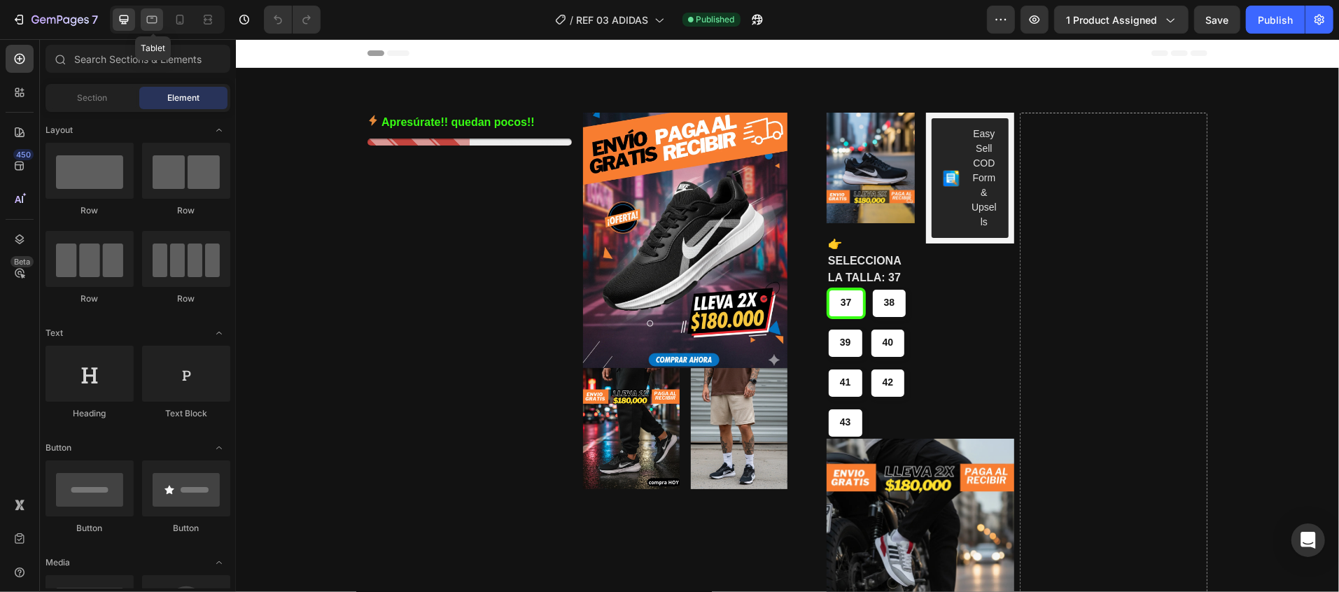
click at [154, 24] on icon at bounding box center [152, 20] width 14 height 14
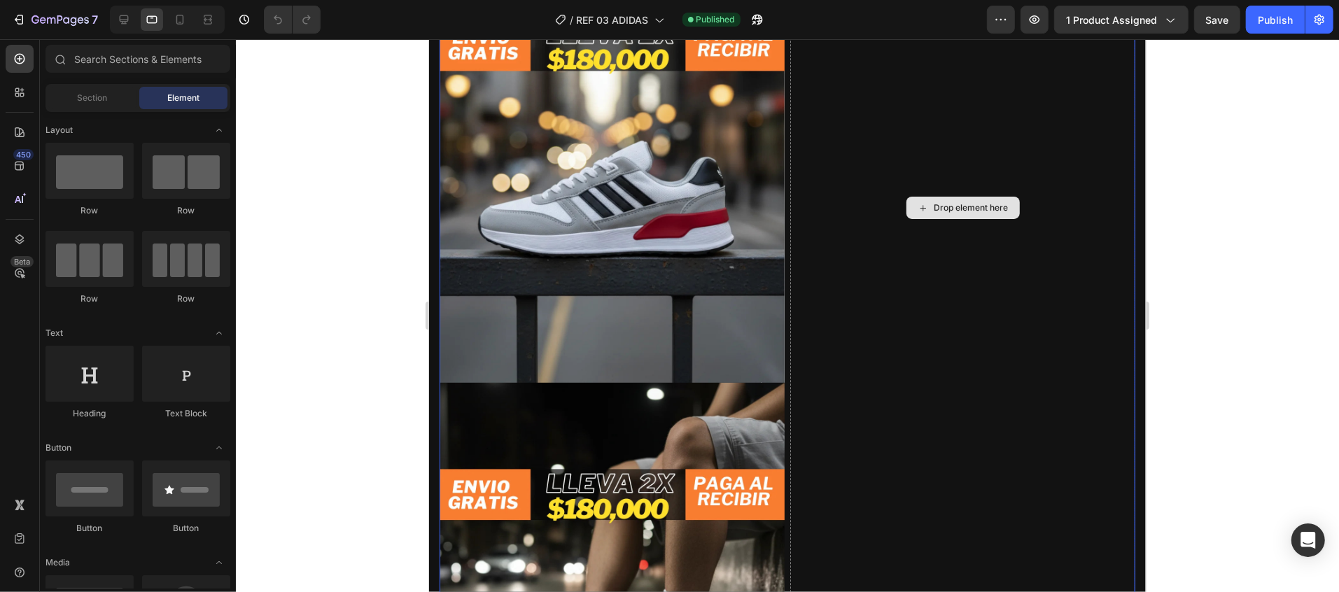
scroll to position [1960, 0]
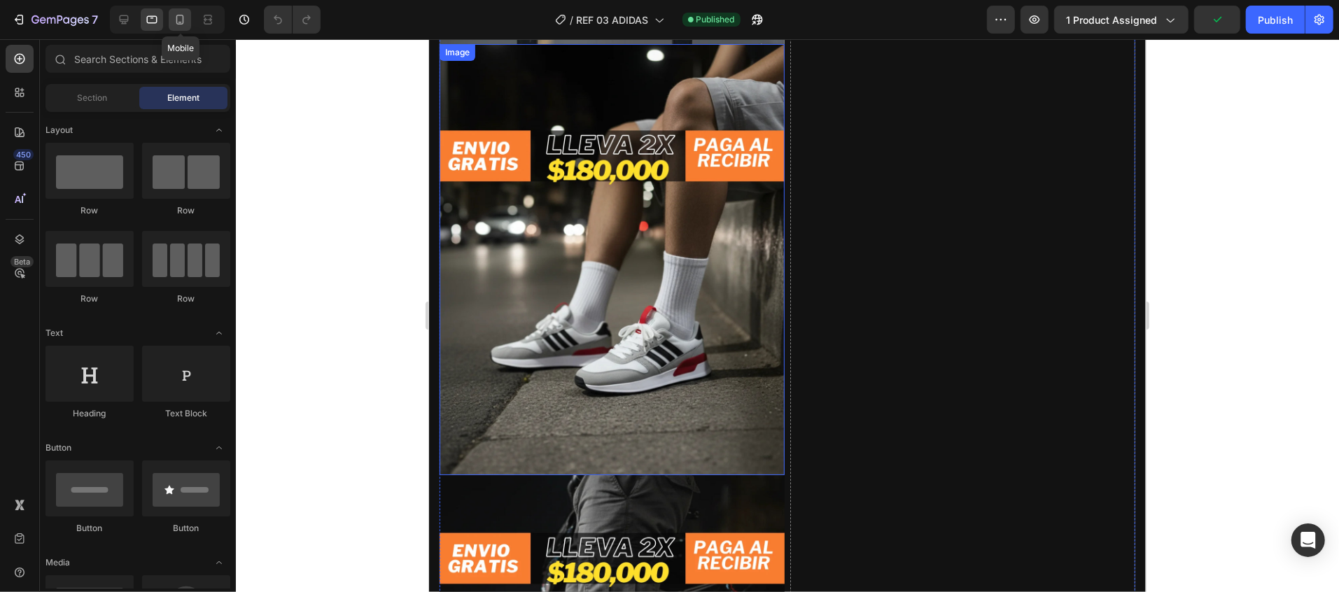
click at [176, 16] on icon at bounding box center [180, 20] width 14 height 14
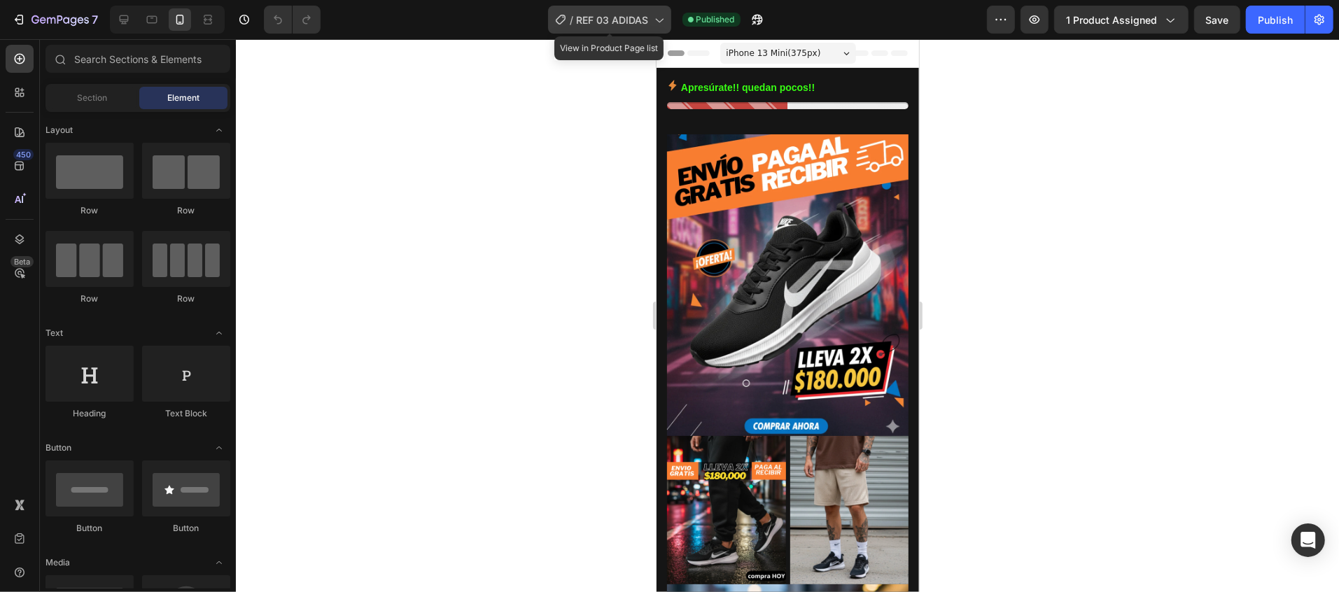
click at [657, 15] on icon at bounding box center [659, 20] width 14 height 14
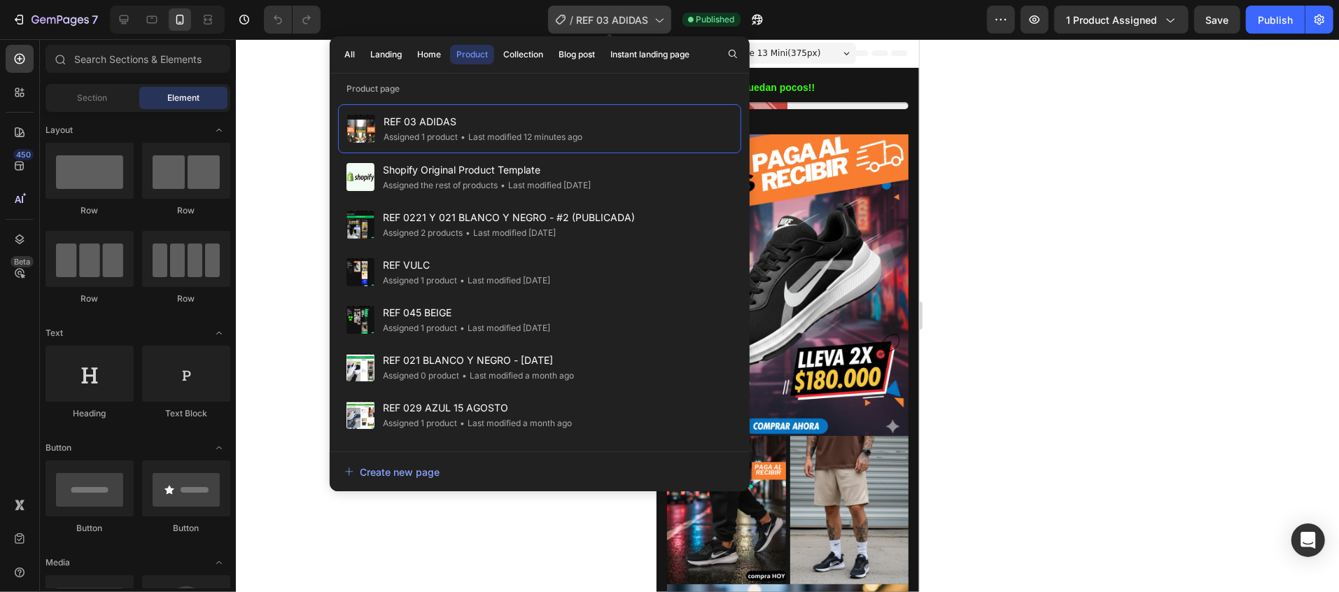
click at [657, 16] on icon at bounding box center [659, 20] width 14 height 14
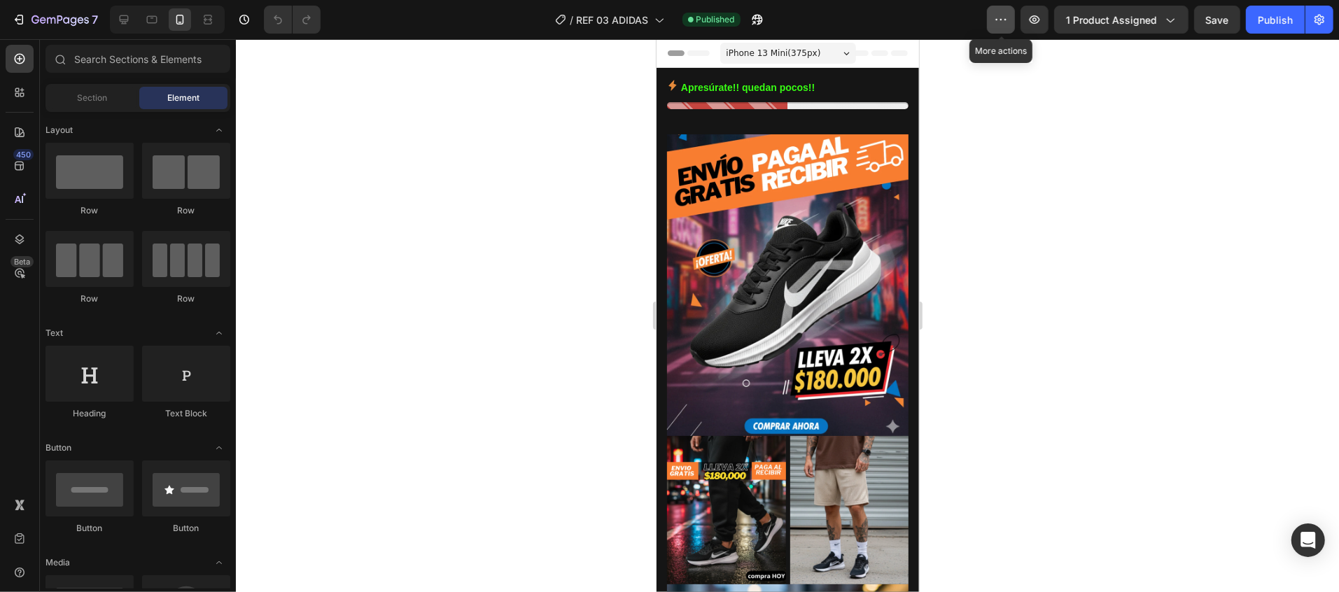
click at [993, 20] on button "button" at bounding box center [1001, 20] width 28 height 28
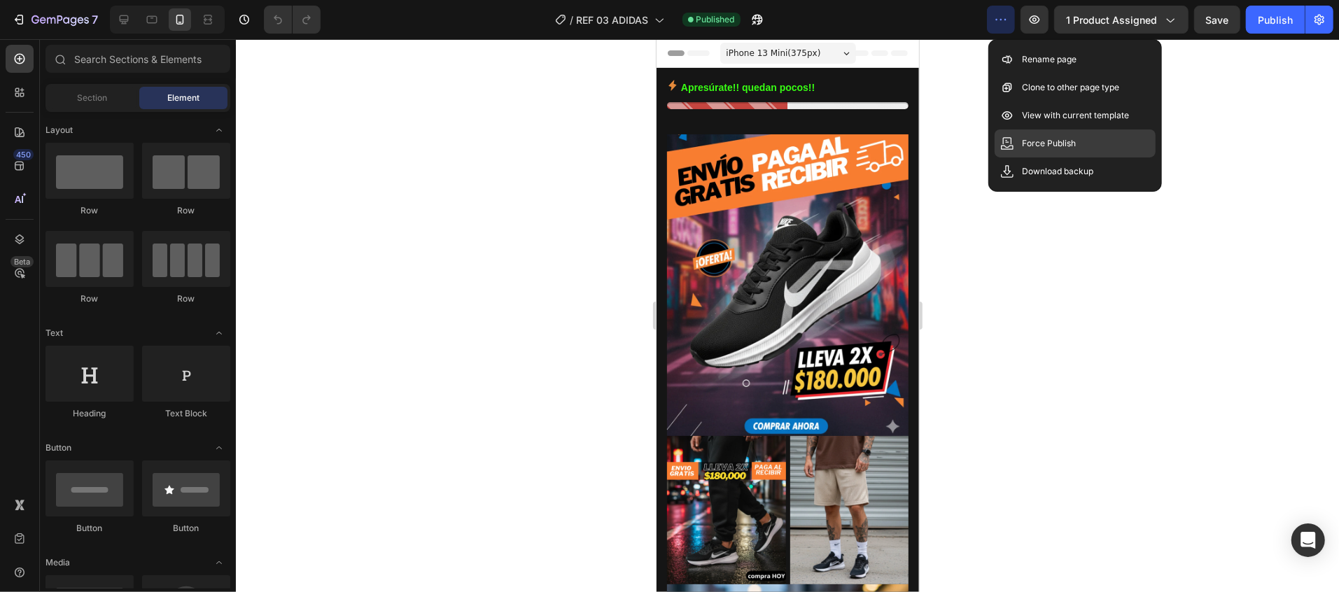
click at [1077, 132] on div "Force Publish" at bounding box center [1075, 144] width 161 height 28
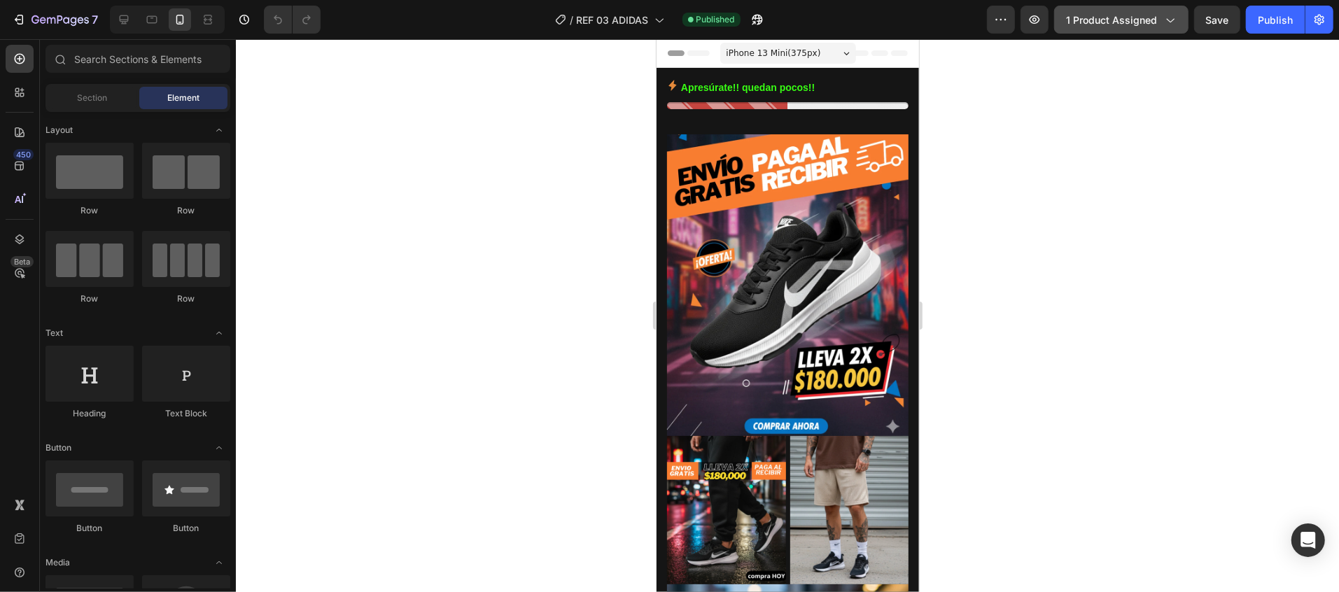
click at [1149, 20] on span "1 product assigned" at bounding box center [1111, 20] width 91 height 15
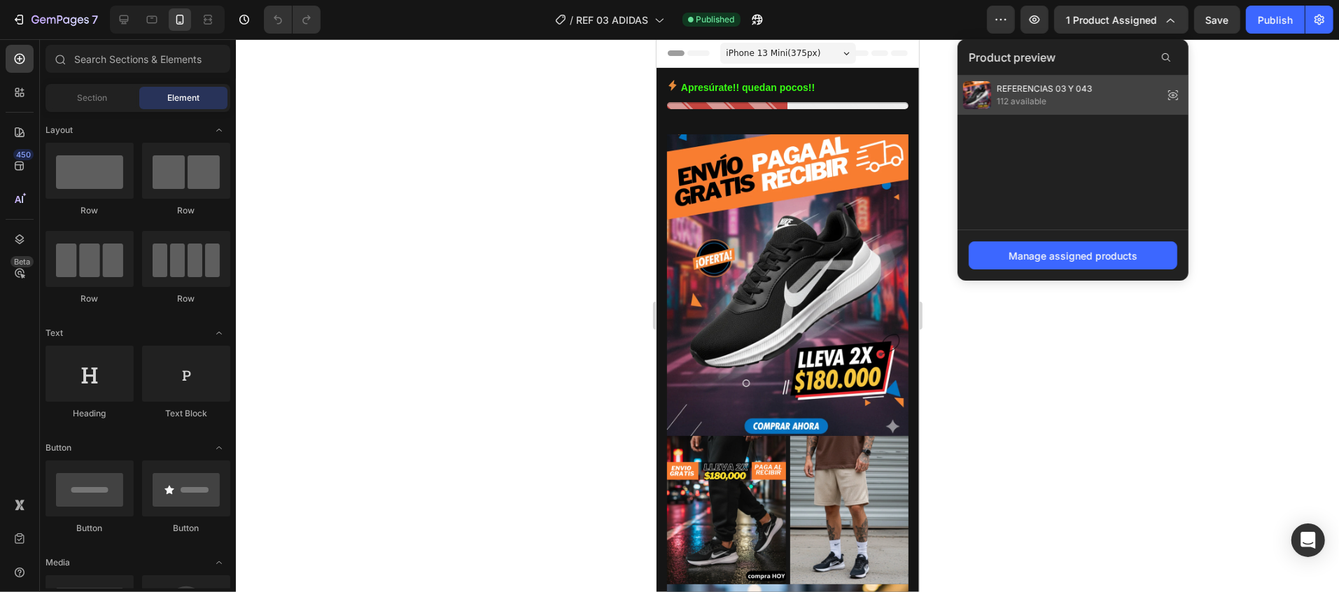
click at [1173, 93] on icon at bounding box center [1174, 95] width 20 height 20
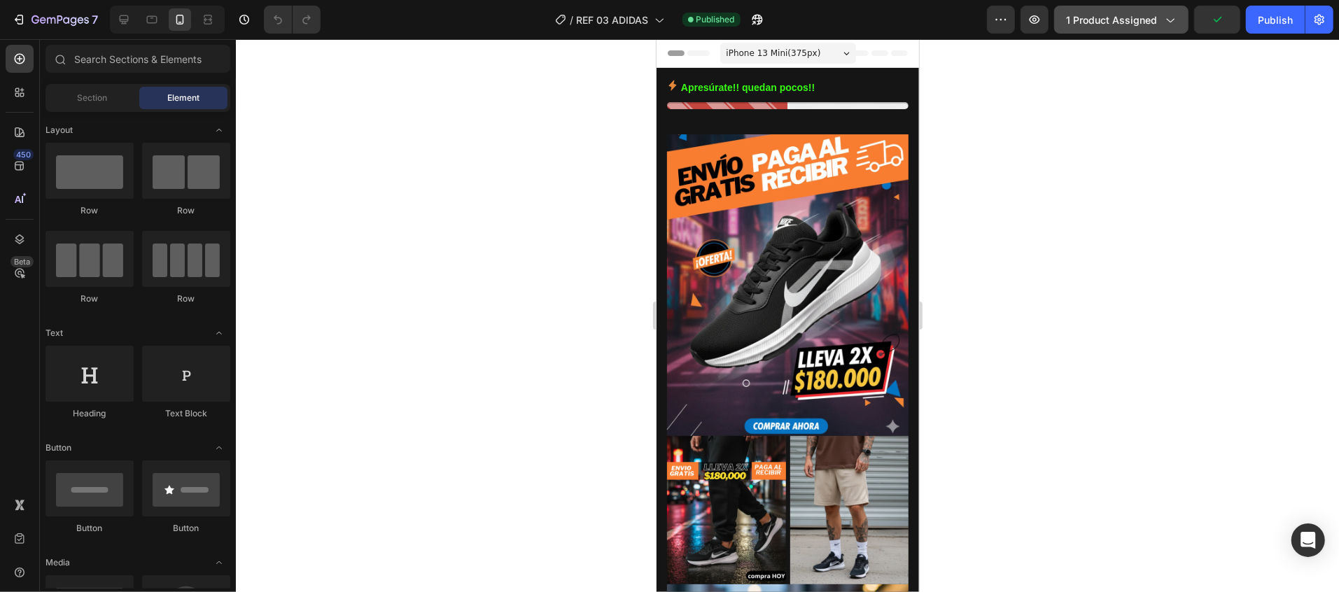
click at [1122, 20] on span "1 product assigned" at bounding box center [1111, 20] width 91 height 15
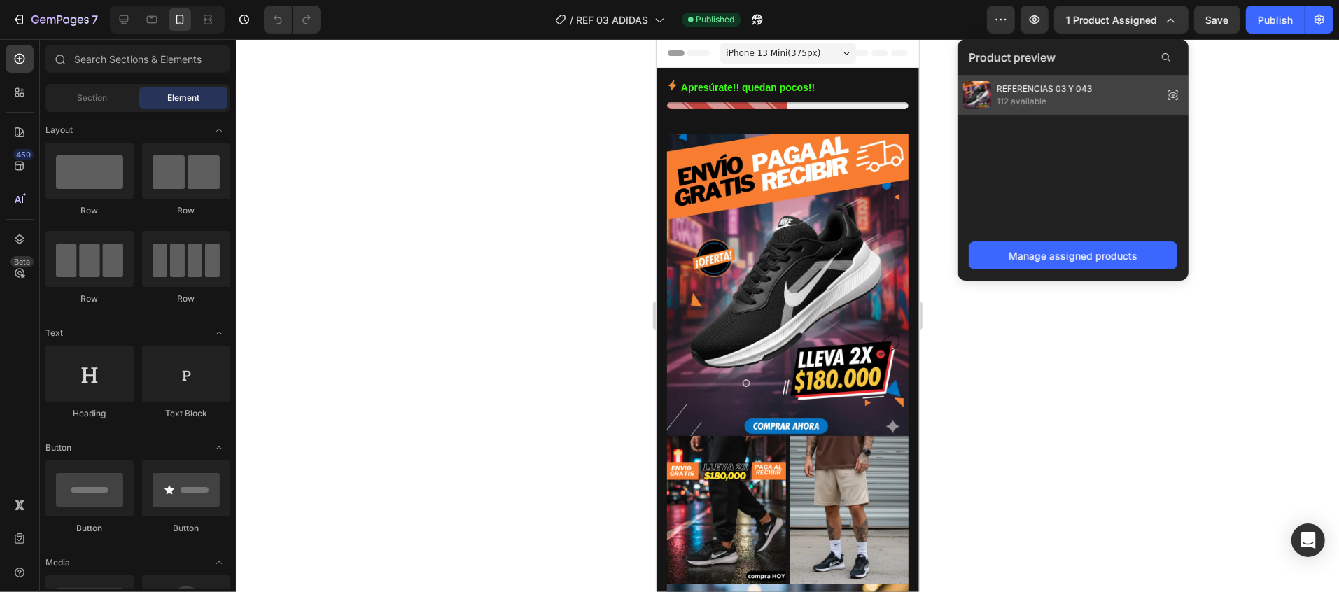
click at [1173, 98] on icon at bounding box center [1174, 95] width 20 height 20
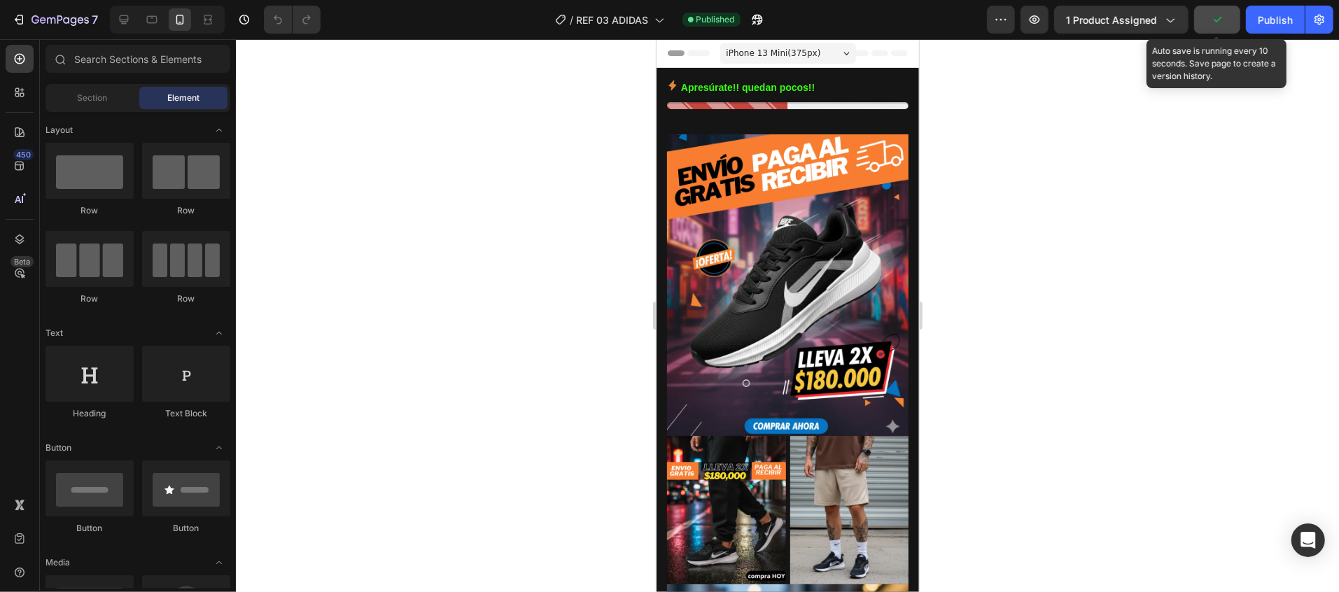
click at [1211, 17] on icon "button" at bounding box center [1217, 20] width 14 height 14
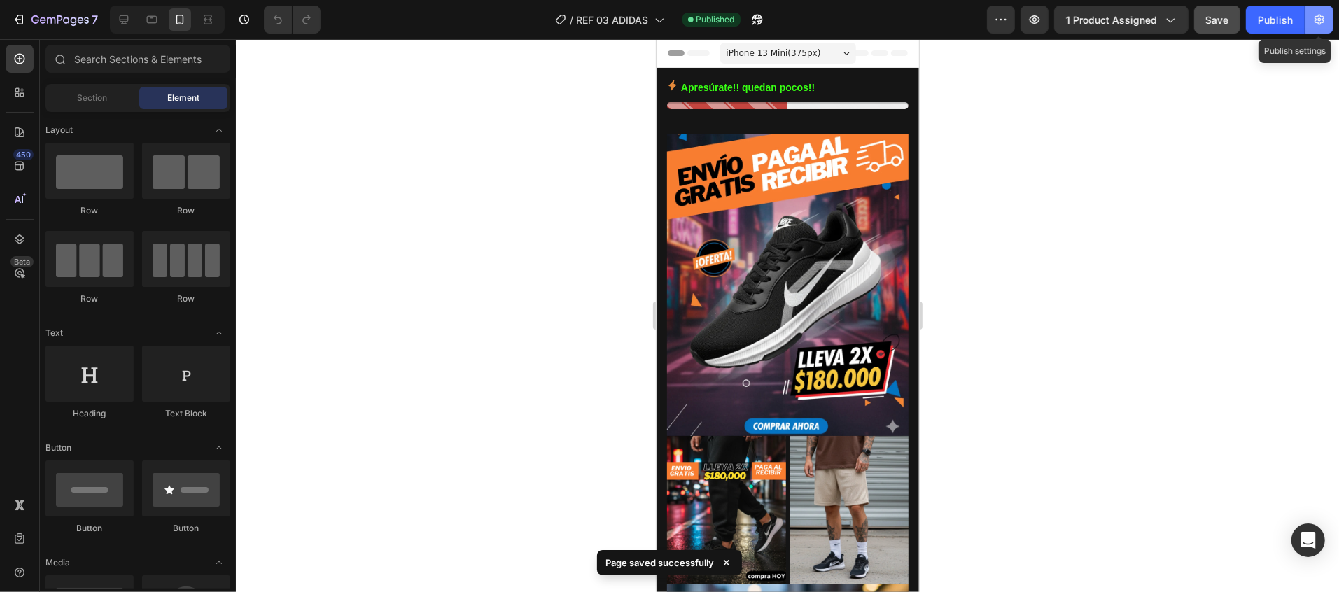
click at [1323, 18] on icon "button" at bounding box center [1320, 20] width 14 height 14
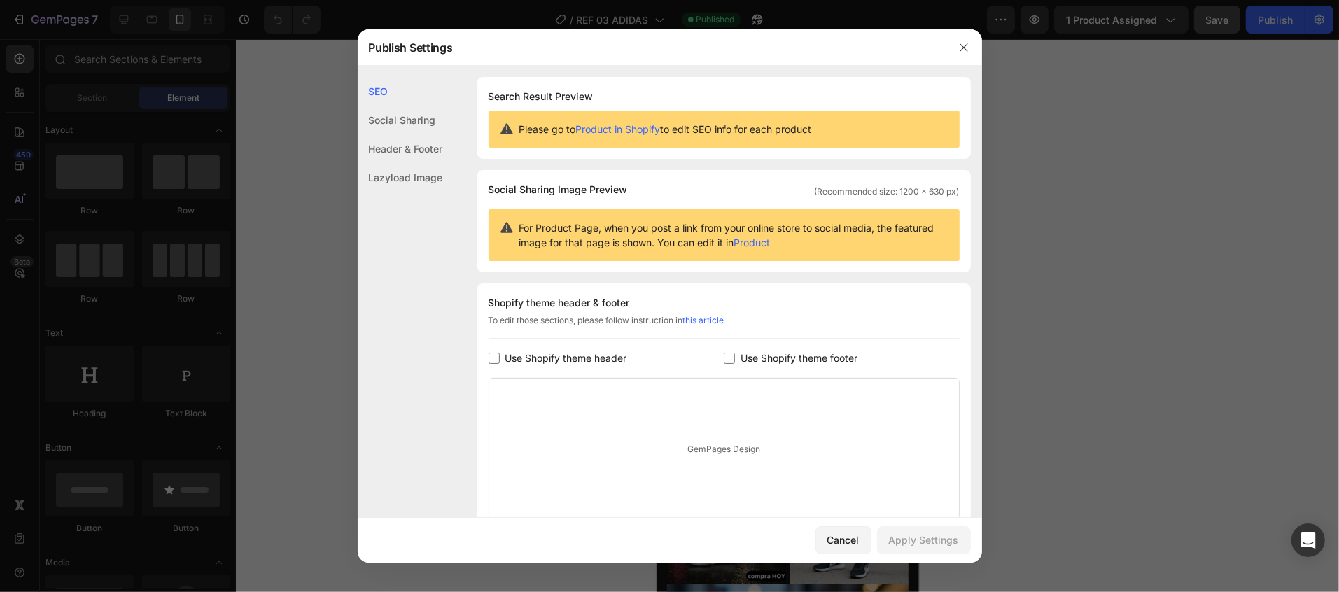
click at [423, 112] on div "Social Sharing" at bounding box center [400, 120] width 85 height 29
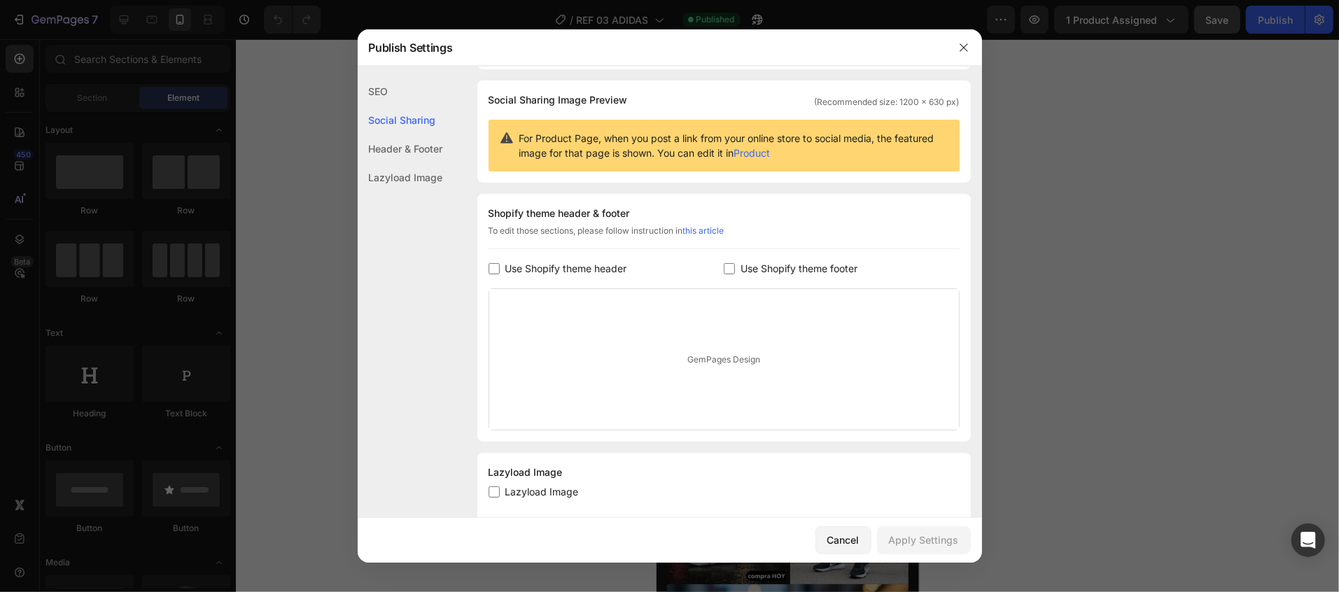
click at [416, 142] on div "Header & Footer" at bounding box center [400, 148] width 85 height 29
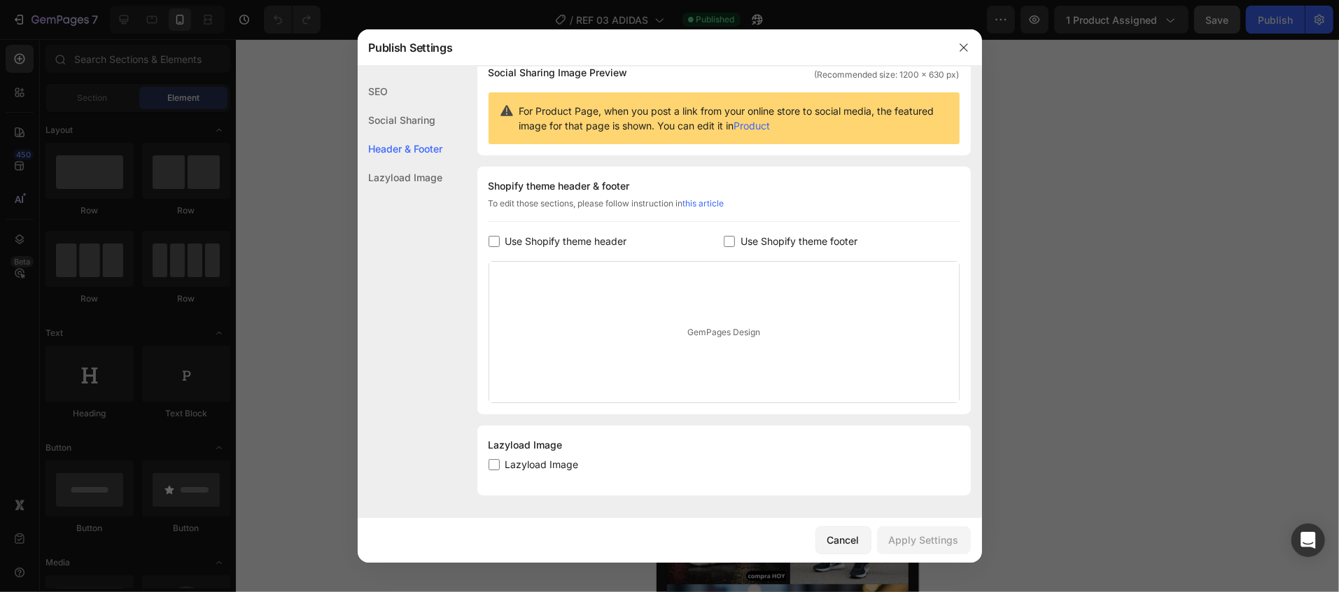
click at [423, 179] on div "Lazyload Image" at bounding box center [400, 177] width 85 height 29
click at [843, 540] on div "Cancel" at bounding box center [844, 540] width 32 height 15
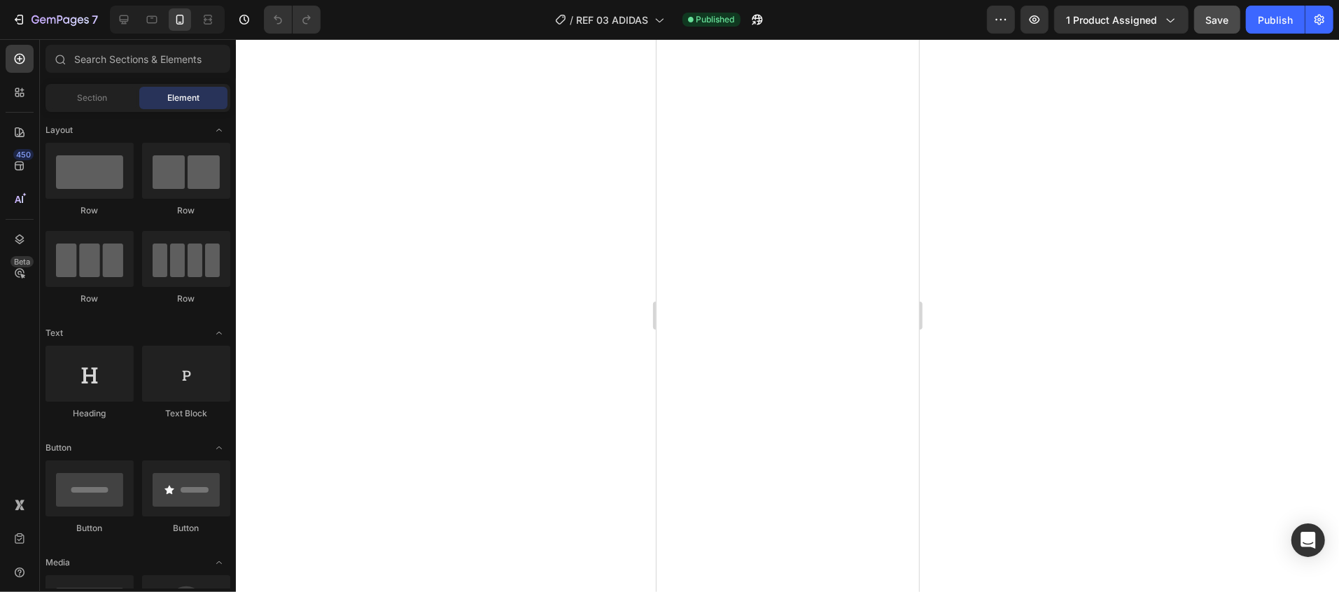
scroll to position [2774, 0]
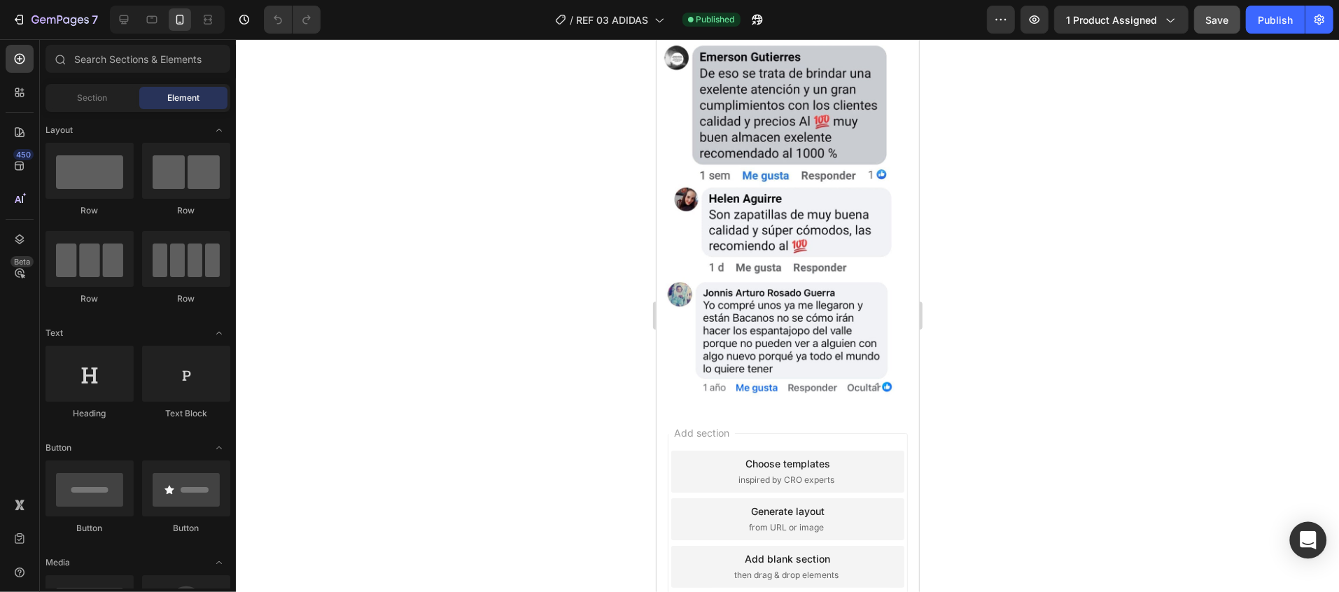
click at [1303, 540] on icon "Open Intercom Messenger" at bounding box center [1308, 540] width 16 height 18
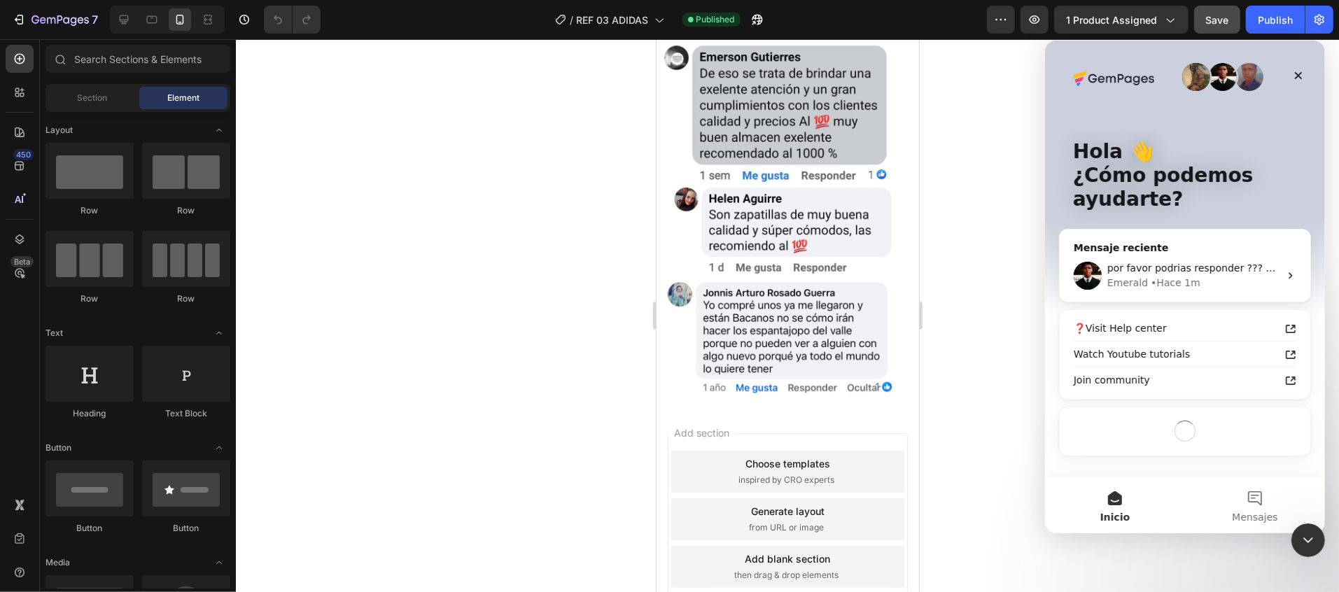
scroll to position [0, 0]
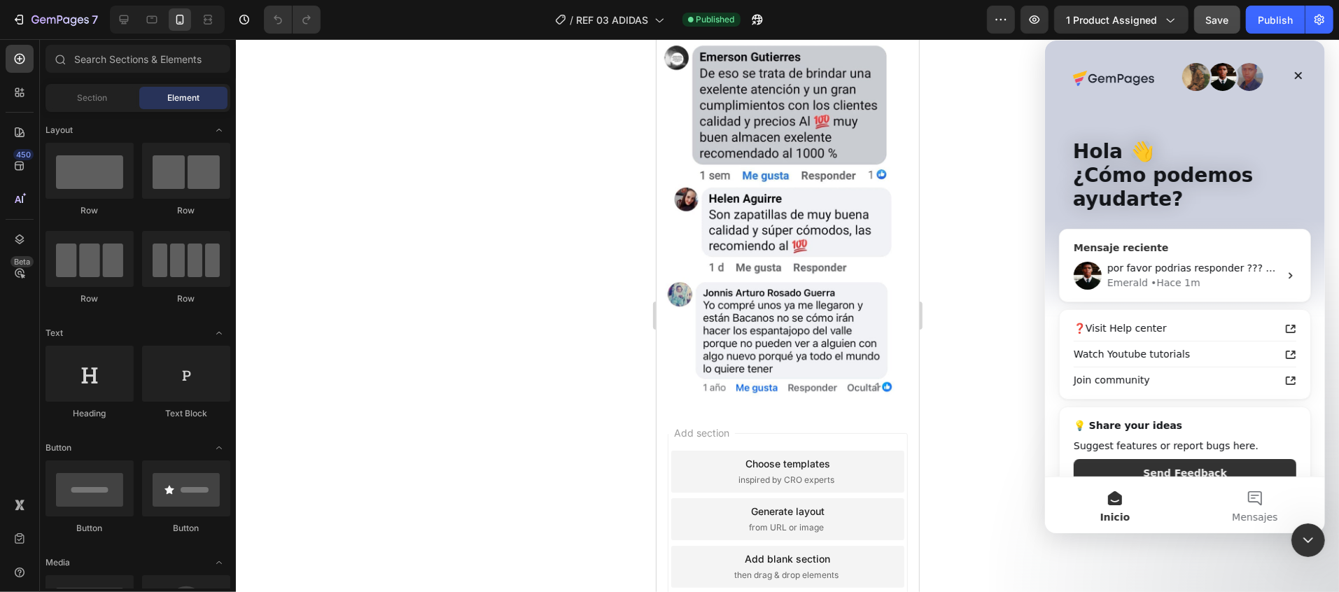
click at [1195, 276] on div "Emerald • Hace 1m" at bounding box center [1193, 282] width 172 height 15
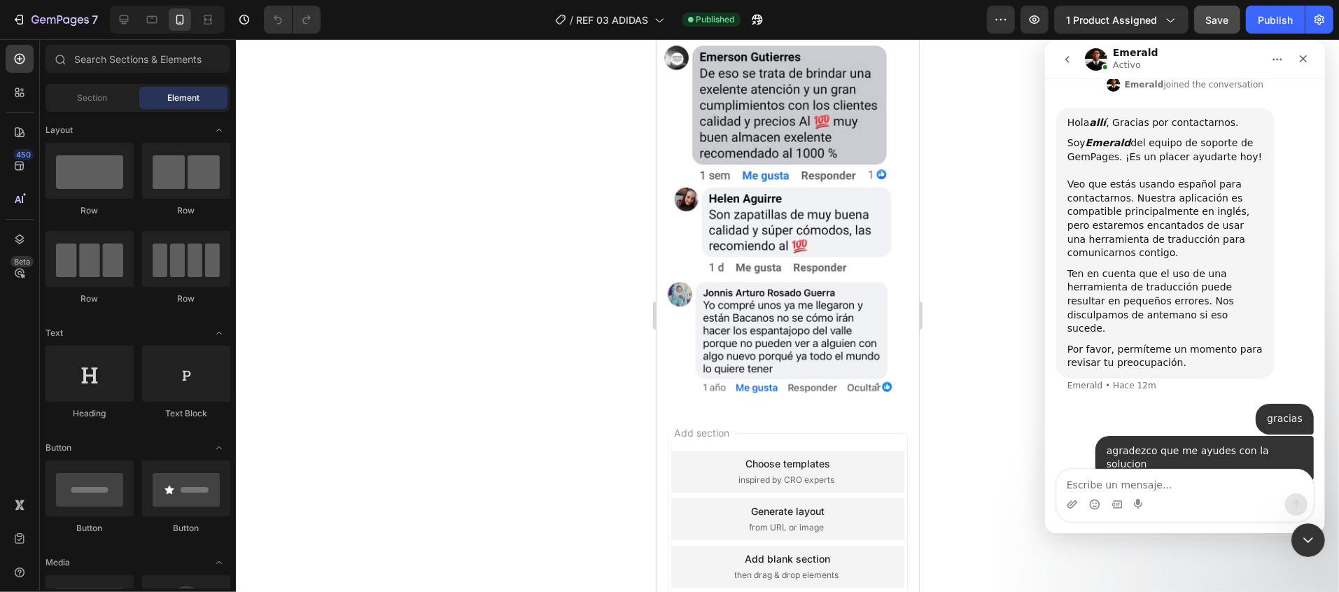
scroll to position [405, 0]
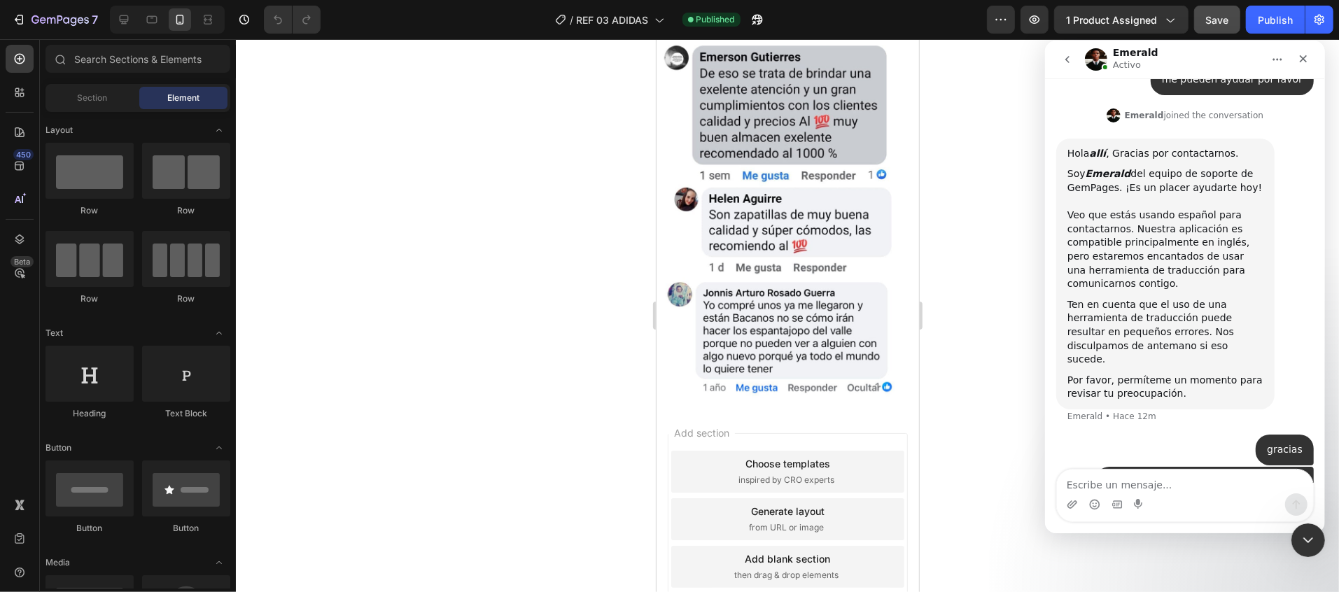
click at [1280, 56] on icon "Inicio" at bounding box center [1276, 58] width 11 height 11
click at [1071, 63] on icon "go back" at bounding box center [1066, 58] width 11 height 11
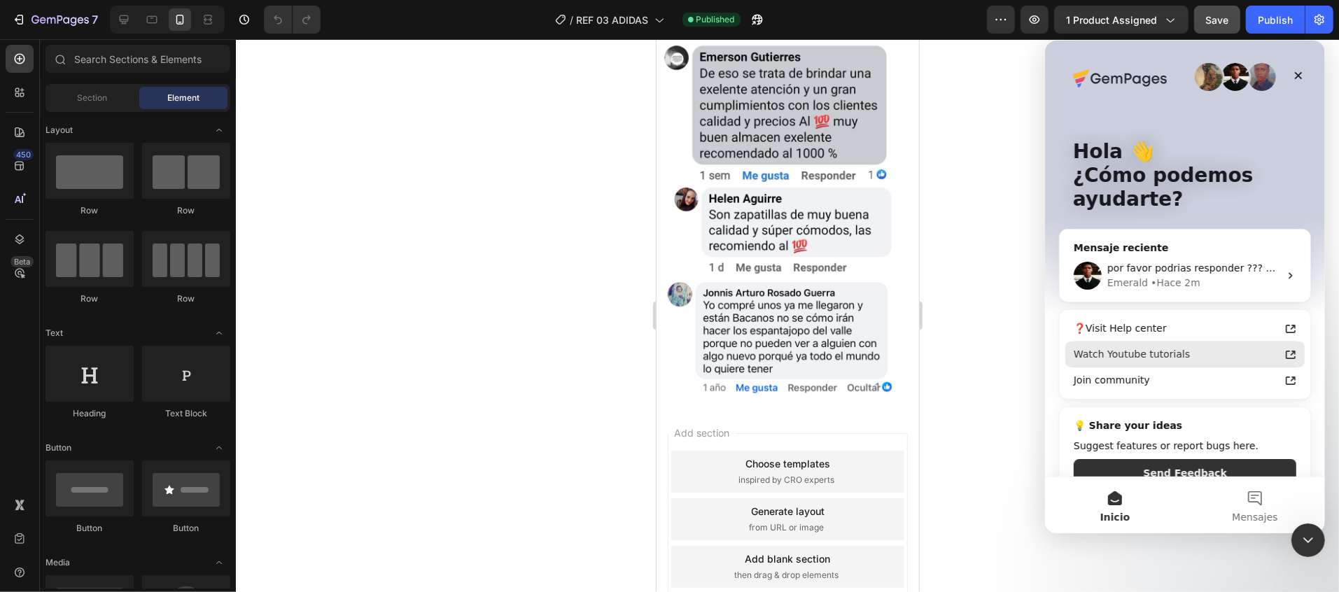
scroll to position [29, 0]
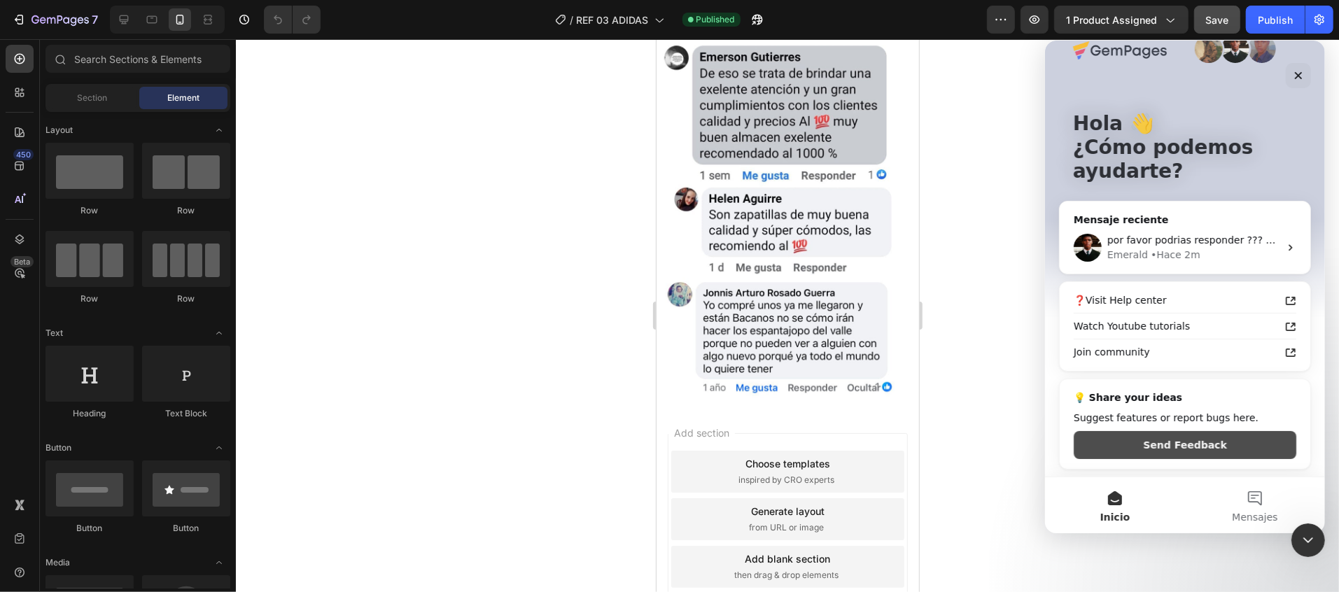
click at [1211, 436] on button "Send Feedback" at bounding box center [1184, 445] width 223 height 28
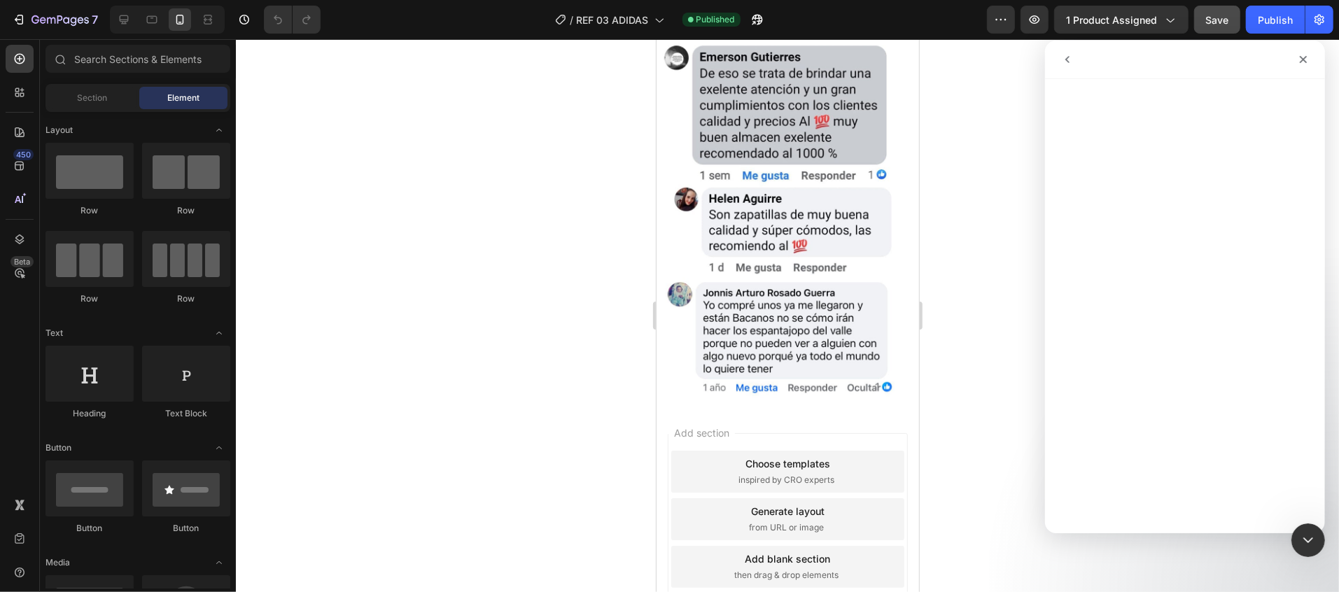
scroll to position [0, 0]
click at [1070, 54] on icon "go back" at bounding box center [1066, 58] width 11 height 11
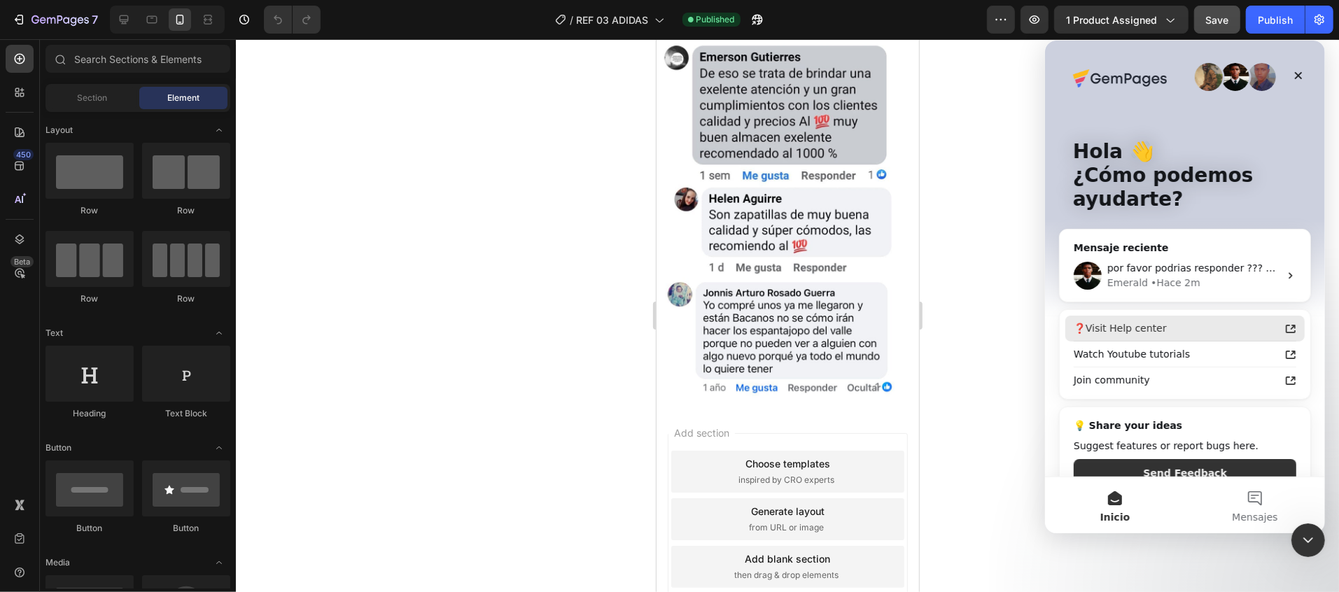
click at [1152, 329] on div "❓Visit Help center" at bounding box center [1176, 328] width 206 height 15
click at [1179, 87] on div "Intercom Messenger" at bounding box center [1185, 76] width 224 height 28
click at [1194, 80] on img "Intercom Messenger" at bounding box center [1208, 76] width 28 height 28
click at [1222, 78] on img "Intercom Messenger" at bounding box center [1235, 76] width 28 height 28
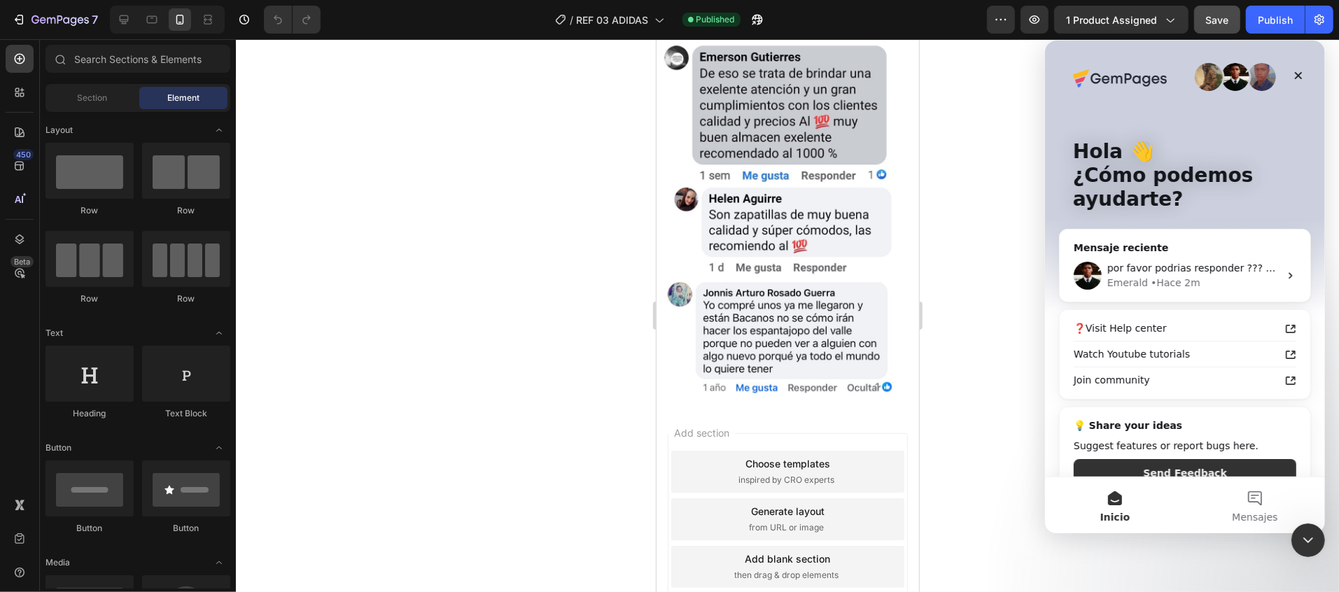
click at [1254, 82] on img "Intercom Messenger" at bounding box center [1262, 76] width 28 height 28
click at [1221, 83] on img "Intercom Messenger" at bounding box center [1235, 76] width 28 height 28
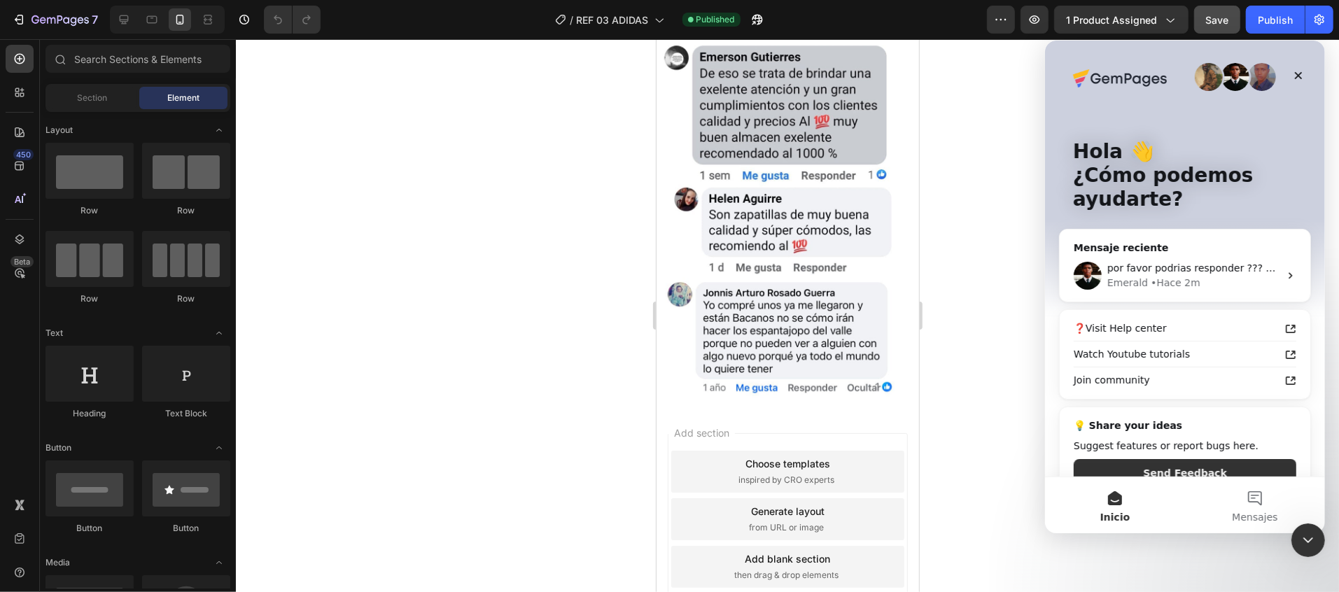
click at [1221, 83] on img "Intercom Messenger" at bounding box center [1235, 76] width 28 height 28
drag, startPoint x: 1107, startPoint y: 281, endPoint x: 1187, endPoint y: 281, distance: 80.5
click at [1187, 281] on div "Emerald • Hace 3m" at bounding box center [1193, 282] width 172 height 15
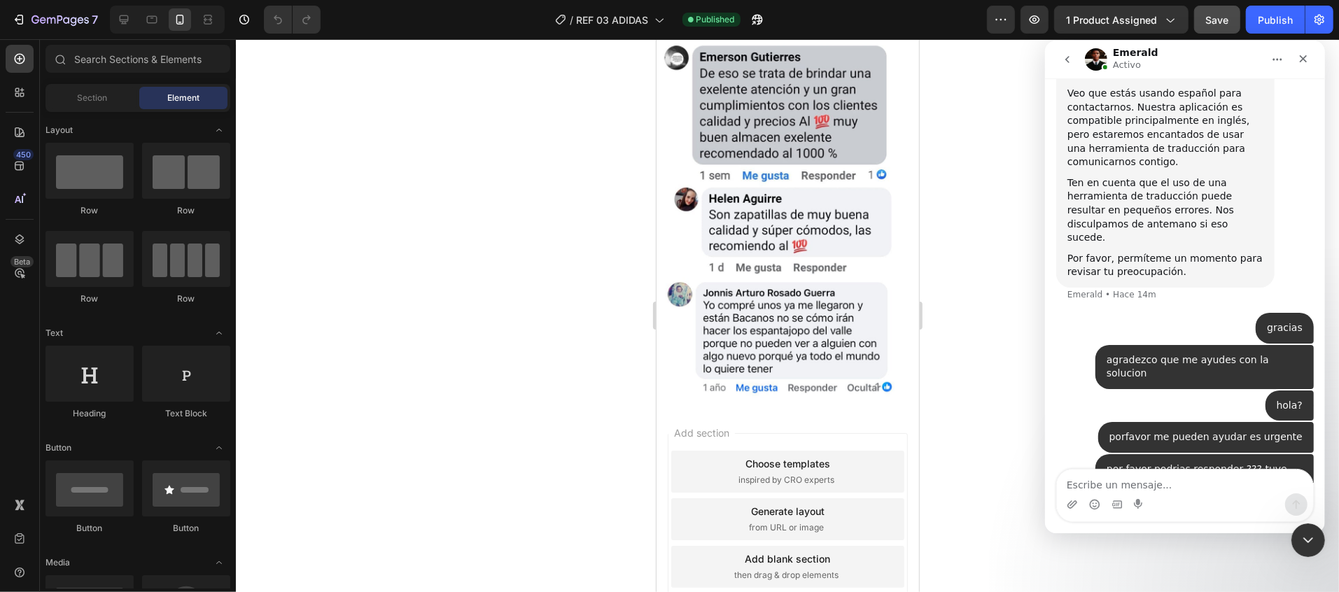
scroll to position [545, 0]
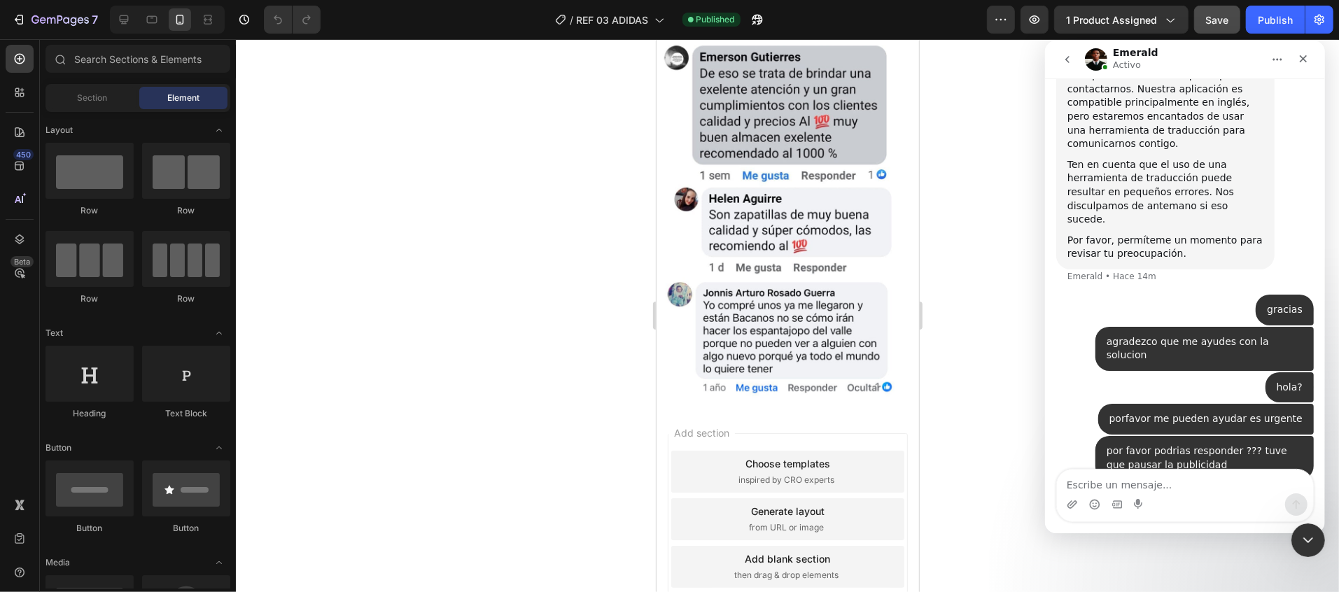
drag, startPoint x: 140, startPoint y: 242, endPoint x: 473, endPoint y: 371, distance: 356.9
click at [473, 371] on div at bounding box center [787, 315] width 1103 height 553
click at [1166, 483] on textarea "Escribe un mensaje..." at bounding box center [1184, 481] width 256 height 24
type textarea "?????????????????????????????????"
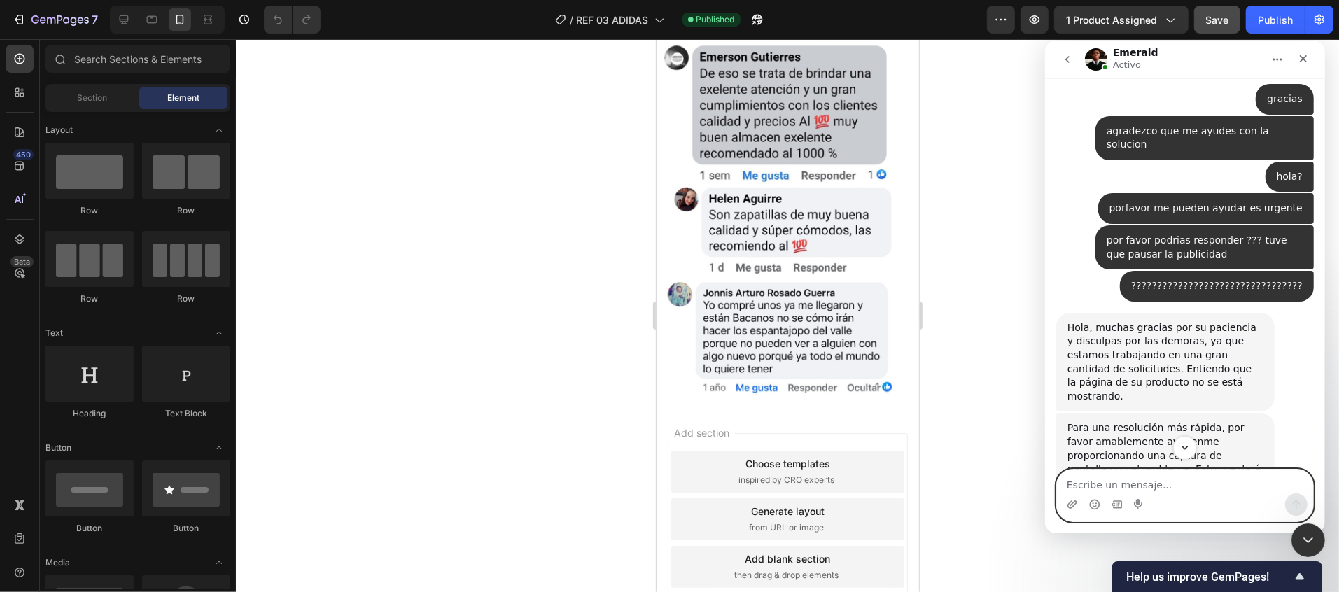
scroll to position [786, 0]
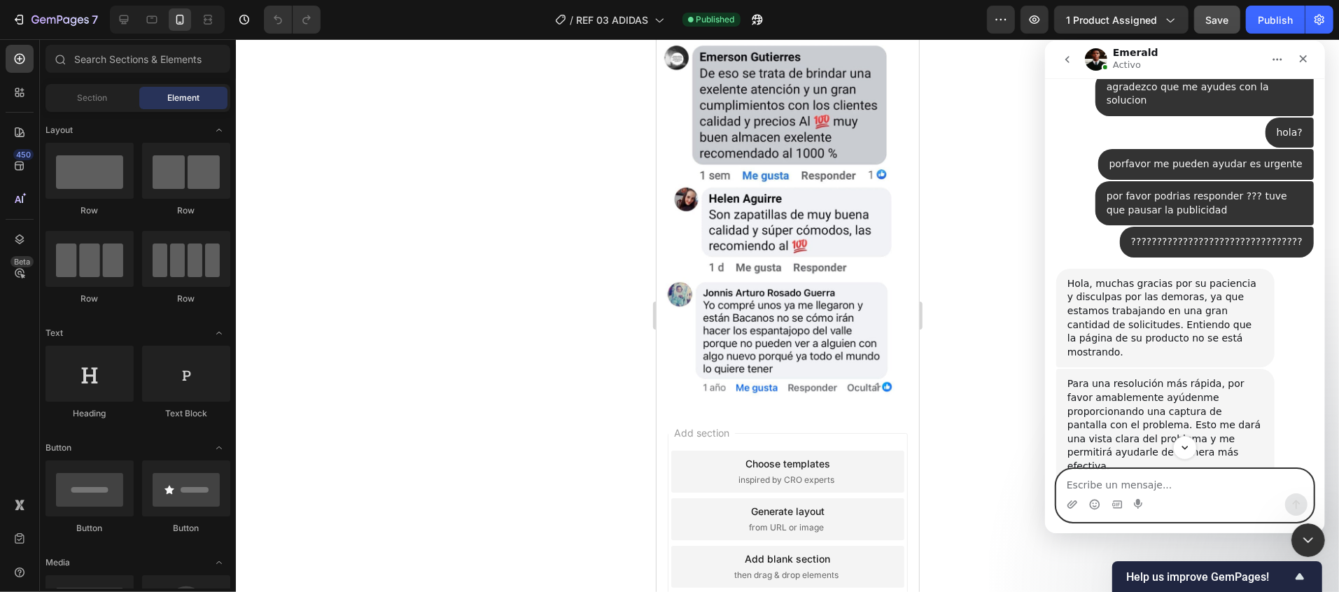
click at [1221, 480] on textarea "Escribe un mensaje..." at bounding box center [1184, 481] width 256 height 24
type textarea "HOLA GRACIAS POR RESPONDER ESTOY REVISANDO LO QUE ME ESCRIBISTE"
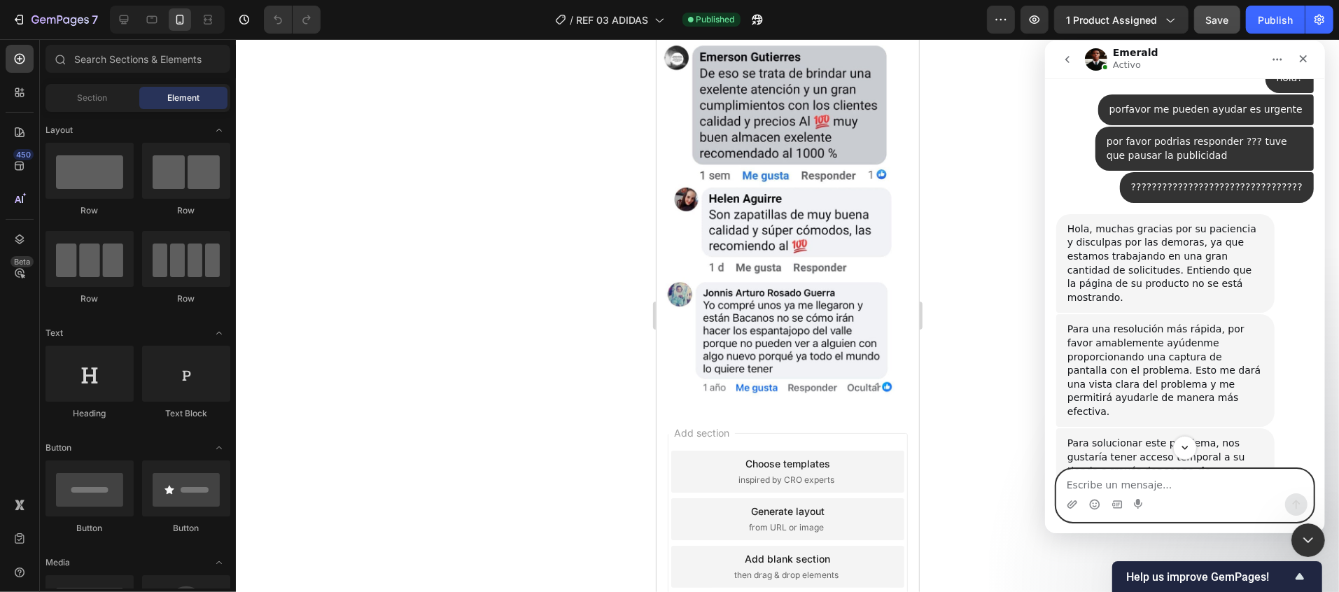
scroll to position [981, 0]
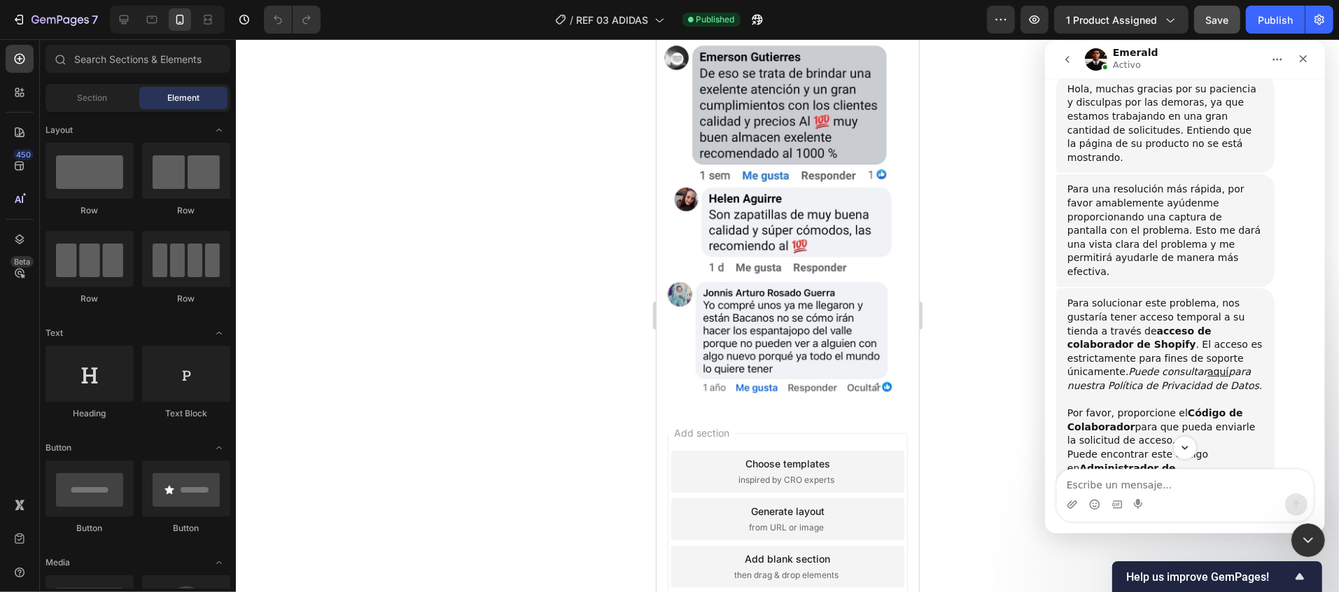
click at [1019, 414] on div at bounding box center [787, 315] width 1103 height 553
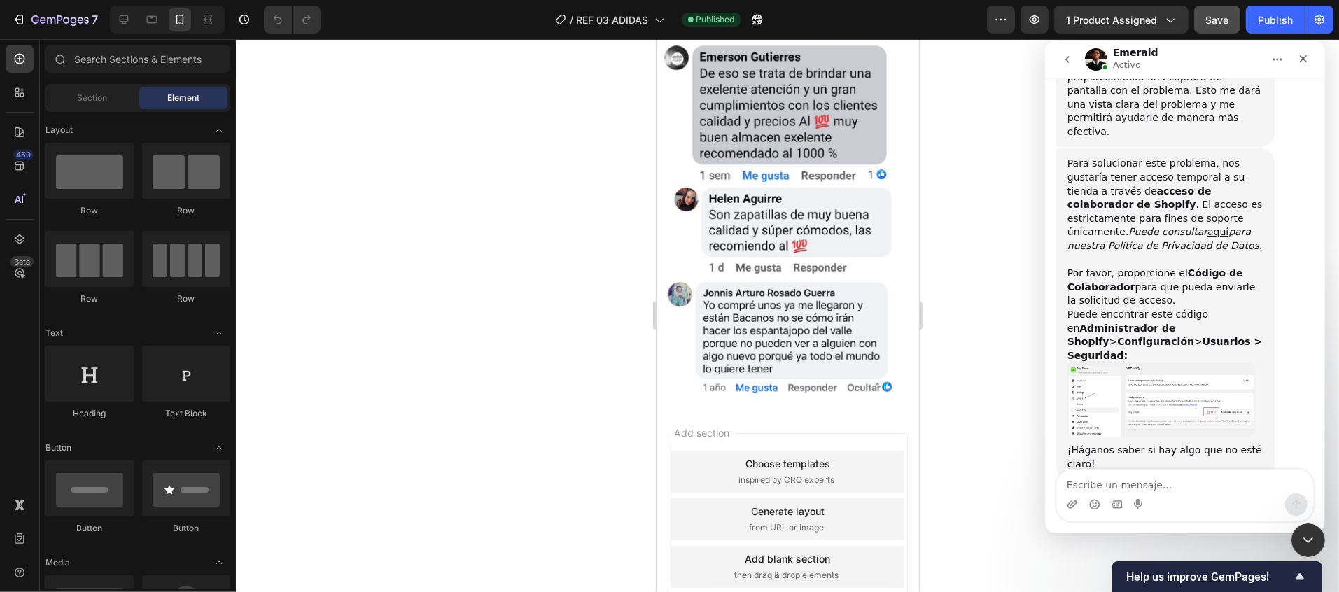
click at [1187, 362] on img "Emerald dice…" at bounding box center [1161, 399] width 188 height 74
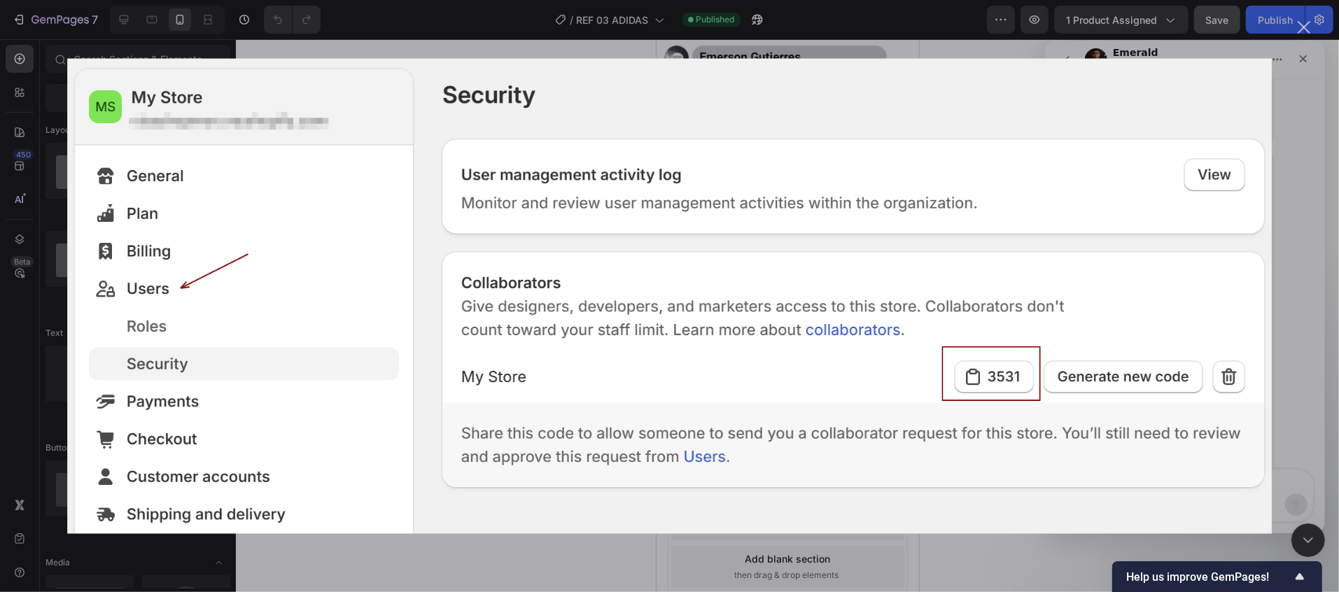
click at [1284, 220] on div "Intercom Messenger" at bounding box center [669, 296] width 1339 height 592
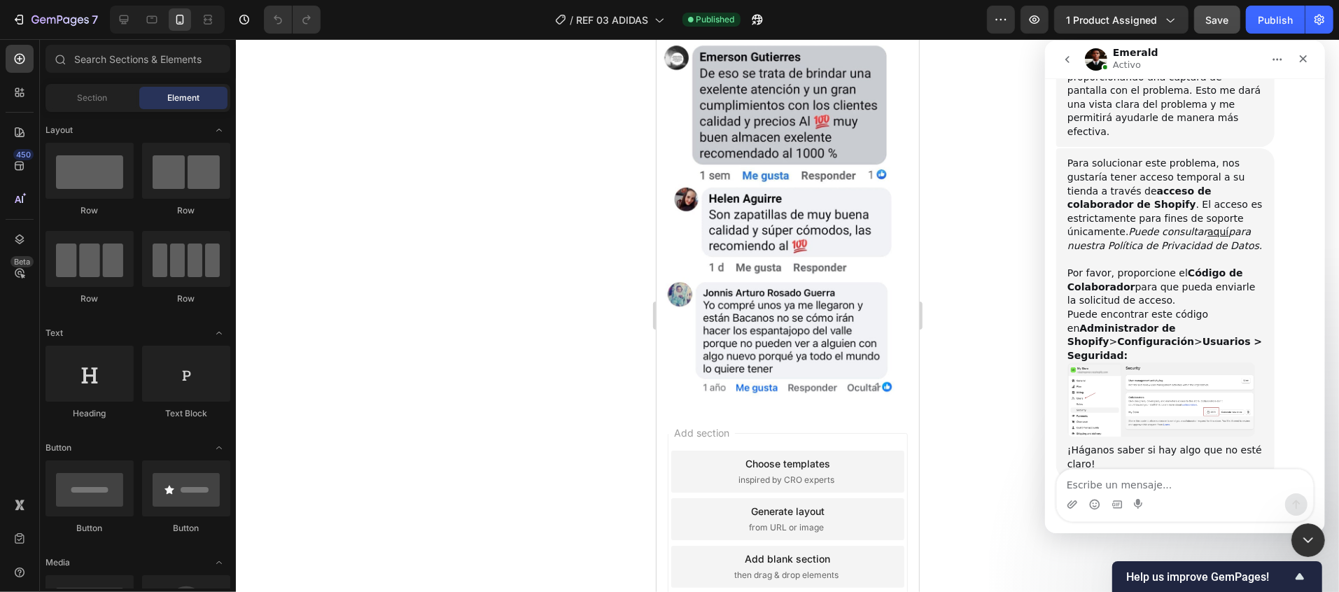
click at [1207, 502] on div "Intercom Messenger" at bounding box center [1184, 504] width 256 height 22
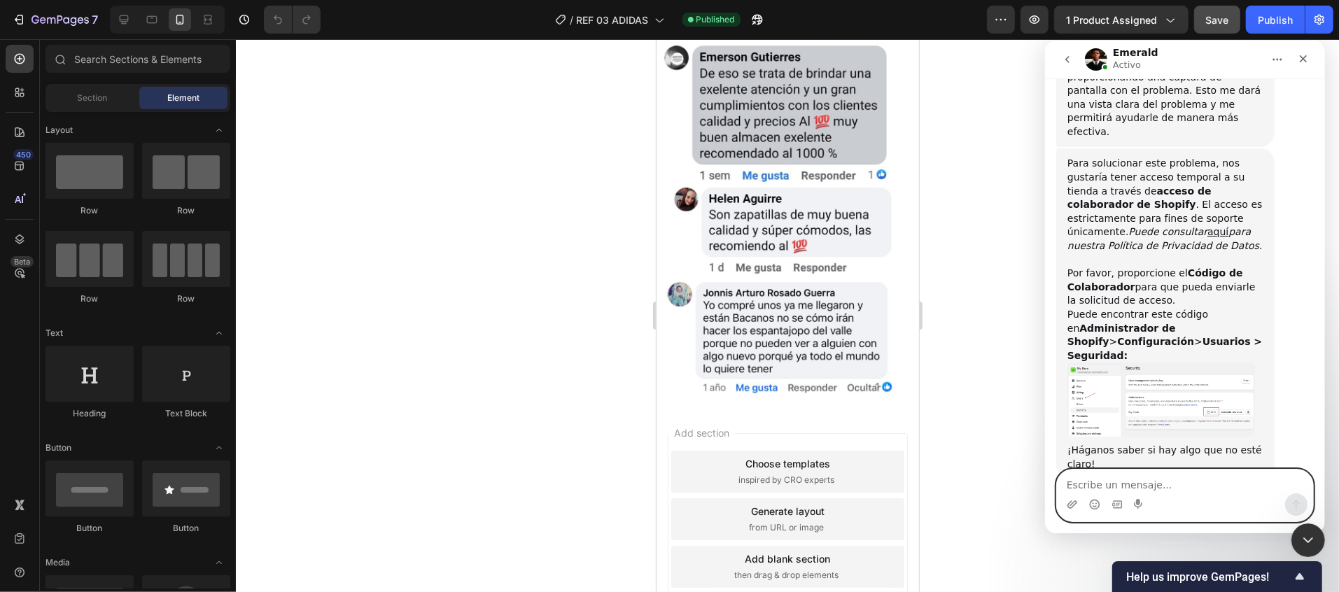
click at [1170, 481] on textarea "Escribe un mensaje..." at bounding box center [1184, 481] width 256 height 24
type textarea "E"
type textarea "estas conectado?"
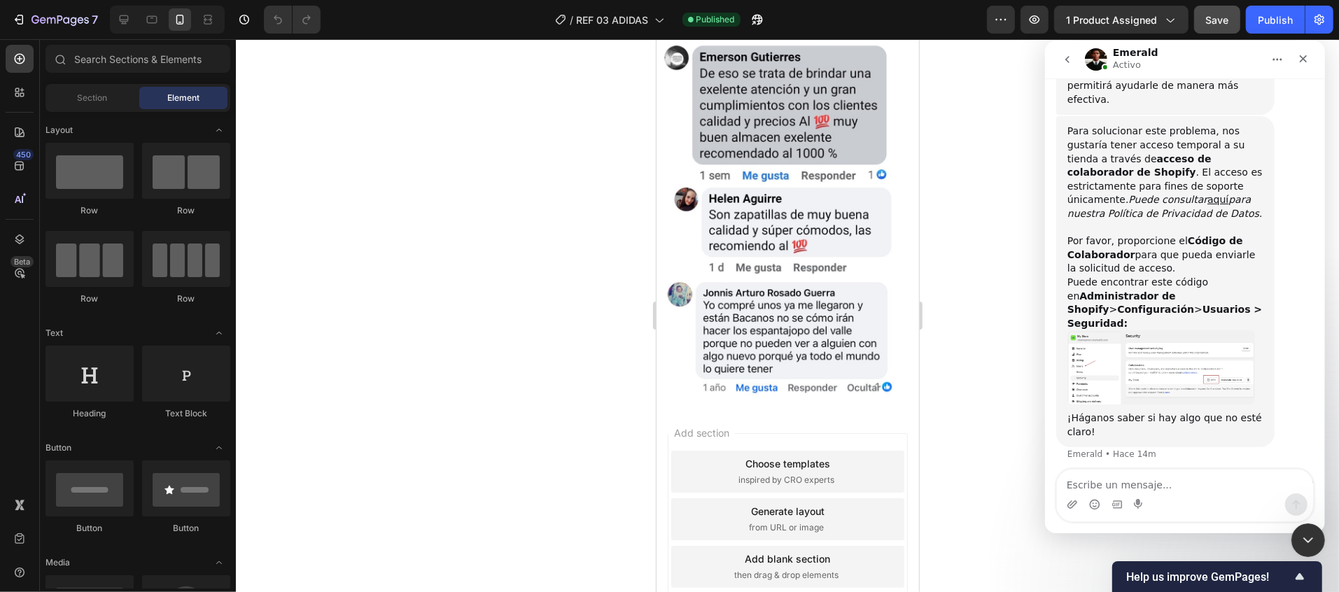
click at [1140, 330] on img "Emerald dice…" at bounding box center [1161, 367] width 188 height 74
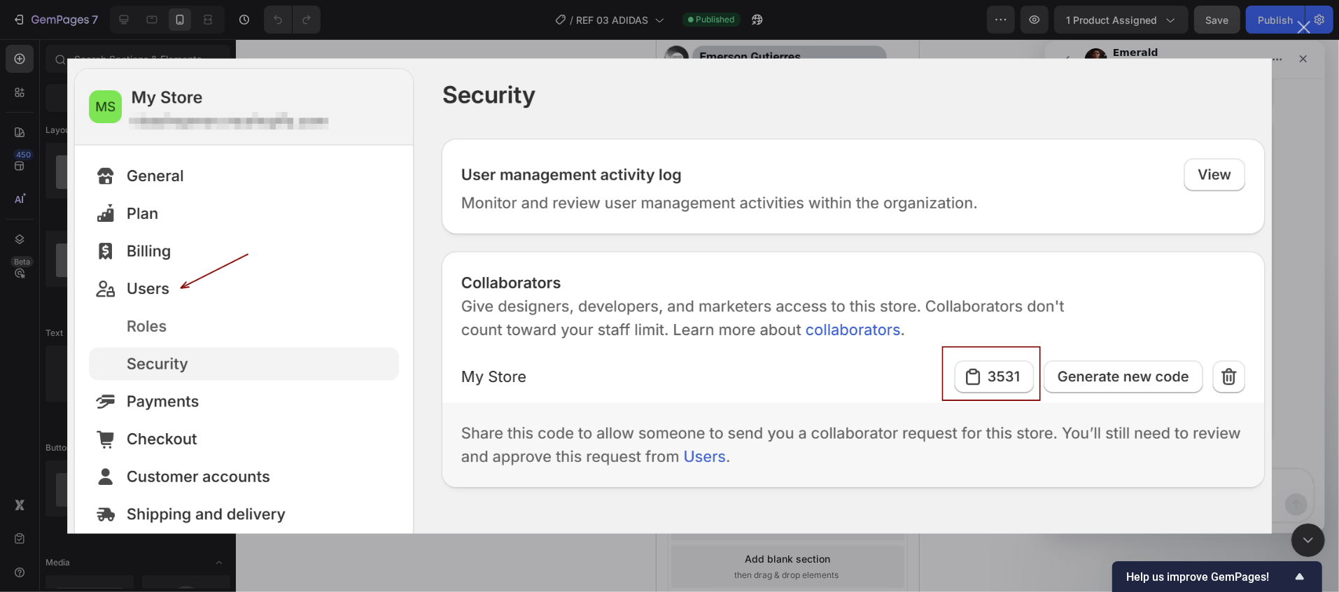
click at [1297, 218] on div "Intercom Messenger" at bounding box center [669, 296] width 1339 height 592
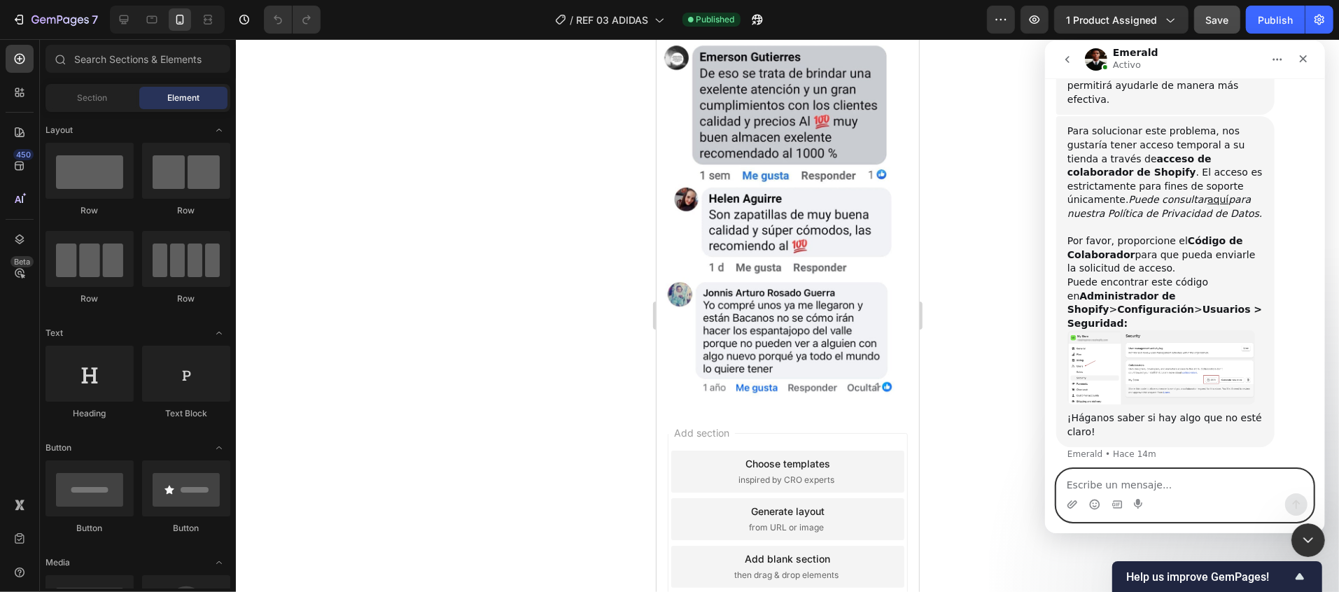
click at [1185, 481] on textarea "Escribe un mensaje..." at bounding box center [1184, 481] width 256 height 24
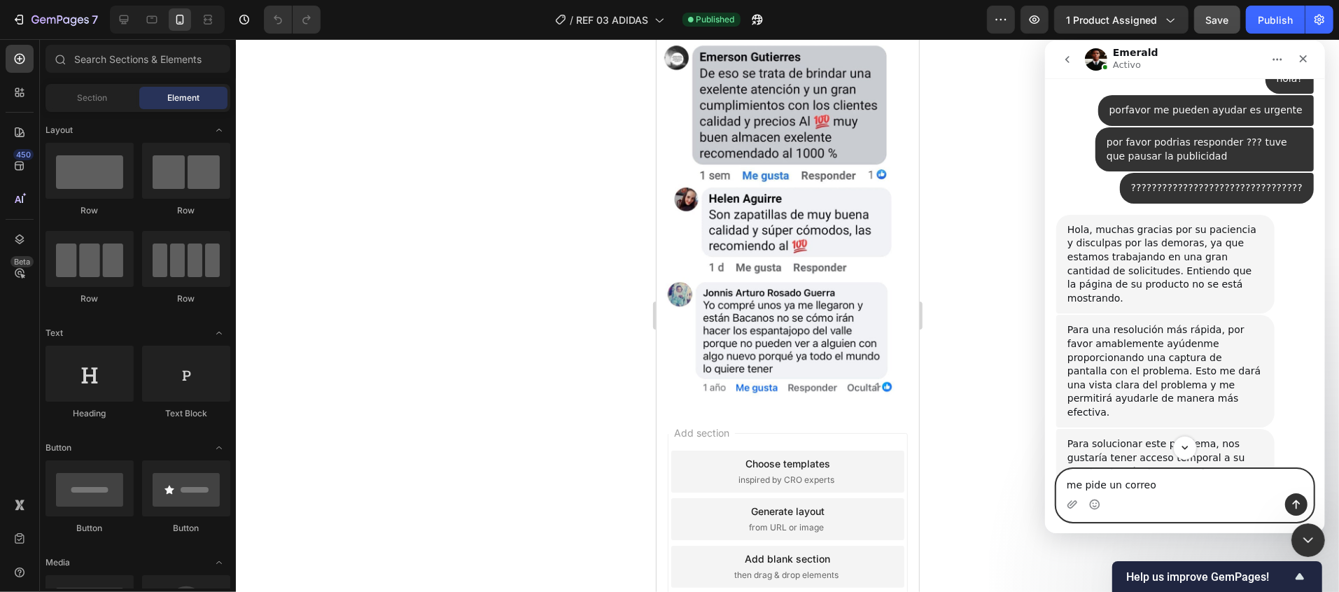
scroll to position [1013, 0]
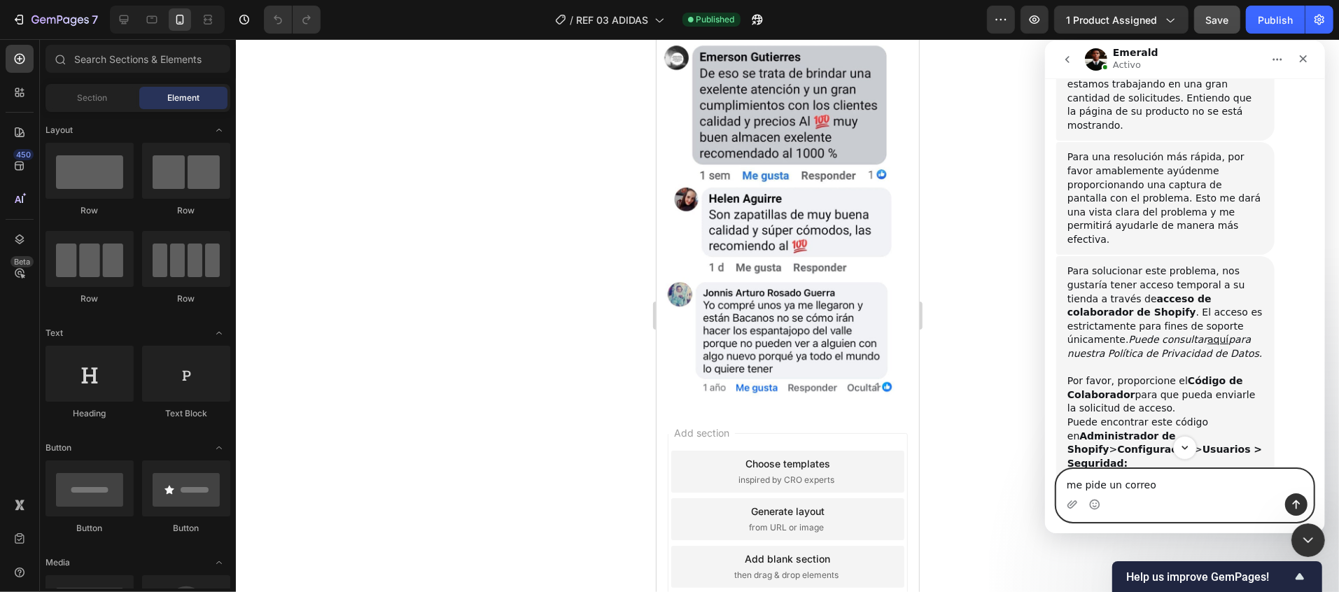
type textarea "me pide un correo"
click at [1297, 498] on icon "Enviar un mensaje…" at bounding box center [1295, 503] width 11 height 11
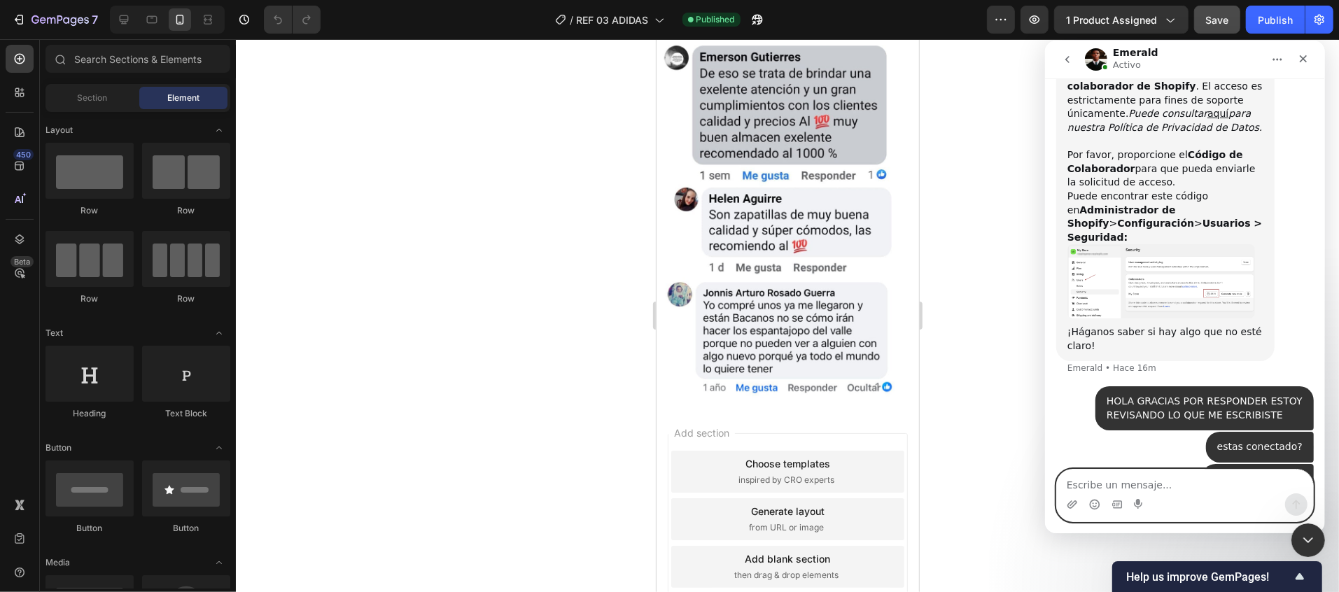
scroll to position [1238, 0]
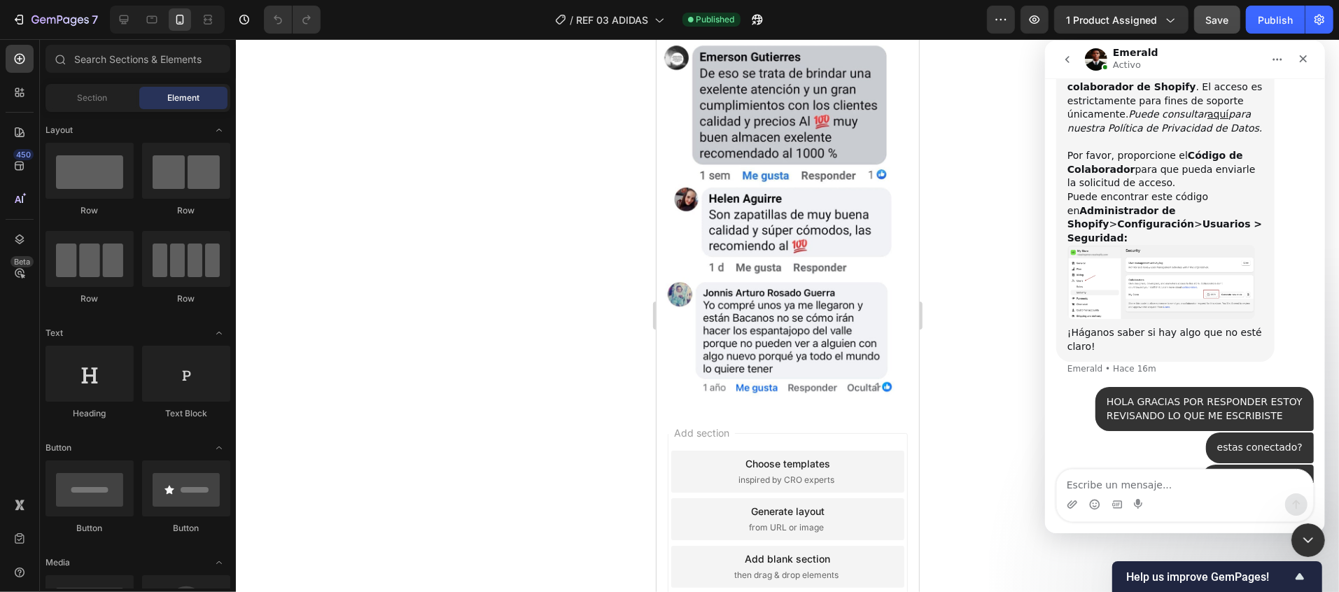
click at [1109, 244] on img "Emerald dice…" at bounding box center [1161, 281] width 188 height 74
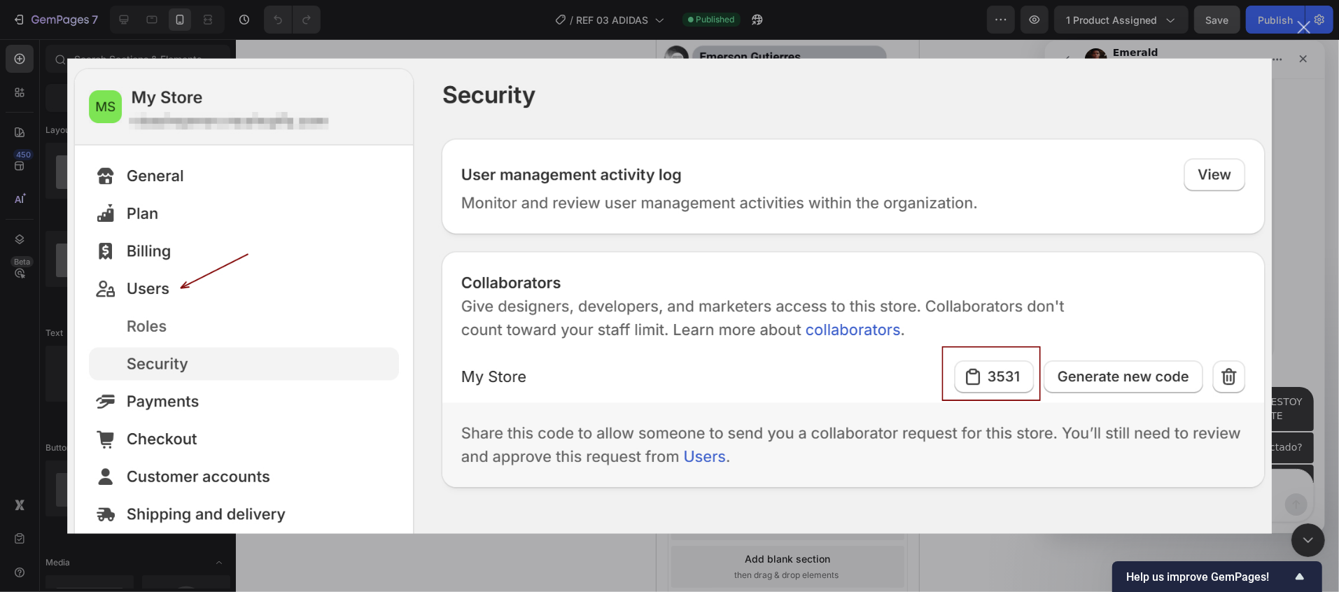
click at [1306, 44] on div "Intercom Messenger" at bounding box center [669, 296] width 1339 height 592
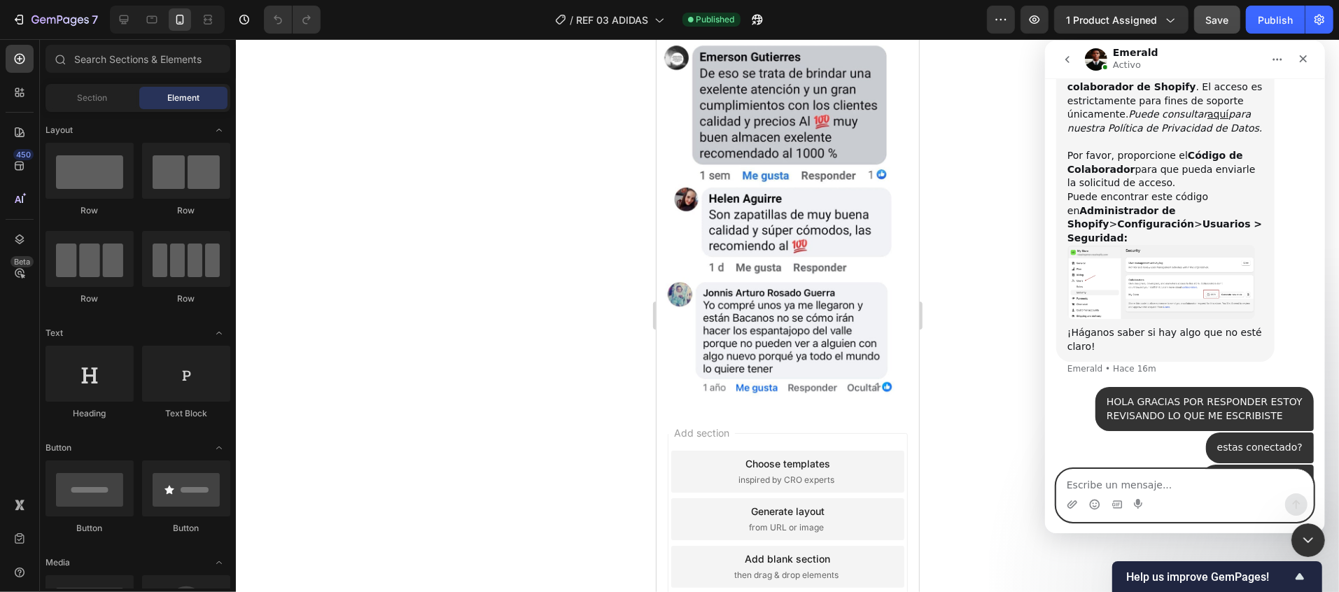
click at [1154, 484] on textarea "Escribe un mensaje..." at bounding box center [1184, 481] width 256 height 24
type textarea "u"
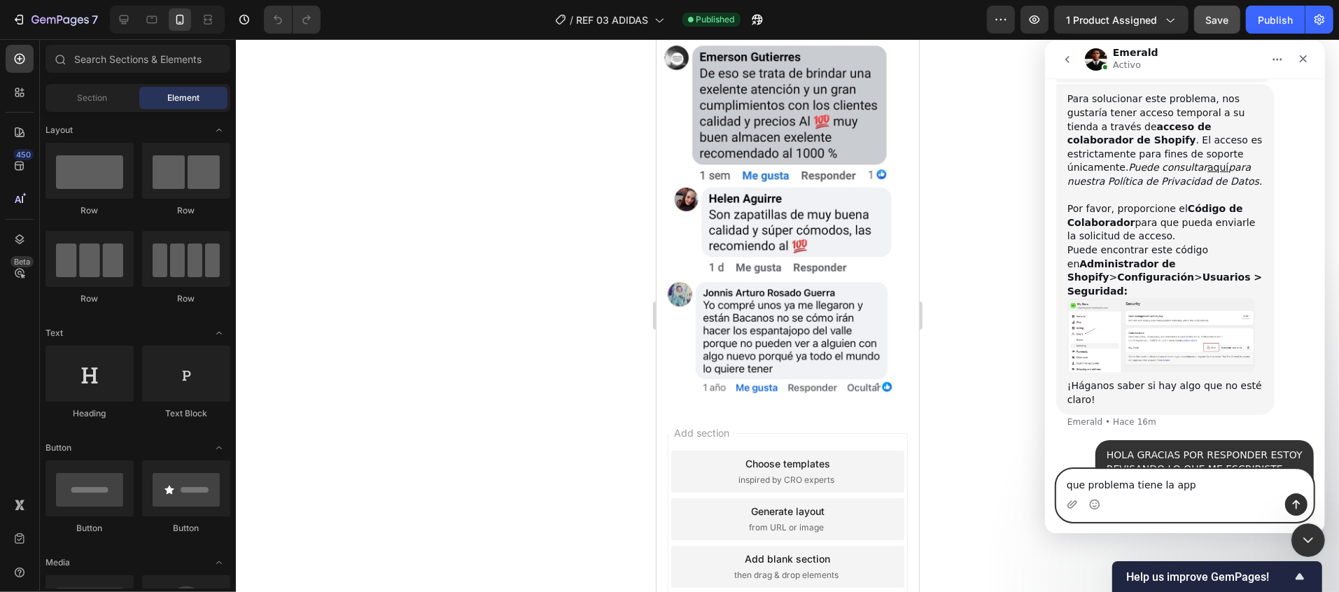
type textarea "que problema tiene la app"
click at [1066, 498] on button "Adjuntar un archivo" at bounding box center [1071, 503] width 11 height 11
click at [1216, 491] on textarea "que problema tiene la app" at bounding box center [1184, 481] width 256 height 24
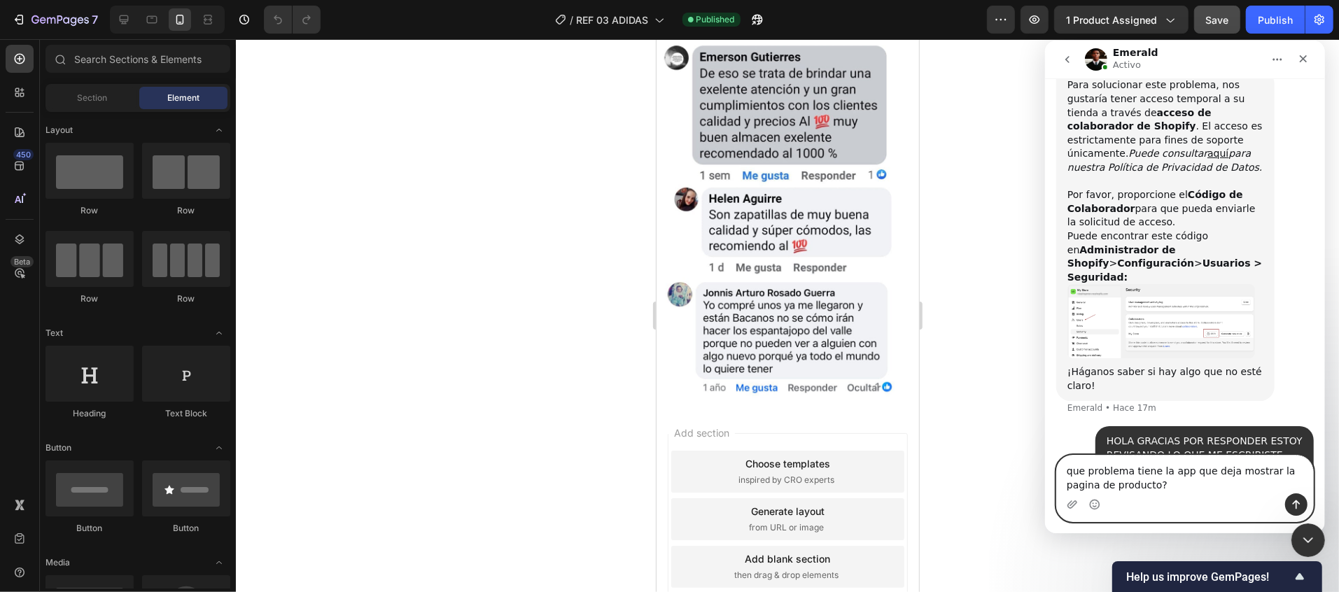
type textarea "que problema tiene la app que deja mostrar la pagina de producto?"
click at [1295, 503] on icon "Enviar un mensaje…" at bounding box center [1296, 504] width 8 height 9
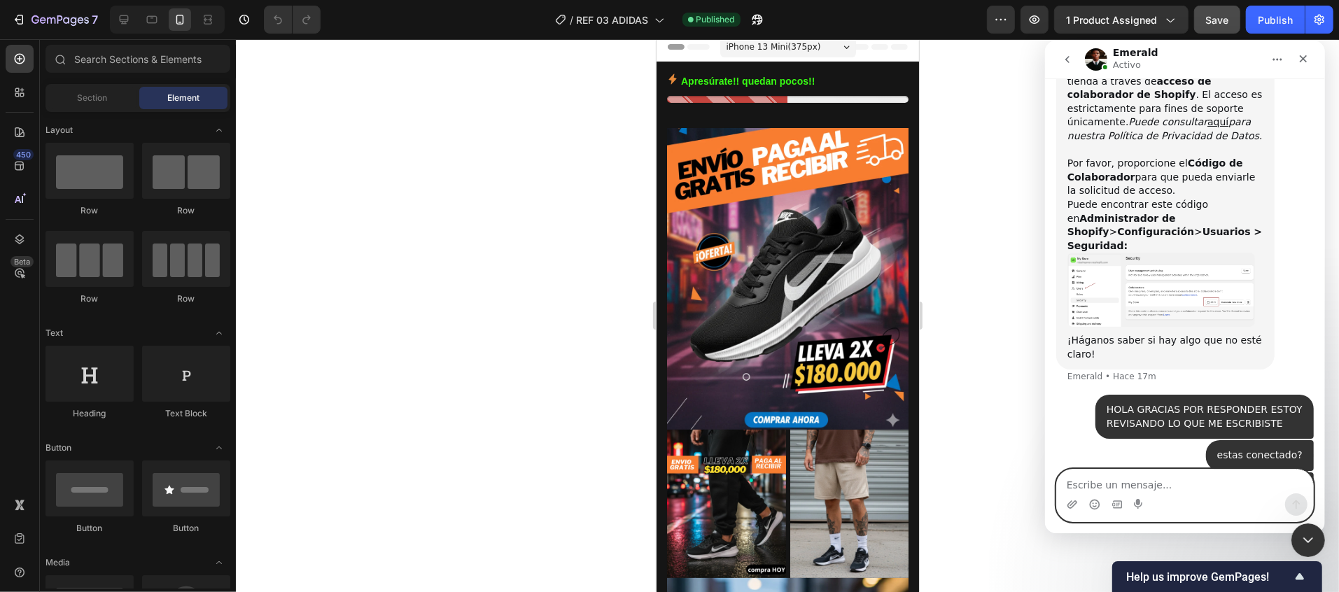
scroll to position [0, 0]
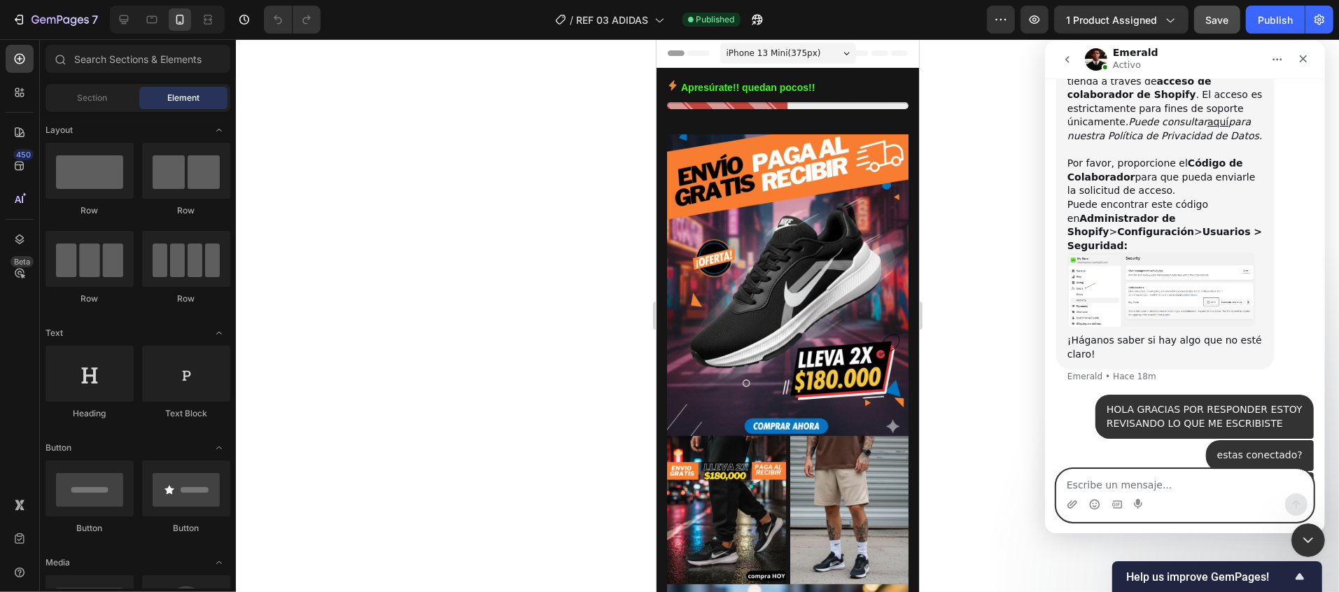
click at [1143, 484] on textarea "Escribe un mensaje..." at bounding box center [1184, 481] width 256 height 24
paste textarea "https://latiendadeisma.com/products/referencias-03-y-043?_pos=1&_sid=a1846ca65&…"
type textarea "https://latiendadeisma.com/products/referencias-03-y-043?_pos=1&_sid=a1846ca65&…"
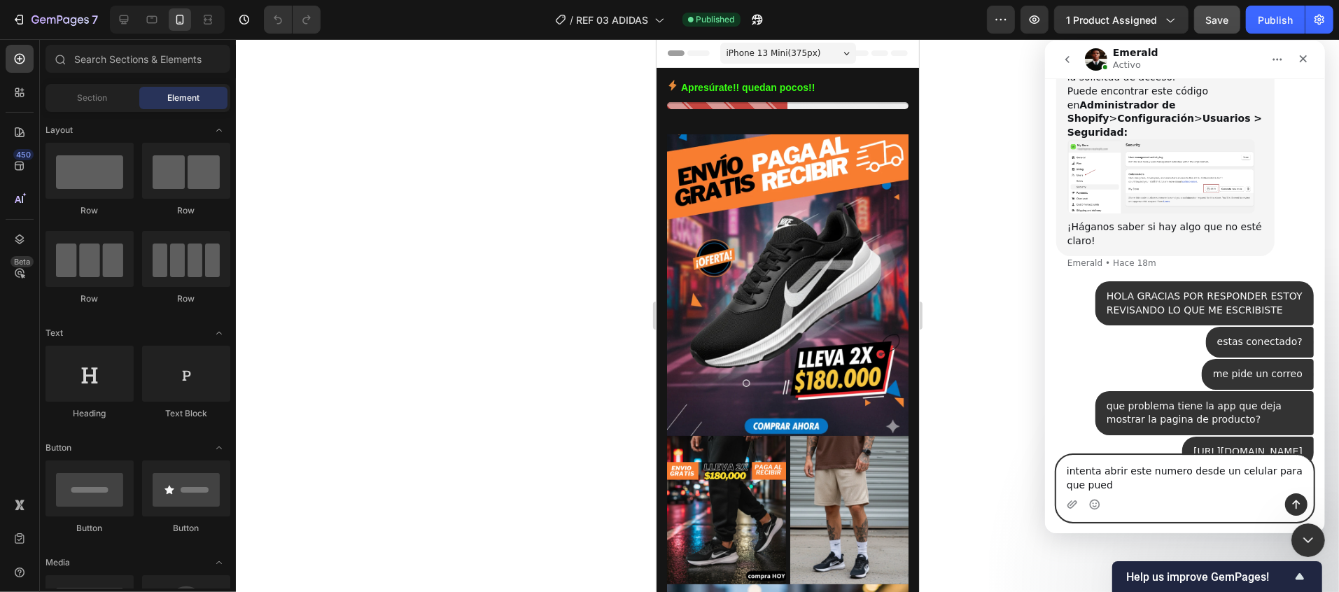
scroll to position [1358, 0]
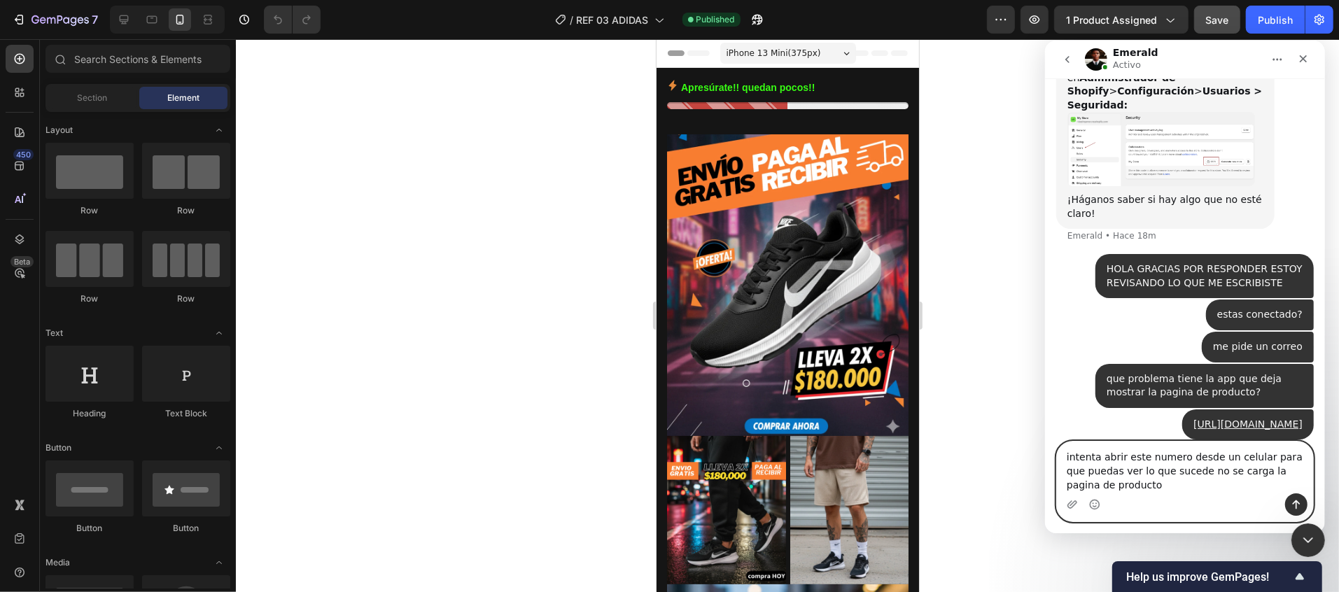
type textarea "intenta abrir este numero desde un celular para que puedas ver lo que sucede no…"
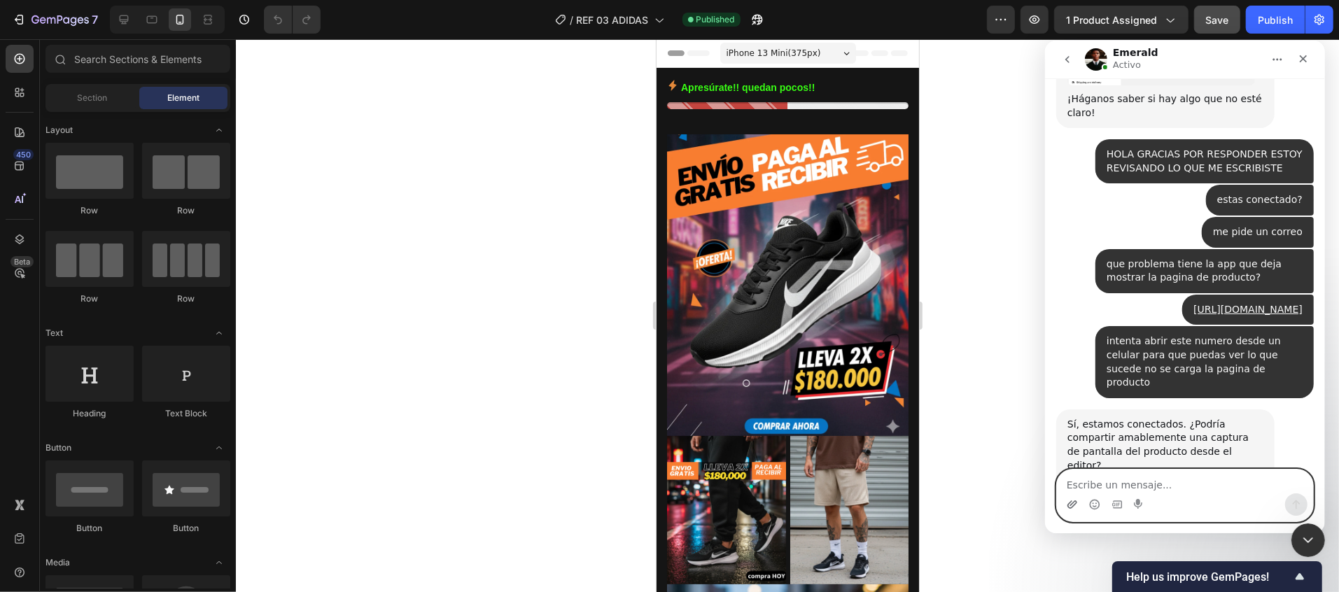
scroll to position [1533, 0]
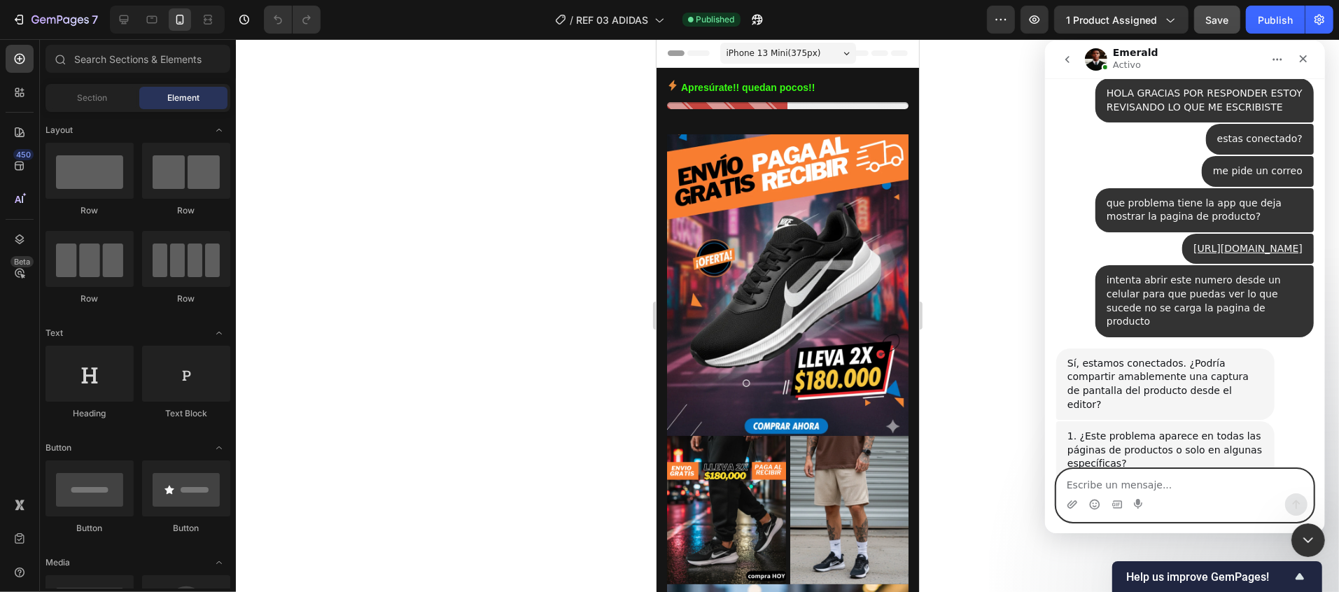
click at [1091, 481] on textarea "Escribe un mensaje..." at bounding box center [1184, 481] width 256 height 24
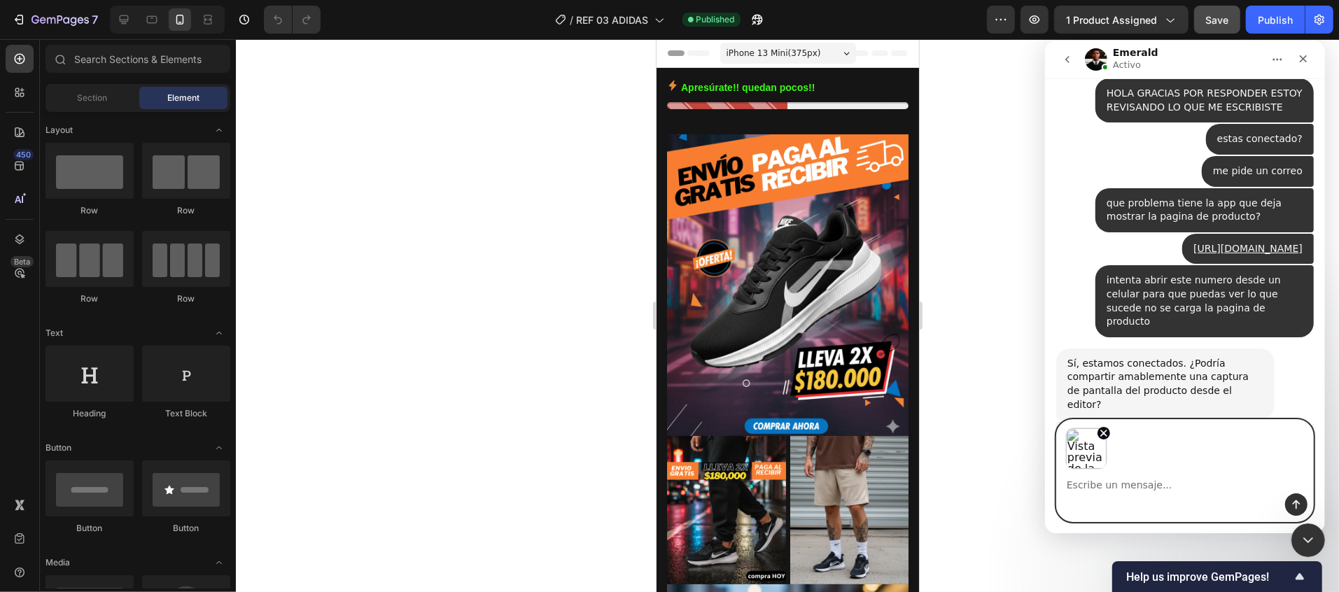
scroll to position [1582, 0]
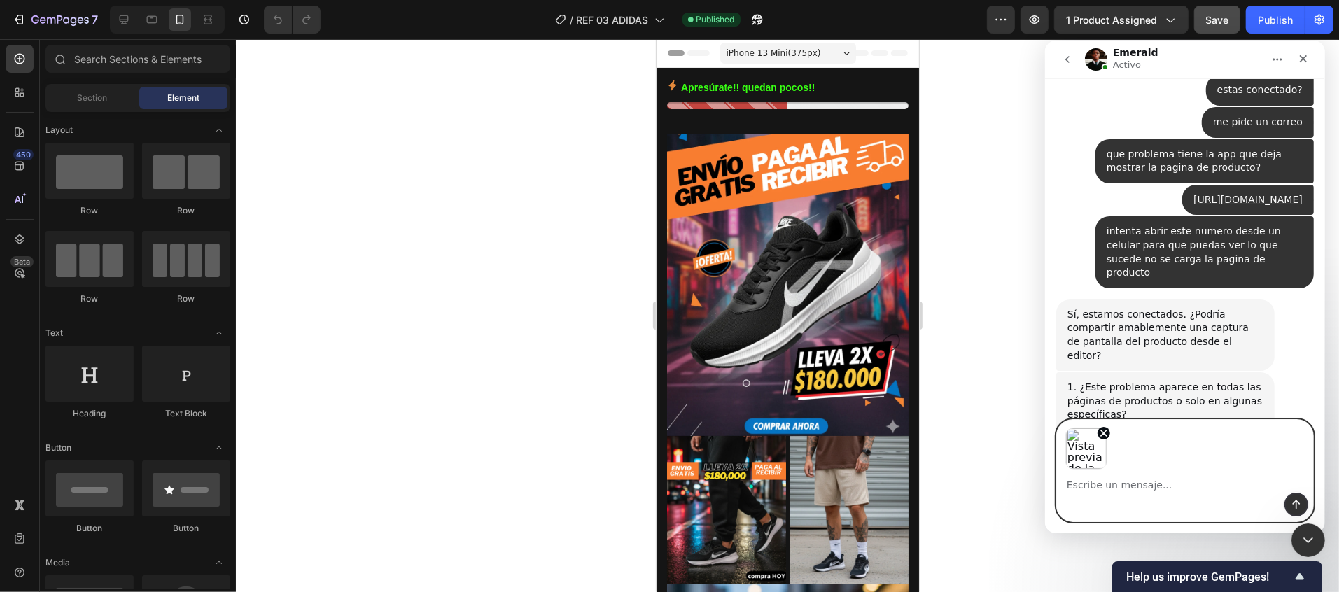
click at [1296, 512] on button "Enviar un mensaje…" at bounding box center [1296, 504] width 22 height 22
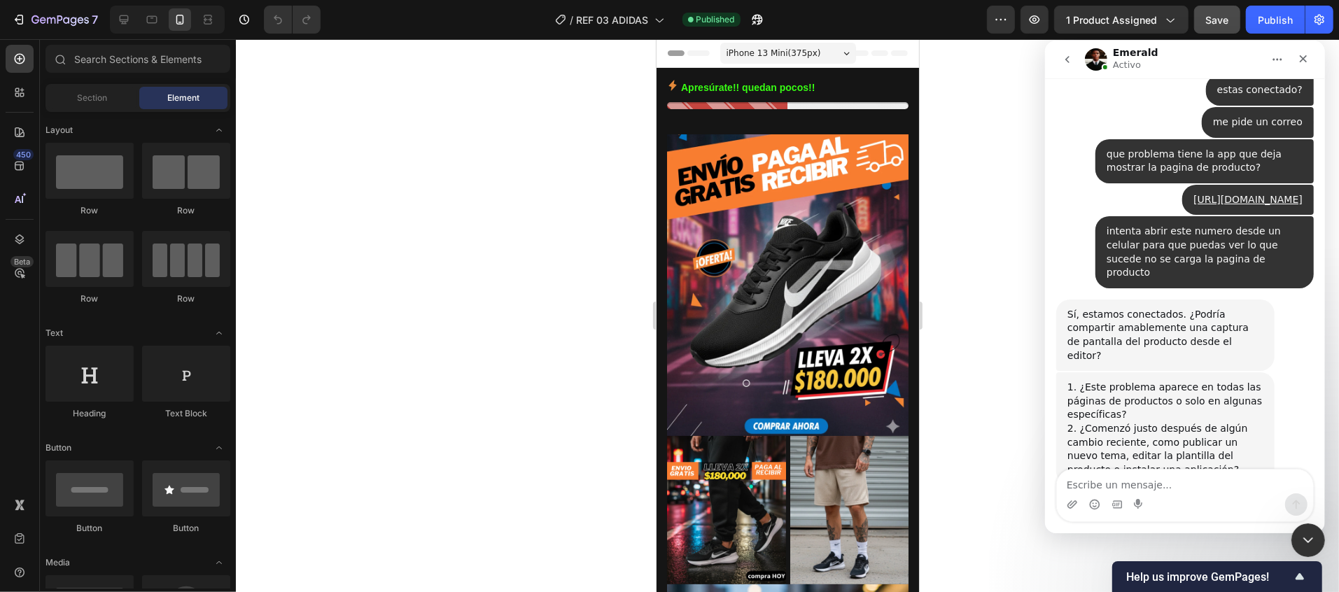
scroll to position [1666, 0]
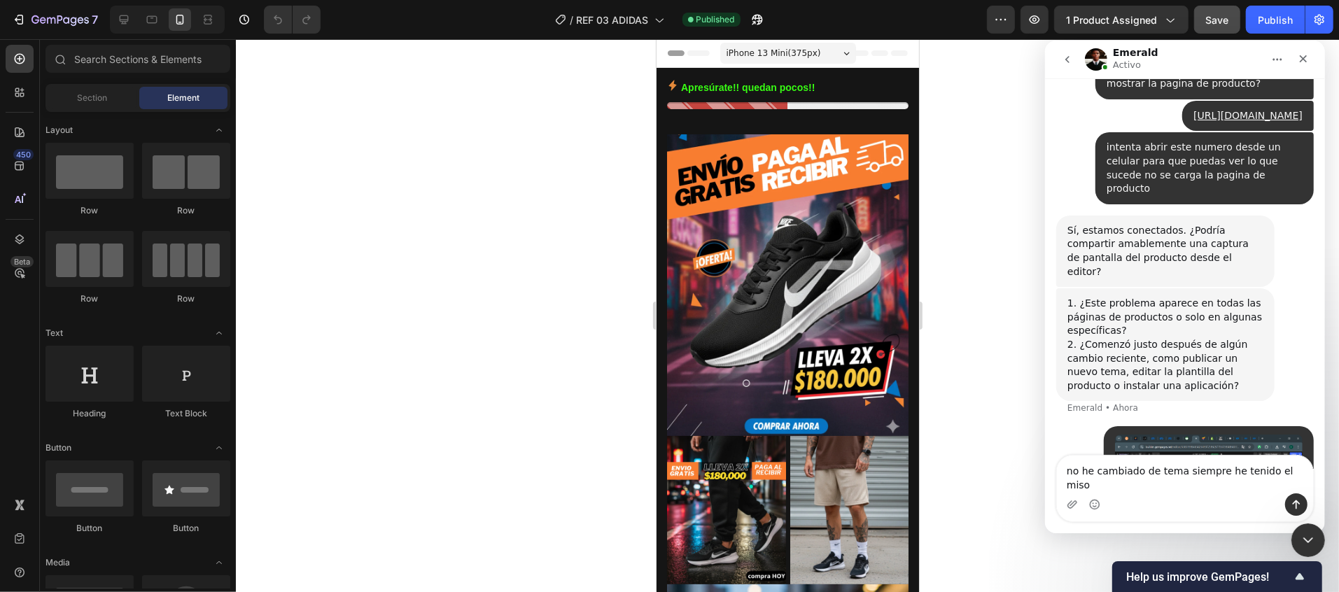
type textarea "no he cambiado de tema siempre he tenido el miso"
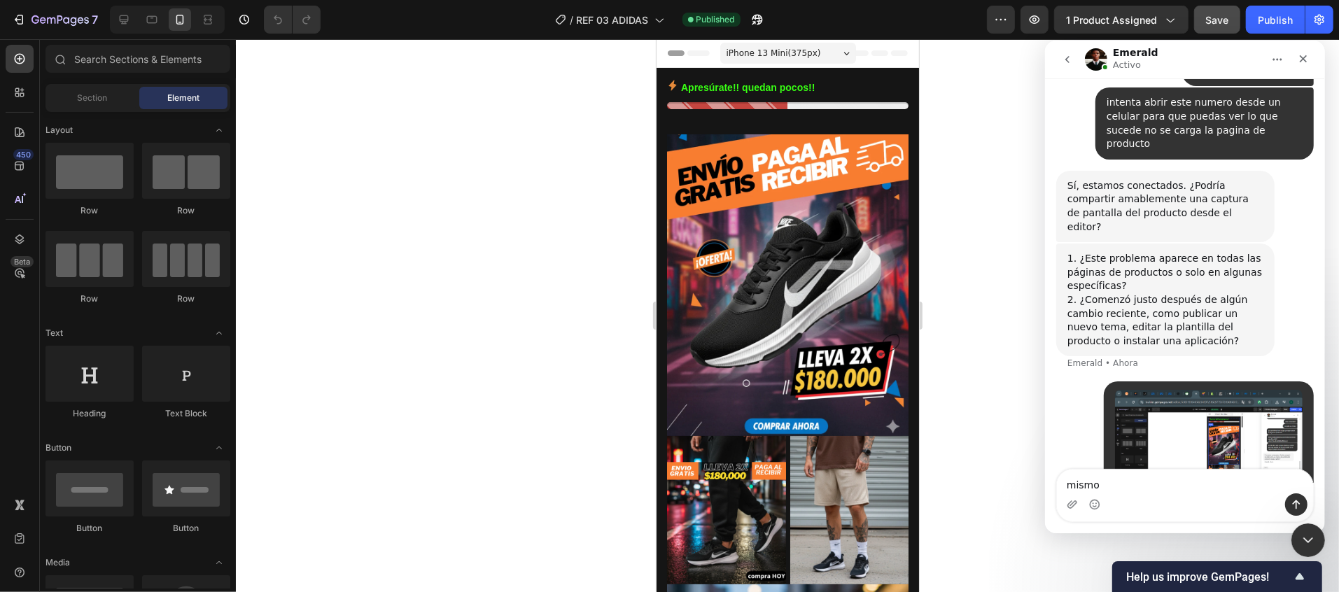
type textarea "mismo"
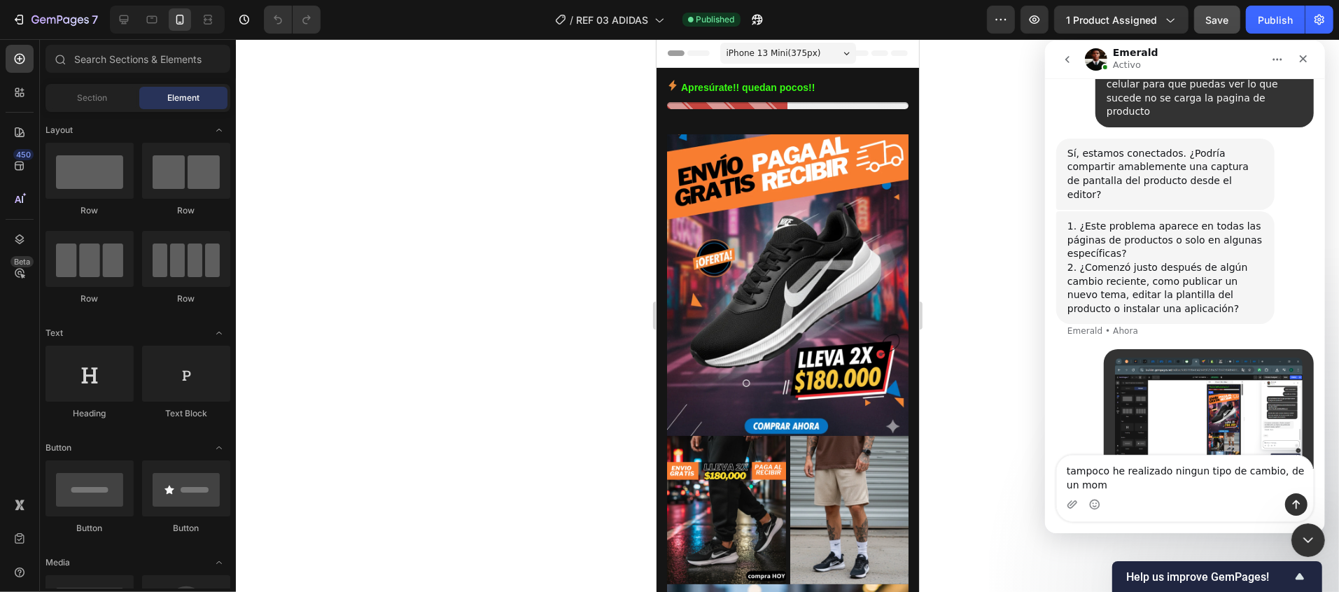
scroll to position [1757, 0]
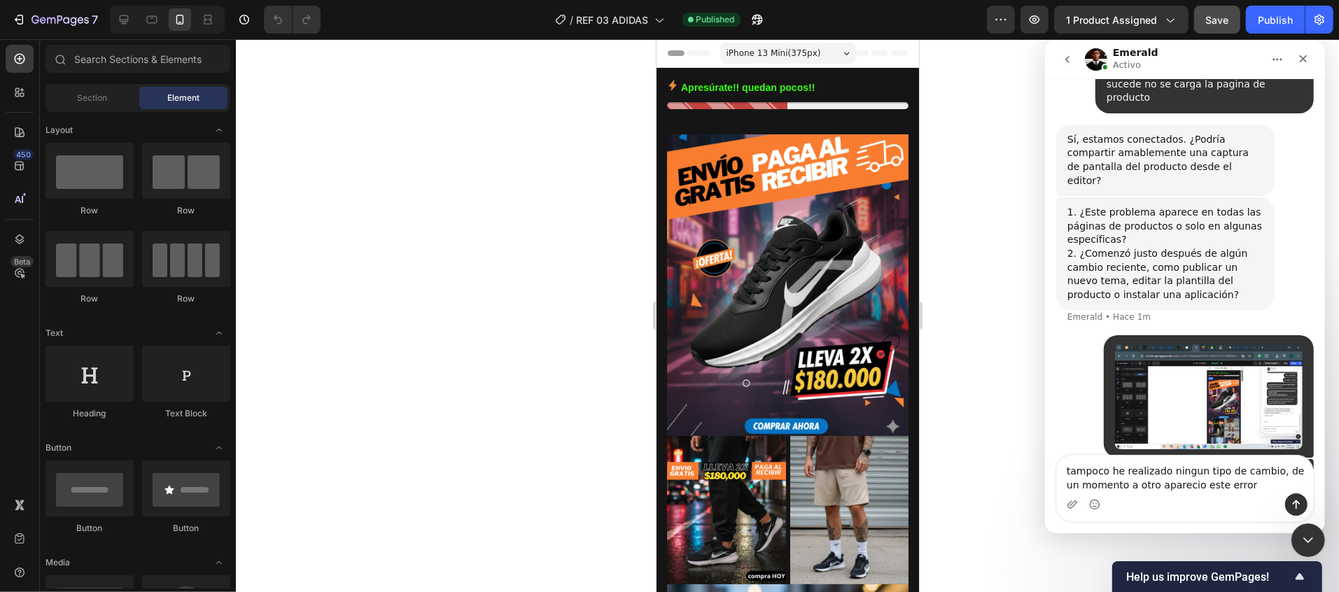
type textarea "tampoco he realizado ningun tipo de cambio, de un momento a otro aparecio este …"
click at [1291, 503] on icon "Enviar un mensaje…" at bounding box center [1295, 503] width 11 height 11
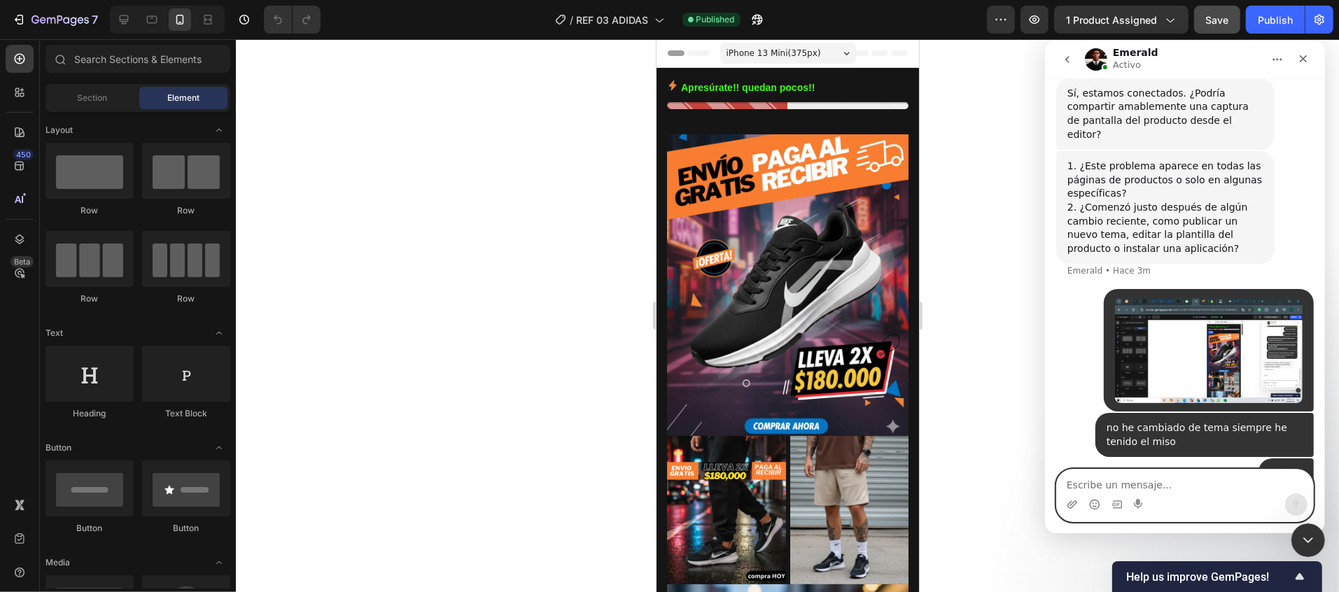
click at [1145, 479] on textarea "Escribe un mensaje..." at bounding box center [1184, 481] width 256 height 24
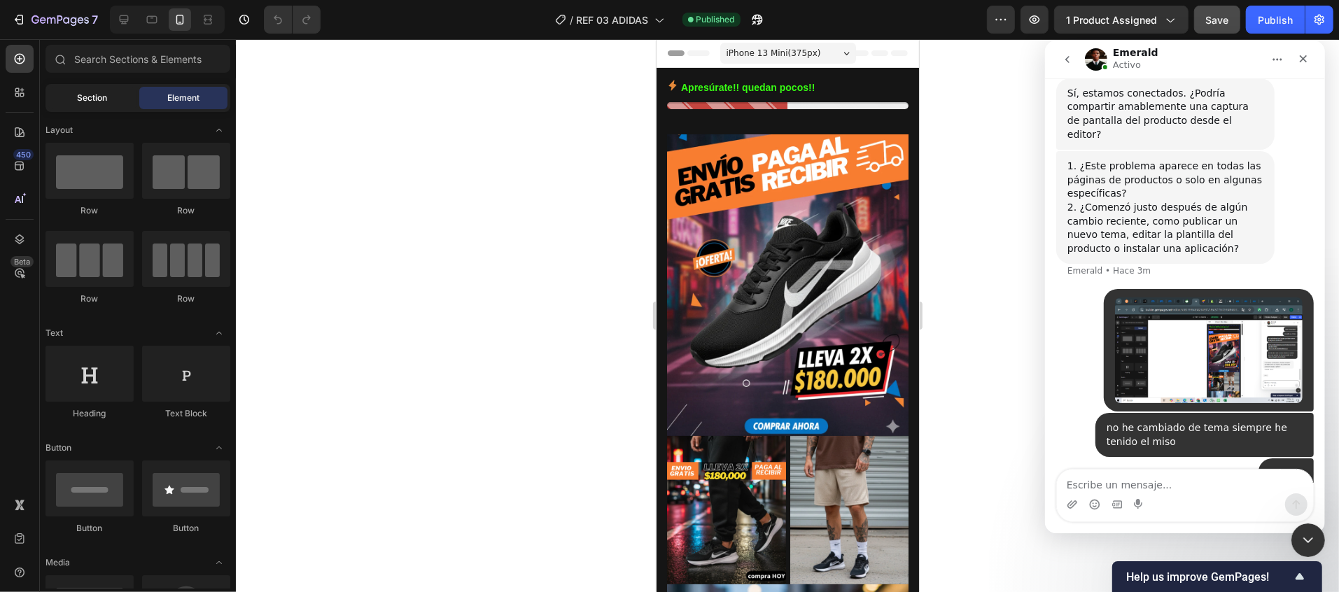
click at [88, 108] on div "Section" at bounding box center [92, 98] width 88 height 22
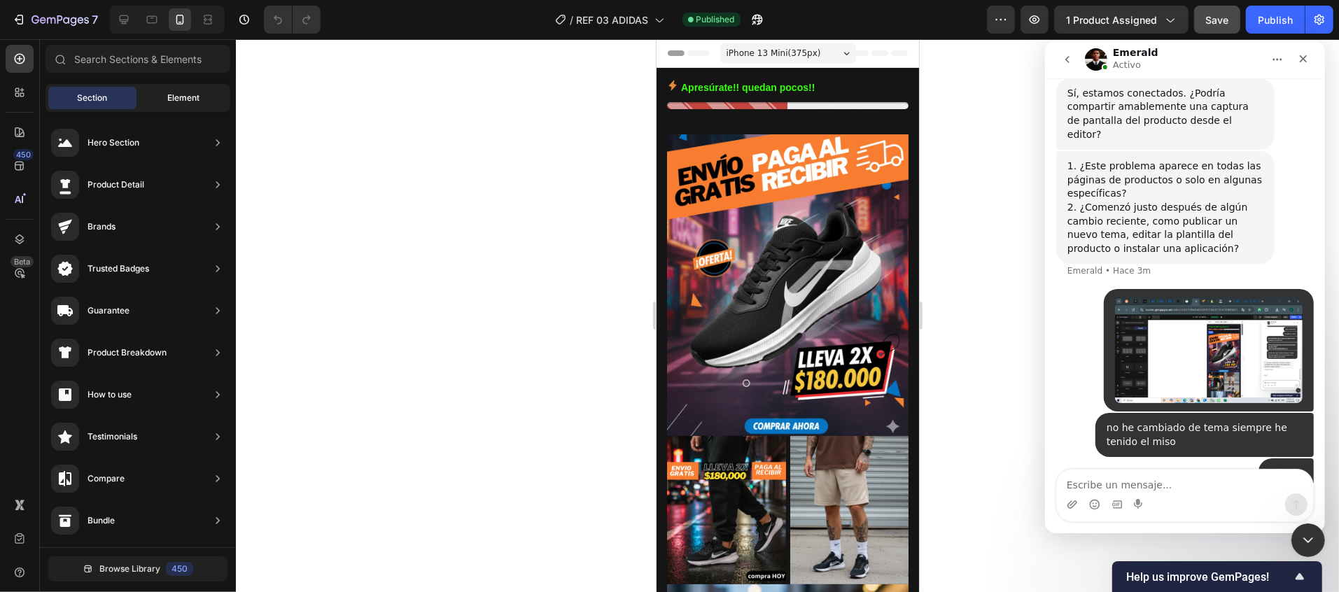
click at [169, 104] on div "Element" at bounding box center [183, 98] width 88 height 22
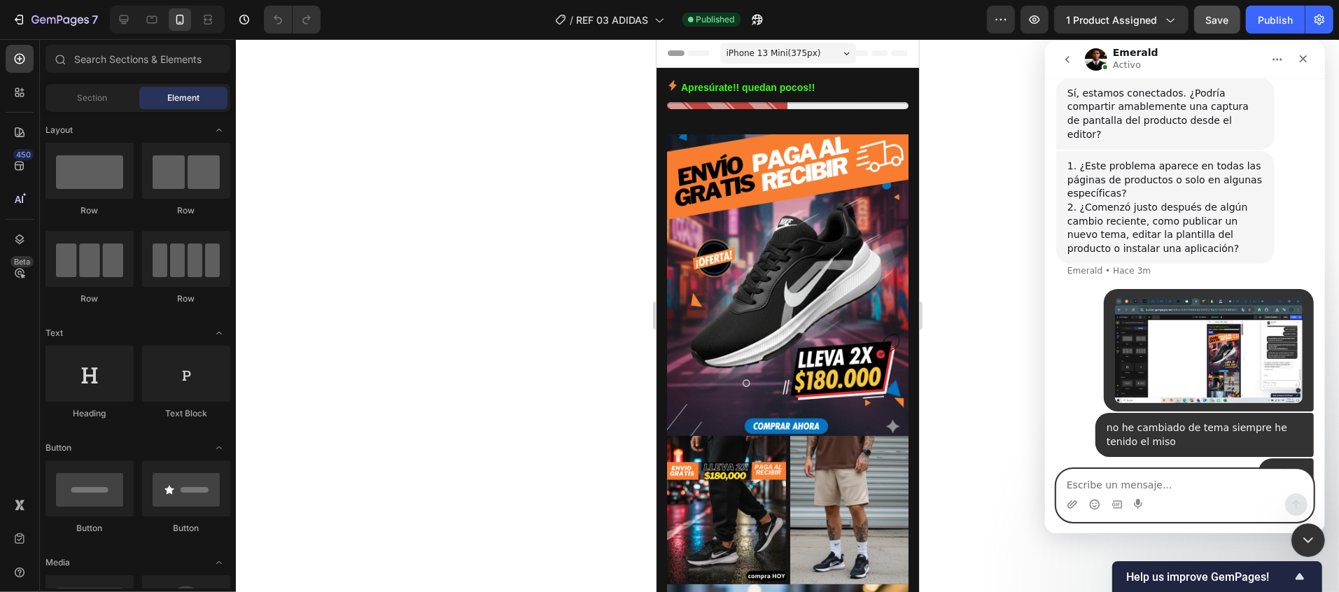
click at [1150, 488] on textarea "Escribe un mensaje..." at bounding box center [1184, 481] width 256 height 24
type textarea "que puedo hacer para mejorarlo?"
click at [1305, 498] on button "Enviar un mensaje…" at bounding box center [1296, 504] width 22 height 22
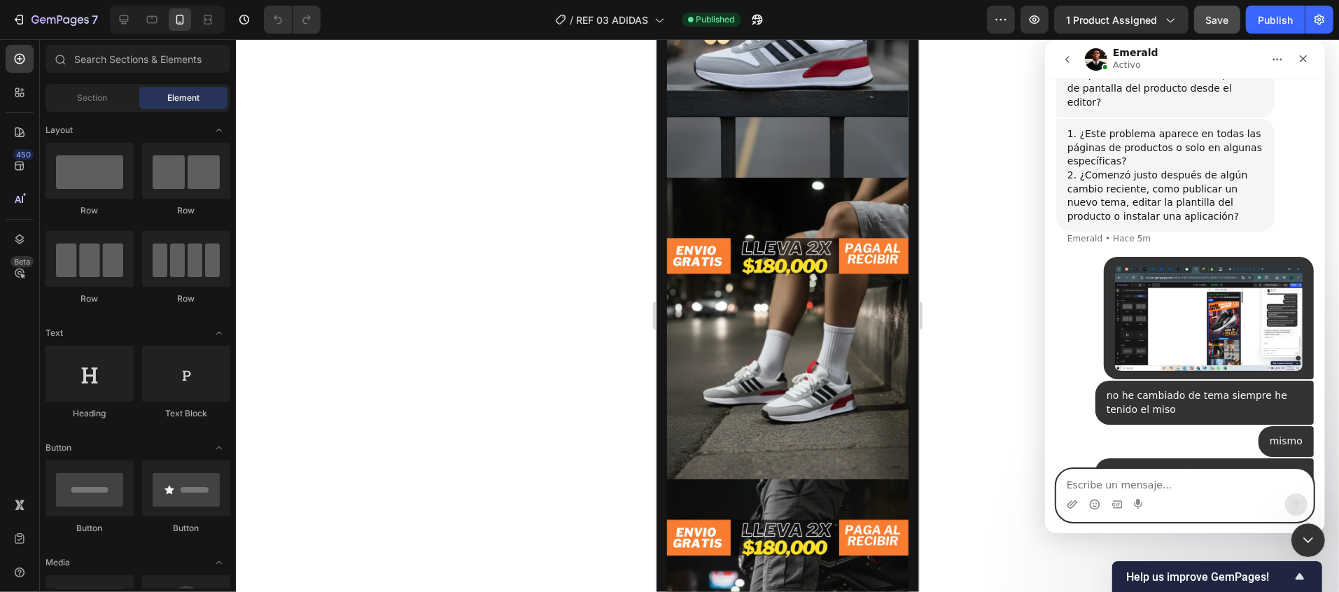
scroll to position [1834, 0]
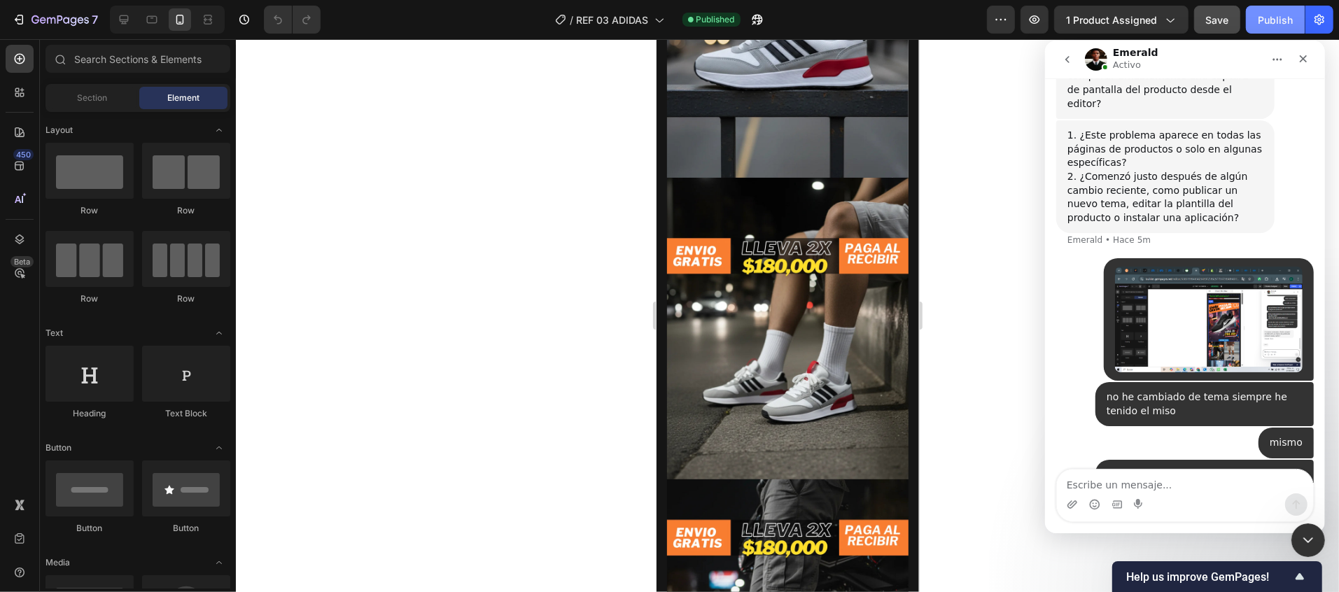
click at [1273, 24] on div "Publish" at bounding box center [1275, 20] width 35 height 15
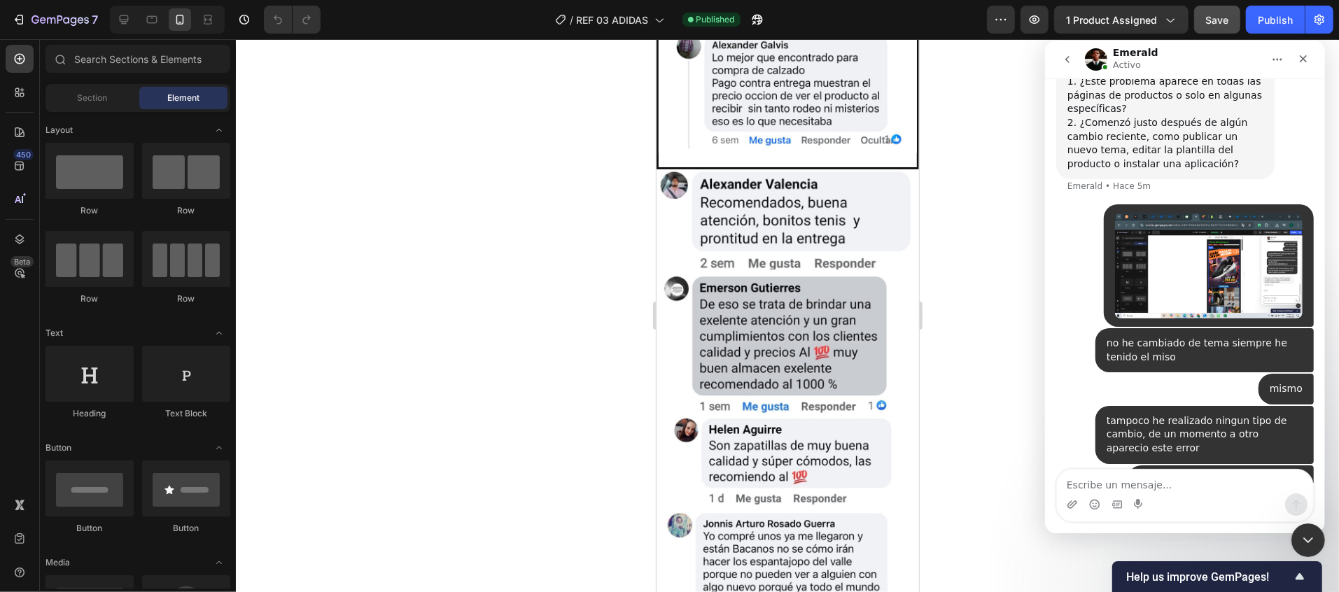
scroll to position [2497, 0]
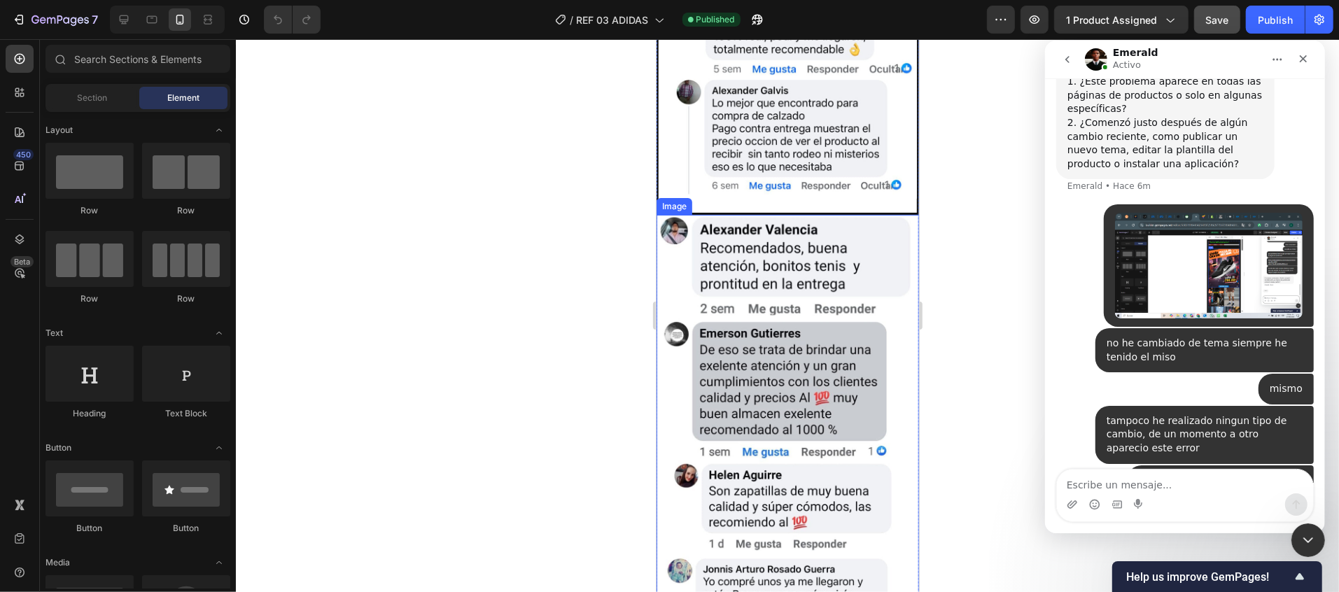
click at [699, 325] on img at bounding box center [787, 447] width 263 height 467
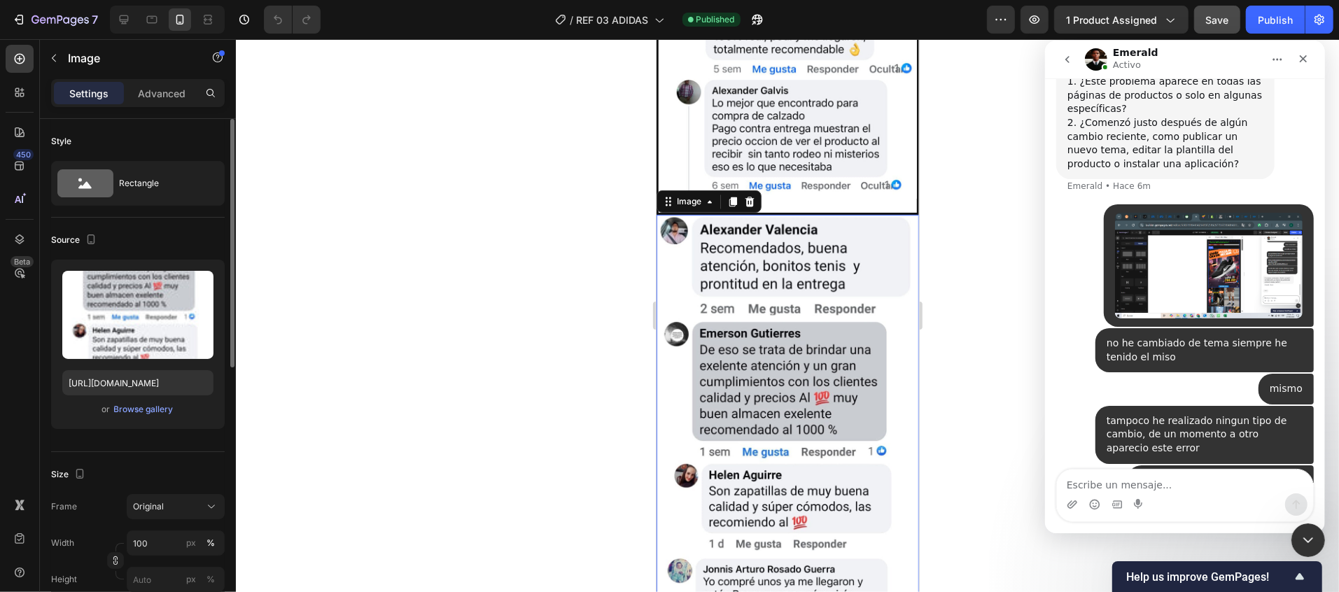
scroll to position [280, 0]
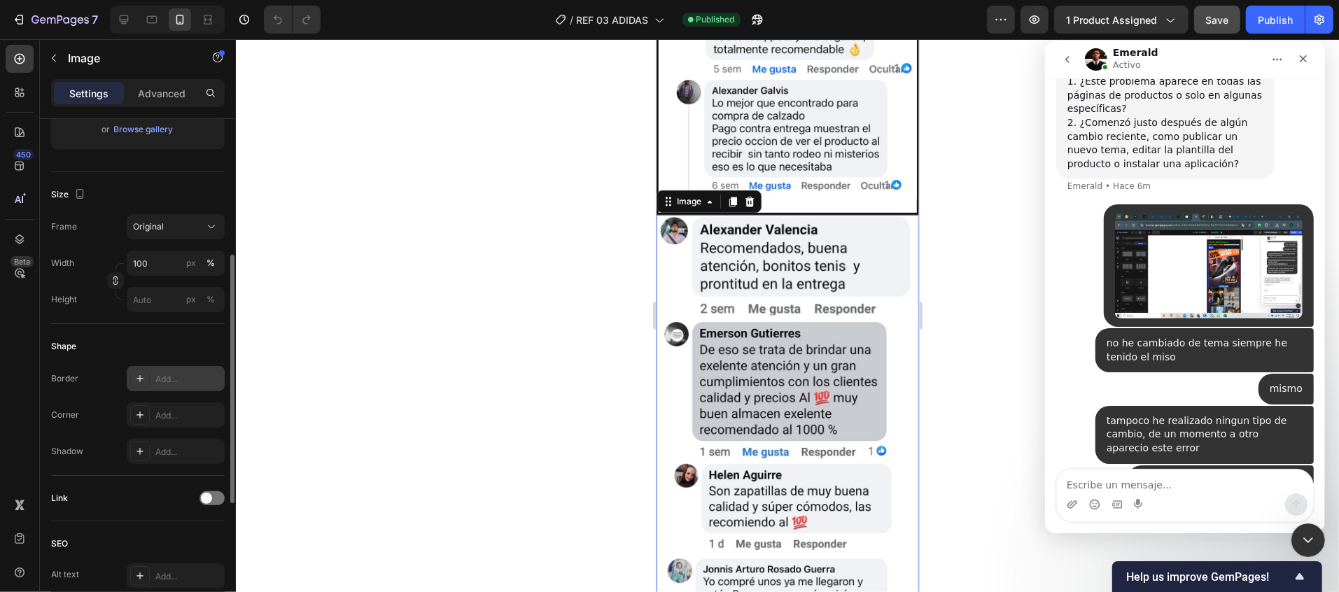
click at [161, 388] on div "Add..." at bounding box center [176, 378] width 98 height 25
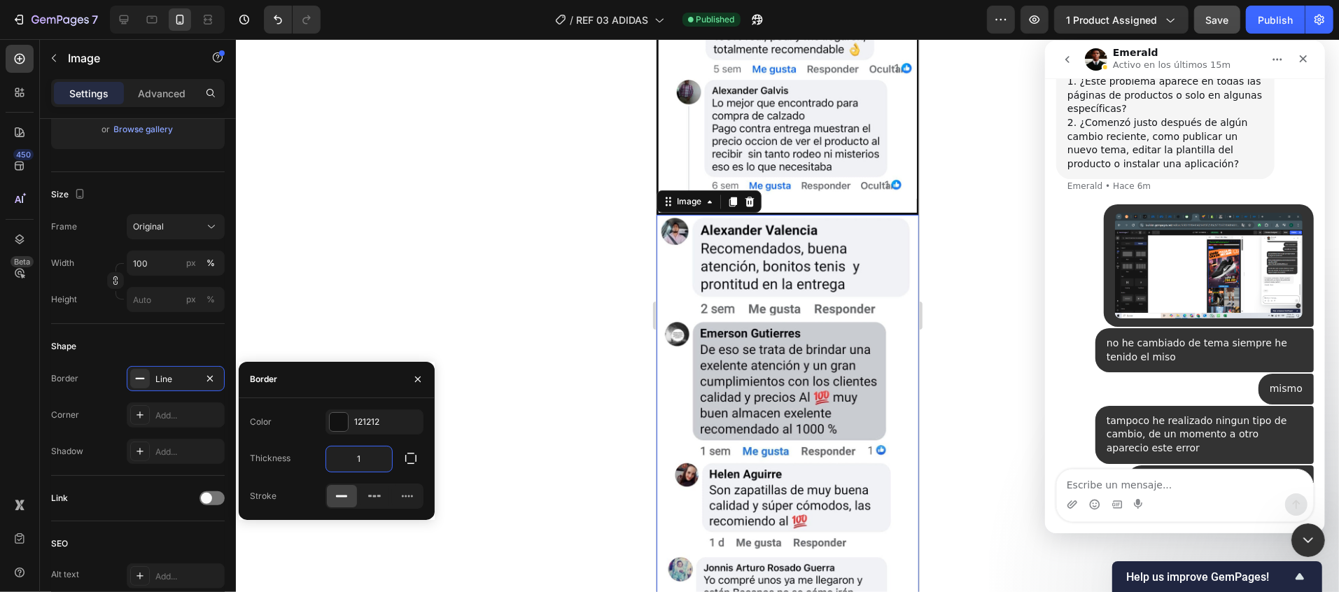
click at [376, 449] on input "1" at bounding box center [359, 459] width 66 height 25
type input "3"
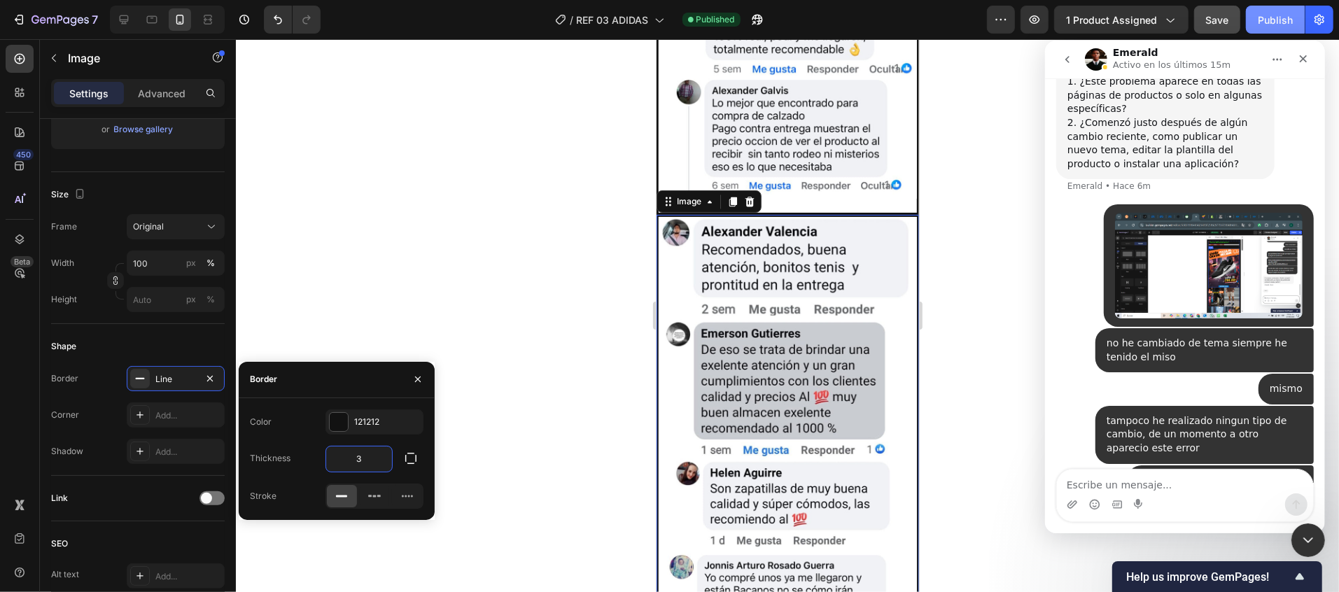
click at [1267, 22] on div "Publish" at bounding box center [1275, 20] width 35 height 15
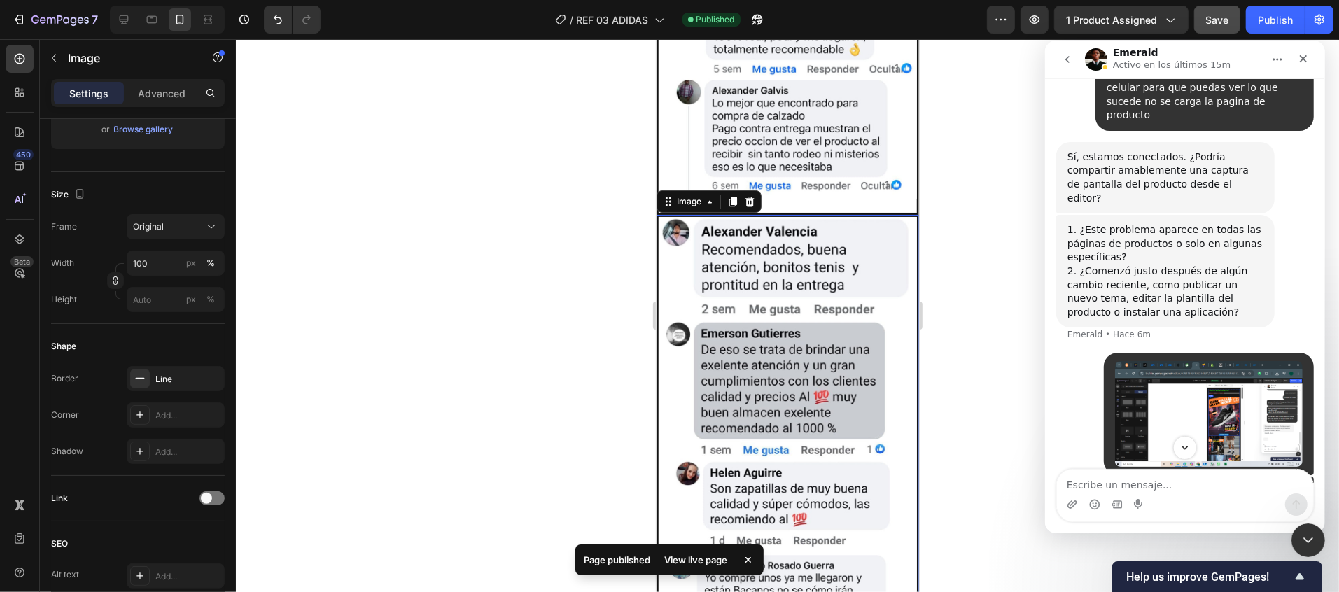
scroll to position [1834, 0]
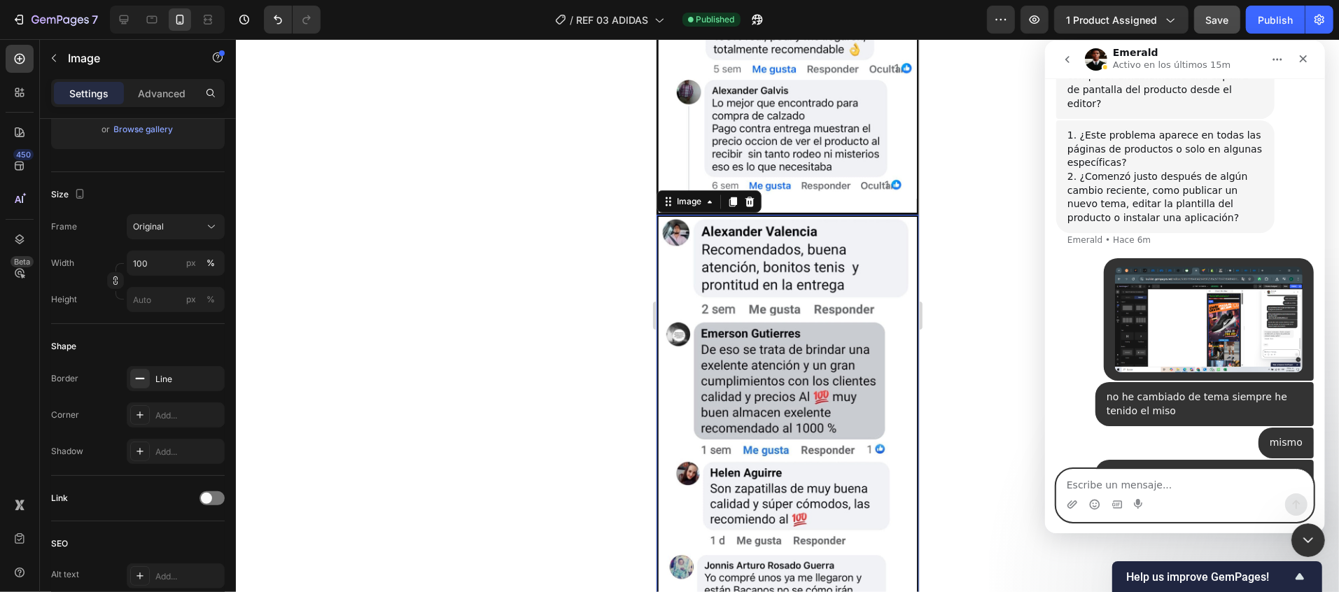
click at [1172, 487] on textarea "Escribe un mensaje..." at bounding box center [1184, 481] width 256 height 24
click at [1141, 505] on icon "Start recording" at bounding box center [1138, 503] width 11 height 11
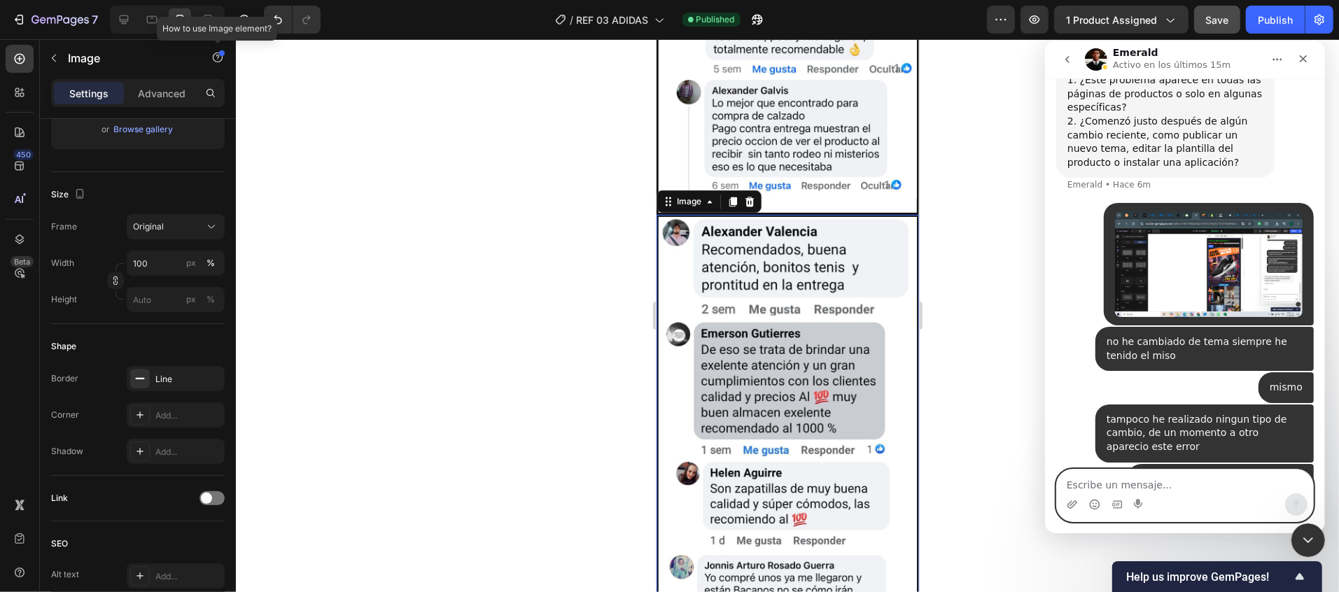
click at [221, 53] on div at bounding box center [222, 53] width 6 height 6
click at [220, 59] on icon "button" at bounding box center [217, 57] width 11 height 11
click at [202, 118] on div "New" at bounding box center [202, 115] width 29 height 13
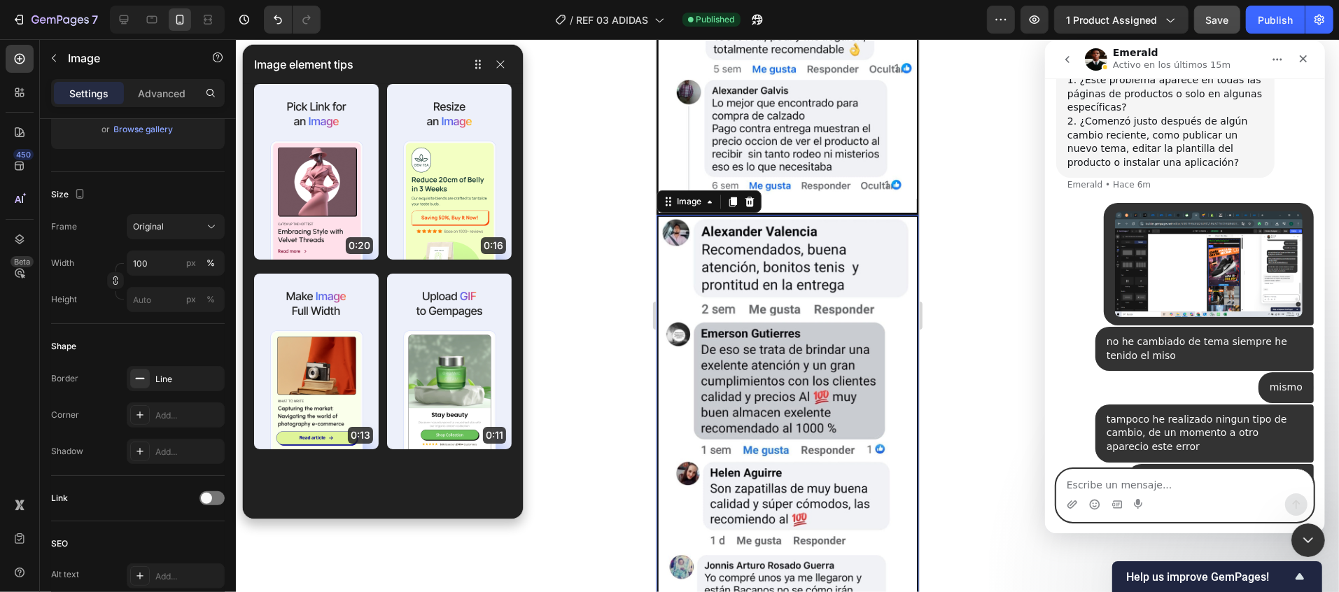
drag, startPoint x: 982, startPoint y: 195, endPoint x: 700, endPoint y: 308, distance: 303.4
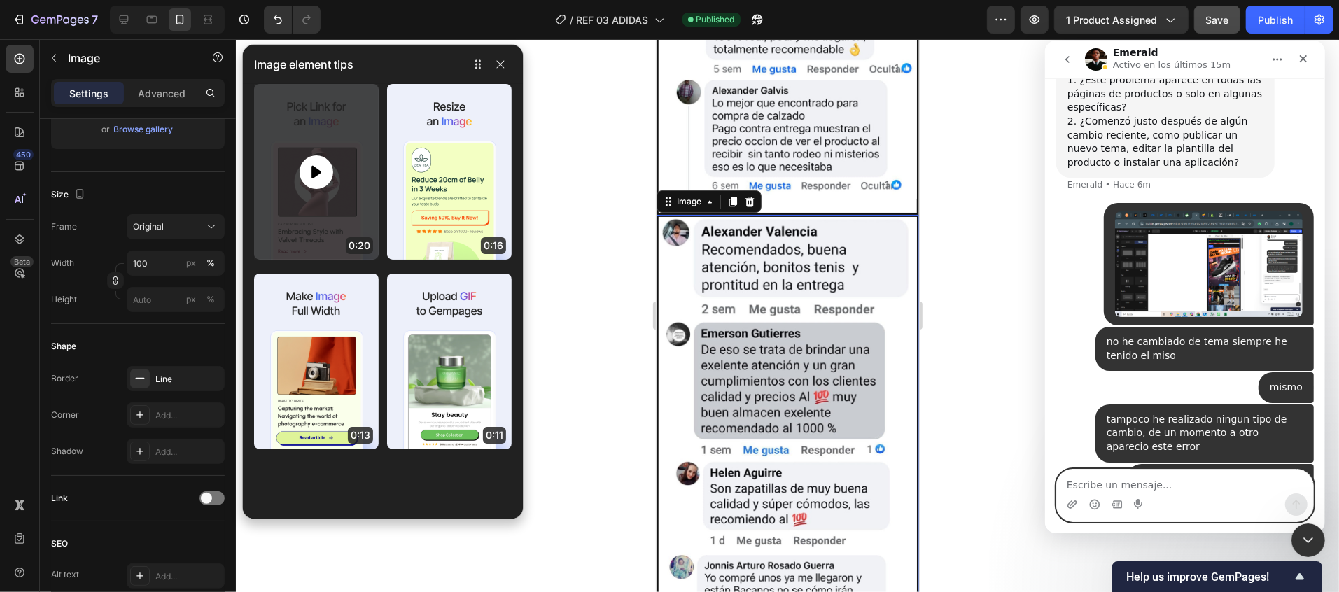
click at [309, 172] on icon at bounding box center [316, 172] width 17 height 17
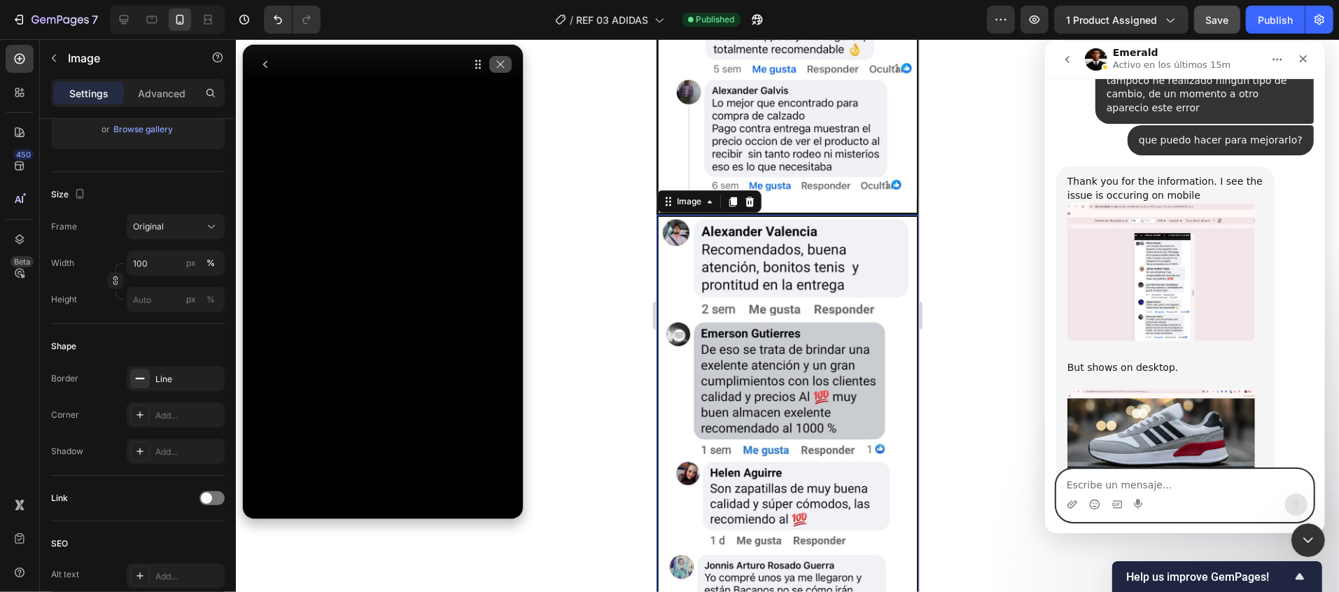
scroll to position [2268, 0]
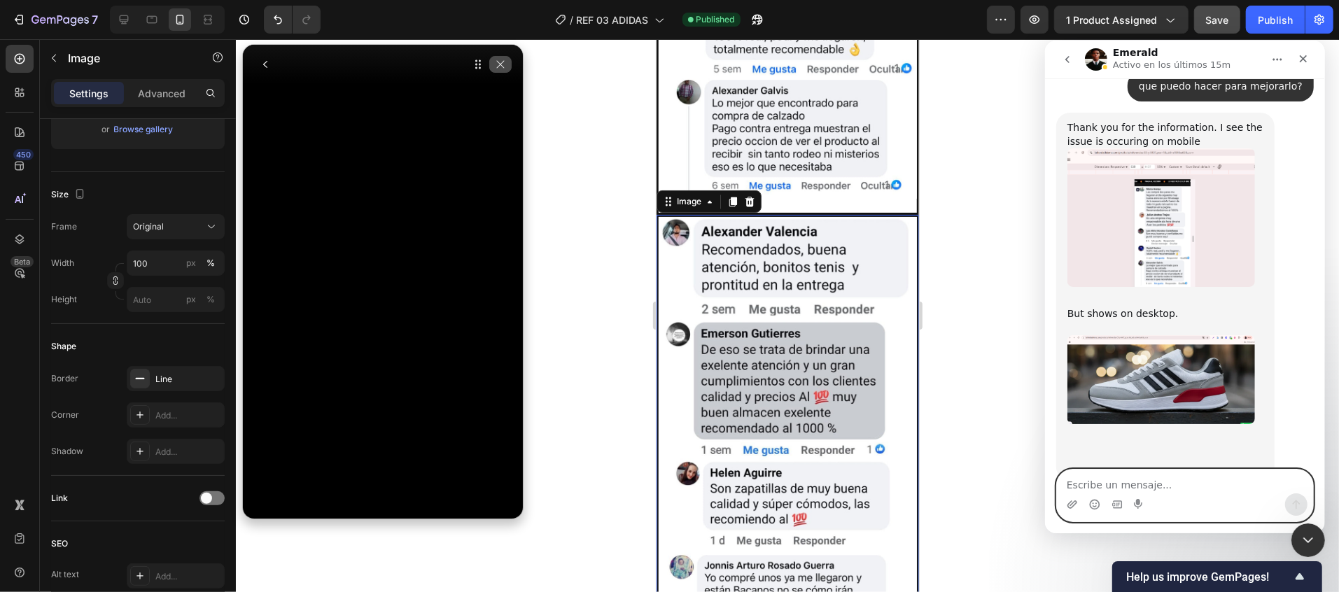
click at [499, 70] on button "button" at bounding box center [500, 64] width 22 height 17
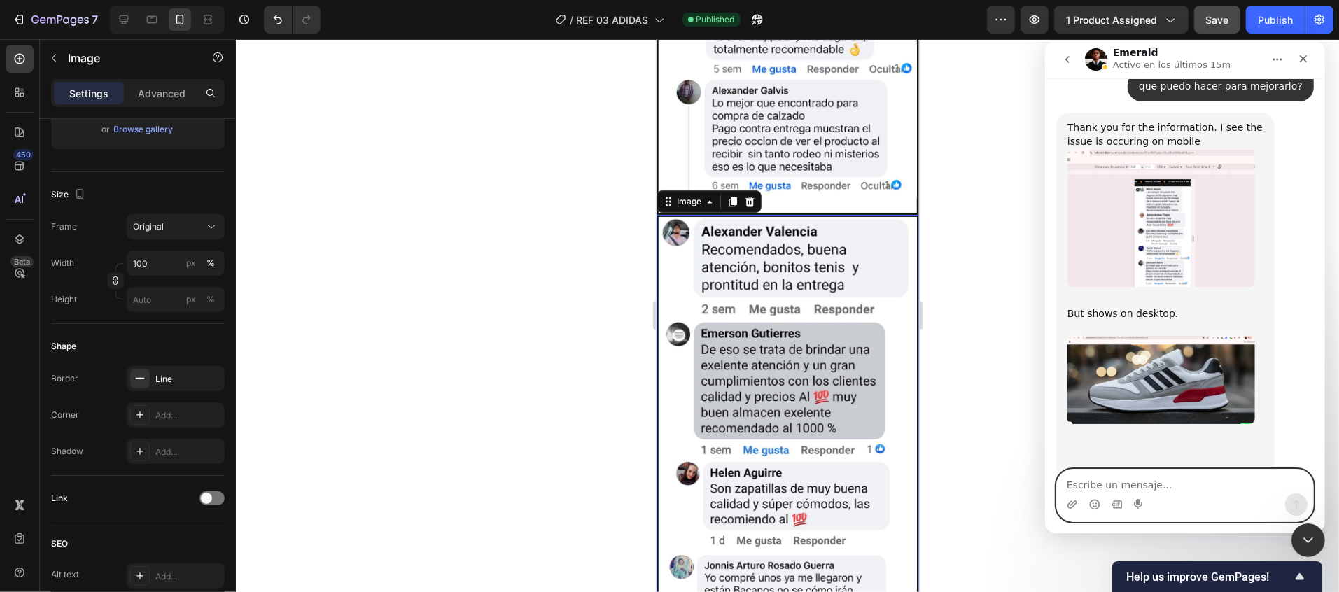
scroll to position [2128, 0]
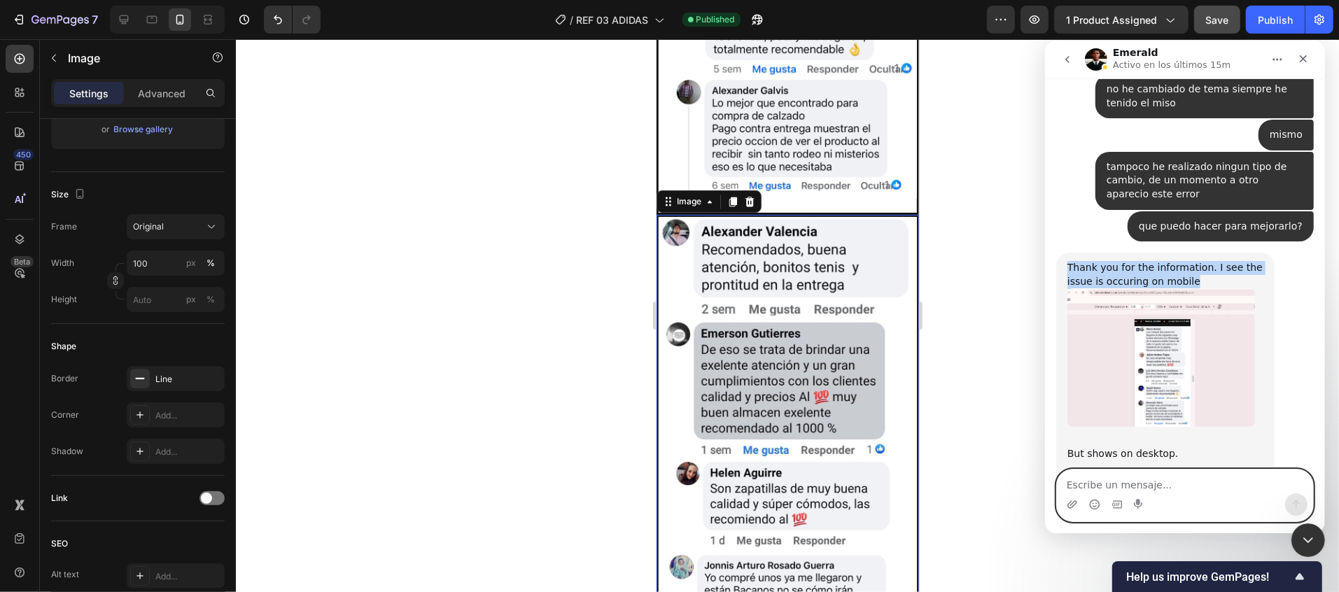
drag, startPoint x: 1167, startPoint y: 189, endPoint x: 1042, endPoint y: 170, distance: 126.0
click at [1045, 170] on html "Emerald Activo en los últimos 15m Handy tips: Sharing your issue screenshots an…" at bounding box center [1185, 286] width 280 height 493
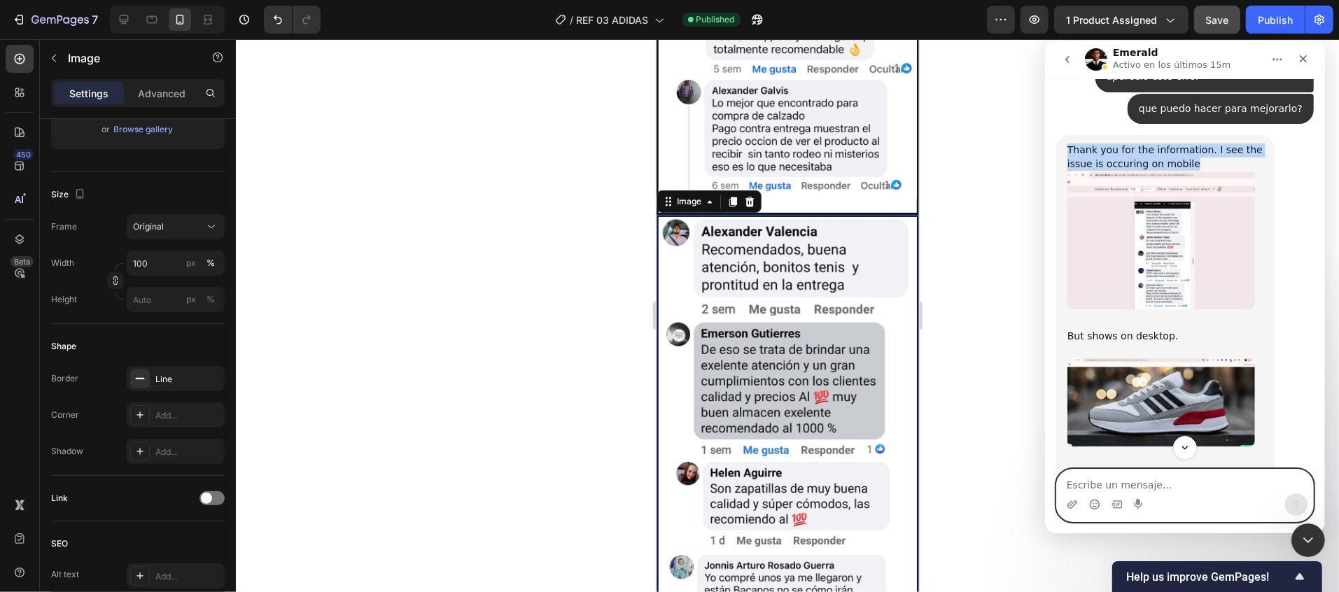
scroll to position [2268, 0]
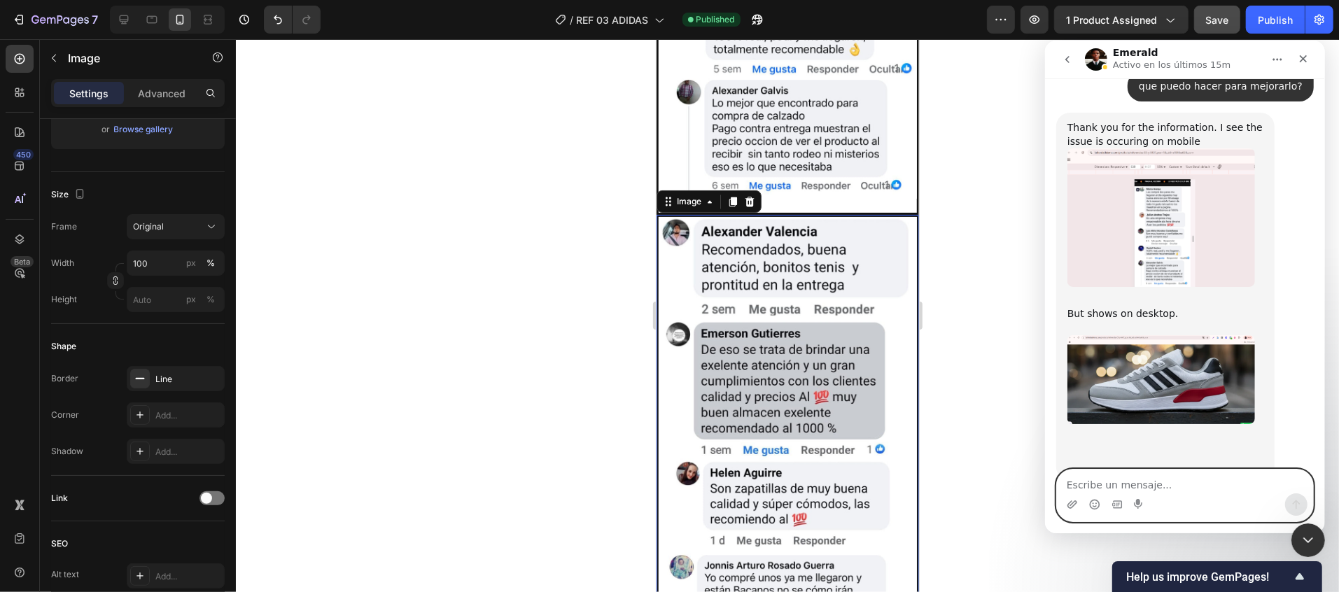
click at [1123, 485] on textarea "Escribe un mensaje..." at bounding box center [1184, 481] width 256 height 24
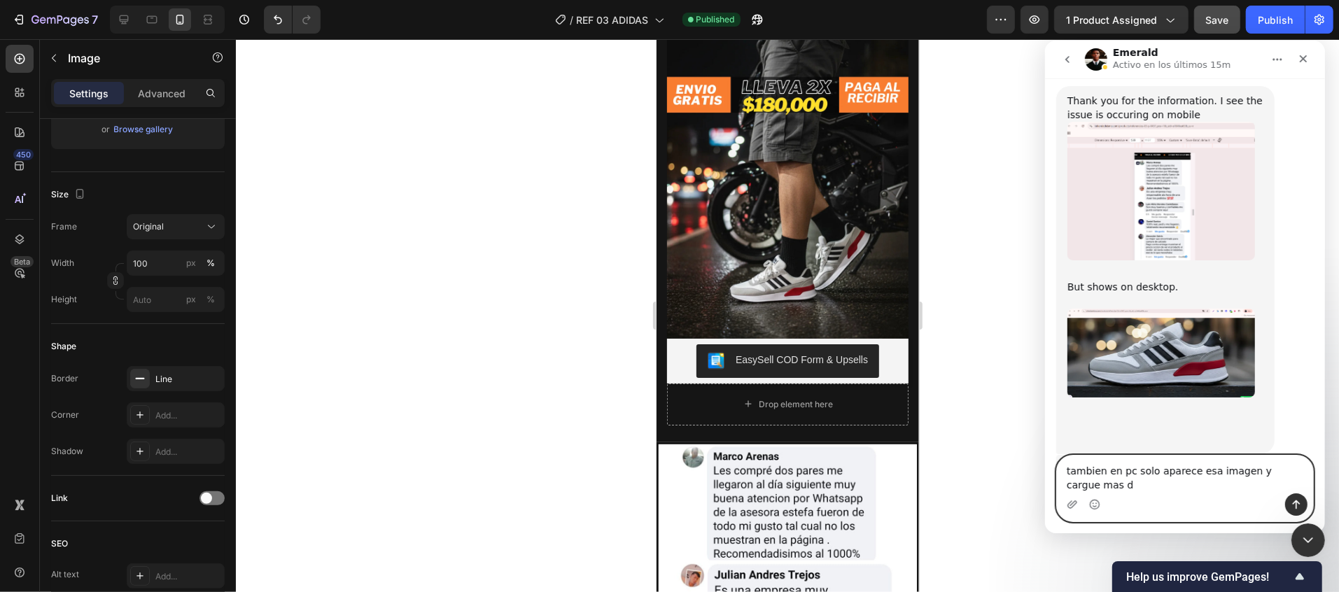
scroll to position [2308, 0]
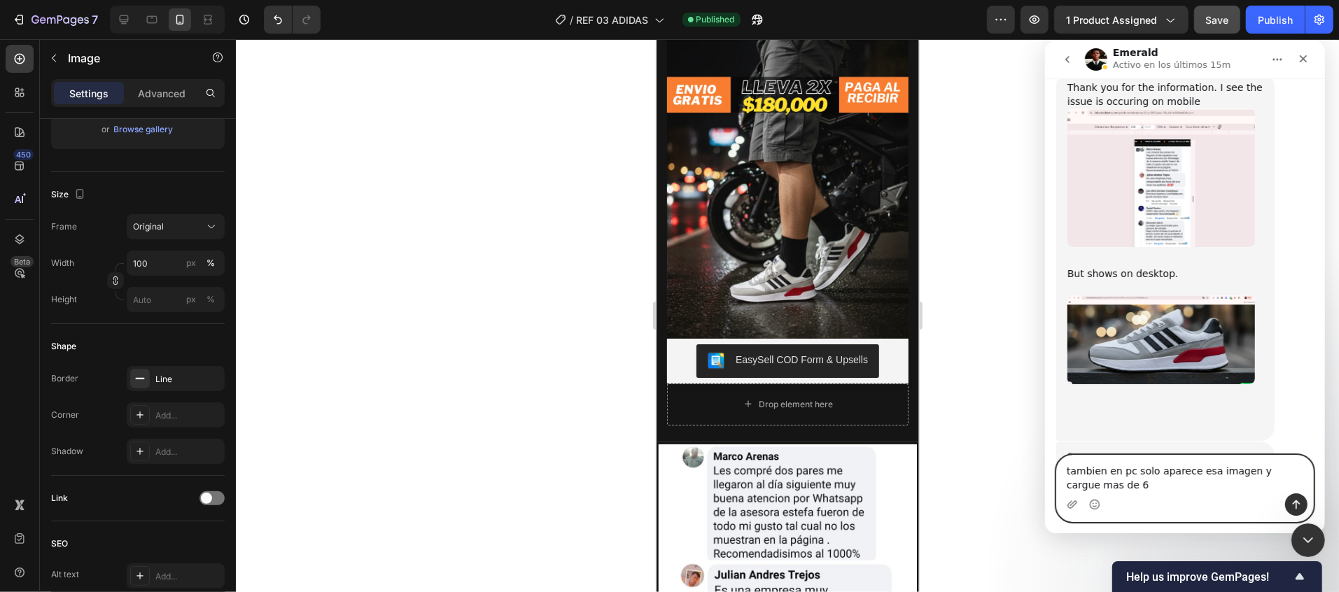
type textarea "tambien en pc solo aparece esa imagen y cargue mas de 6"
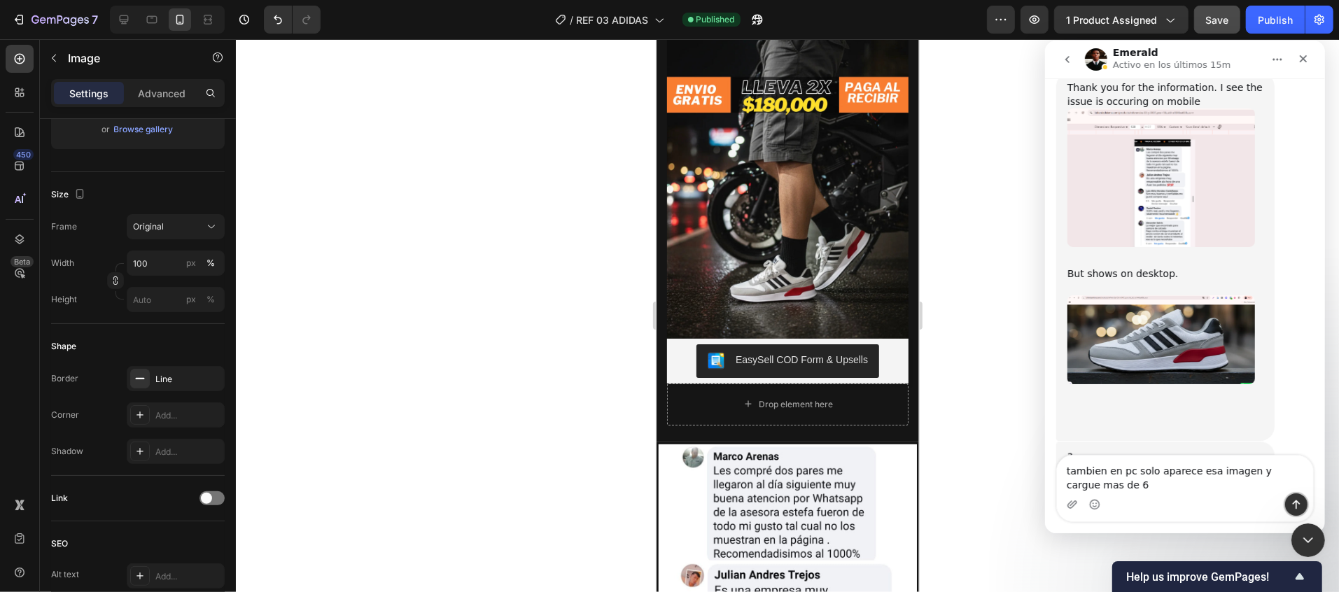
click at [1292, 500] on icon "Enviar un mensaje…" at bounding box center [1295, 503] width 11 height 11
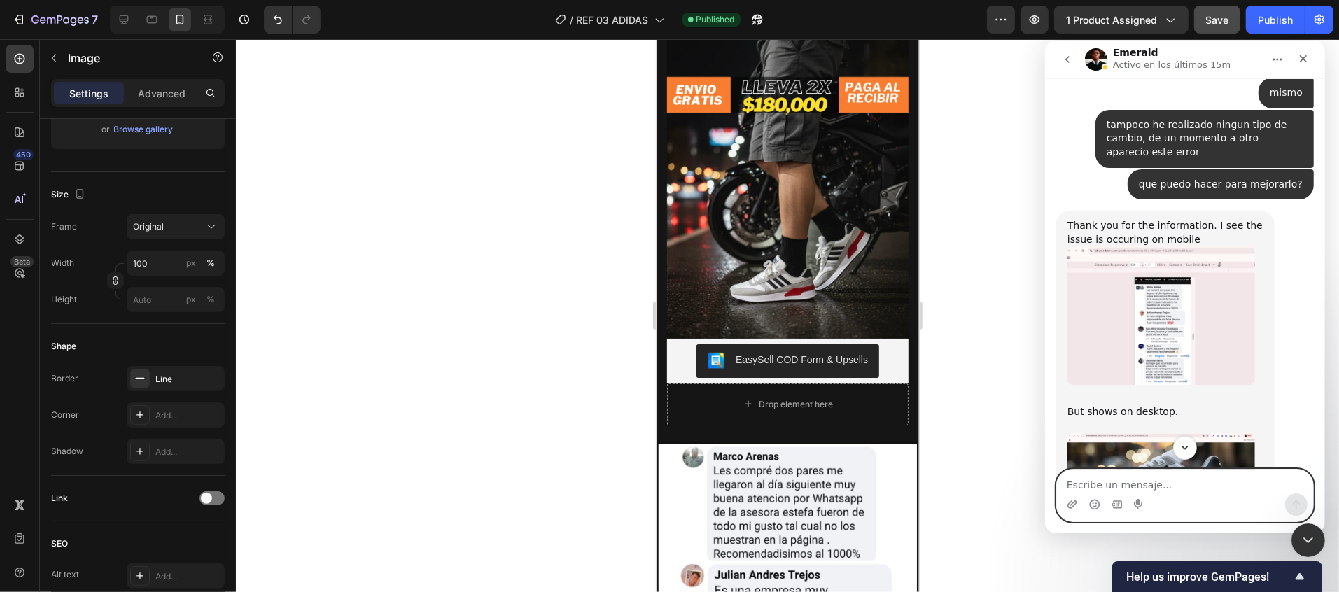
scroll to position [2350, 0]
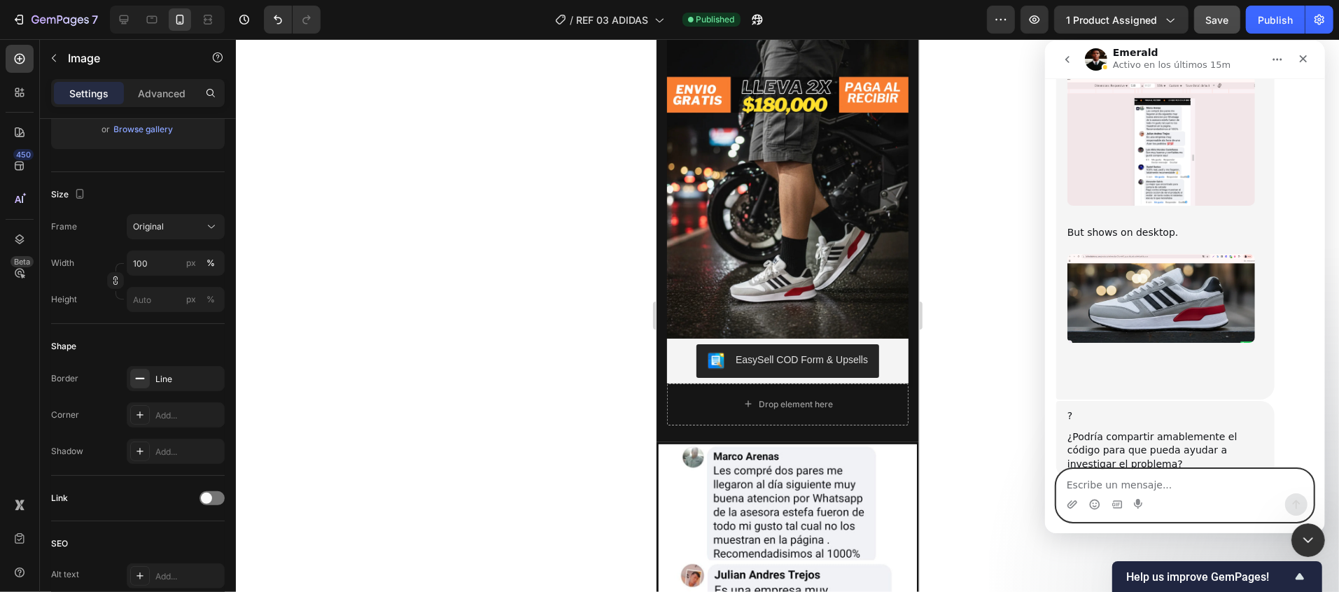
click at [1178, 483] on textarea "Escribe un mensaje..." at bounding box center [1184, 481] width 256 height 24
paste textarea "3438"
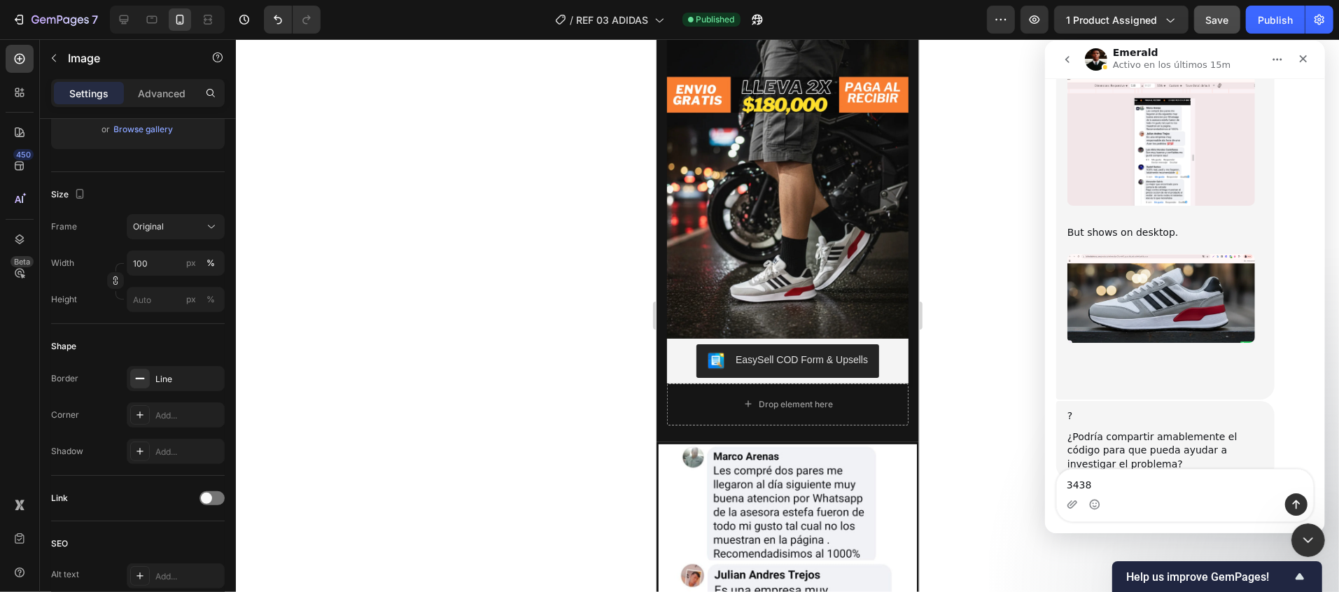
click at [1082, 504] on div "tambien en pc solo aparece esa imagen y cargue mas de 6 • Ahora" at bounding box center [1185, 534] width 258 height 61
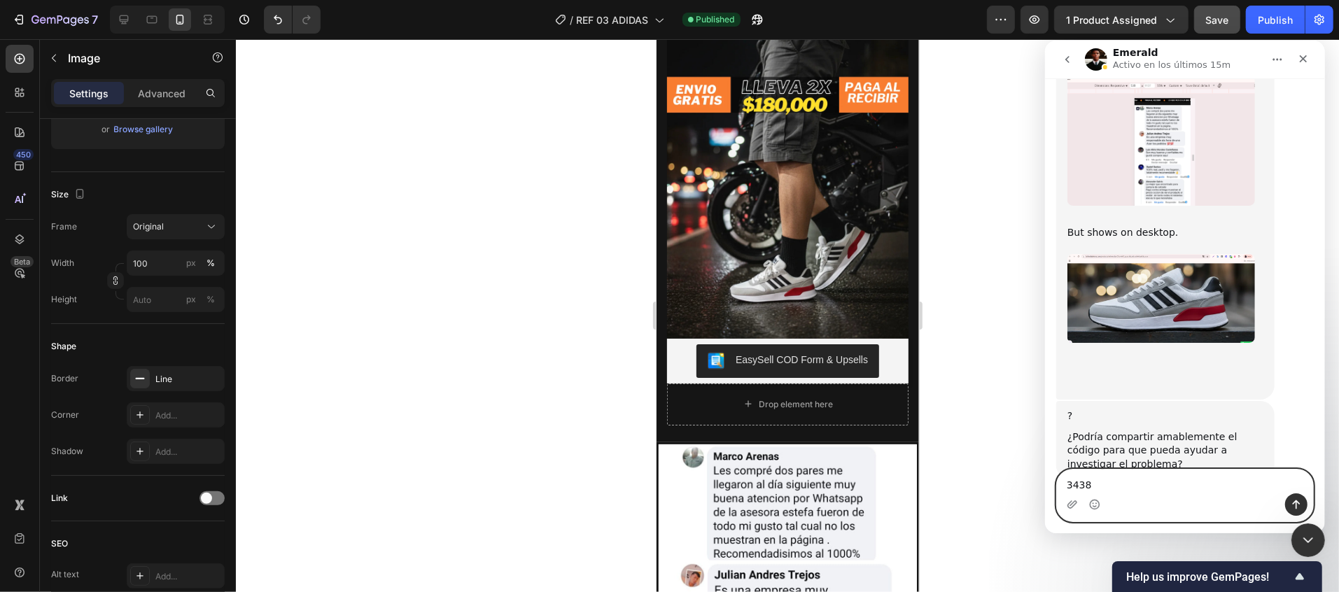
click at [1143, 490] on textarea "3438" at bounding box center [1184, 481] width 256 height 24
type textarea "codigo 3438"
click at [1302, 497] on button "Enviar un mensaje…" at bounding box center [1296, 504] width 22 height 22
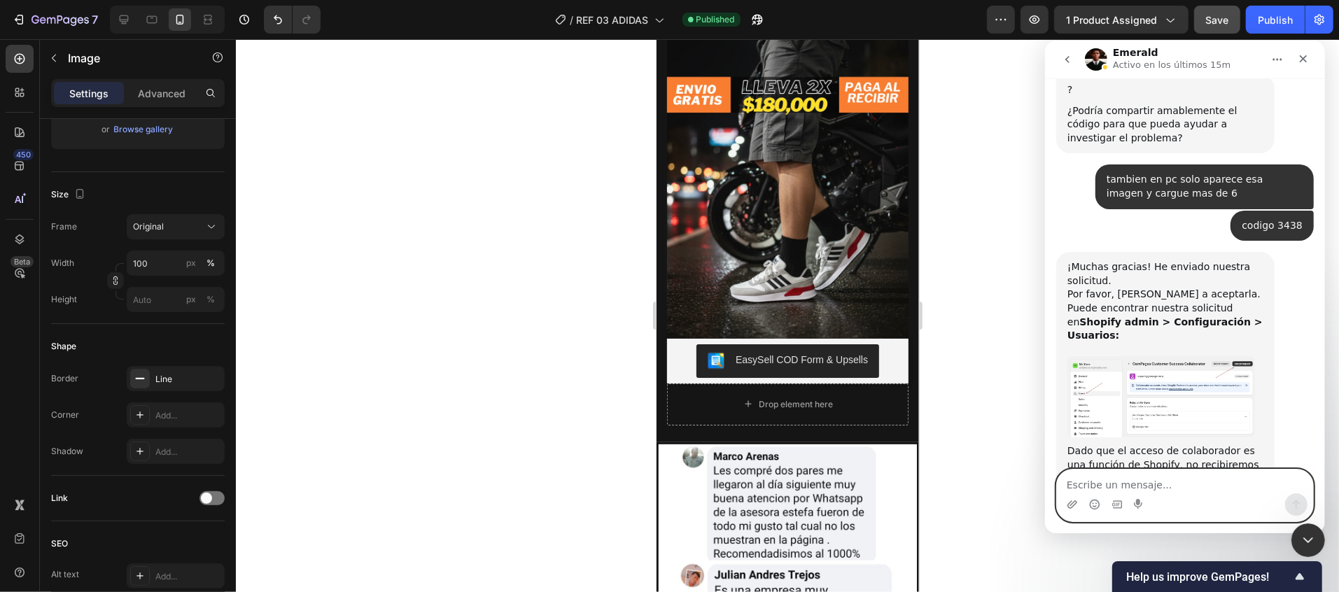
scroll to position [2677, 0]
click at [1154, 330] on div "¡Muchas gracias! He enviado nuestra solicitud. Por favor, ayúdenos a aceptarla.…" at bounding box center [1165, 406] width 196 height 294
click at [1160, 355] on img "Emerald dice…" at bounding box center [1161, 395] width 188 height 81
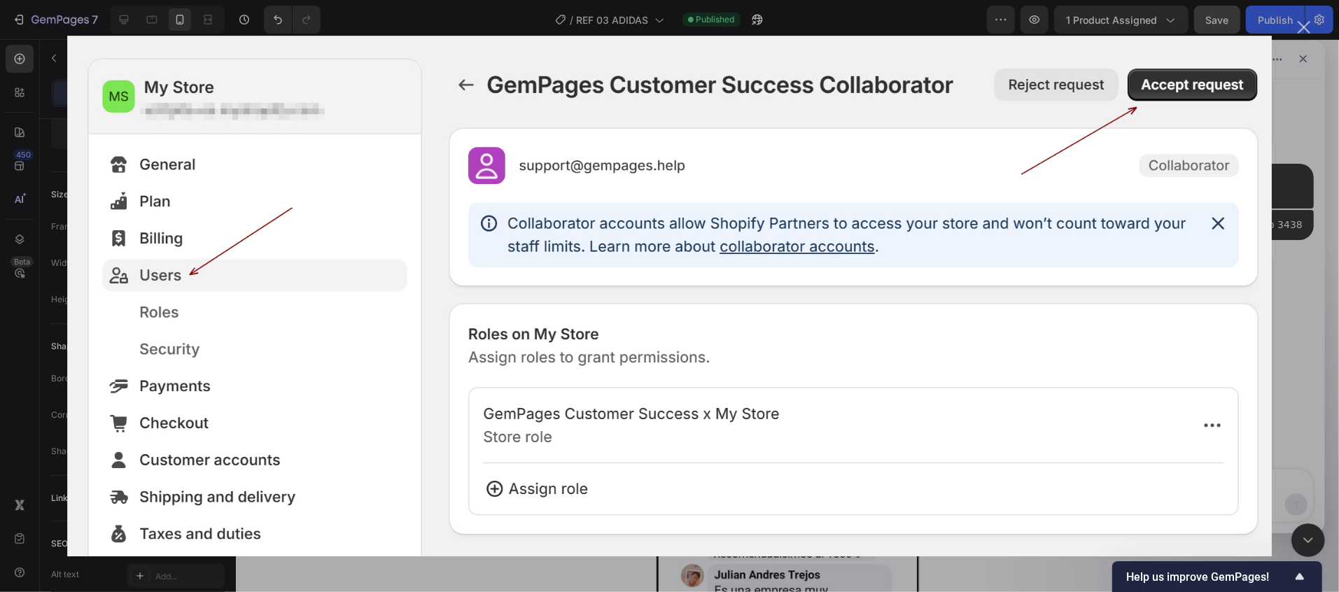
scroll to position [0, 0]
click at [1304, 31] on div "Cerrar" at bounding box center [1304, 27] width 13 height 13
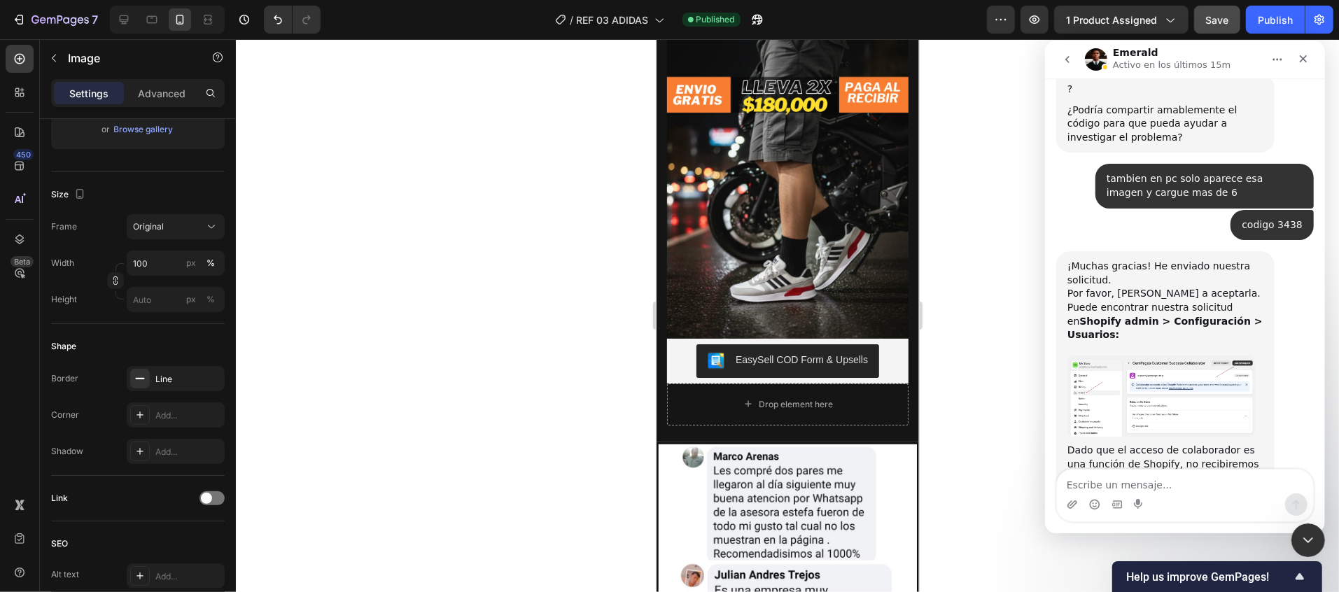
click at [1143, 355] on img "Emerald dice…" at bounding box center [1161, 395] width 188 height 81
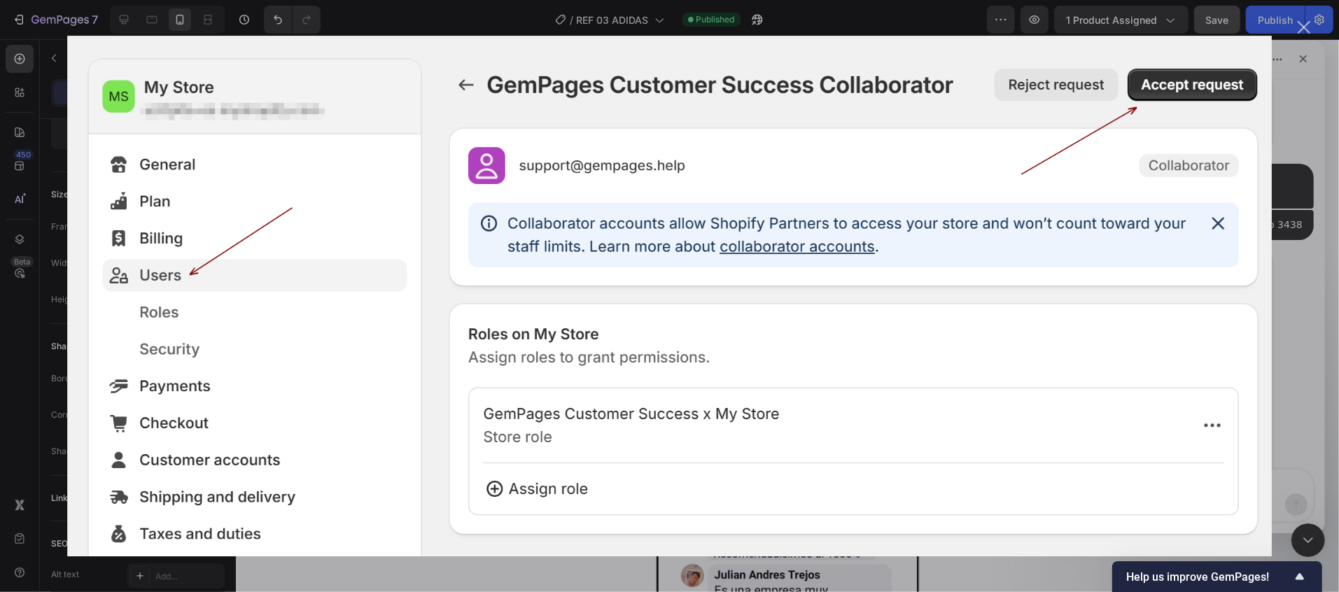
click at [1307, 32] on div "Cerrar" at bounding box center [1304, 27] width 13 height 13
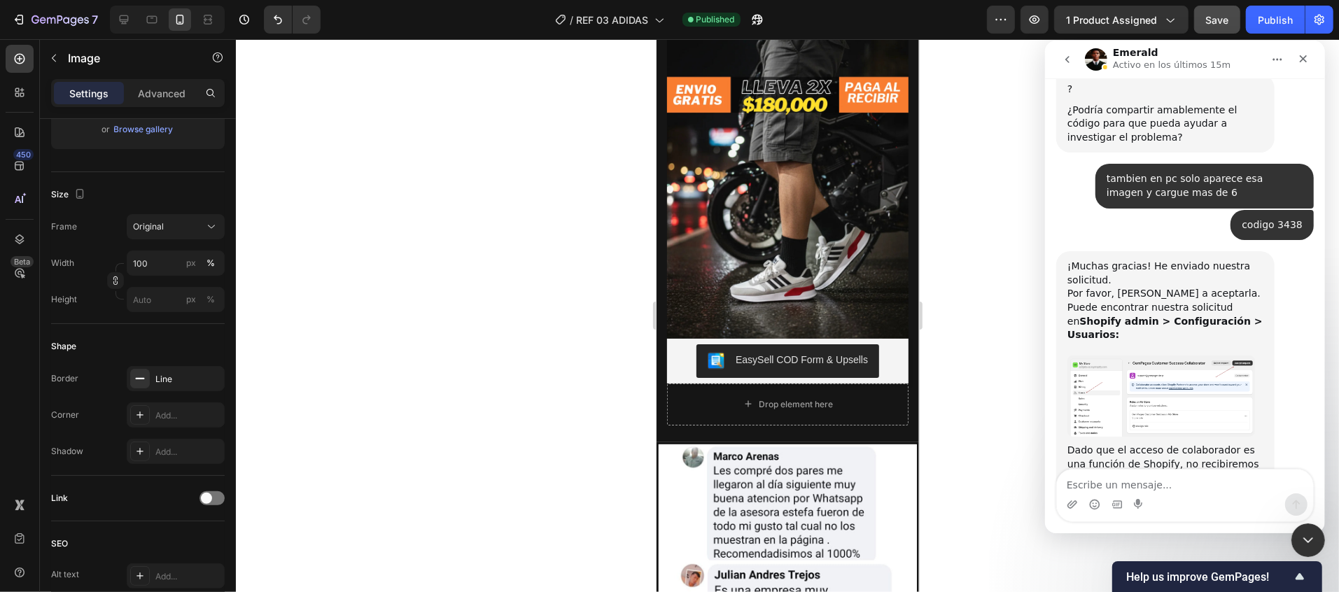
click at [1234, 355] on img "Emerald dice…" at bounding box center [1161, 395] width 188 height 81
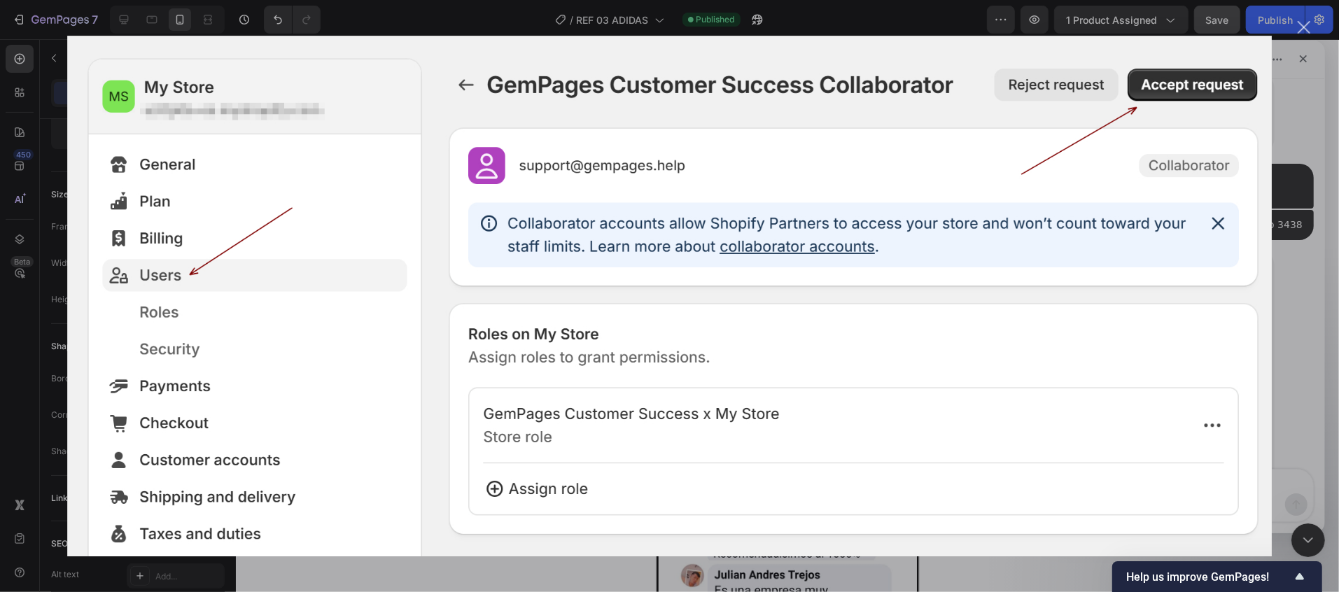
click at [1308, 27] on div "Cerrar" at bounding box center [1304, 27] width 13 height 13
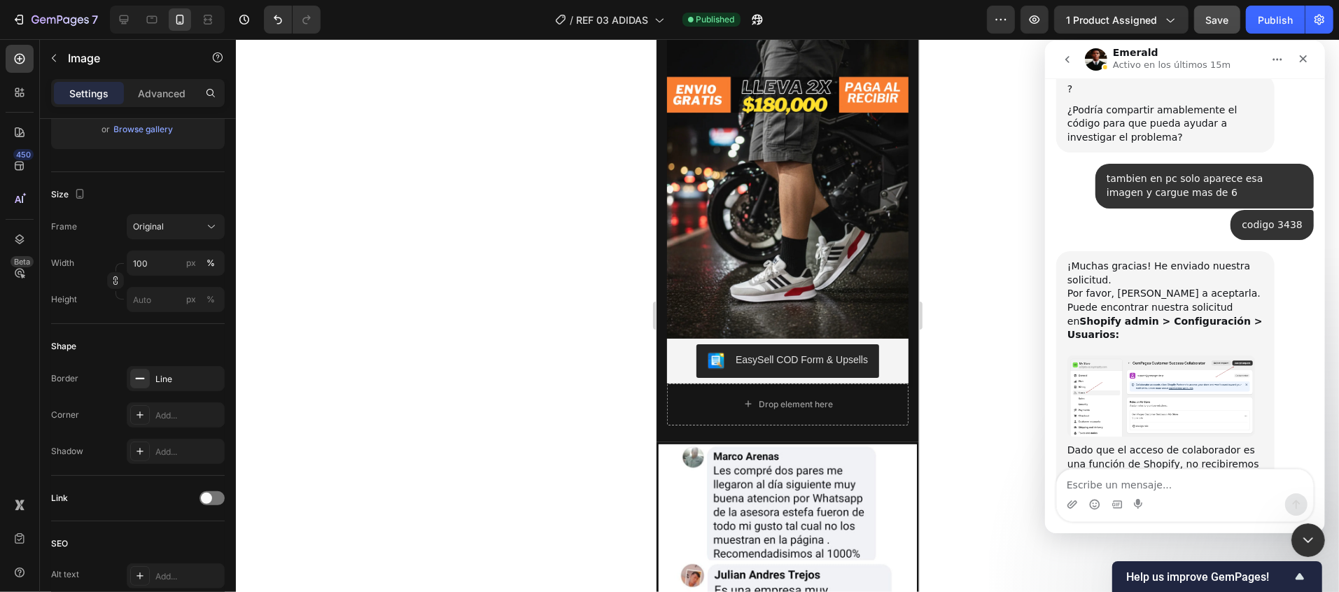
click at [1220, 500] on div "Intercom Messenger" at bounding box center [1184, 504] width 256 height 22
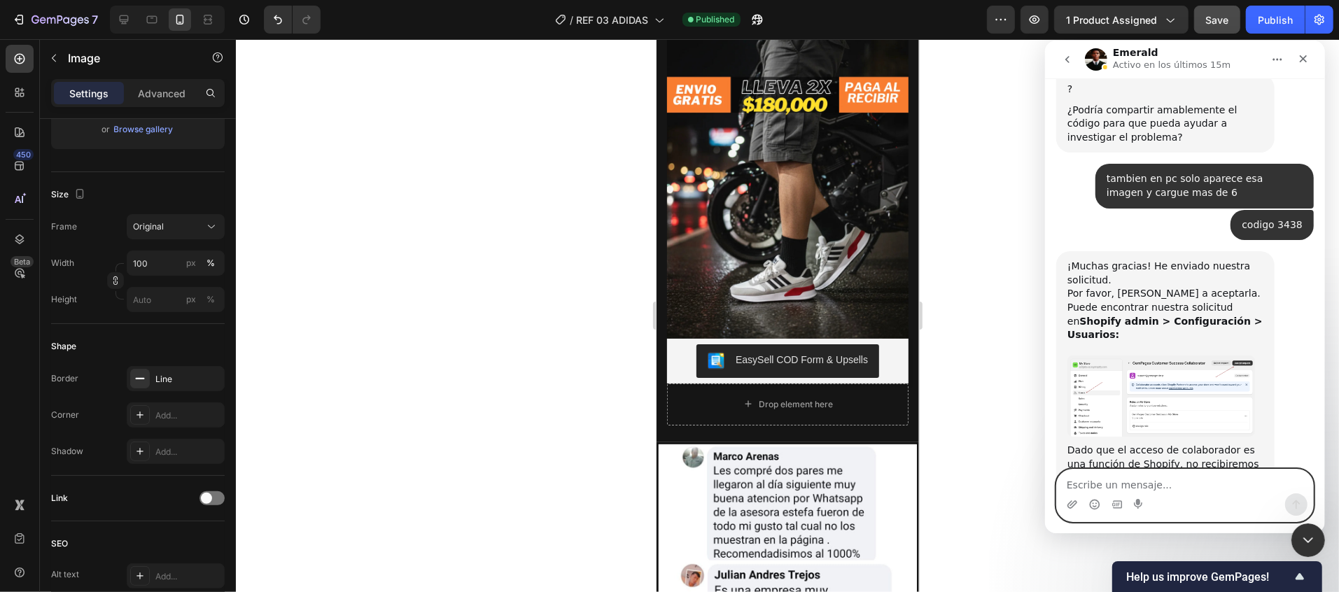
click at [1196, 480] on textarea "Escribe un mensaje..." at bounding box center [1184, 481] width 256 height 24
type textarea "listo ya lo aprobé"
click at [1300, 500] on icon "Enviar un mensaje…" at bounding box center [1295, 503] width 11 height 11
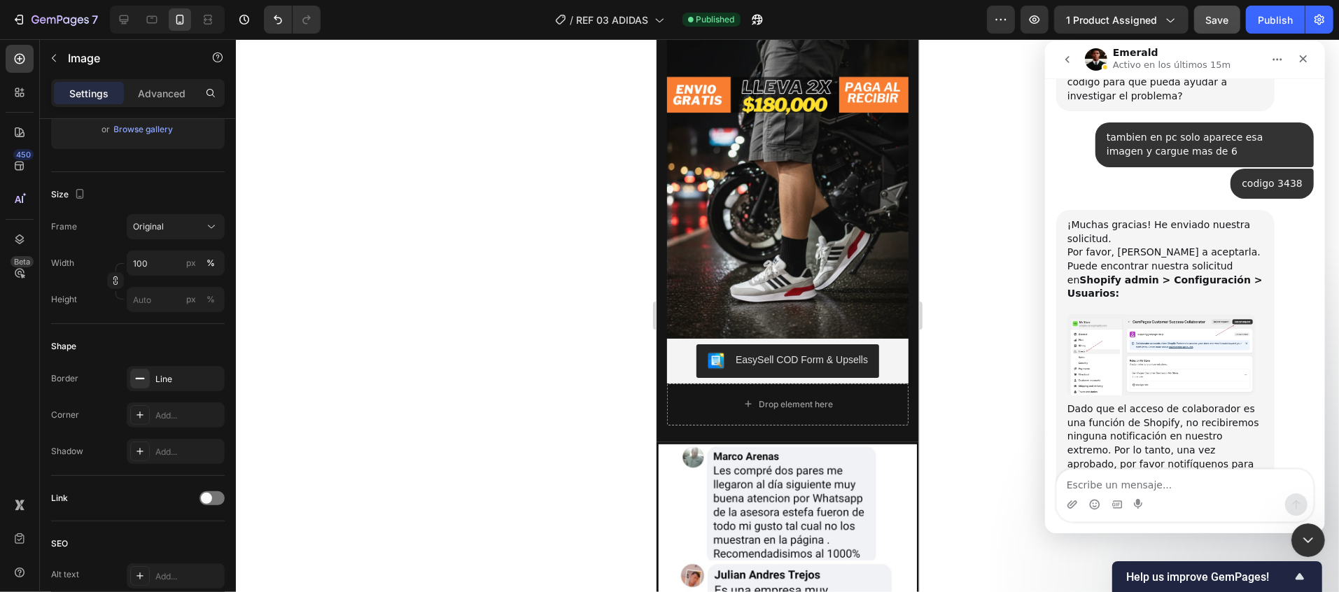
click at [1227, 493] on div "Intercom Messenger" at bounding box center [1184, 504] width 256 height 22
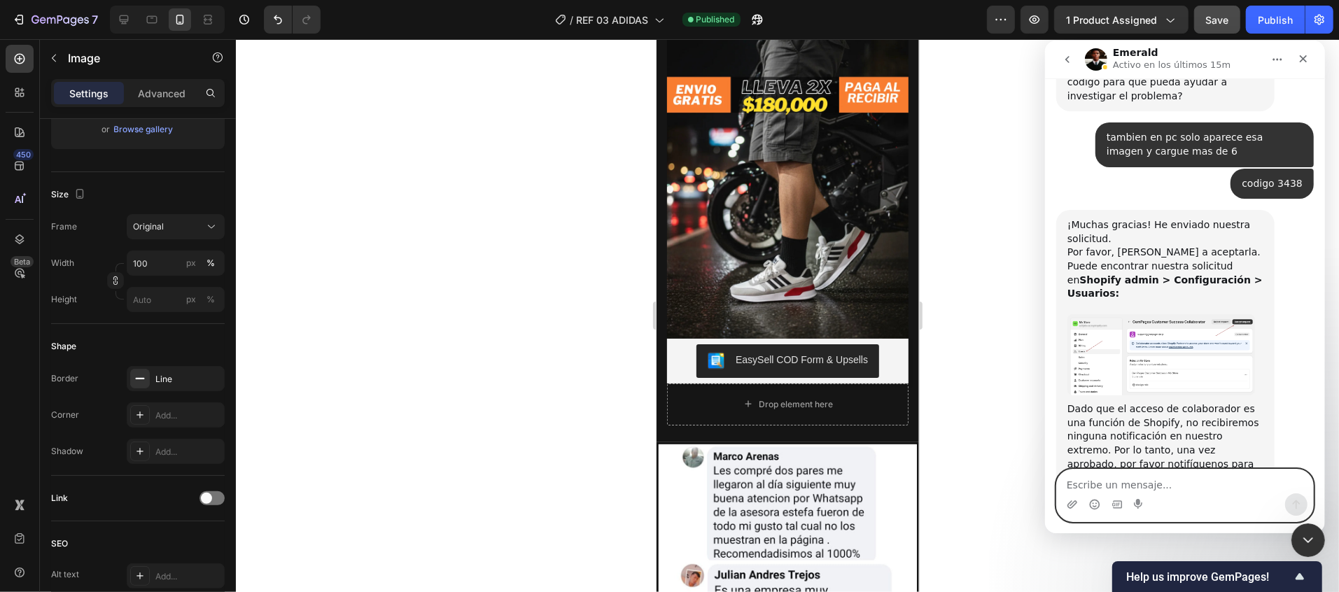
click at [1169, 484] on textarea "Escribe un mensaje..." at bounding box center [1184, 481] width 256 height 24
type textarea "j"
type textarea "estas en linea??"
click at [1295, 500] on icon "Enviar un mensaje…" at bounding box center [1296, 504] width 8 height 9
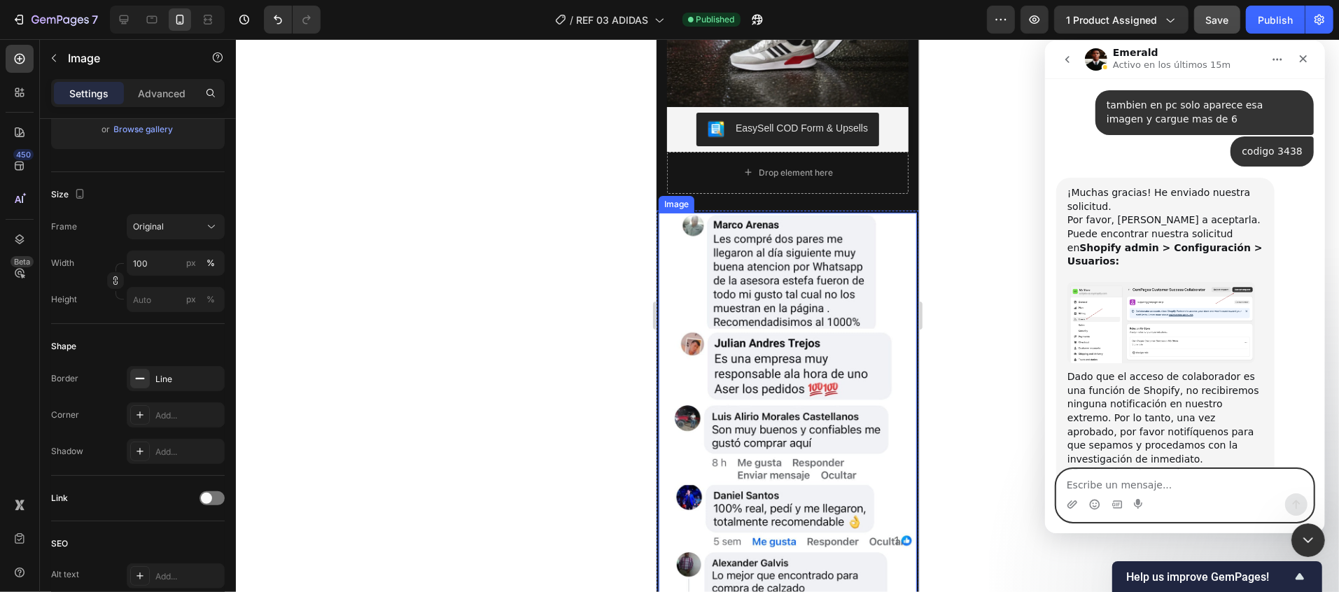
scroll to position [2185, 0]
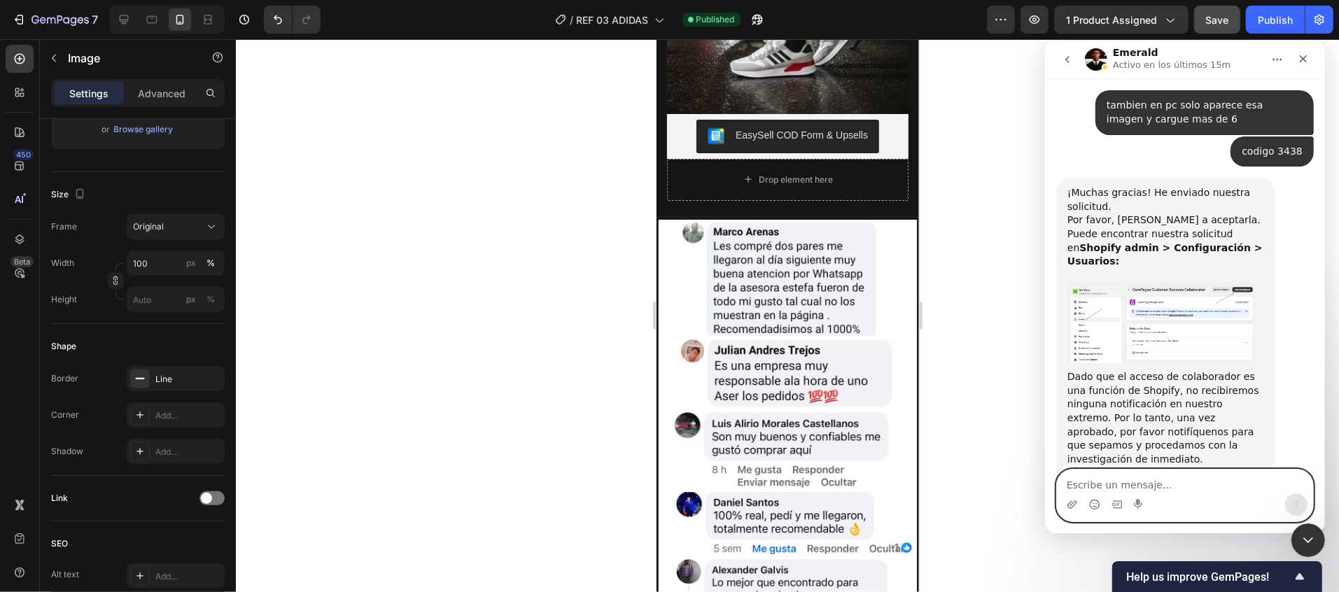
click at [1147, 479] on textarea "Escribe un mensaje..." at bounding box center [1184, 481] width 256 height 24
type textarea "holaaa"
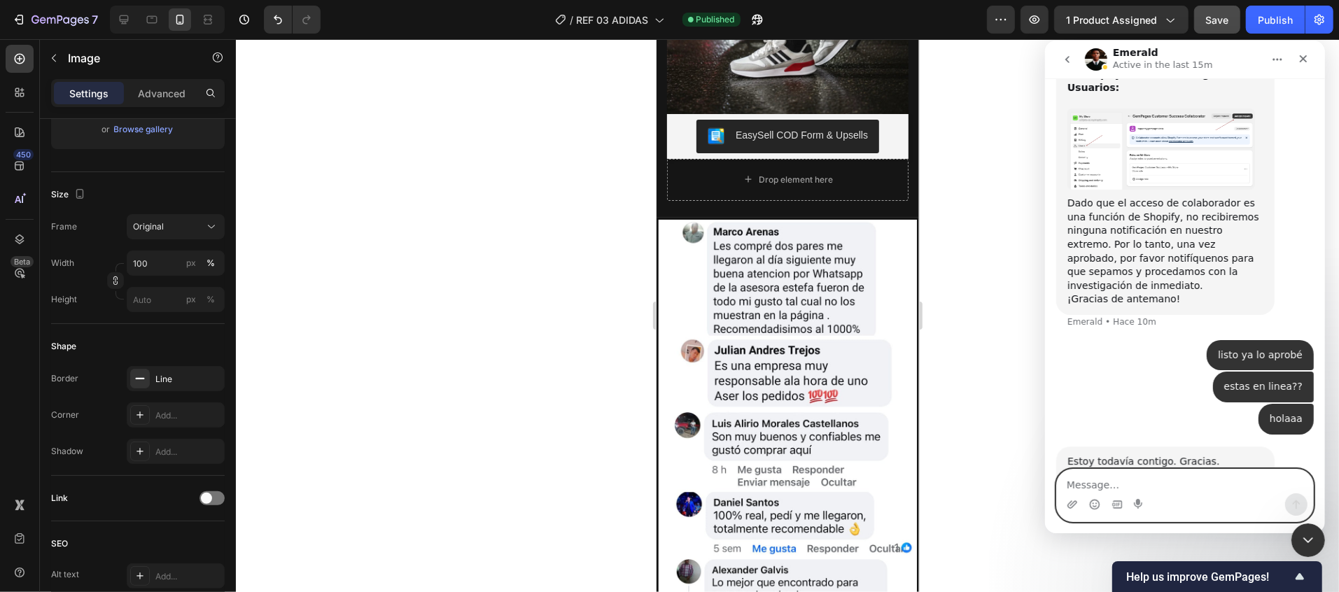
scroll to position [2982, 0]
type textarea "ok aca estoy atenta"
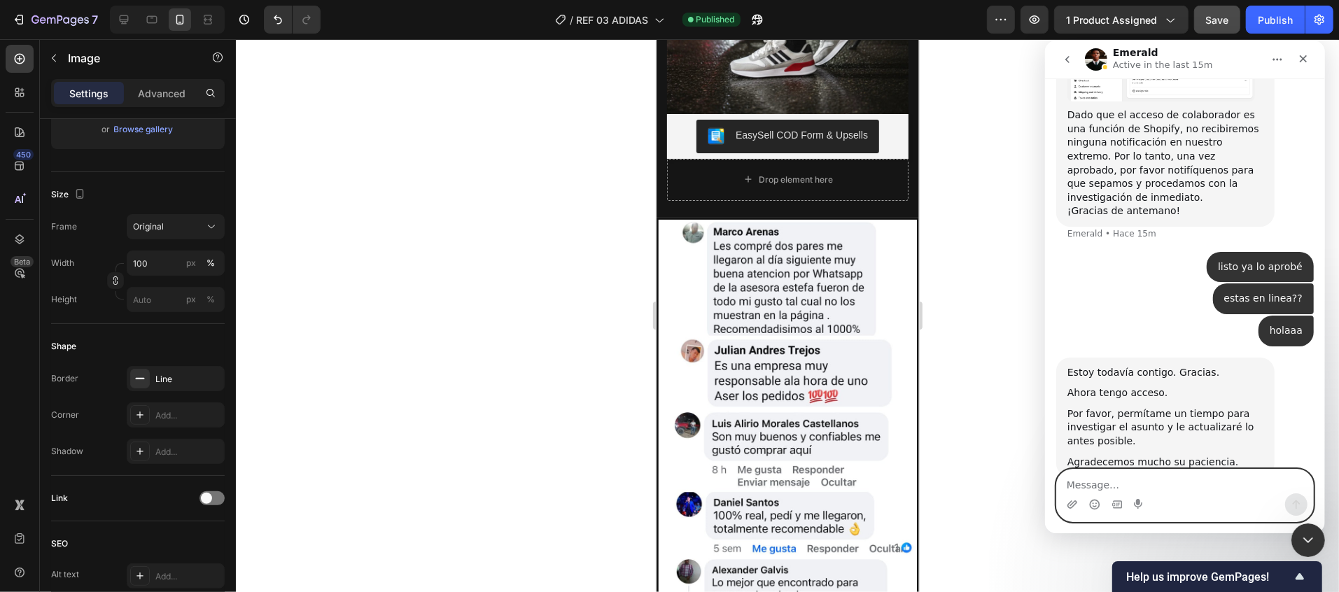
scroll to position [3066, 0]
type textarea "cuentame como vas"
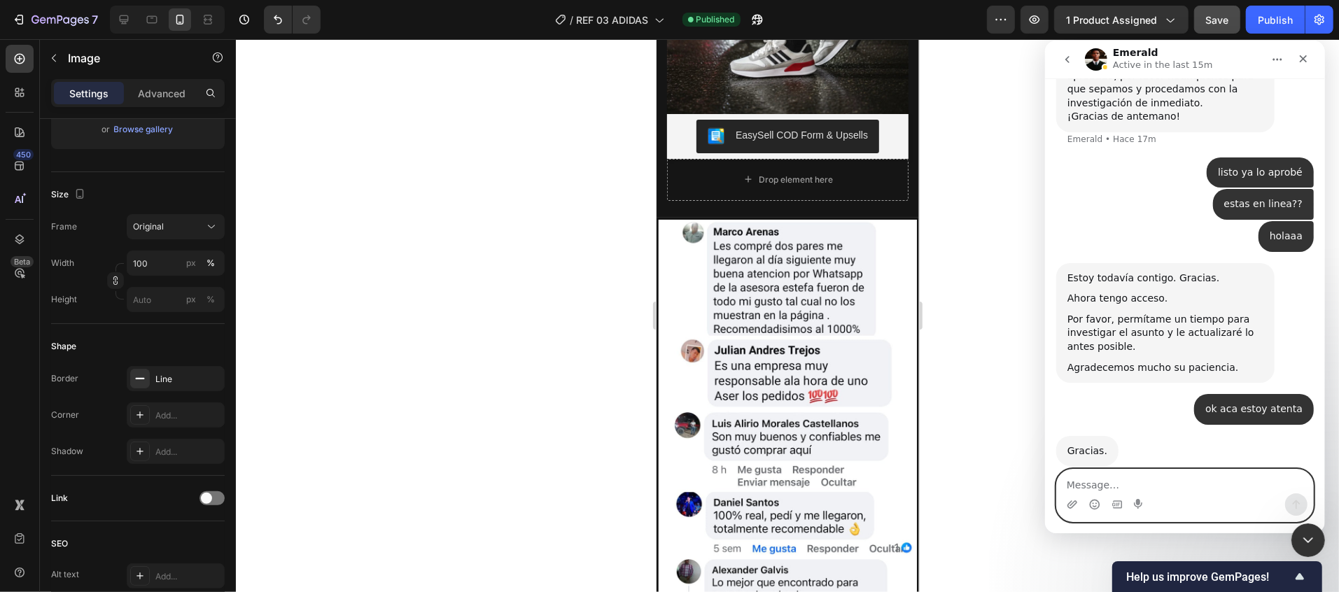
scroll to position [3177, 0]
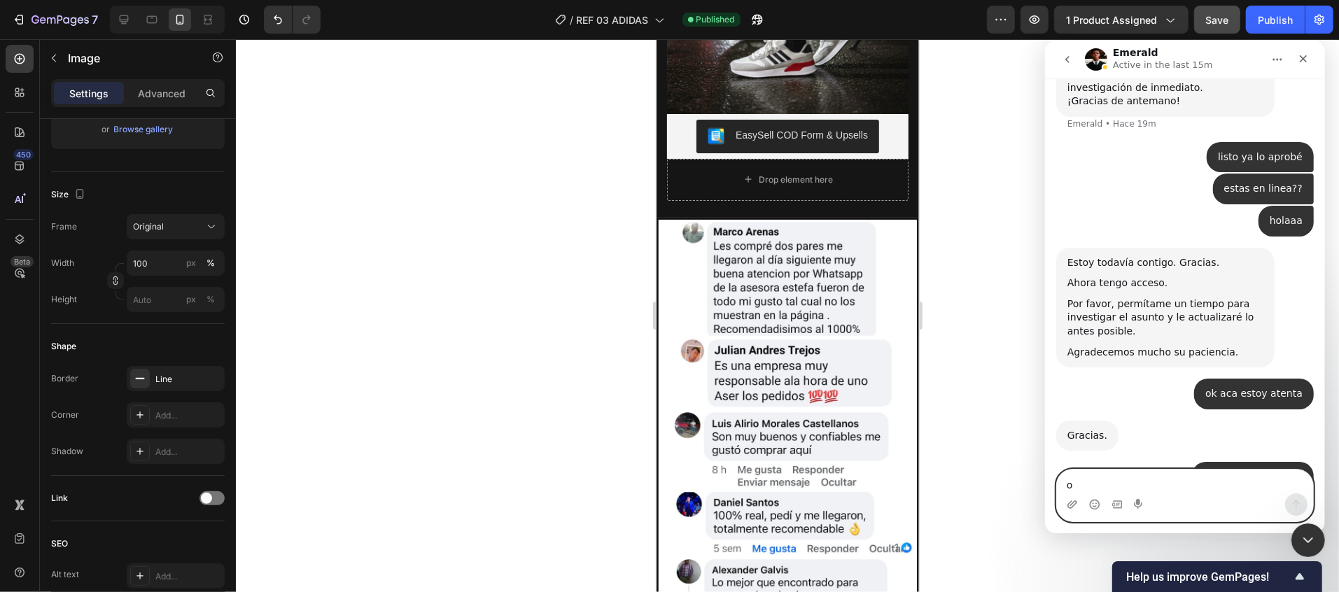
type textarea "ok"
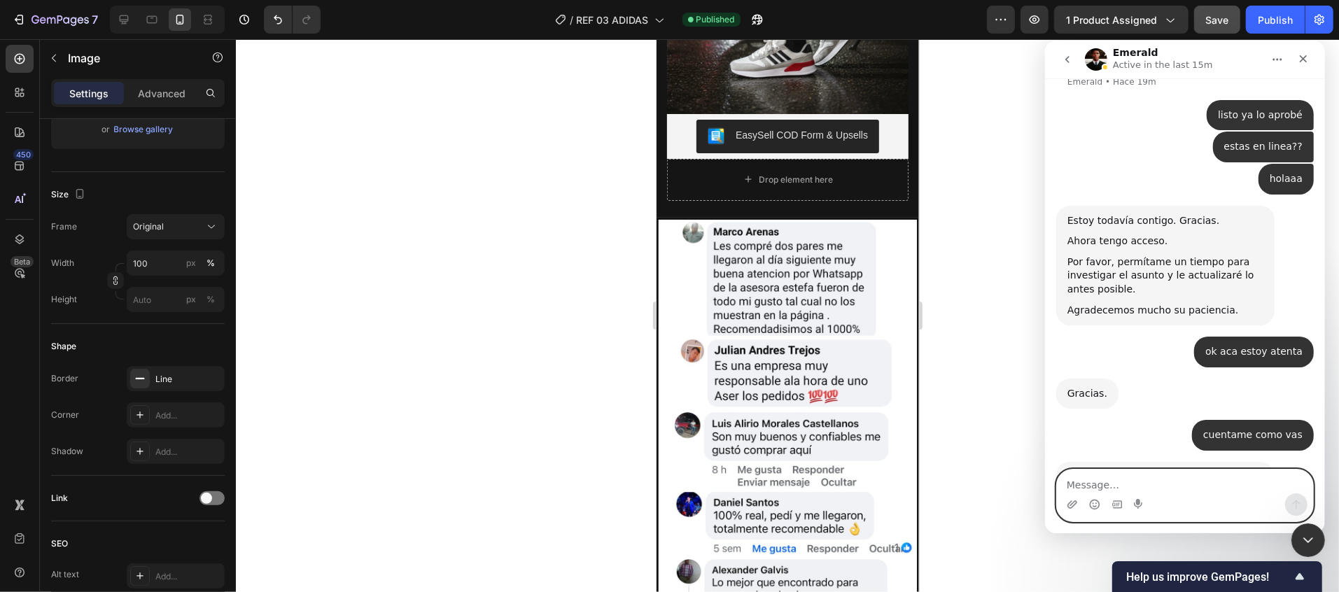
scroll to position [3218, 0]
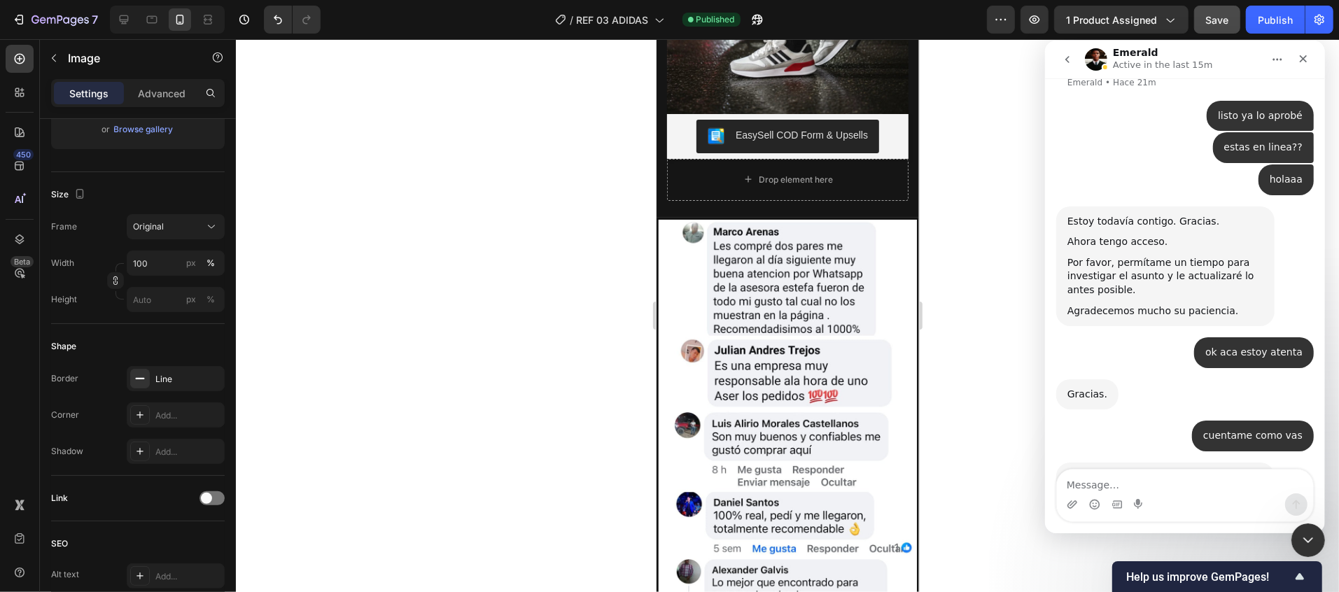
click at [1185, 545] on div "ok • Hace 1m" at bounding box center [1185, 569] width 258 height 48
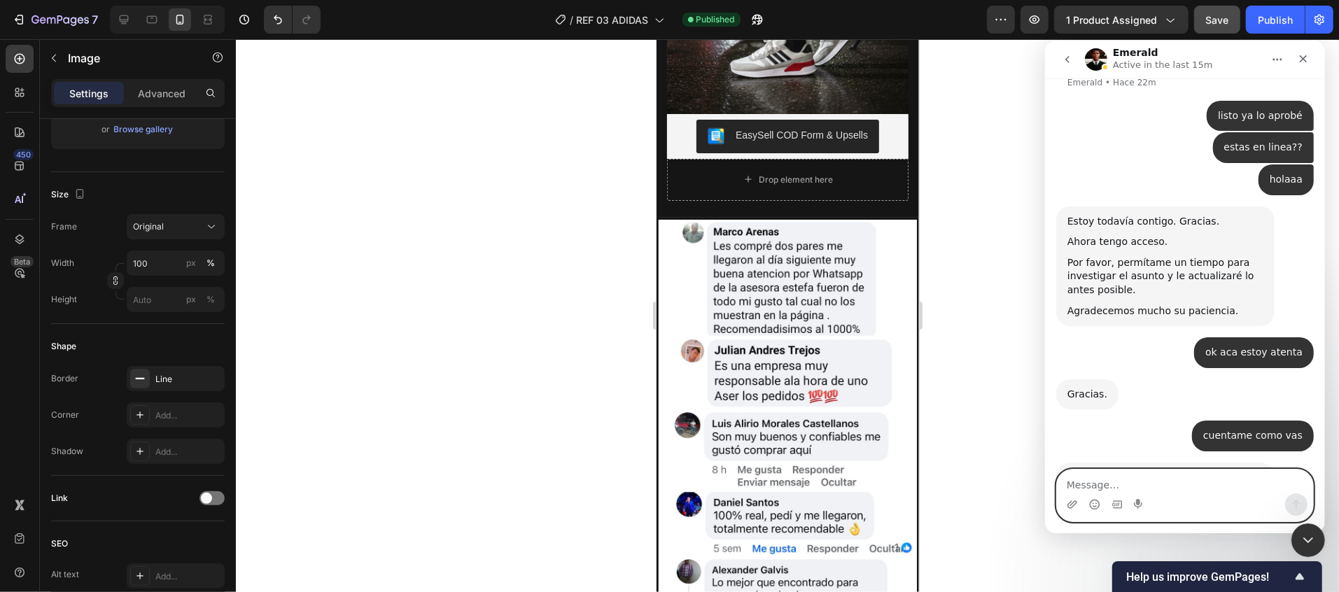
click at [1175, 489] on textarea "Message…" at bounding box center [1184, 481] width 256 height 24
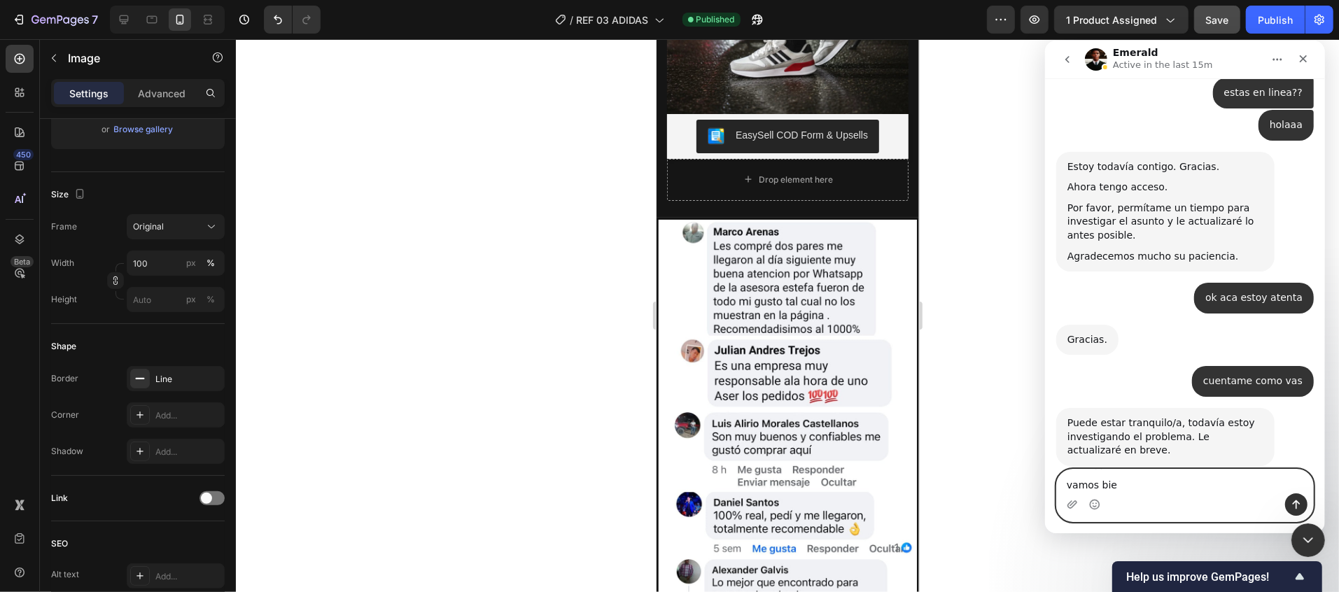
scroll to position [3272, 0]
type textarea "v"
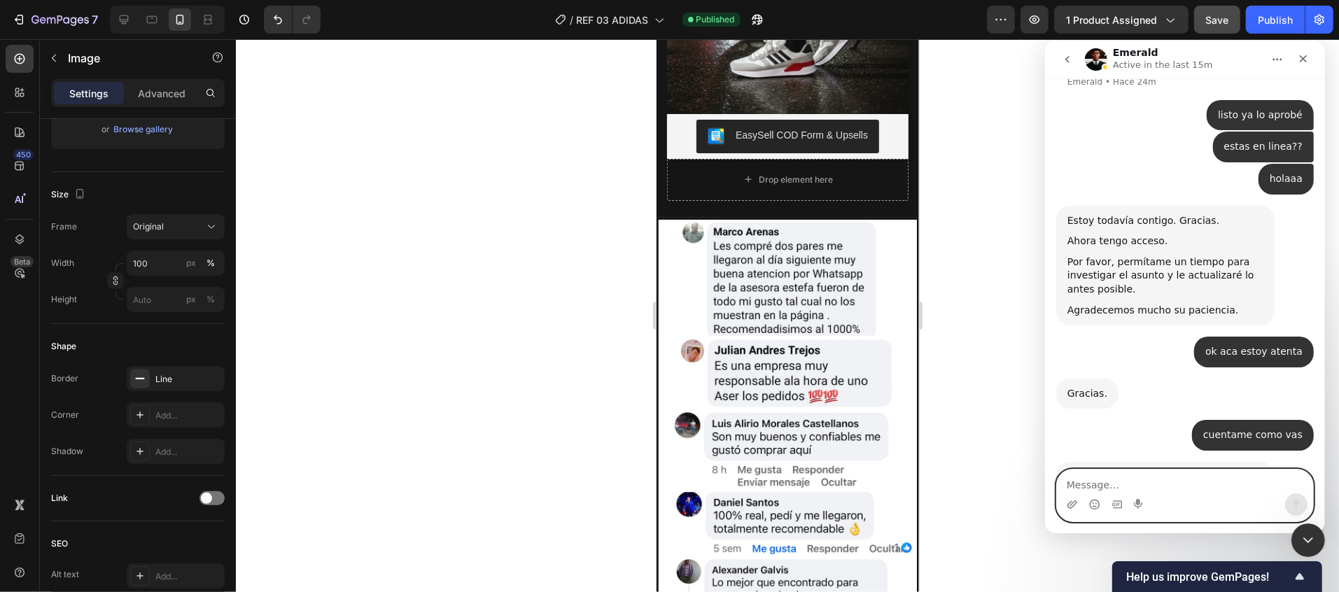
scroll to position [3218, 0]
type textarea "vamos bien?"
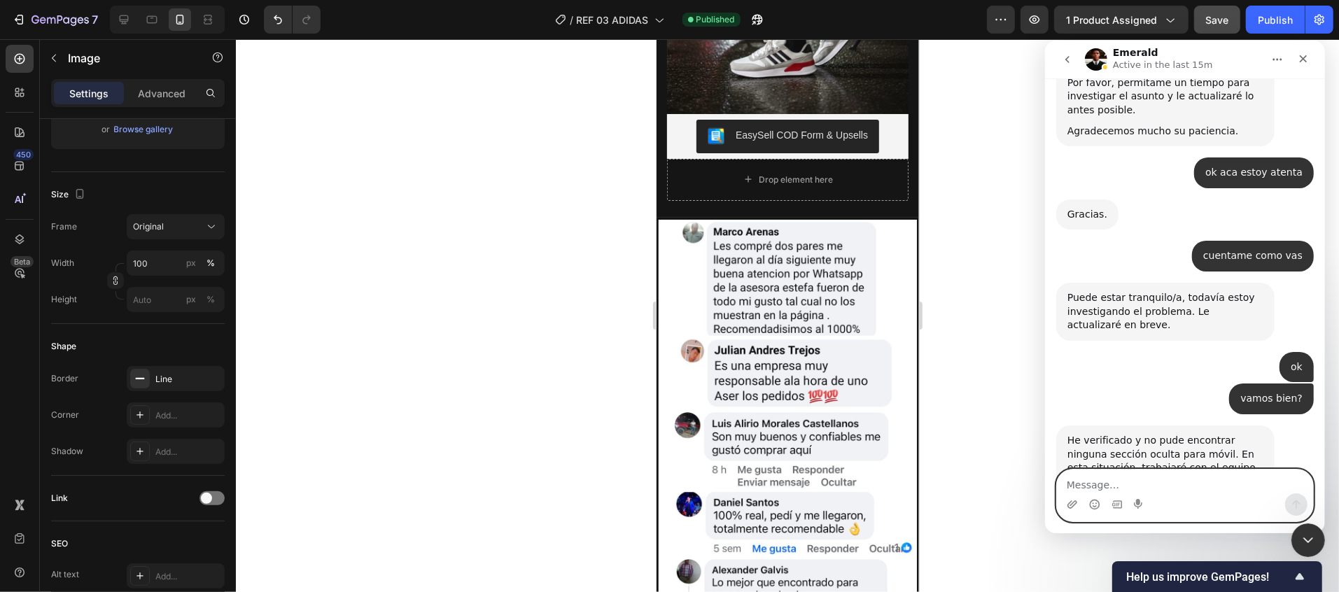
scroll to position [3403, 0]
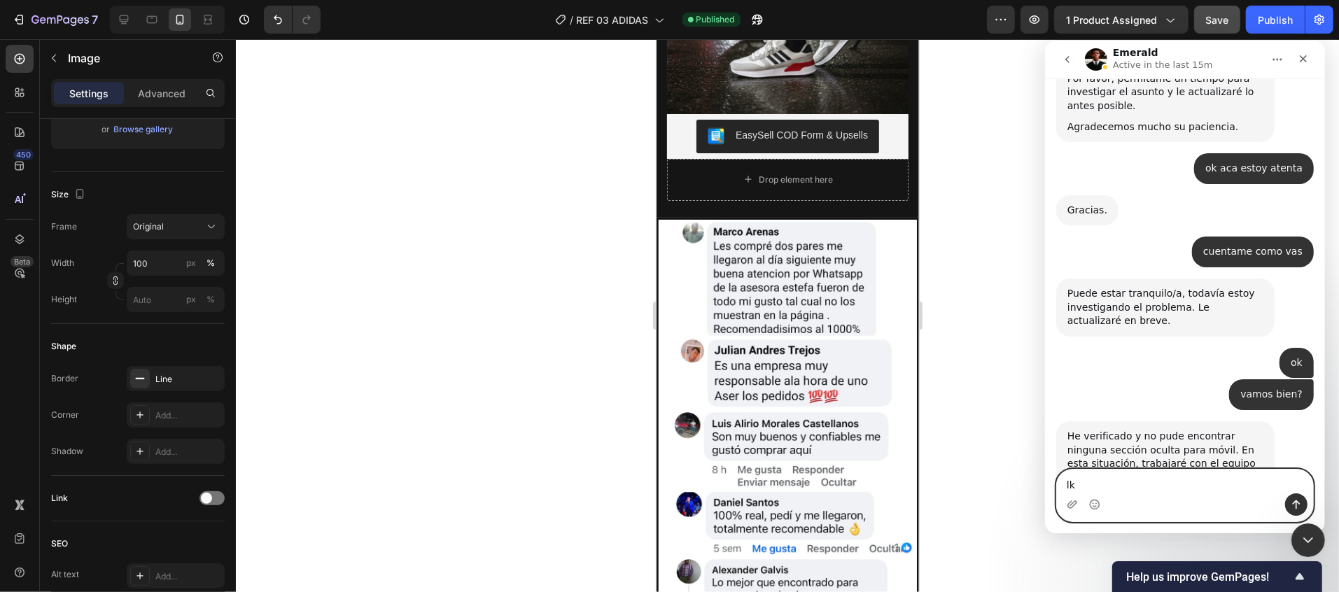
type textarea "l"
type textarea "ok entonces espero una pronta respuesta"
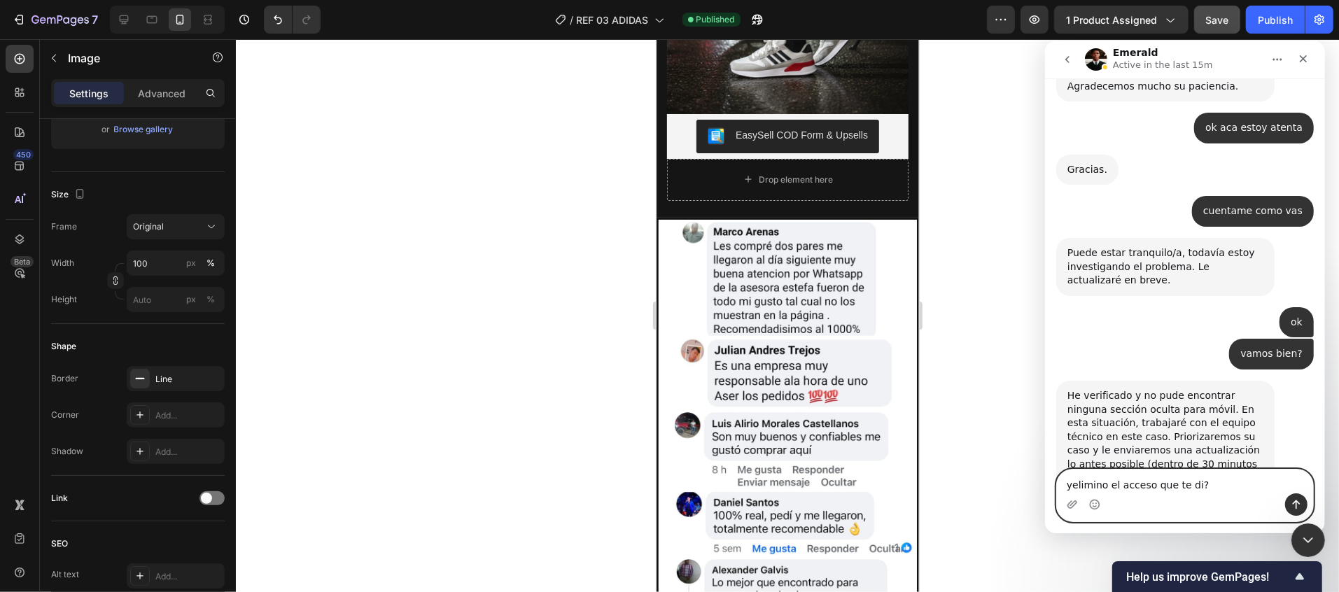
type textarea "elimino el acceso que te di?"
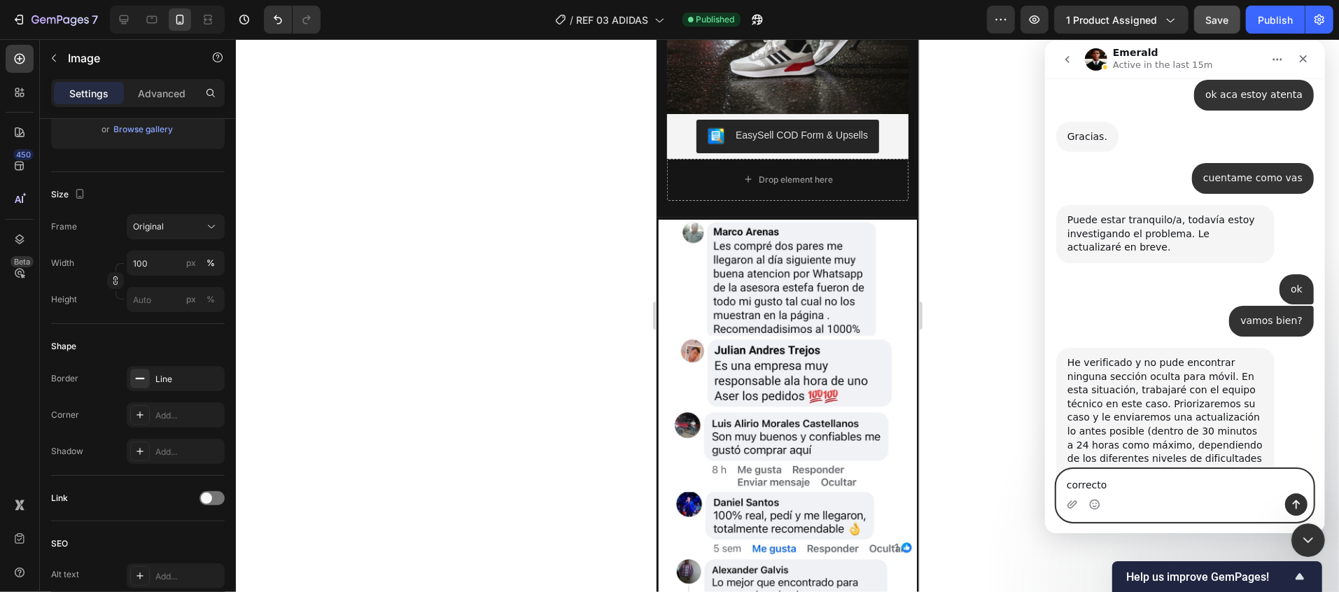
type textarea "correcto?"
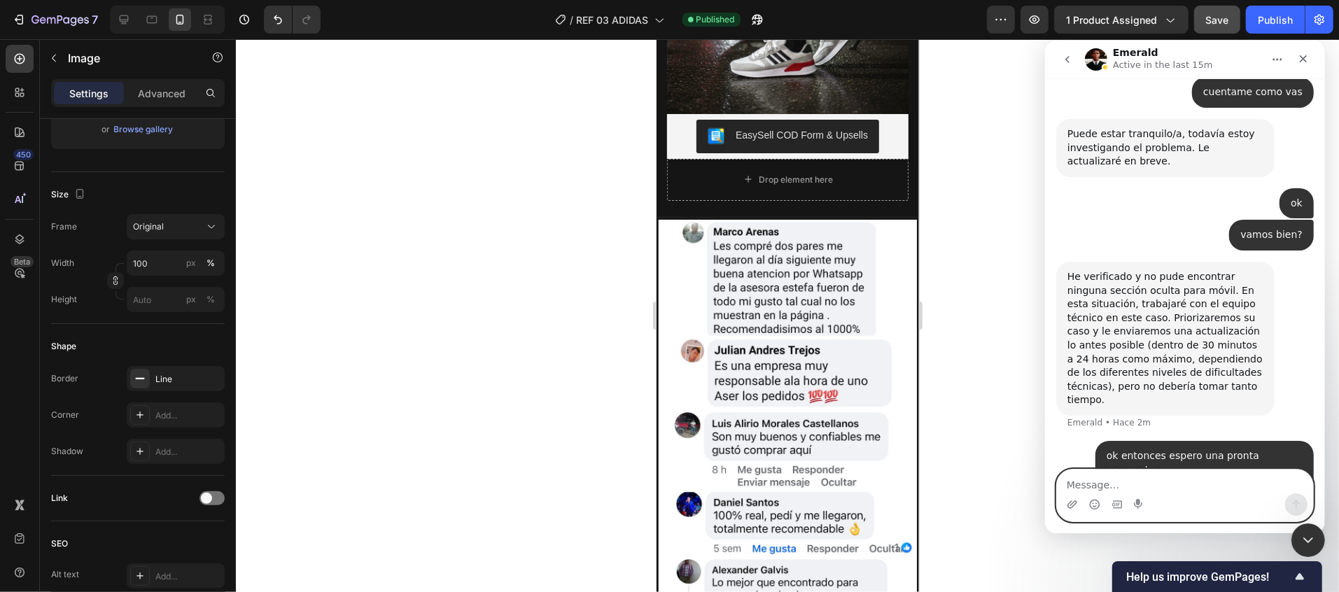
scroll to position [3561, 0]
click at [1226, 476] on textarea "Message…" at bounding box center [1184, 481] width 256 height 24
type textarea "ya quedo muchas gracias quedo entonces atenta"
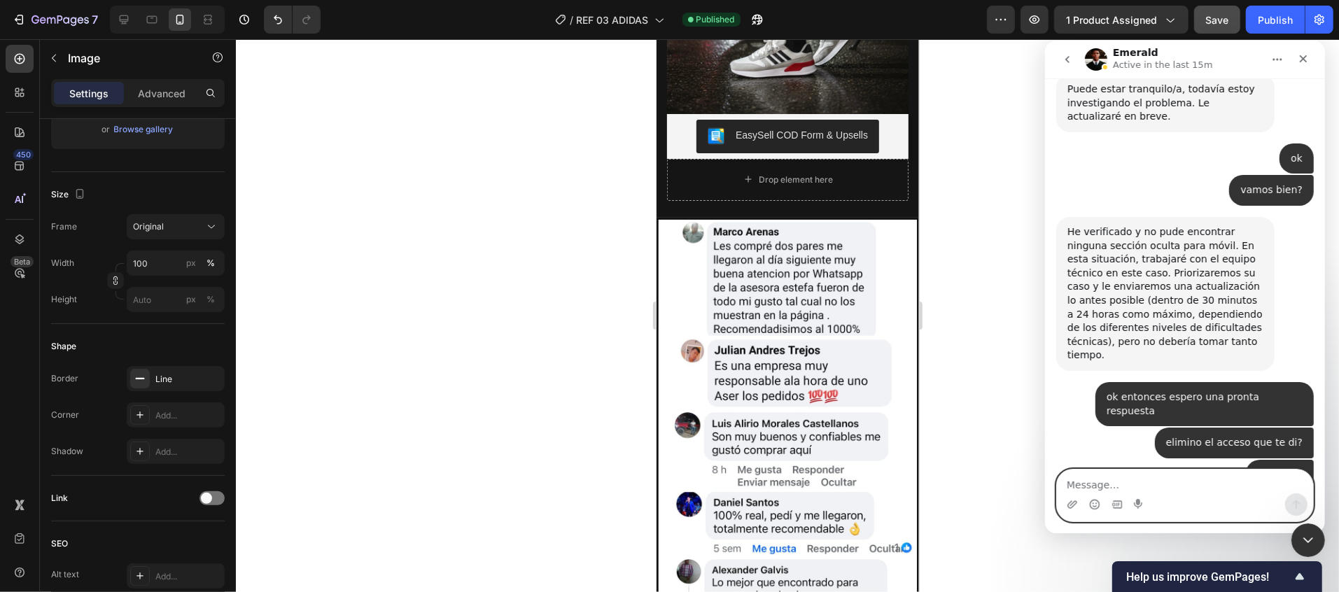
scroll to position [3622, 0]
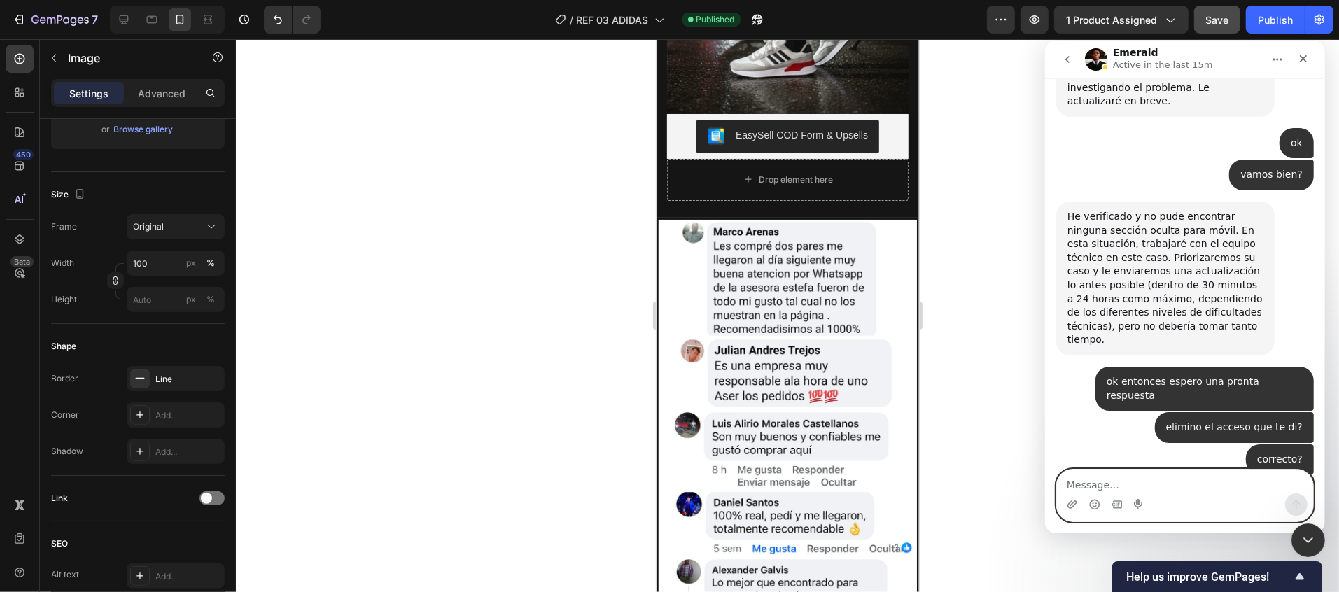
paste textarea "3438"
type textarea "3438"
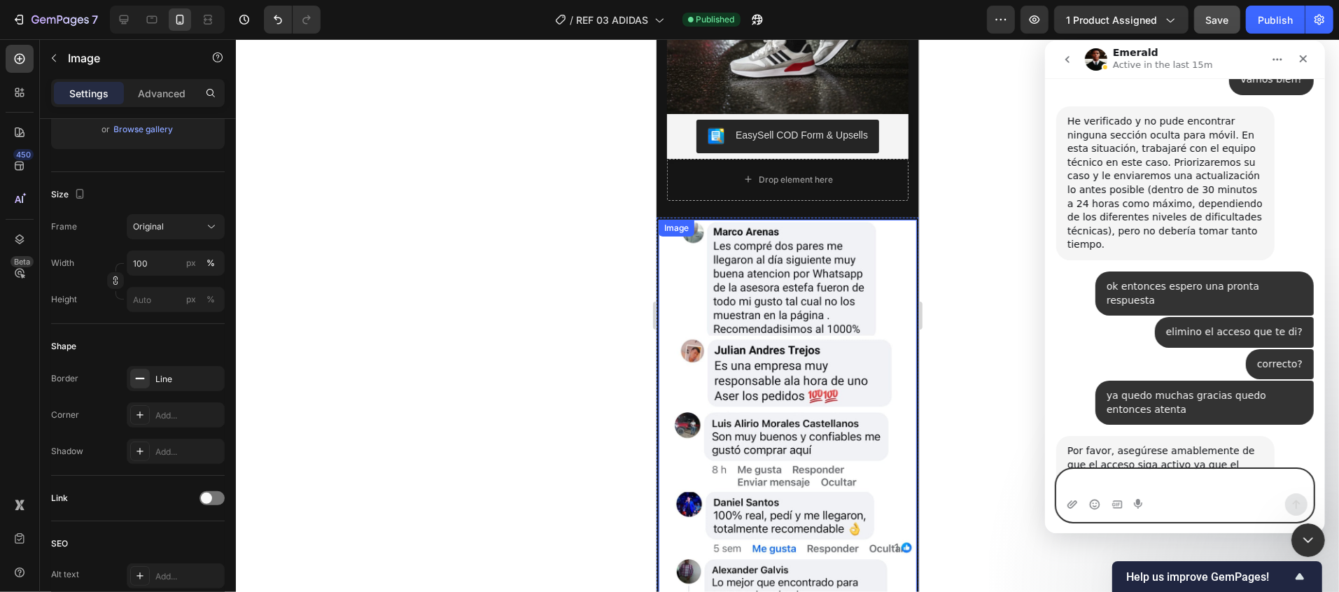
scroll to position [3747, 0]
